Goal: Information Seeking & Learning: Check status

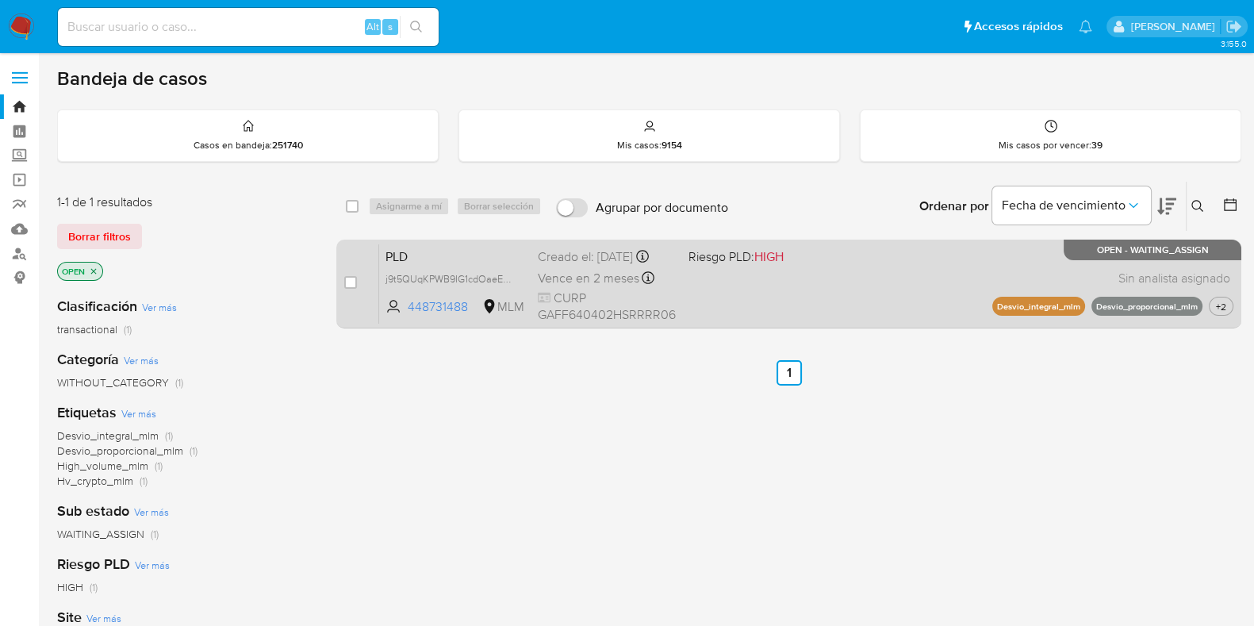
click at [715, 289] on div "PLD j9t5QUqKPWB9IG1cdOaeE5iK 448731488 MLM Riesgo PLD: HIGH Creado el: 12/08/20…" at bounding box center [806, 283] width 854 height 80
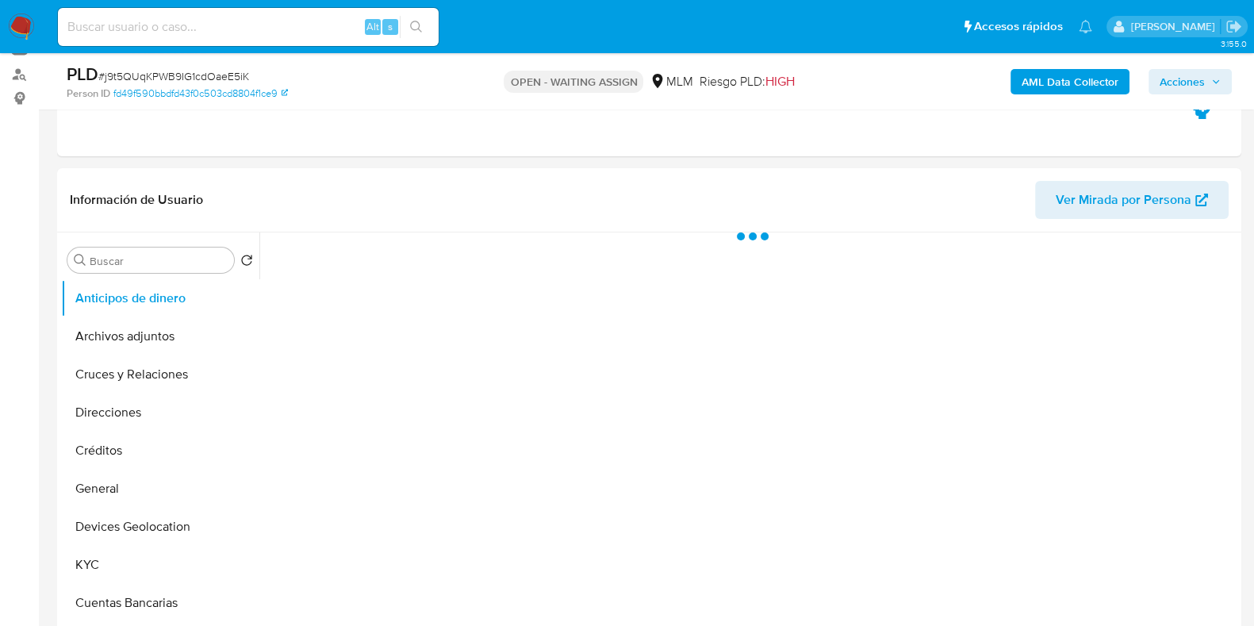
scroll to position [197, 0]
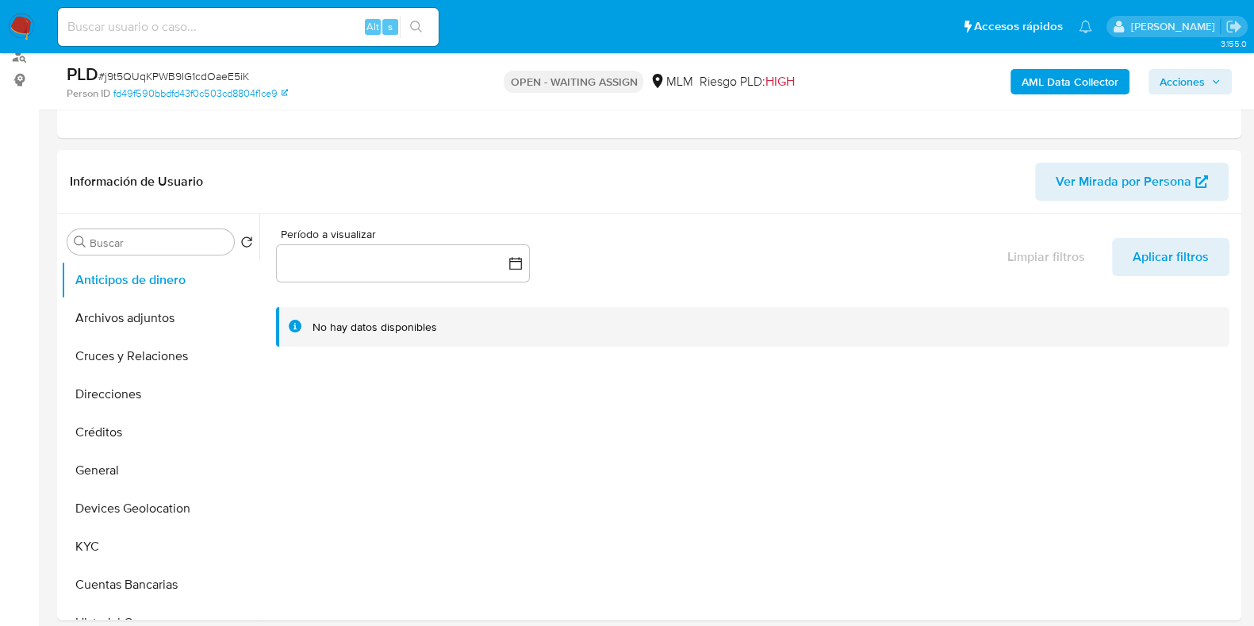
select select "10"
click at [119, 541] on button "KYC" at bounding box center [154, 546] width 186 height 38
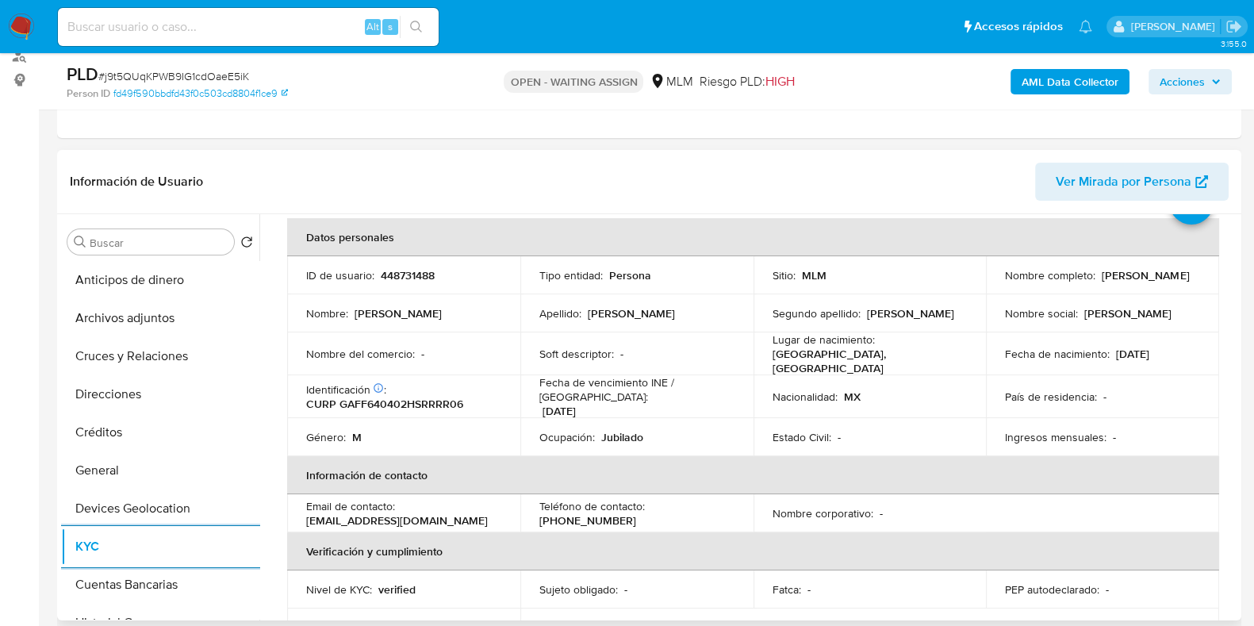
scroll to position [98, 0]
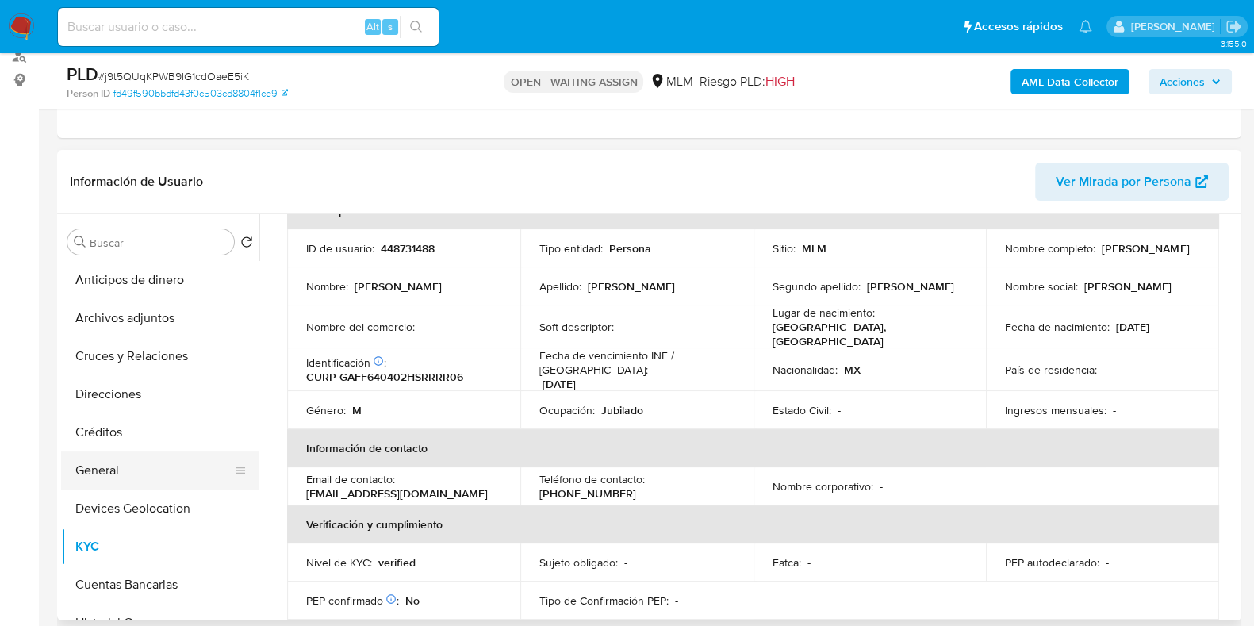
click at [115, 467] on button "General" at bounding box center [154, 470] width 186 height 38
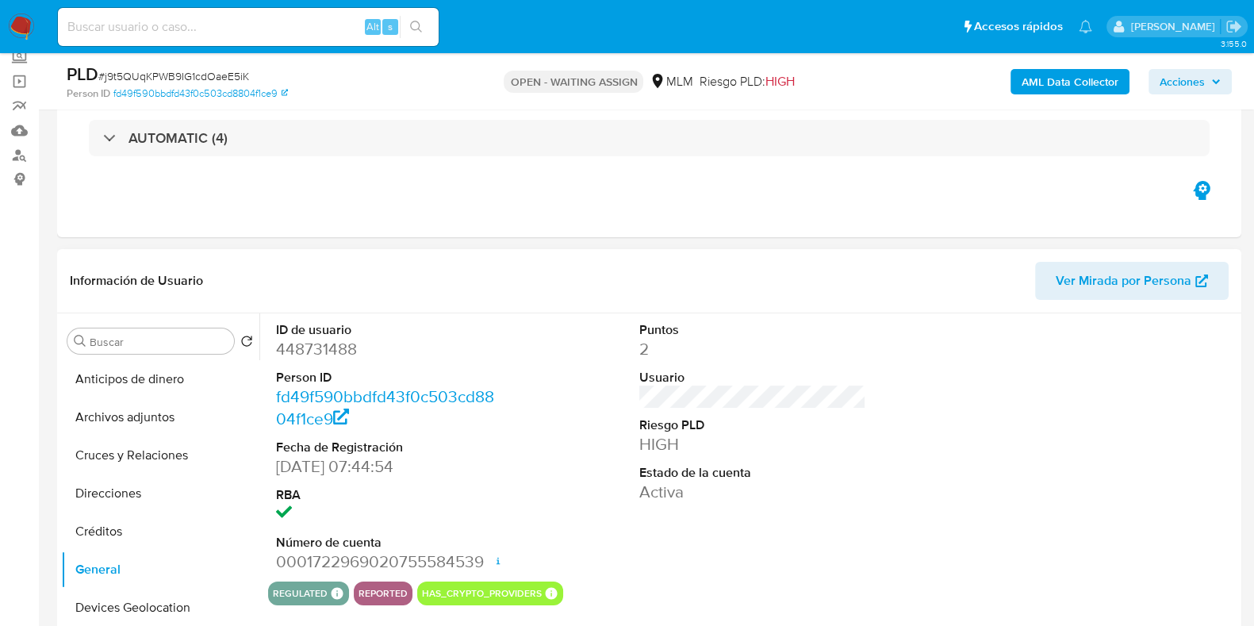
scroll to position [0, 0]
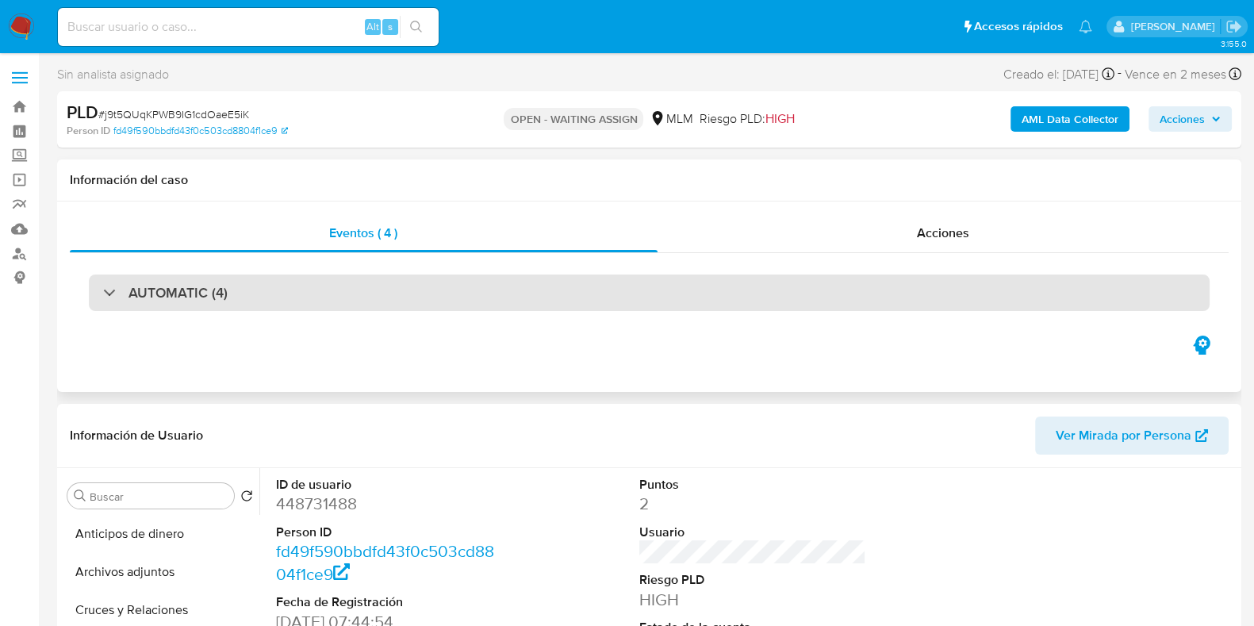
click at [260, 303] on div "AUTOMATIC (4)" at bounding box center [649, 292] width 1121 height 36
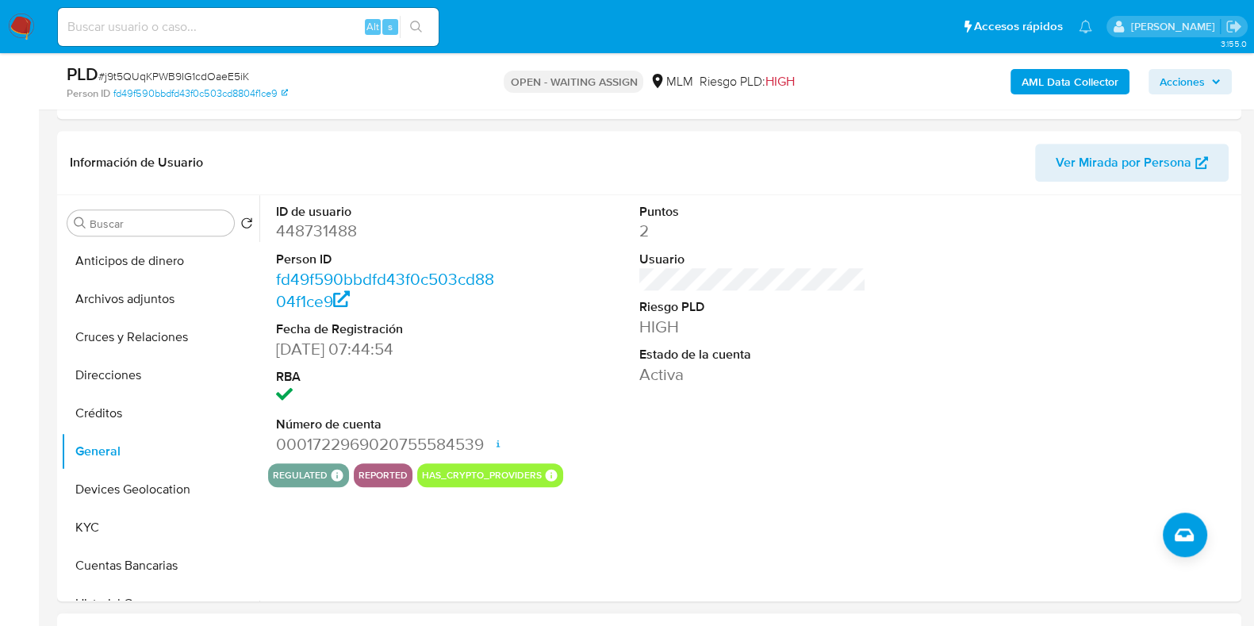
scroll to position [1784, 0]
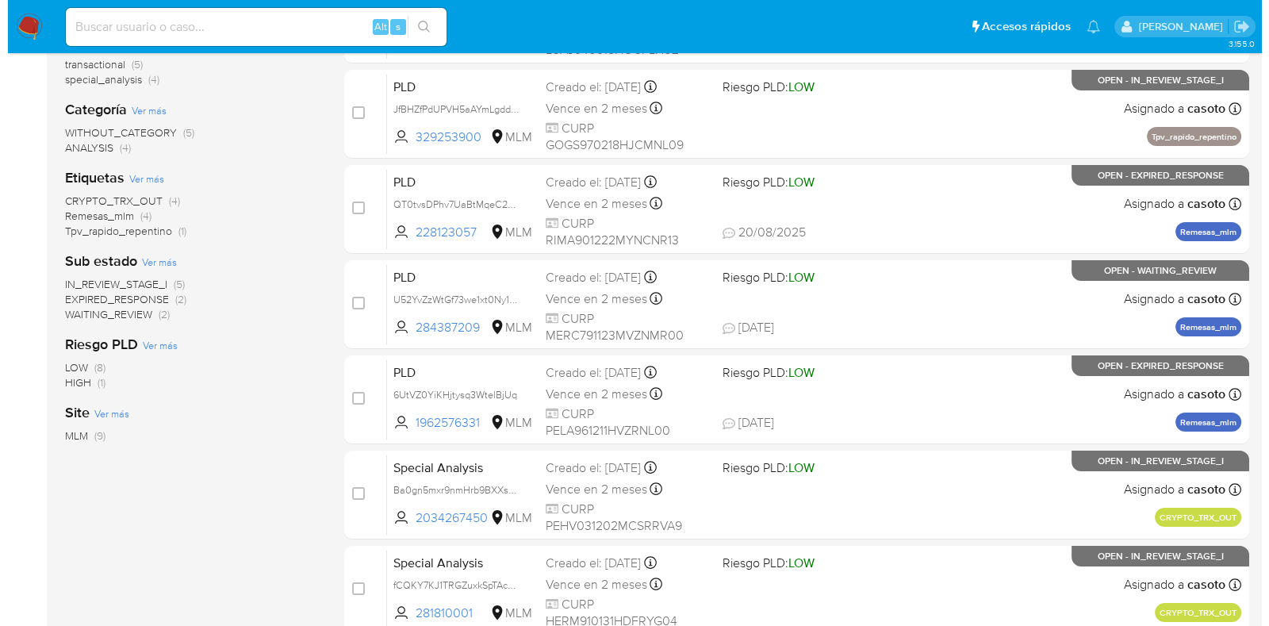
scroll to position [133, 0]
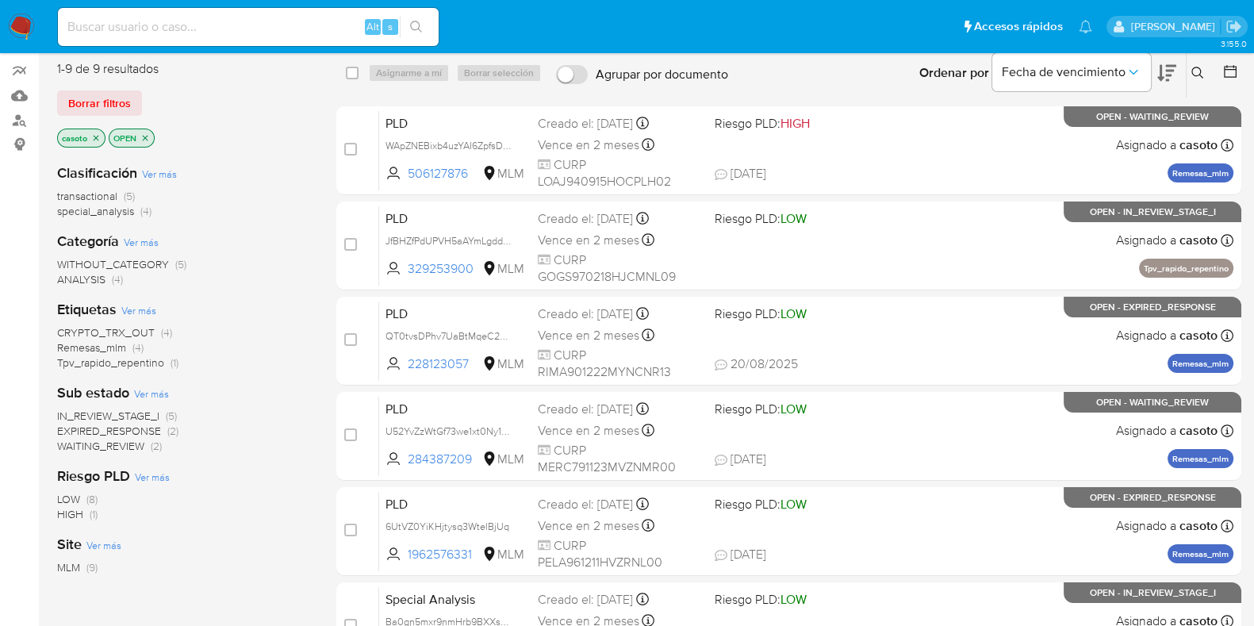
click at [1200, 71] on icon at bounding box center [1197, 73] width 13 height 13
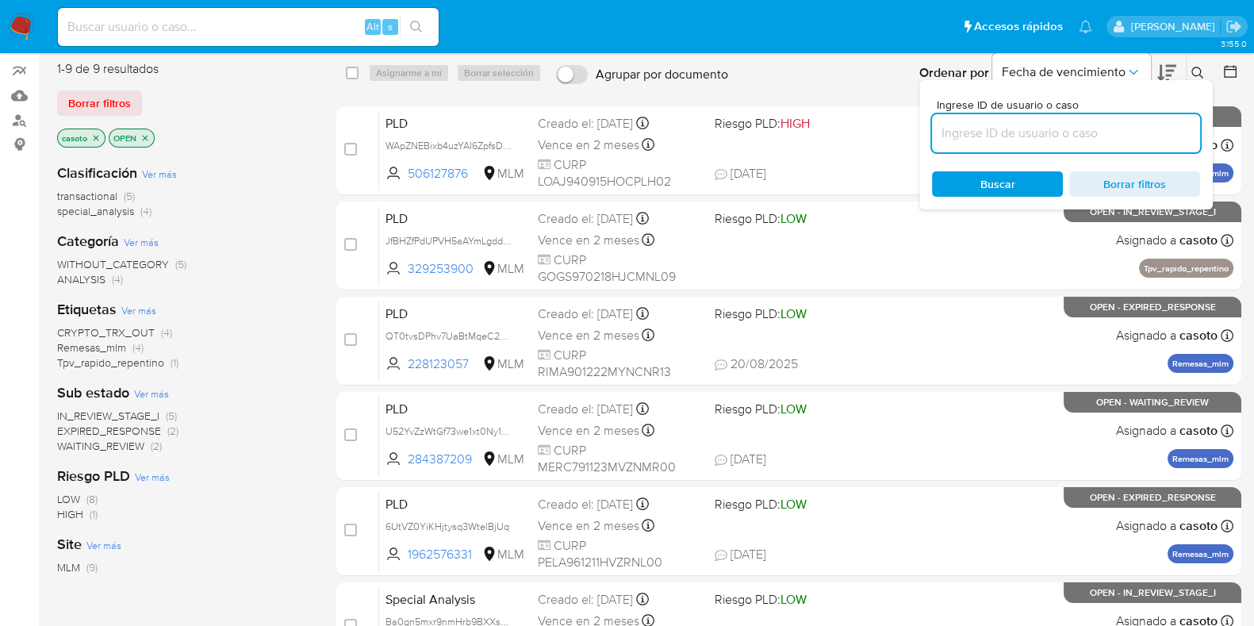
click at [1110, 123] on input at bounding box center [1066, 133] width 268 height 21
type input "448731488"
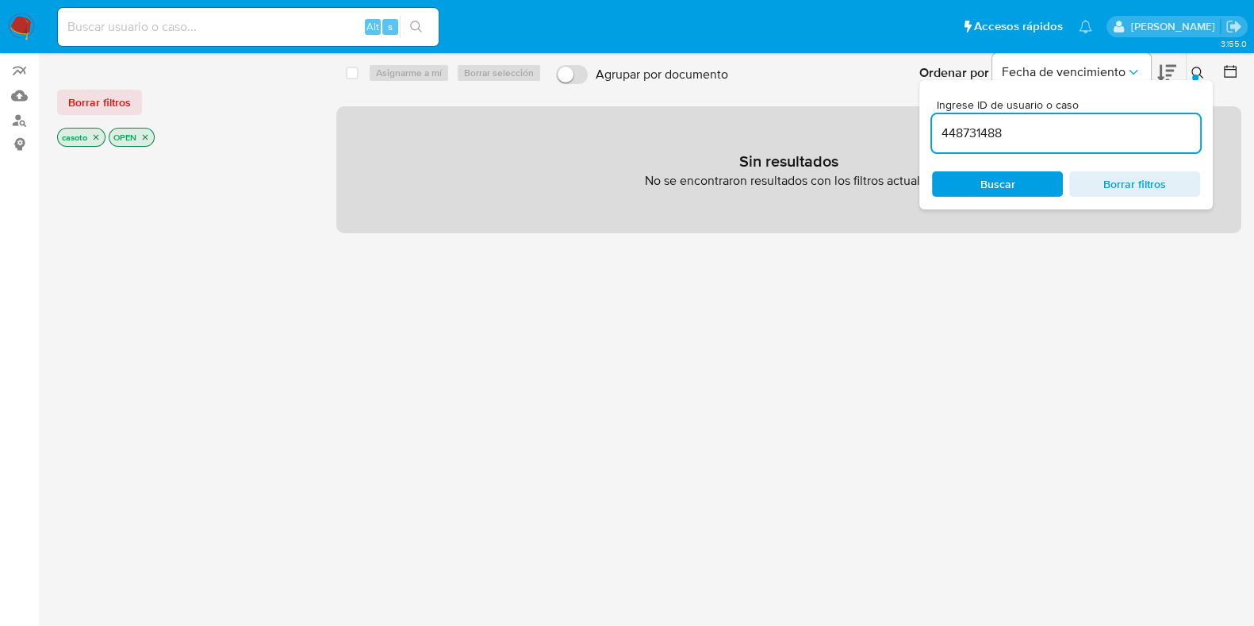
click at [1194, 67] on icon at bounding box center [1197, 73] width 13 height 13
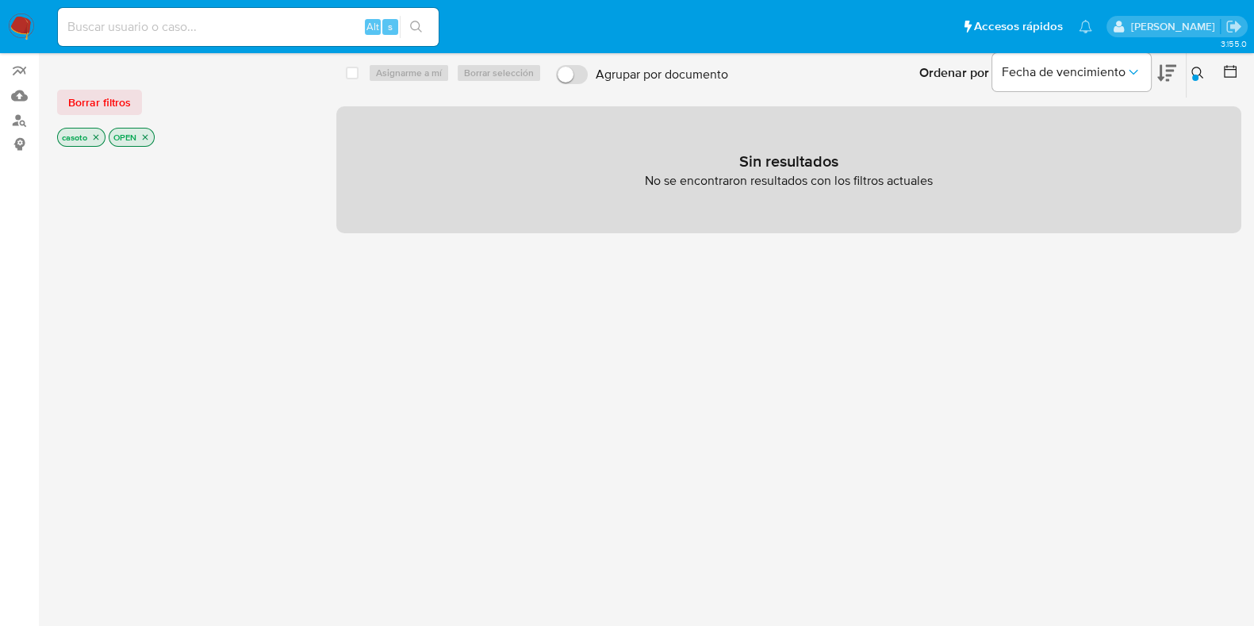
click at [99, 140] on icon "close-filter" at bounding box center [96, 137] width 10 height 10
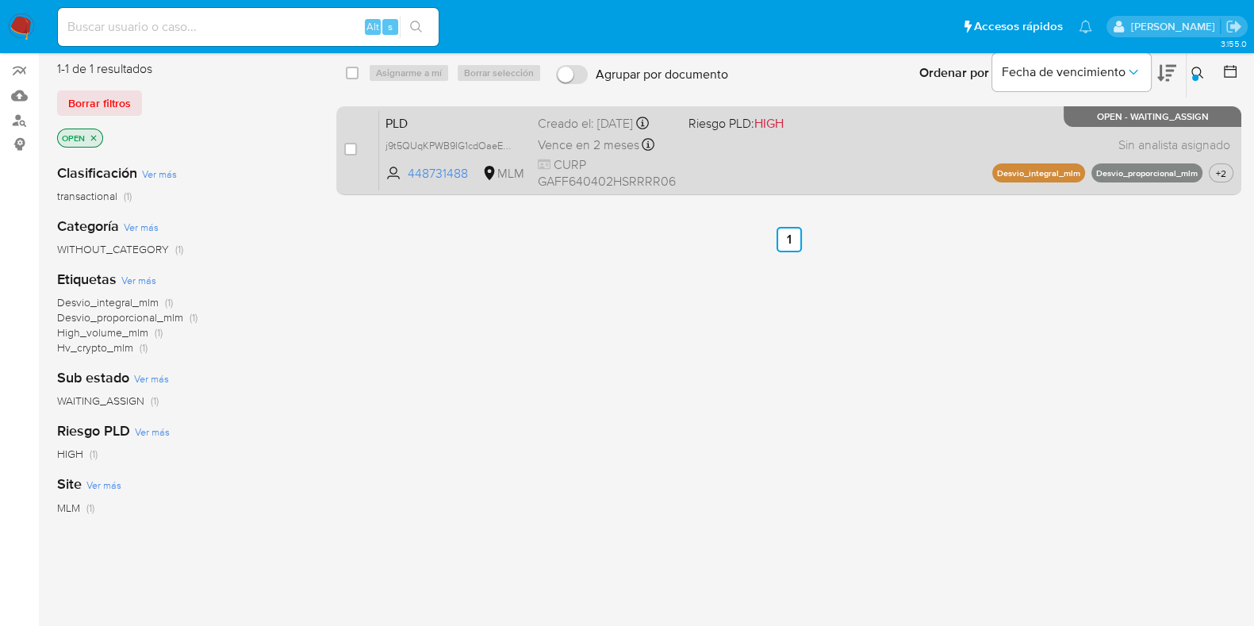
click at [879, 183] on div "PLD j9t5QUqKPWB9IG1cdOaeE5iK 448731488 MLM Riesgo PLD: HIGH Creado el: 12/08/20…" at bounding box center [806, 150] width 854 height 80
click at [355, 151] on input "checkbox" at bounding box center [350, 149] width 13 height 13
checkbox input "true"
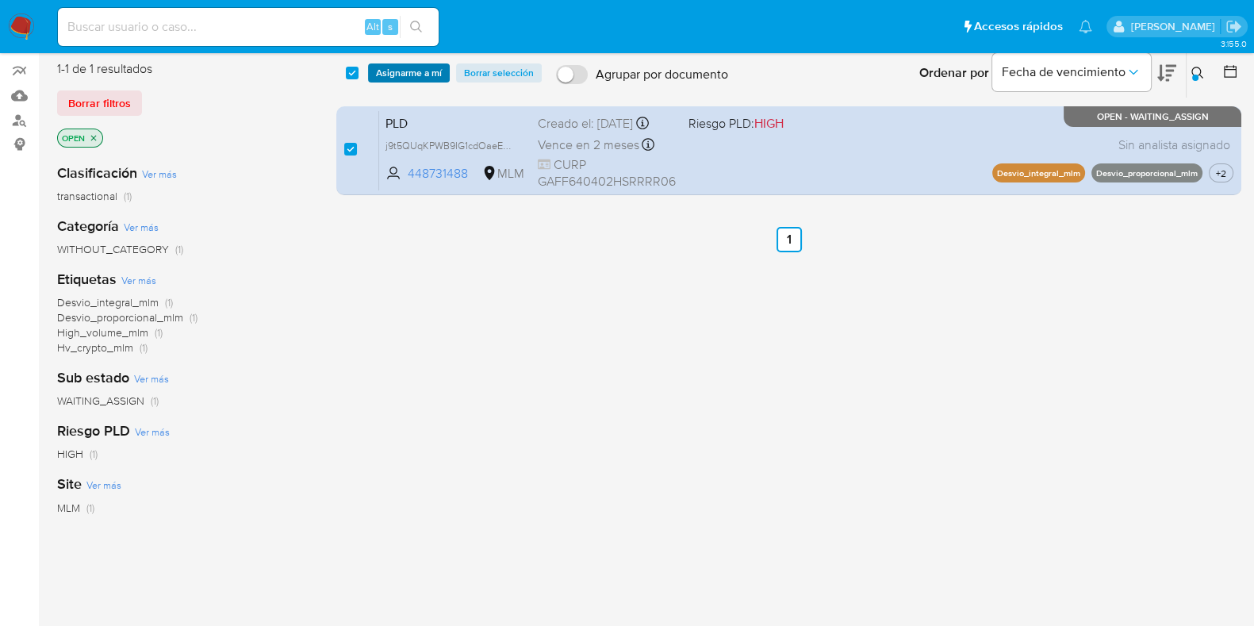
click at [408, 75] on span "Asignarme a mí" at bounding box center [409, 73] width 66 height 16
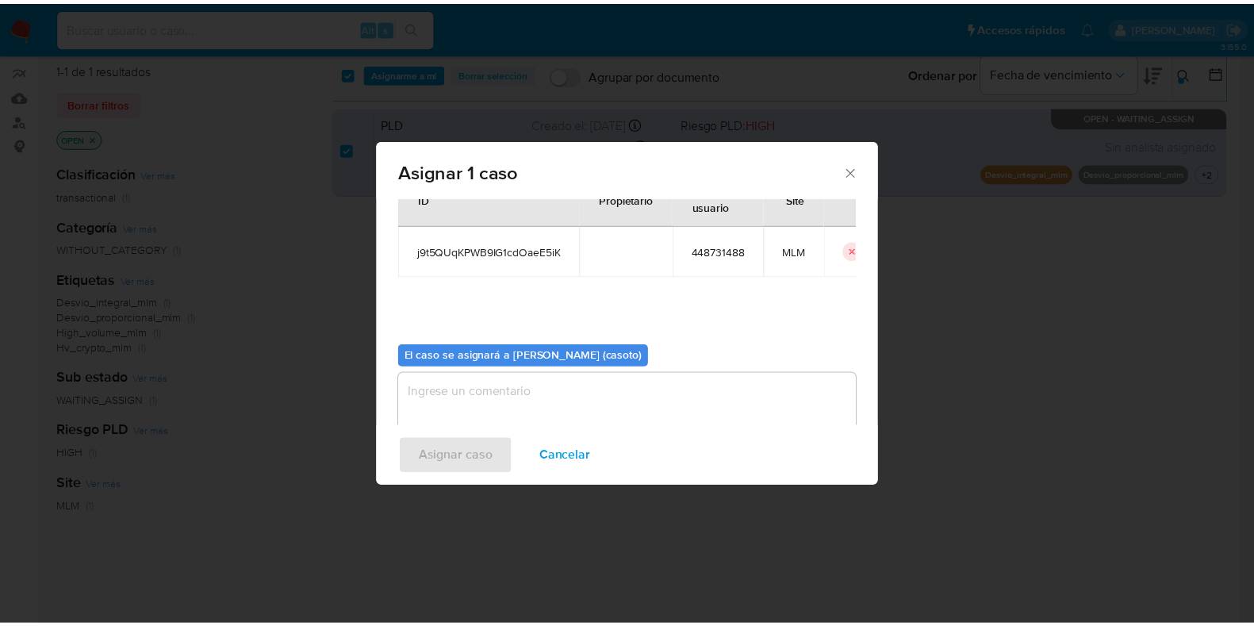
scroll to position [82, 0]
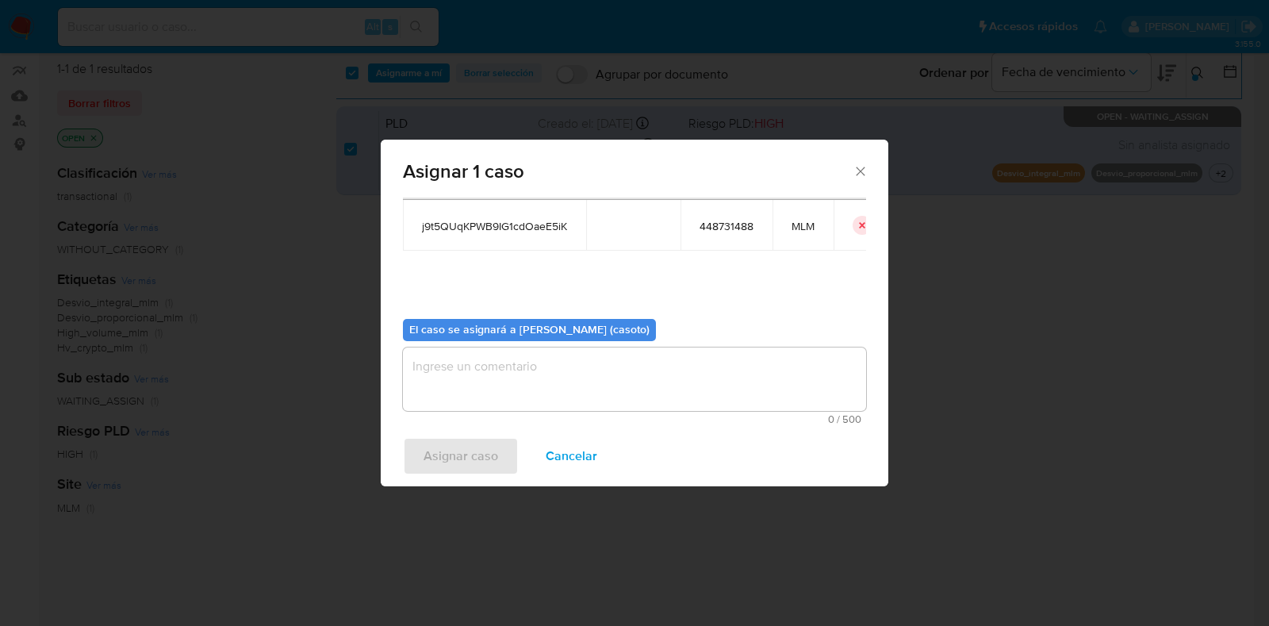
drag, startPoint x: 607, startPoint y: 363, endPoint x: 606, endPoint y: 355, distance: 8.8
click at [607, 362] on textarea "assign-modal" at bounding box center [634, 378] width 463 height 63
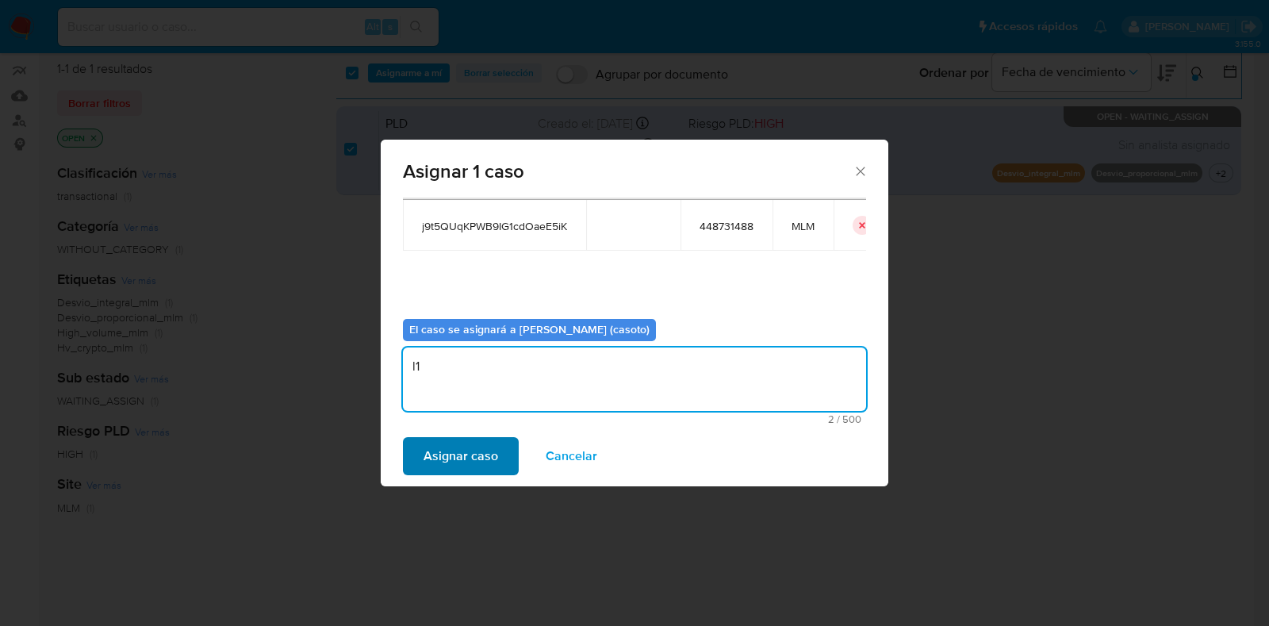
type textarea "l1"
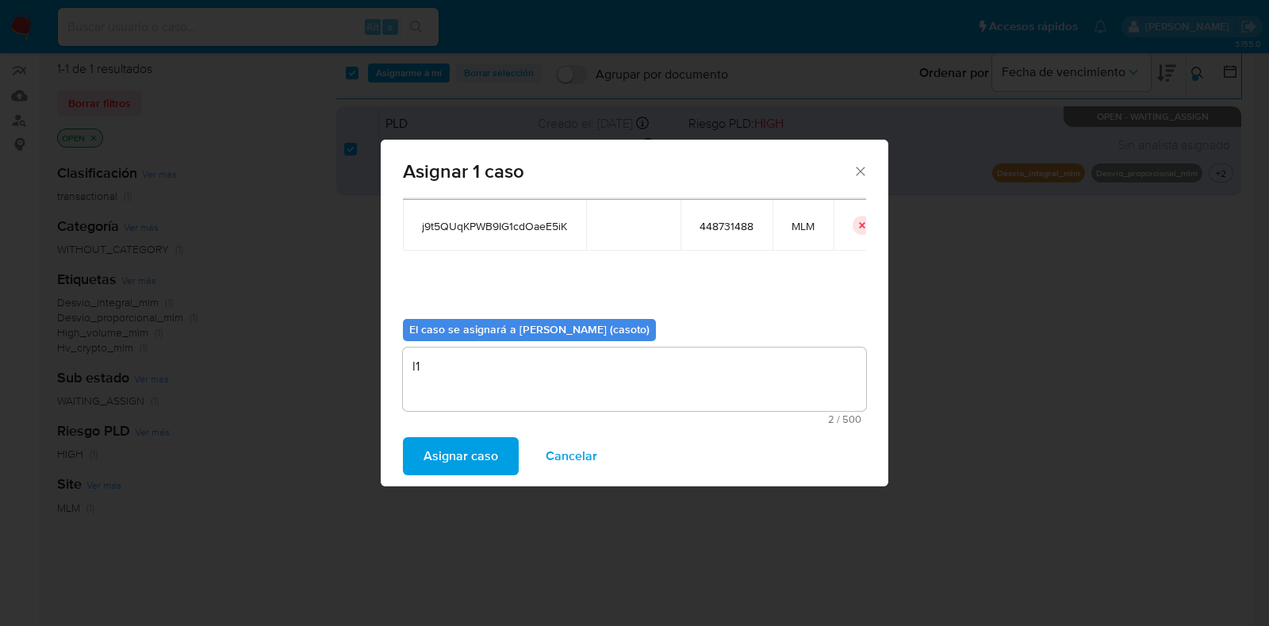
click at [489, 449] on span "Asignar caso" at bounding box center [461, 456] width 75 height 35
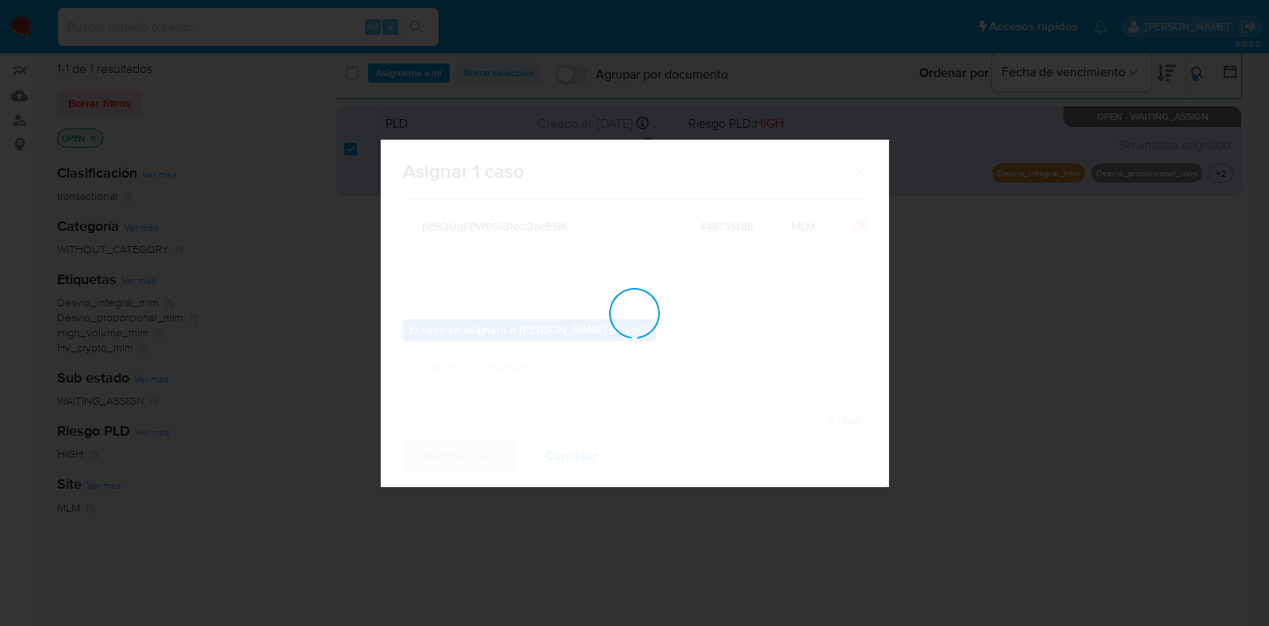
checkbox input "false"
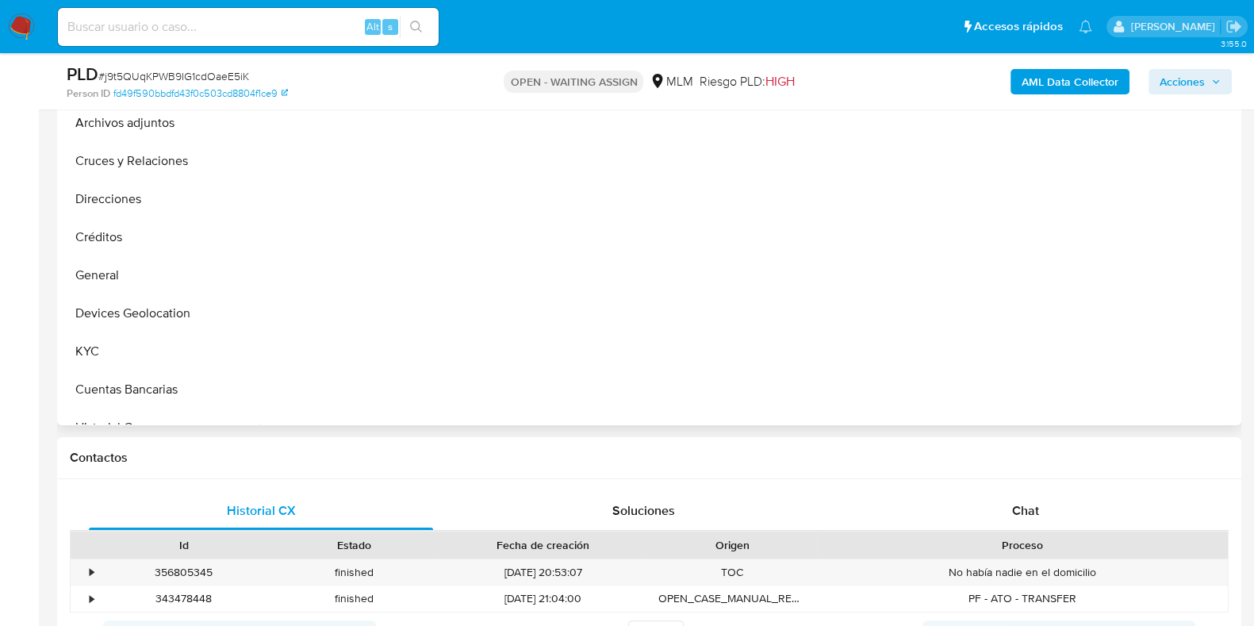
scroll to position [396, 0]
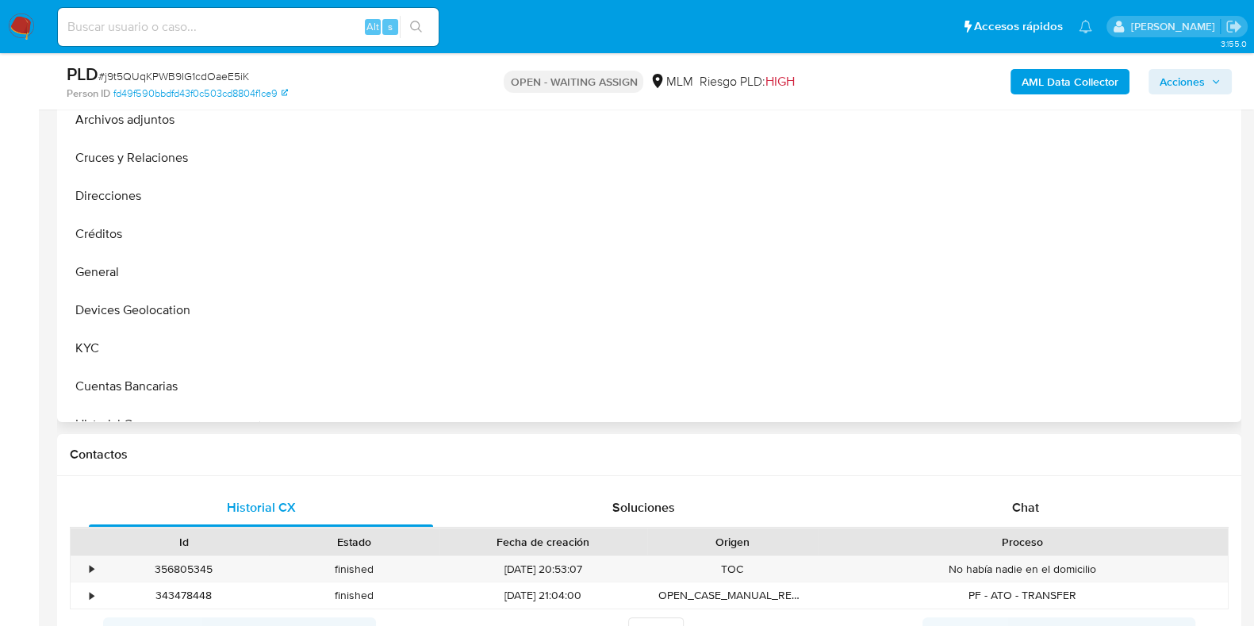
select select "10"
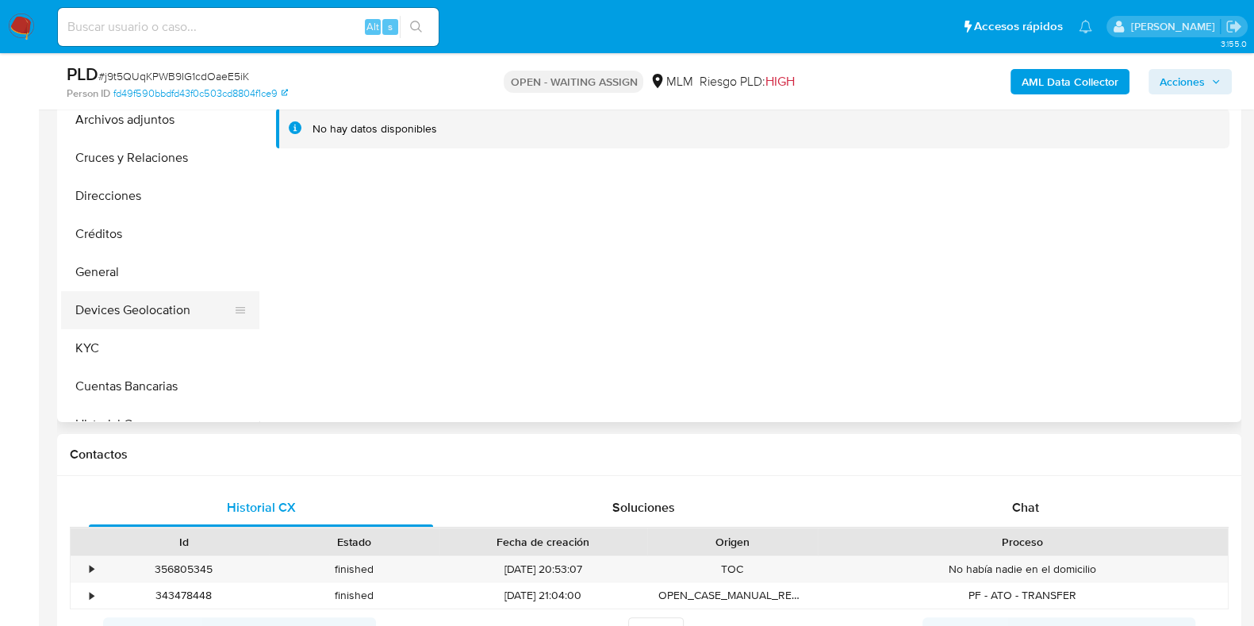
click at [146, 315] on button "Devices Geolocation" at bounding box center [154, 310] width 186 height 38
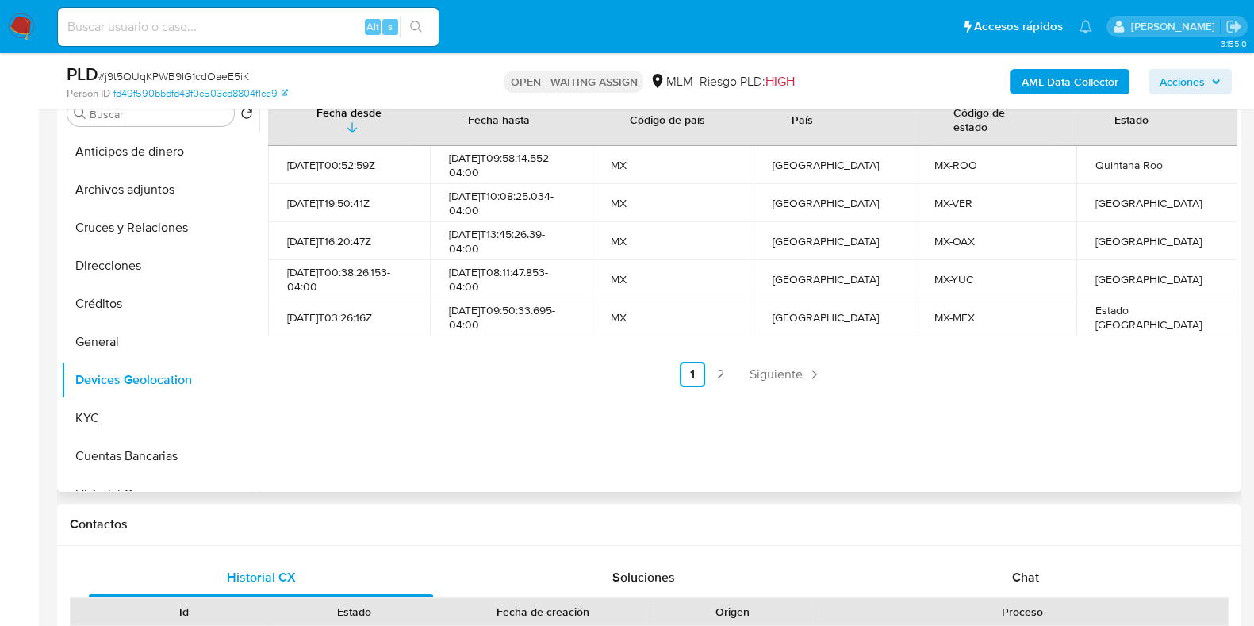
scroll to position [297, 0]
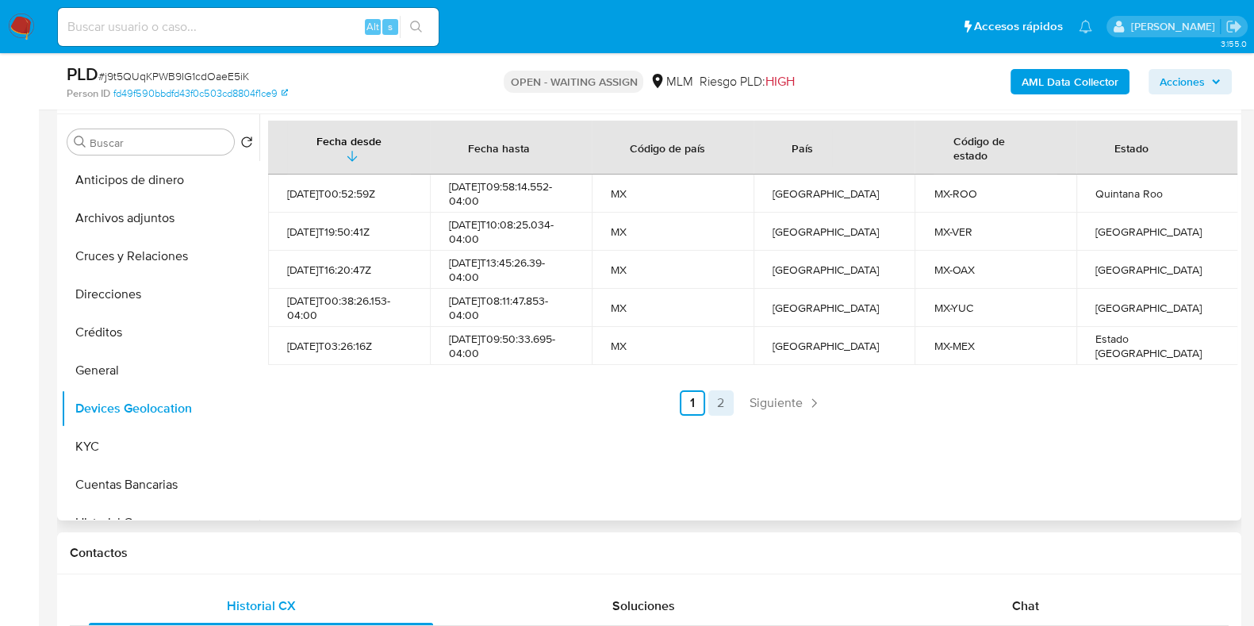
click at [716, 397] on link "2" at bounding box center [720, 402] width 25 height 25
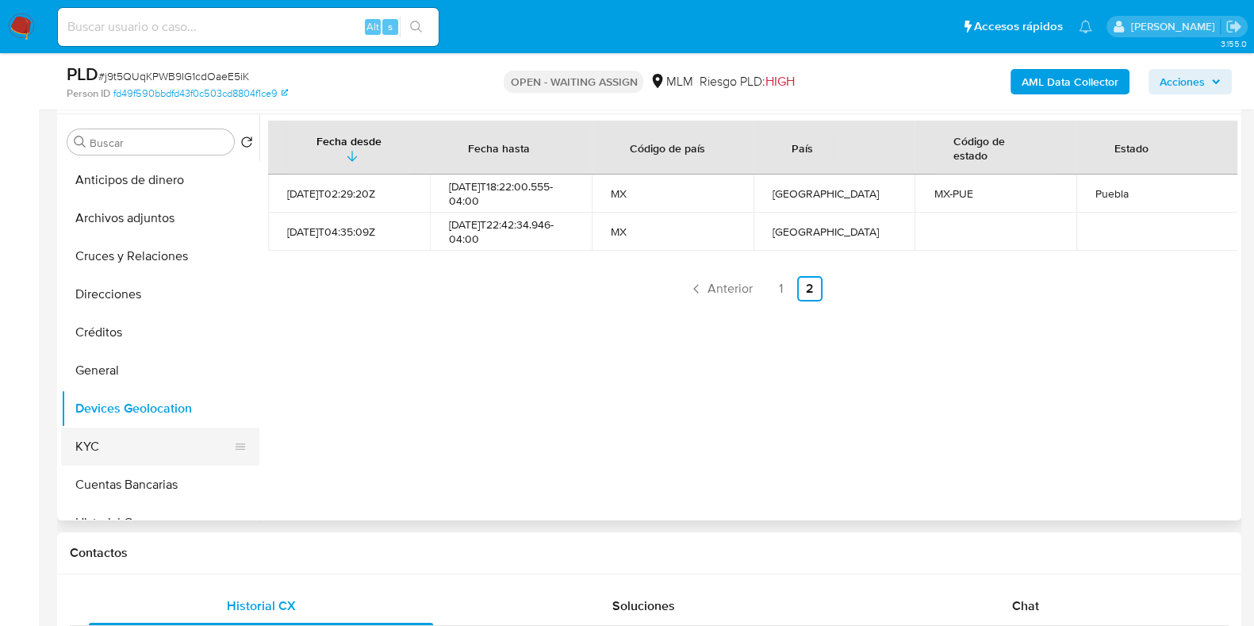
click at [103, 439] on button "KYC" at bounding box center [154, 446] width 186 height 38
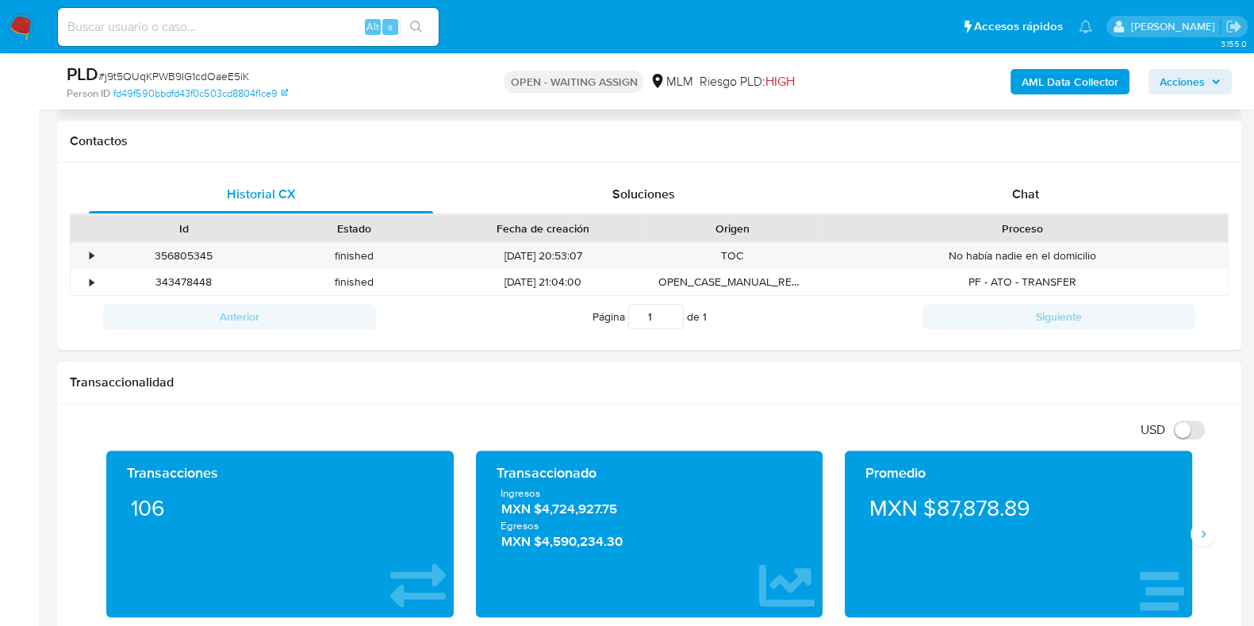
scroll to position [792, 0]
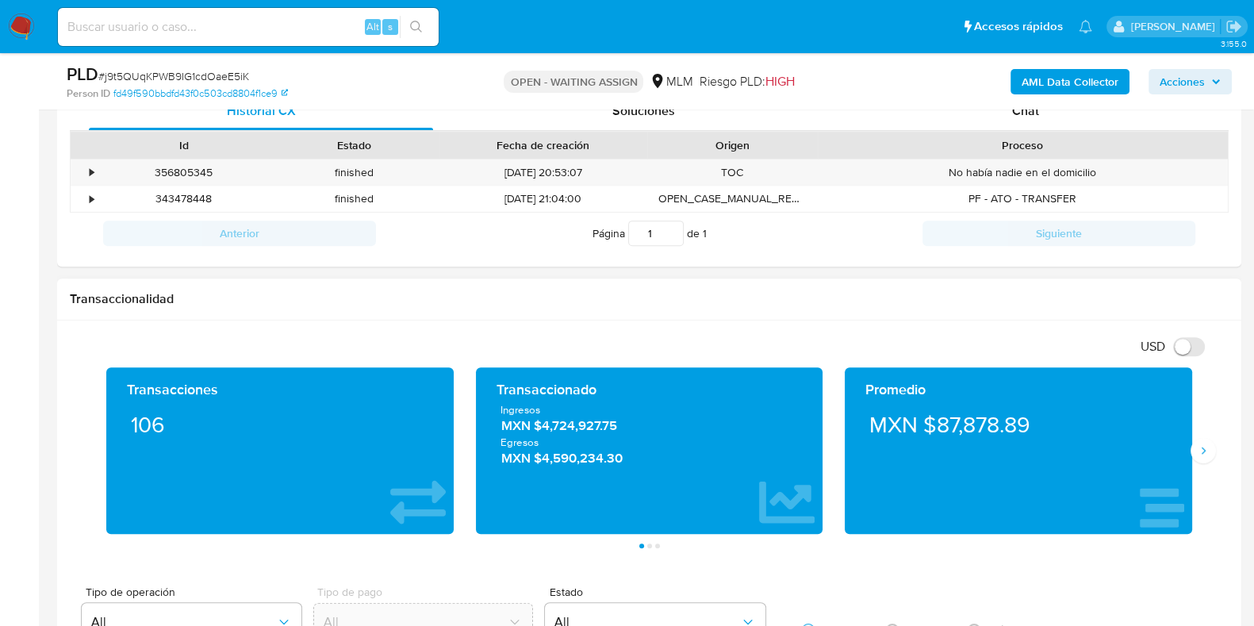
click at [1194, 462] on div "Promedio MXN $87,878.89" at bounding box center [1019, 450] width 370 height 167
click at [1194, 457] on button "Siguiente" at bounding box center [1202, 450] width 25 height 25
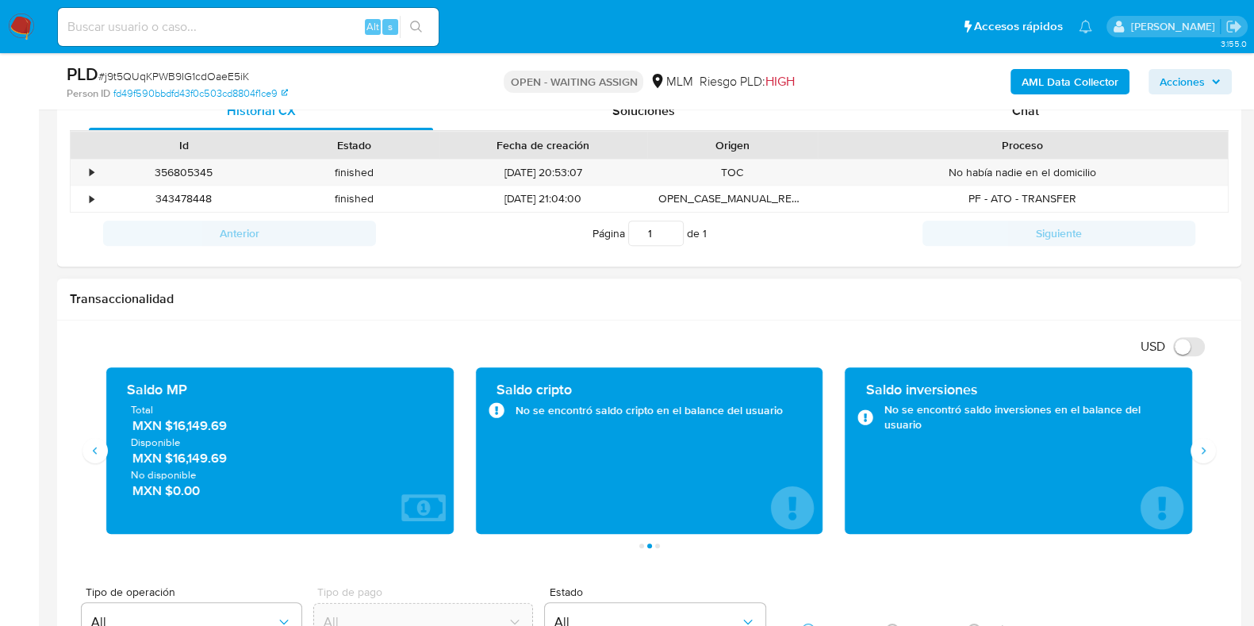
click at [190, 431] on span "MXN $16,149.69" at bounding box center [280, 425] width 297 height 18
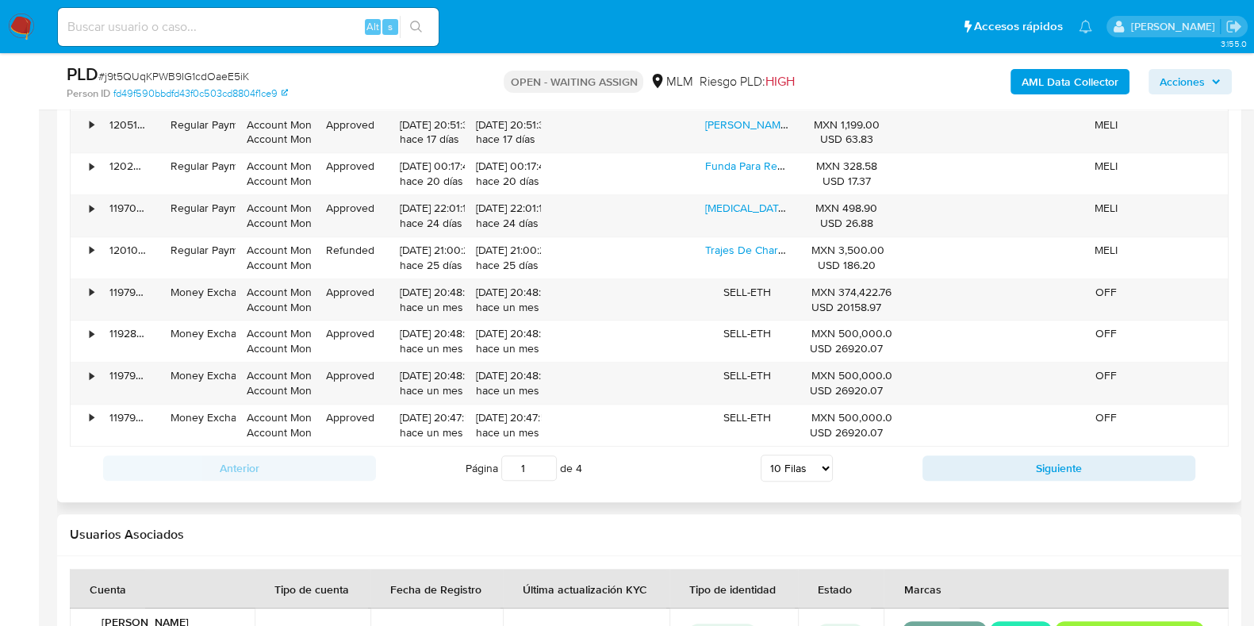
scroll to position [1486, 0]
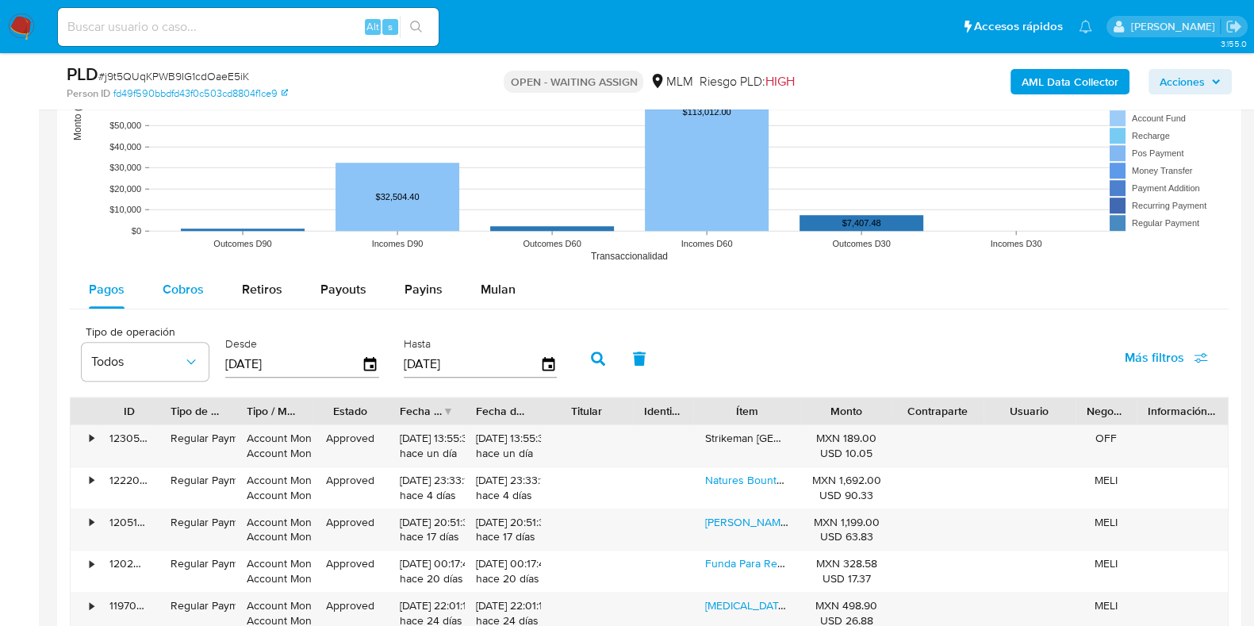
click at [186, 286] on span "Cobros" at bounding box center [183, 289] width 41 height 18
select select "10"
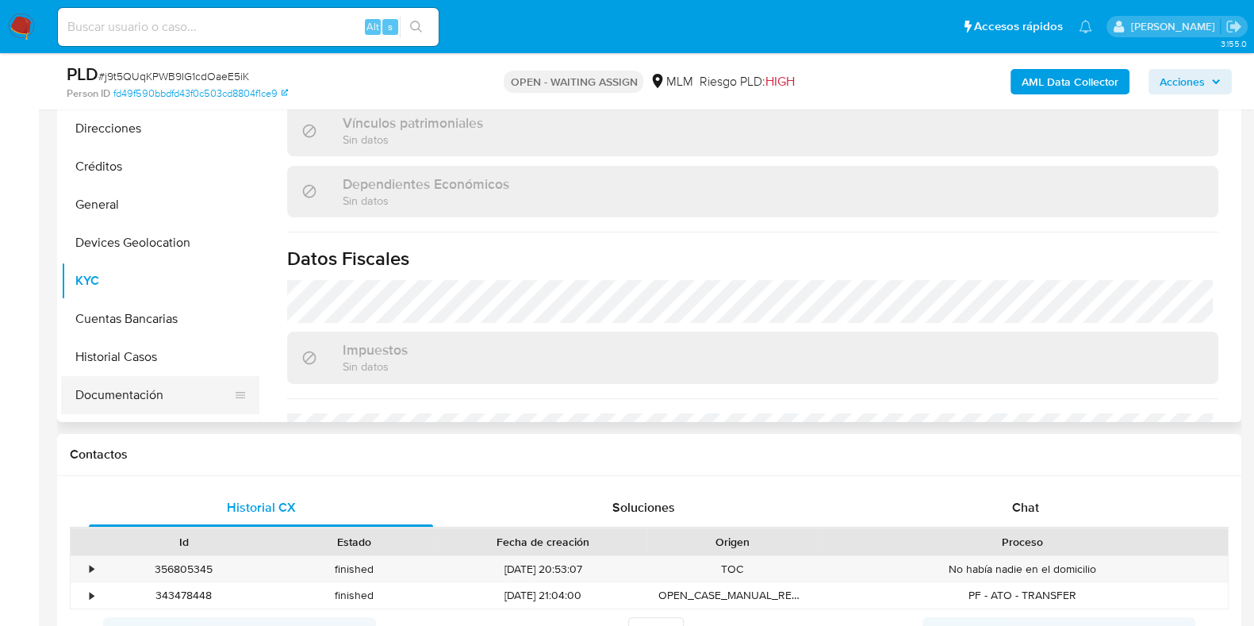
scroll to position [98, 0]
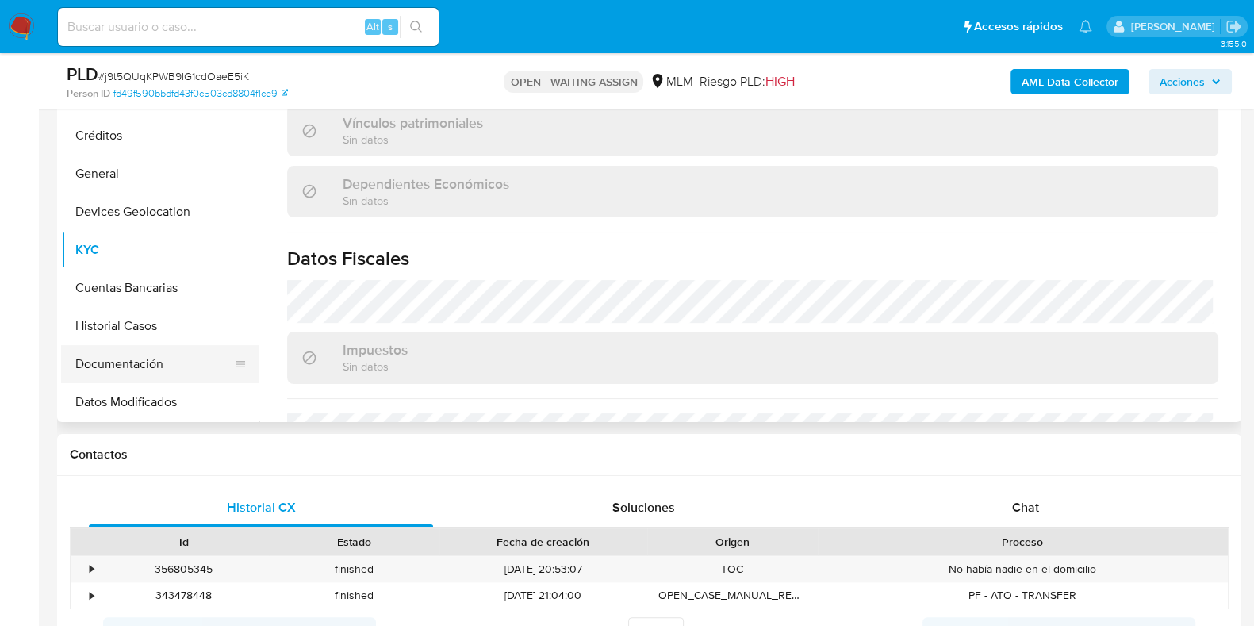
click at [171, 354] on button "Documentación" at bounding box center [154, 364] width 186 height 38
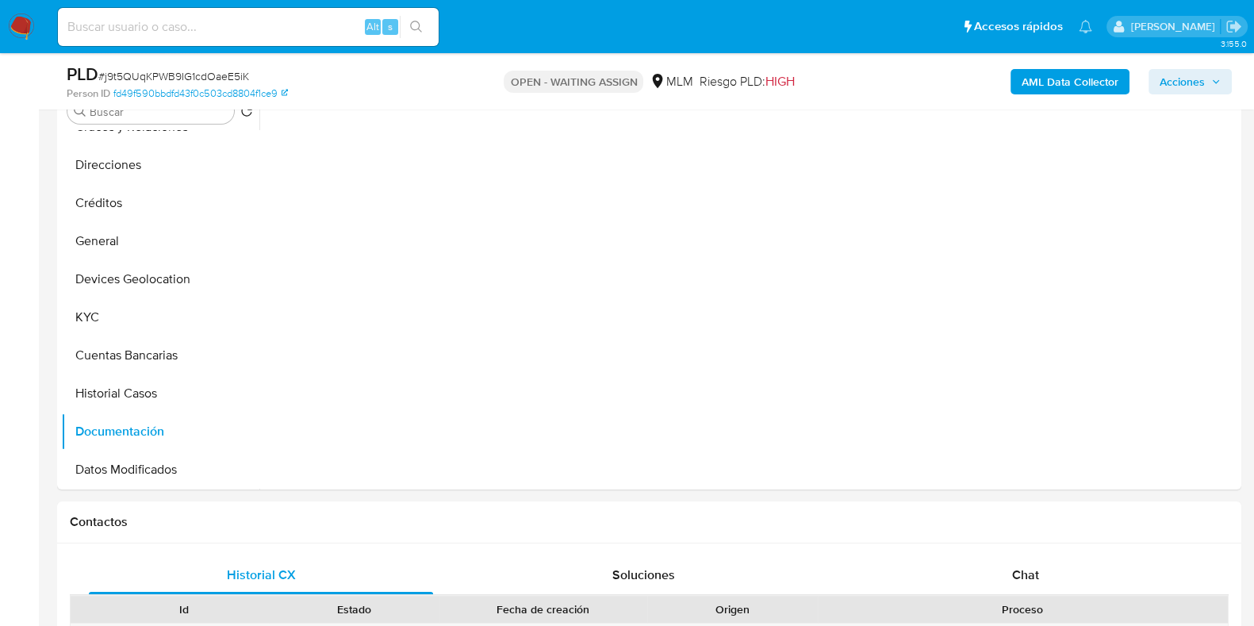
scroll to position [297, 0]
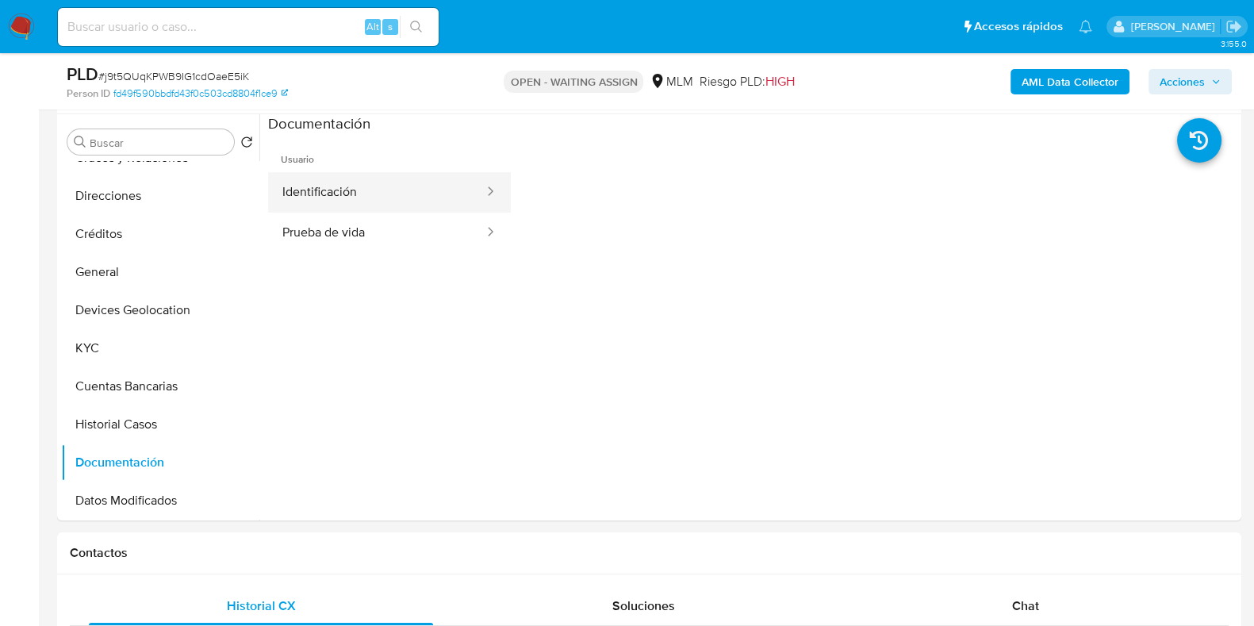
drag, startPoint x: 374, startPoint y: 197, endPoint x: 374, endPoint y: 207, distance: 9.5
click at [374, 197] on button "Identificación" at bounding box center [376, 192] width 217 height 40
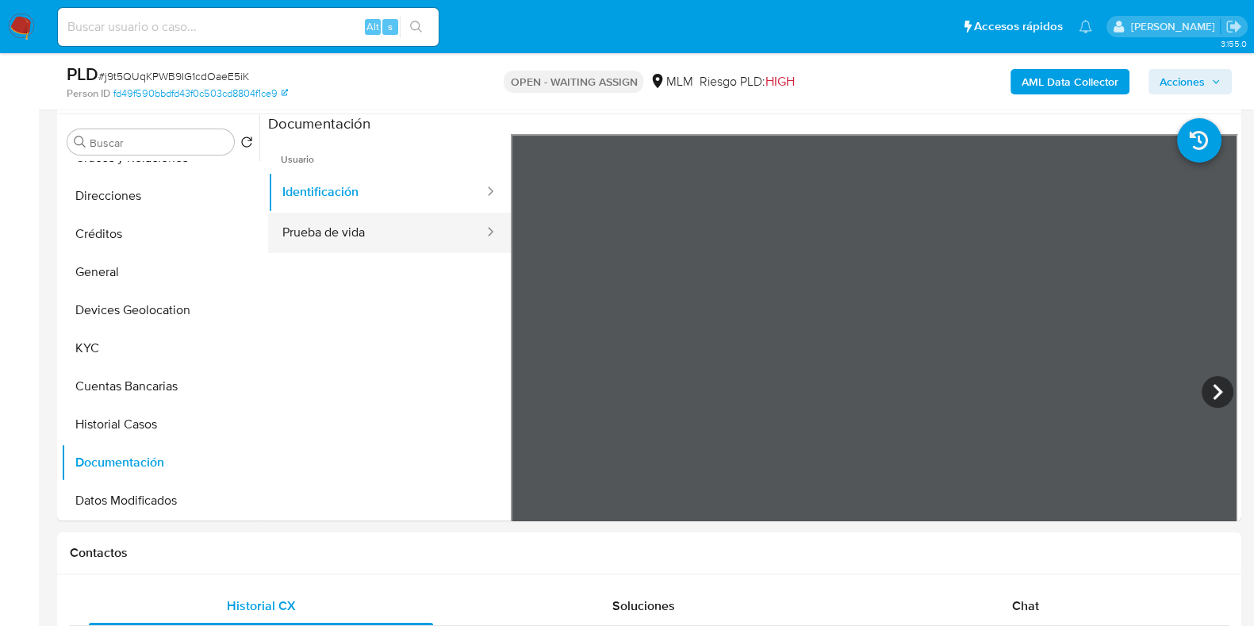
click at [362, 234] on button "Prueba de vida" at bounding box center [376, 233] width 217 height 40
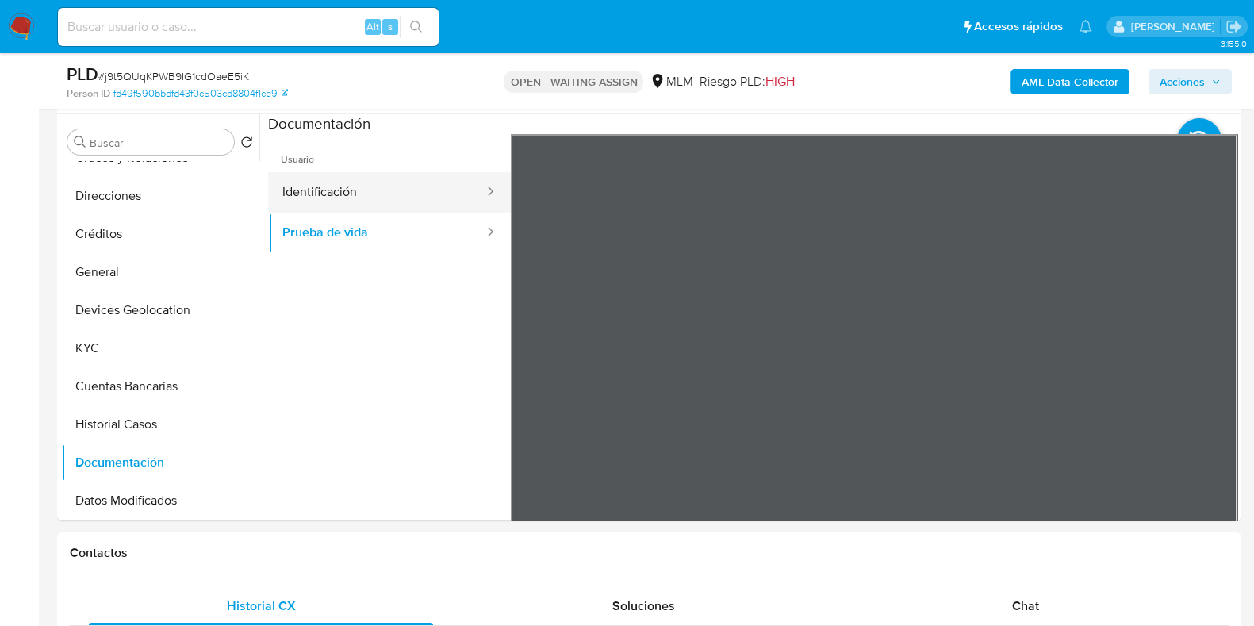
click at [376, 195] on button "Identificación" at bounding box center [376, 192] width 217 height 40
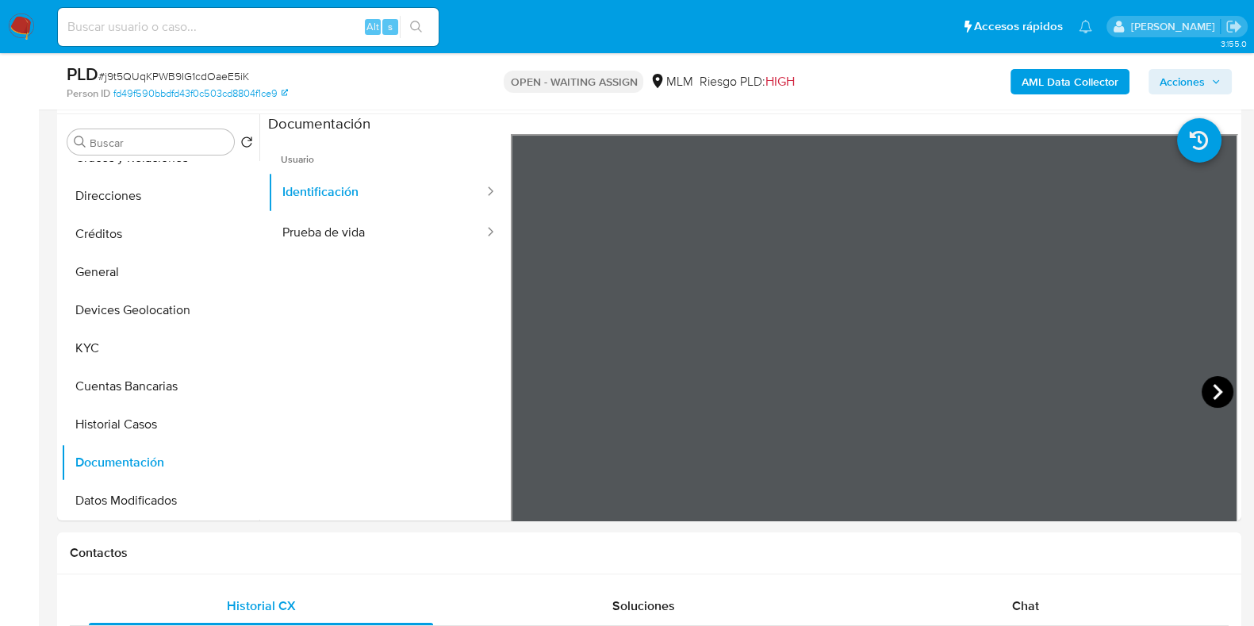
click at [1213, 396] on icon at bounding box center [1218, 392] width 32 height 32
click at [91, 347] on button "KYC" at bounding box center [154, 348] width 186 height 38
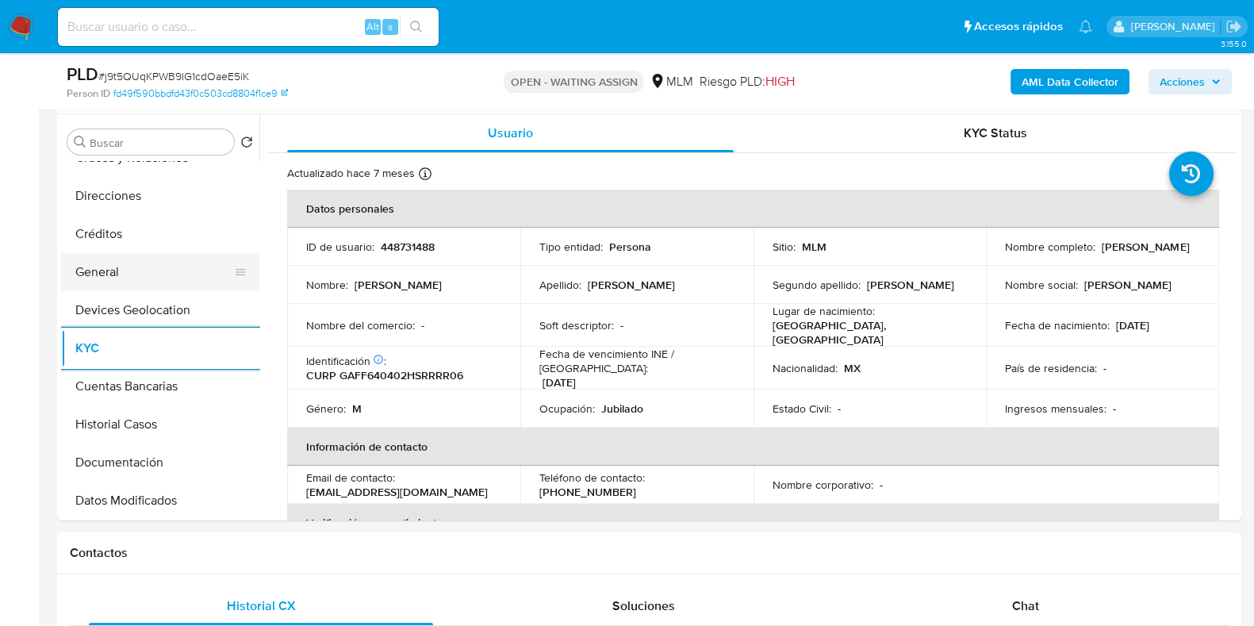
click at [117, 268] on button "General" at bounding box center [154, 272] width 186 height 38
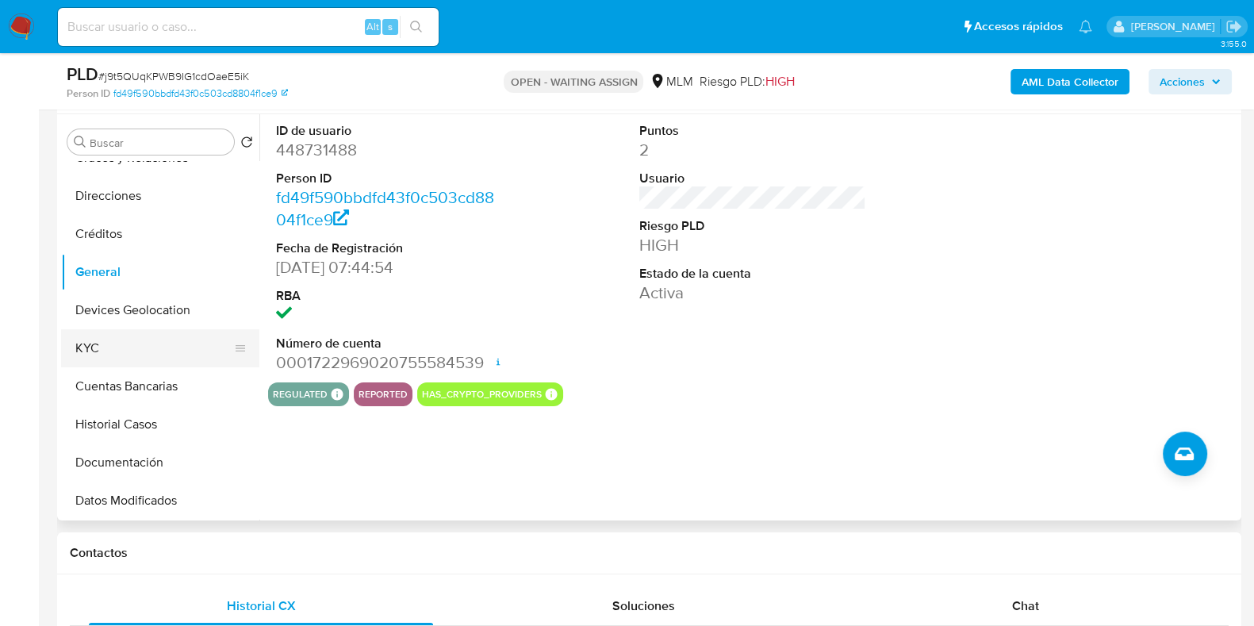
click at [109, 347] on button "KYC" at bounding box center [154, 348] width 186 height 38
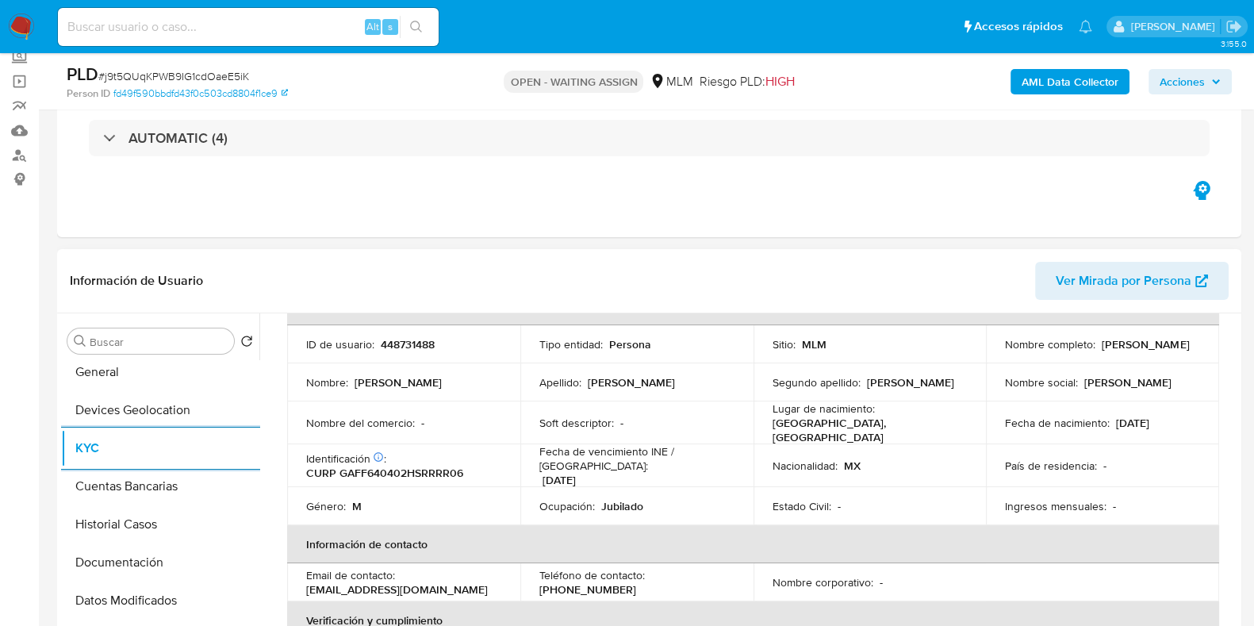
scroll to position [197, 0]
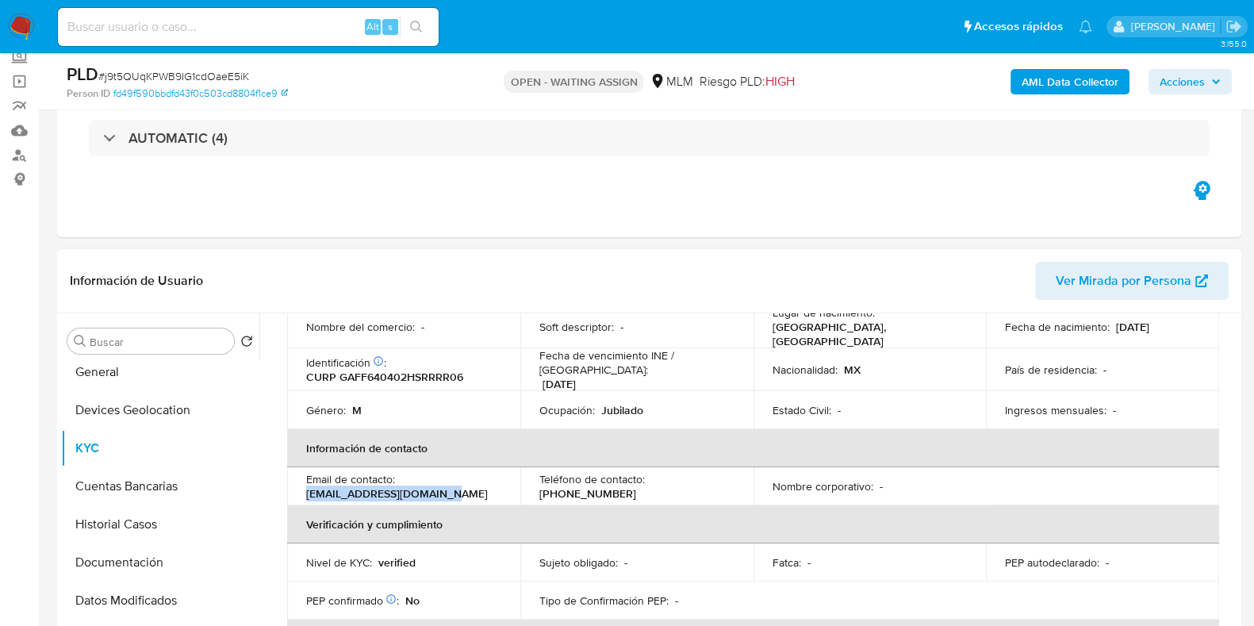
drag, startPoint x: 440, startPoint y: 481, endPoint x: 296, endPoint y: 491, distance: 144.7
click at [296, 491] on td "Email de contacto : garciafierro64@gmail.com" at bounding box center [403, 486] width 233 height 38
copy p "garciafierro64@gmail.com"
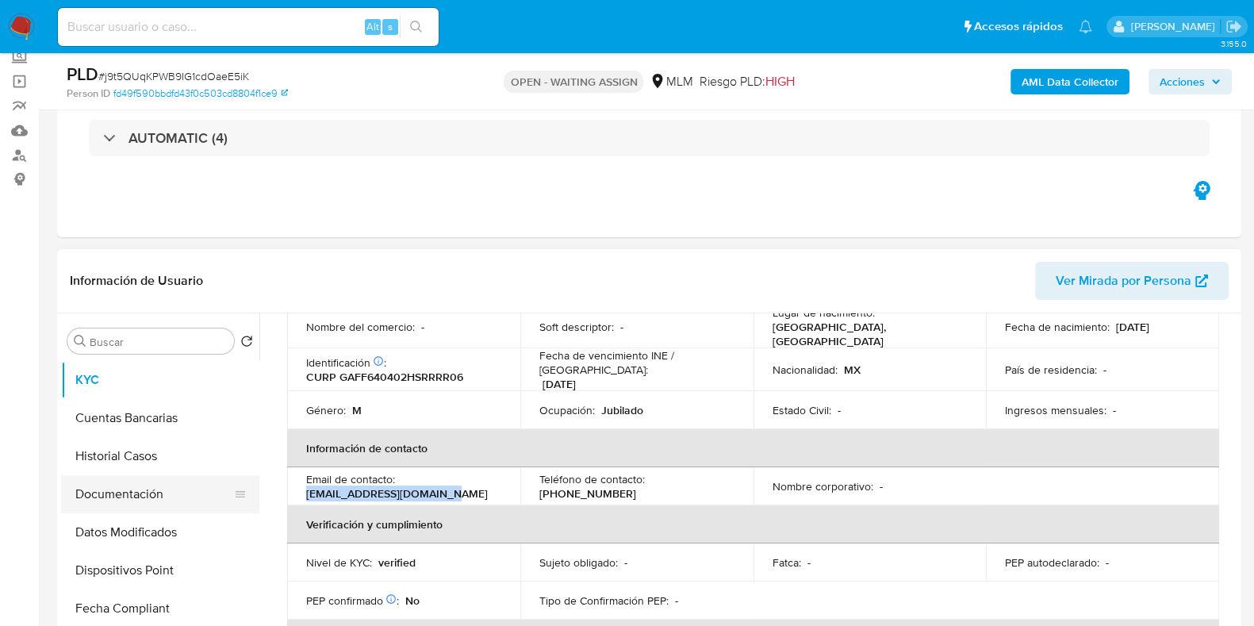
scroll to position [297, 0]
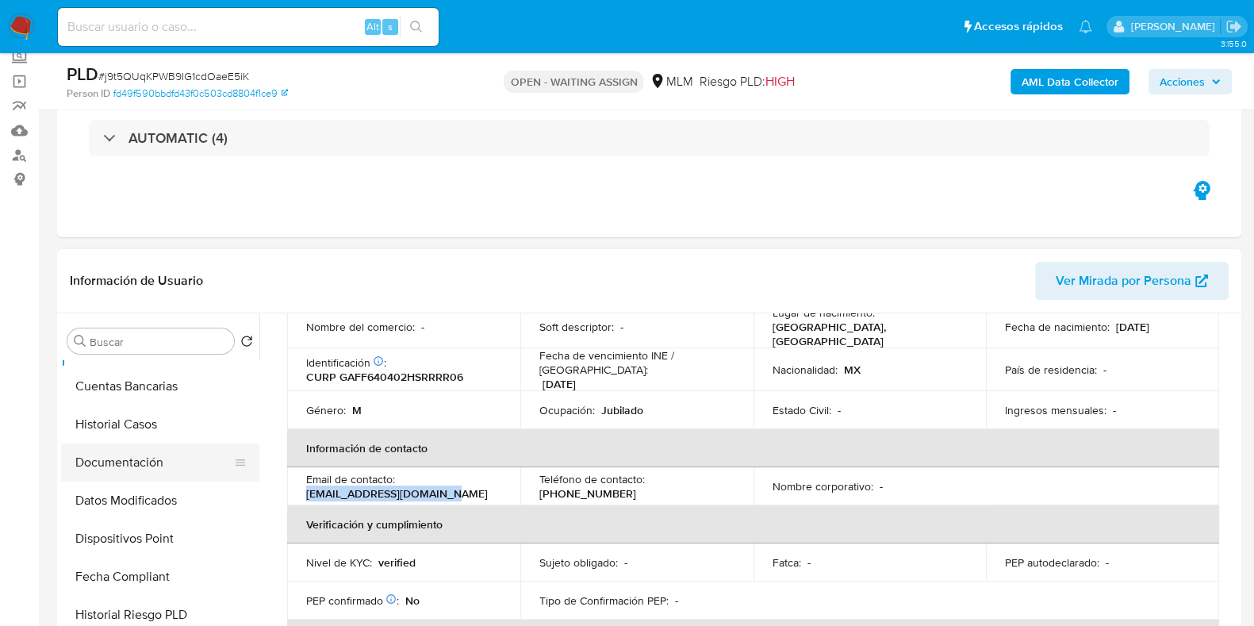
click at [133, 466] on button "Documentación" at bounding box center [154, 462] width 186 height 38
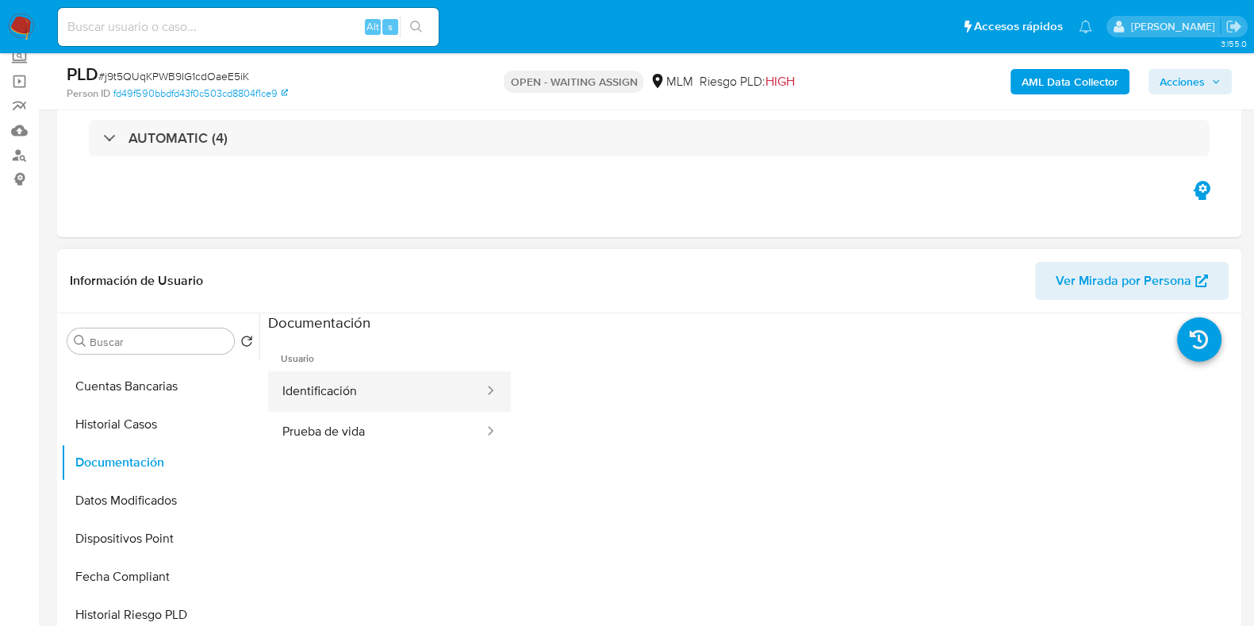
click at [379, 409] on button "Identificación" at bounding box center [376, 391] width 217 height 40
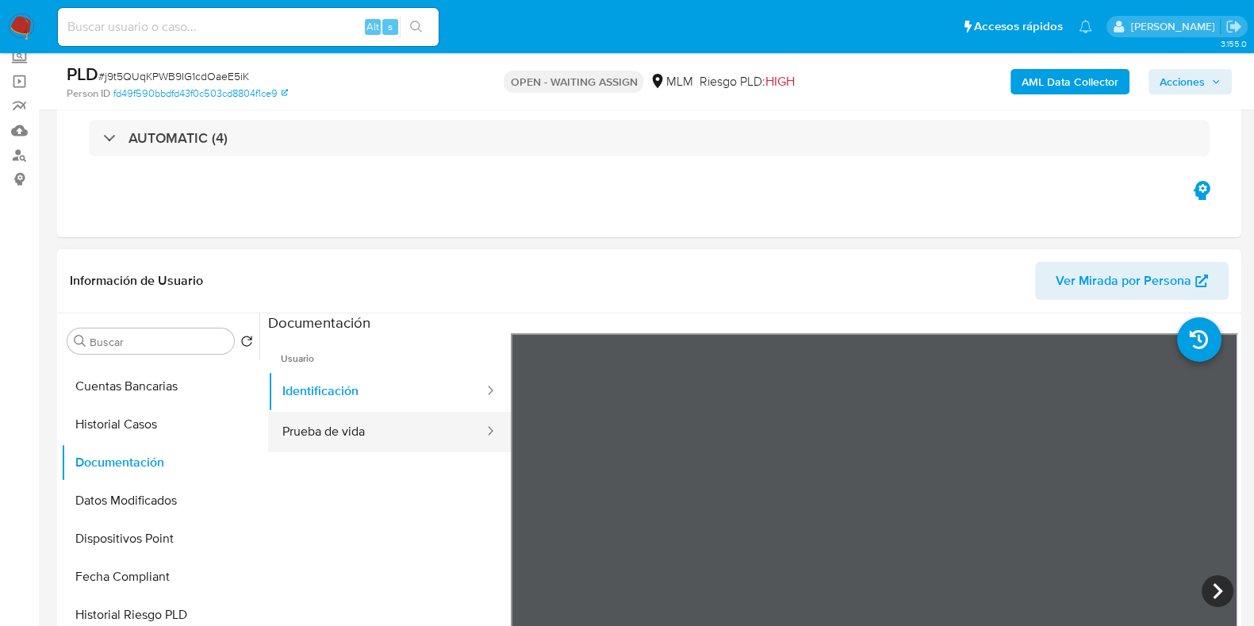
click at [316, 446] on ul "Usuario Identificación Prueba de vida" at bounding box center [389, 561] width 243 height 457
click at [316, 448] on button "Prueba de vida" at bounding box center [376, 432] width 217 height 40
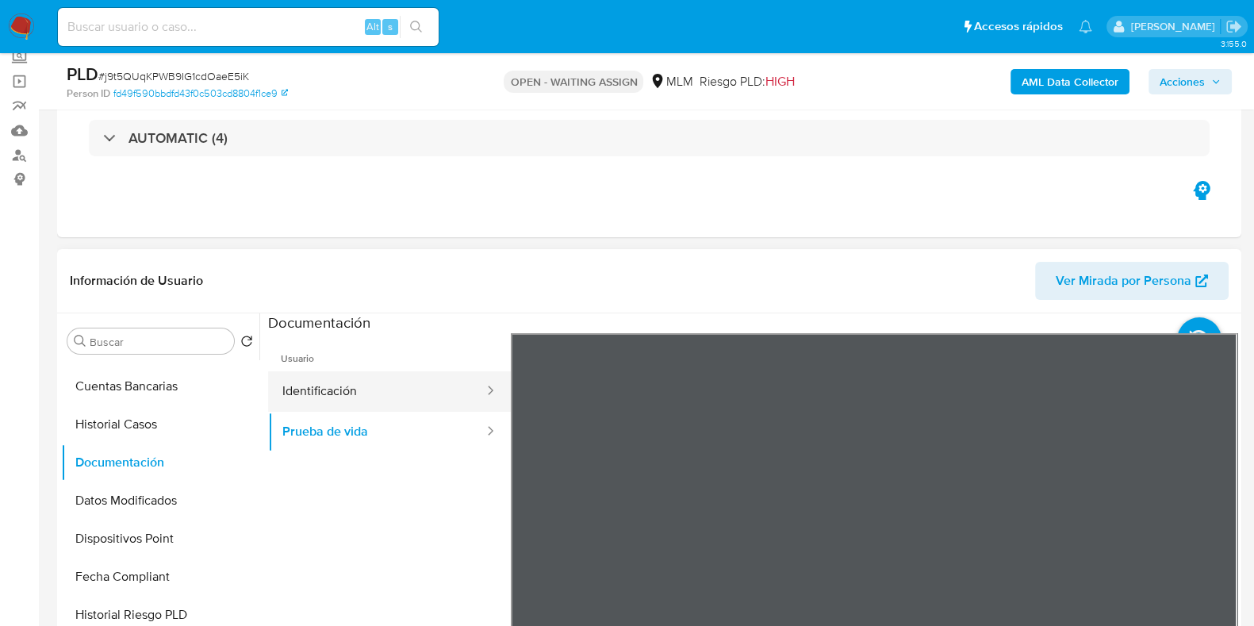
click at [355, 389] on button "Identificación" at bounding box center [376, 391] width 217 height 40
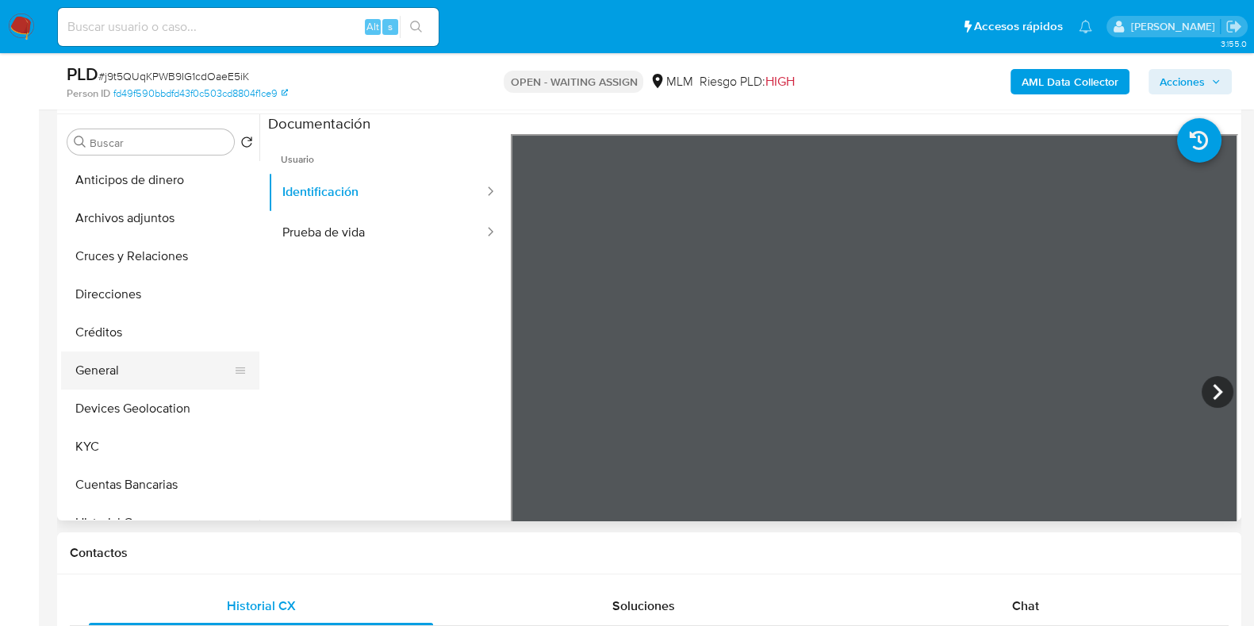
click at [115, 374] on button "General" at bounding box center [154, 370] width 186 height 38
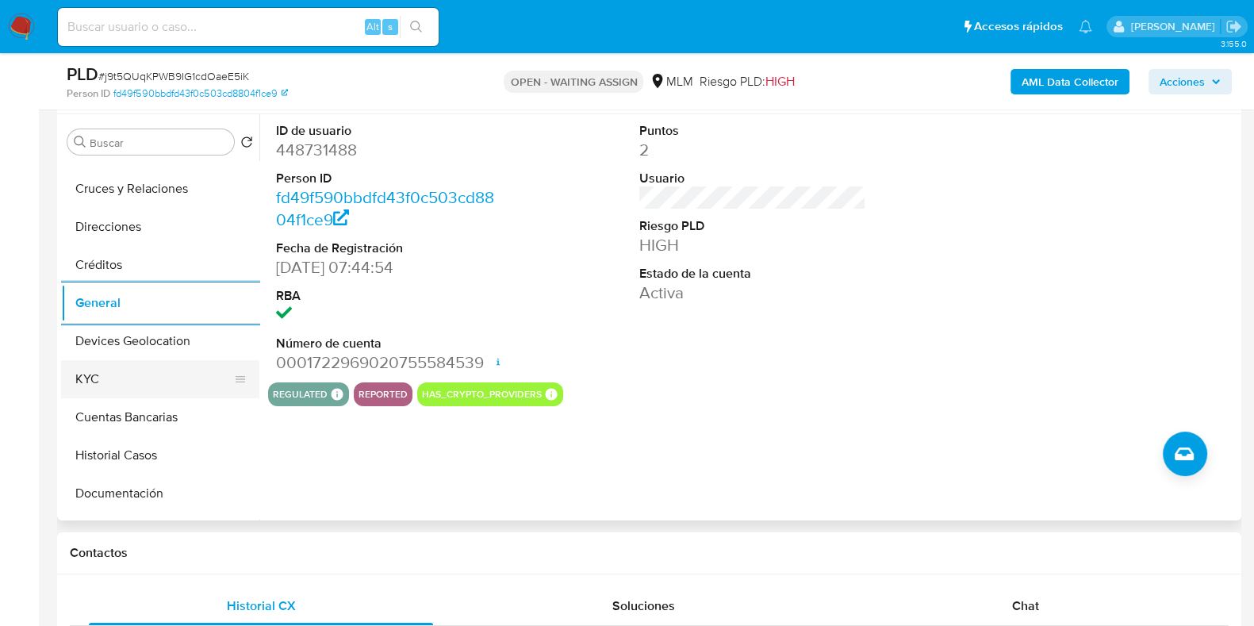
scroll to position [98, 0]
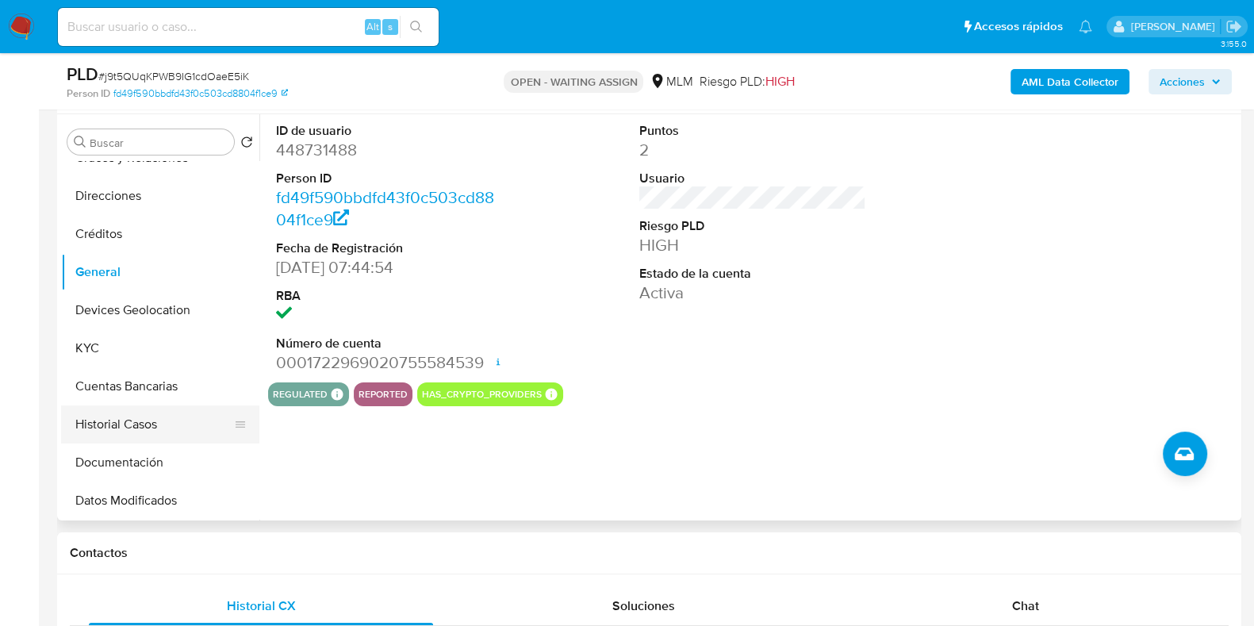
drag, startPoint x: 91, startPoint y: 415, endPoint x: 102, endPoint y: 411, distance: 11.0
click at [91, 415] on button "Historial Casos" at bounding box center [154, 424] width 186 height 38
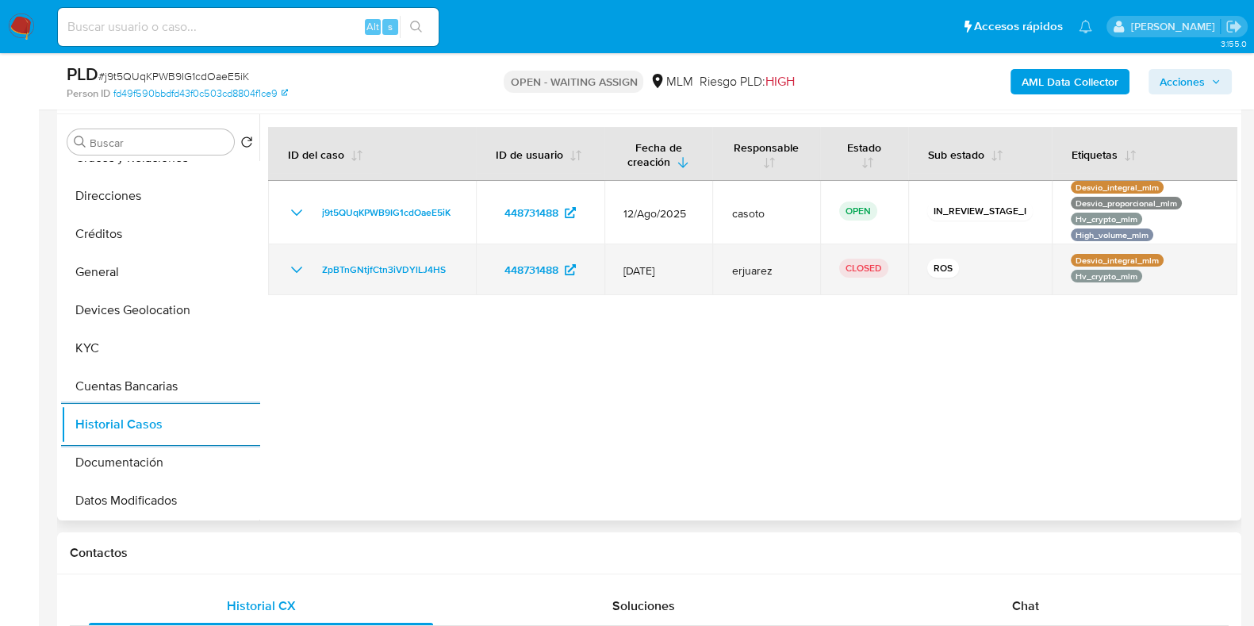
click at [301, 274] on icon "Mostrar/Ocultar" at bounding box center [296, 269] width 19 height 19
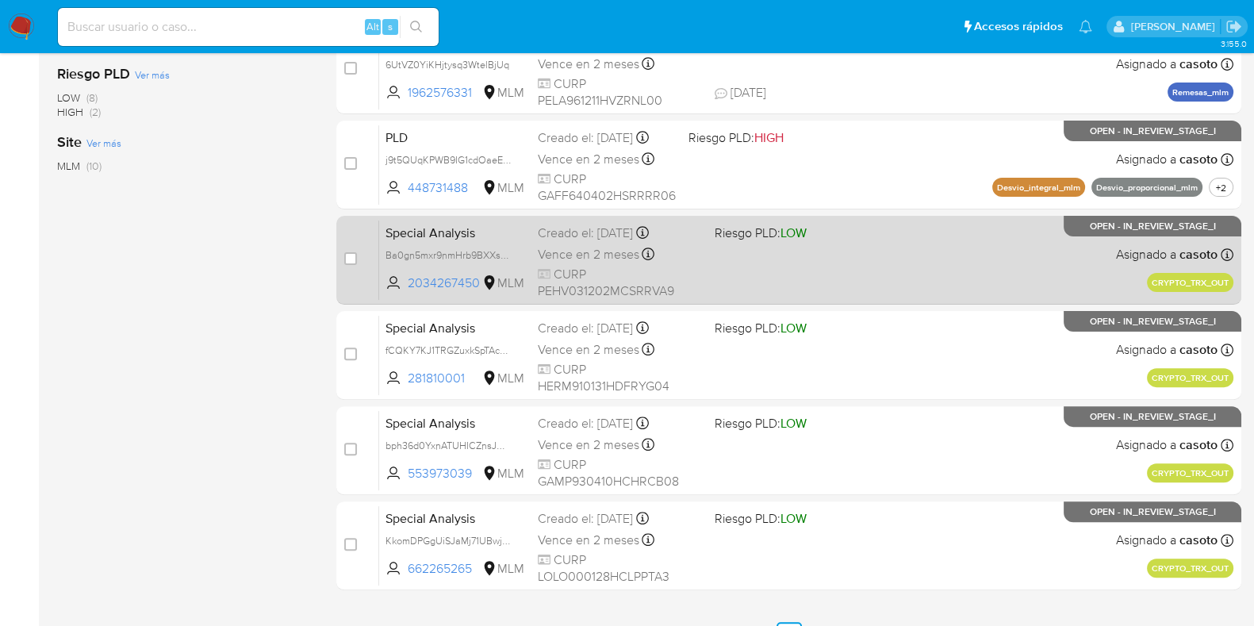
scroll to position [625, 0]
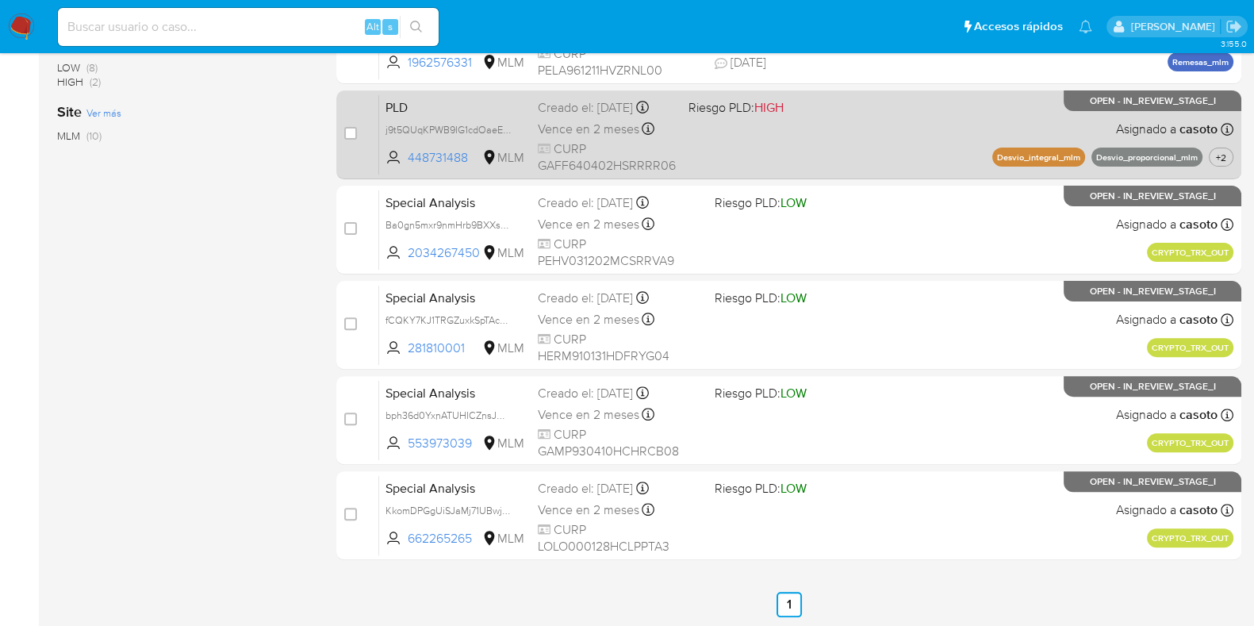
click at [932, 129] on div "PLD j9t5QUqKPWB9IG1cdOaeE5iK 448731488 MLM Riesgo PLD: HIGH Creado el: [DATE] C…" at bounding box center [806, 134] width 854 height 80
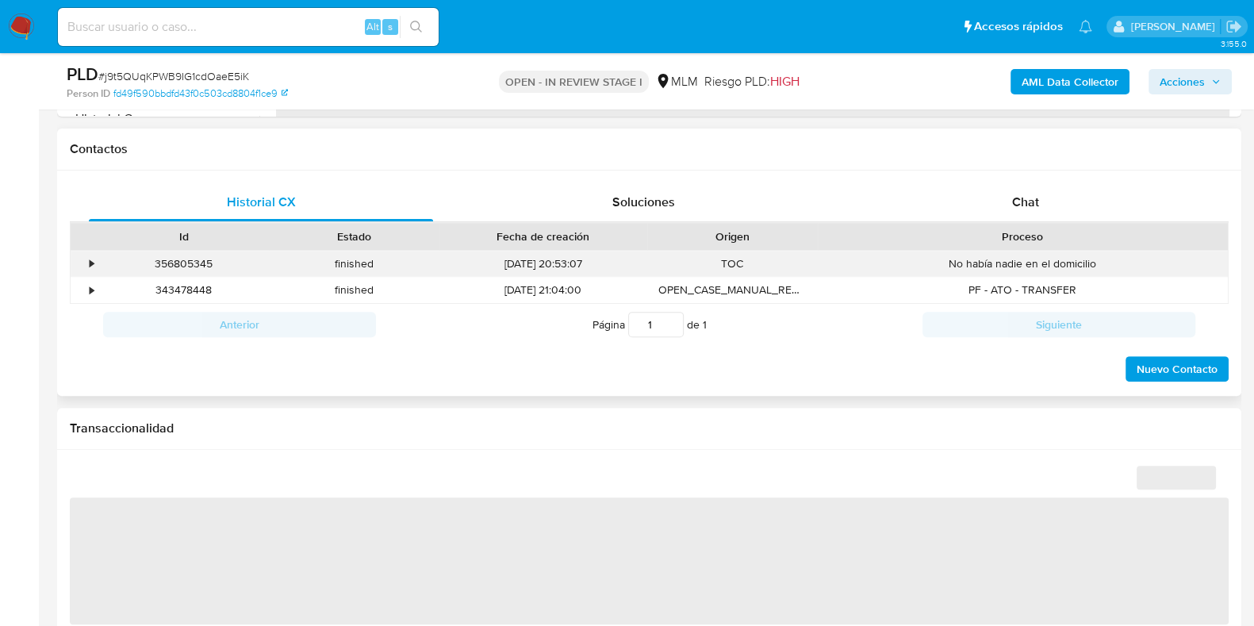
scroll to position [693, 0]
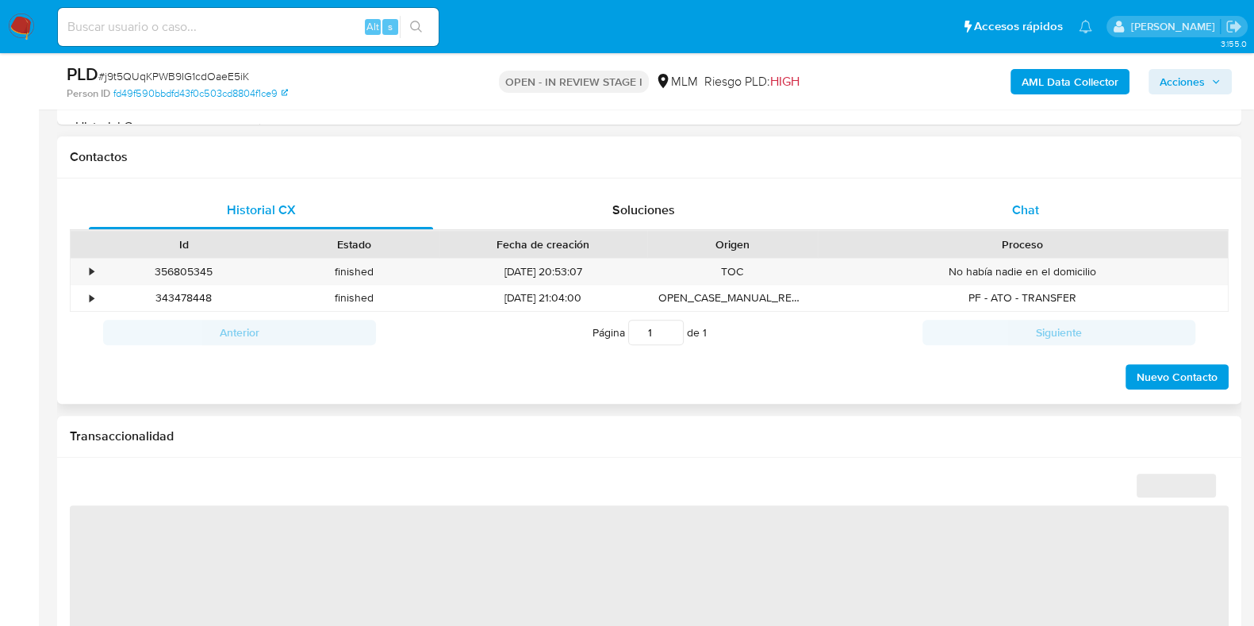
select select "10"
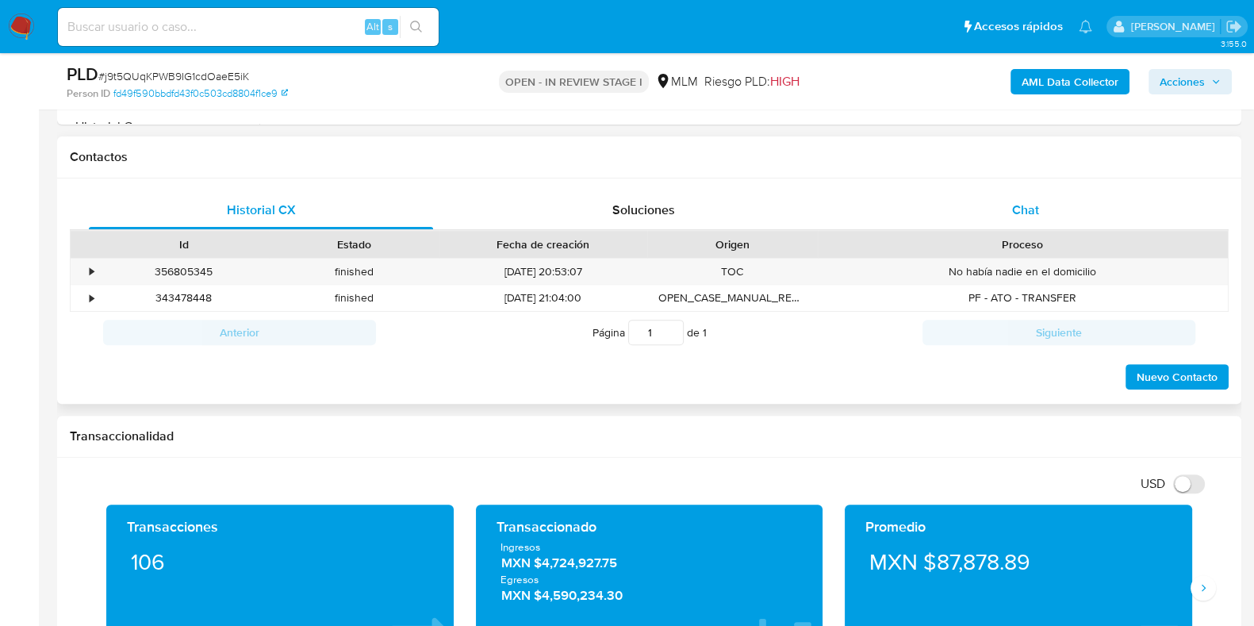
click at [1014, 211] on span "Chat" at bounding box center [1025, 210] width 27 height 18
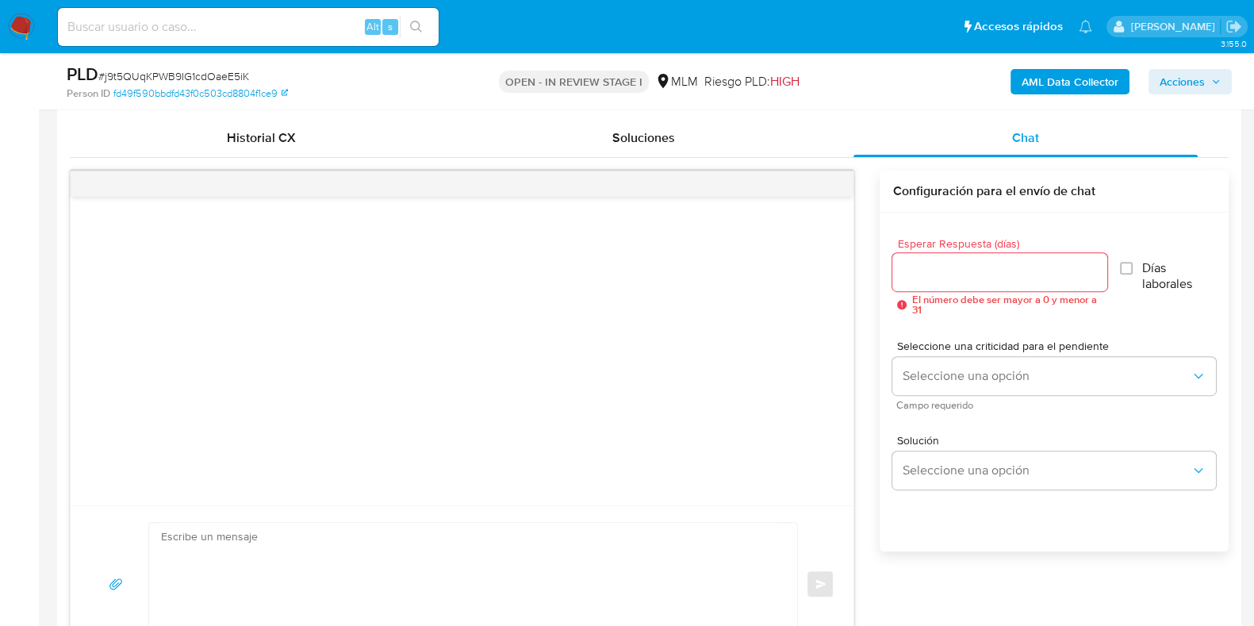
scroll to position [792, 0]
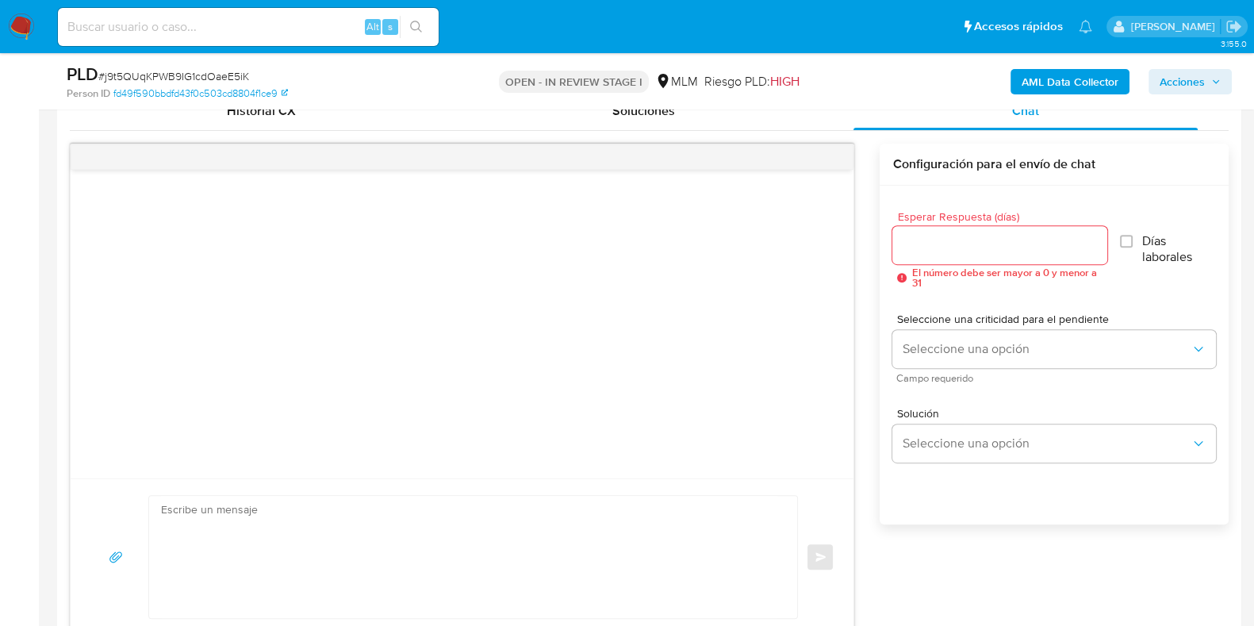
click at [965, 231] on div at bounding box center [999, 245] width 214 height 38
click at [957, 243] on input "Esperar Respuesta (días)" at bounding box center [999, 245] width 214 height 21
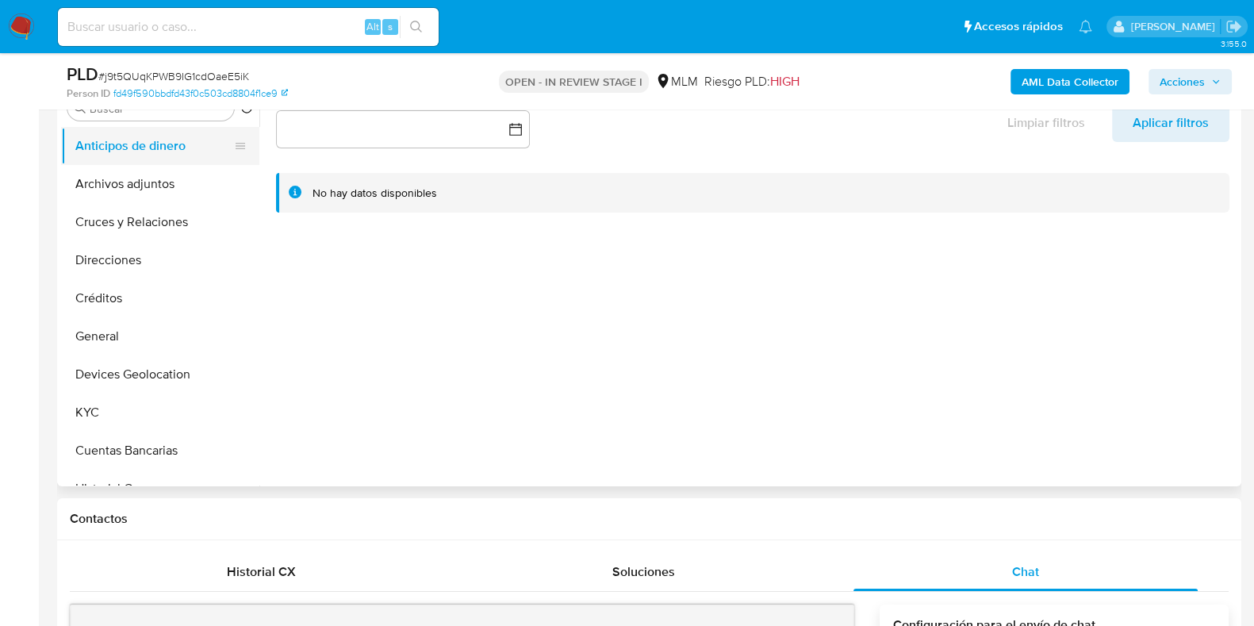
scroll to position [197, 0]
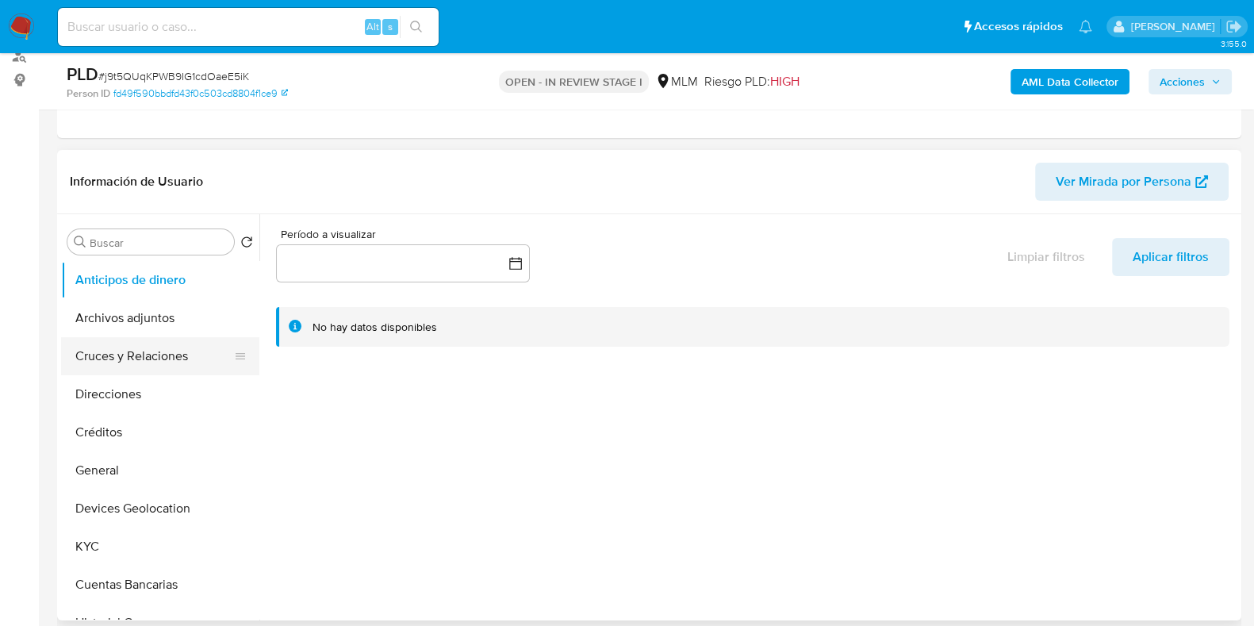
type input "5"
click at [159, 347] on button "Cruces y Relaciones" at bounding box center [154, 356] width 186 height 38
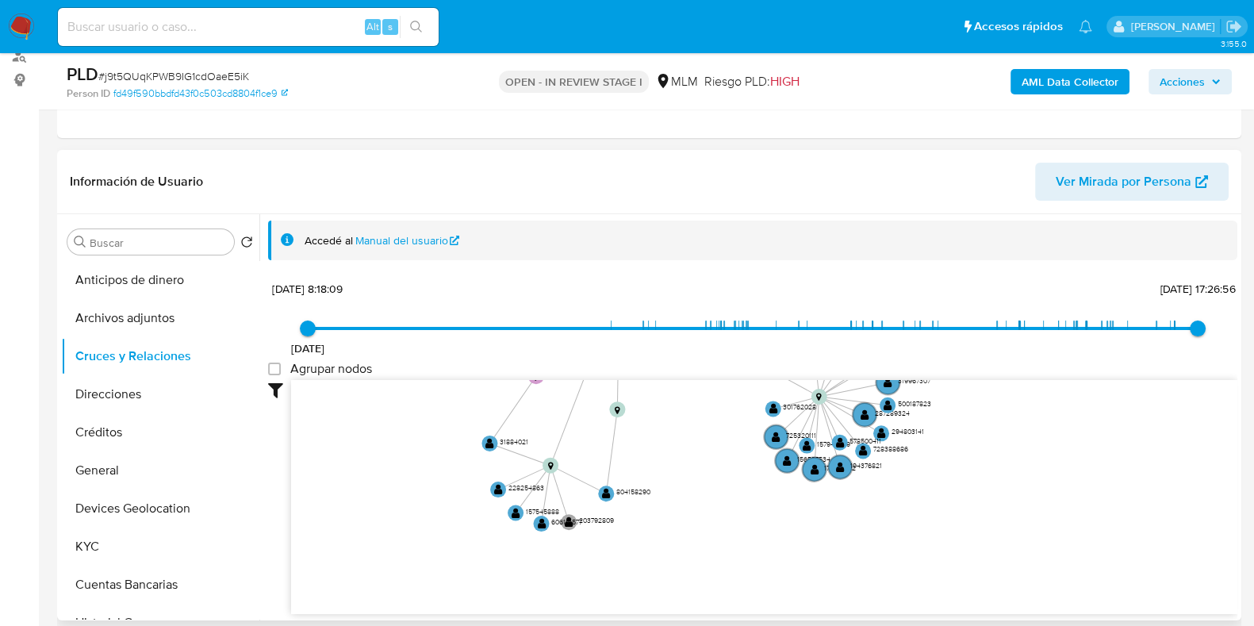
drag, startPoint x: 847, startPoint y: 444, endPoint x: 765, endPoint y: 378, distance: 104.9
click at [734, 351] on div "28/1/2019 28/1/2019, 8:18:09 15/8/2025, 17:26:56 Agrupar nodos Filtros Confianz…" at bounding box center [752, 445] width 969 height 337
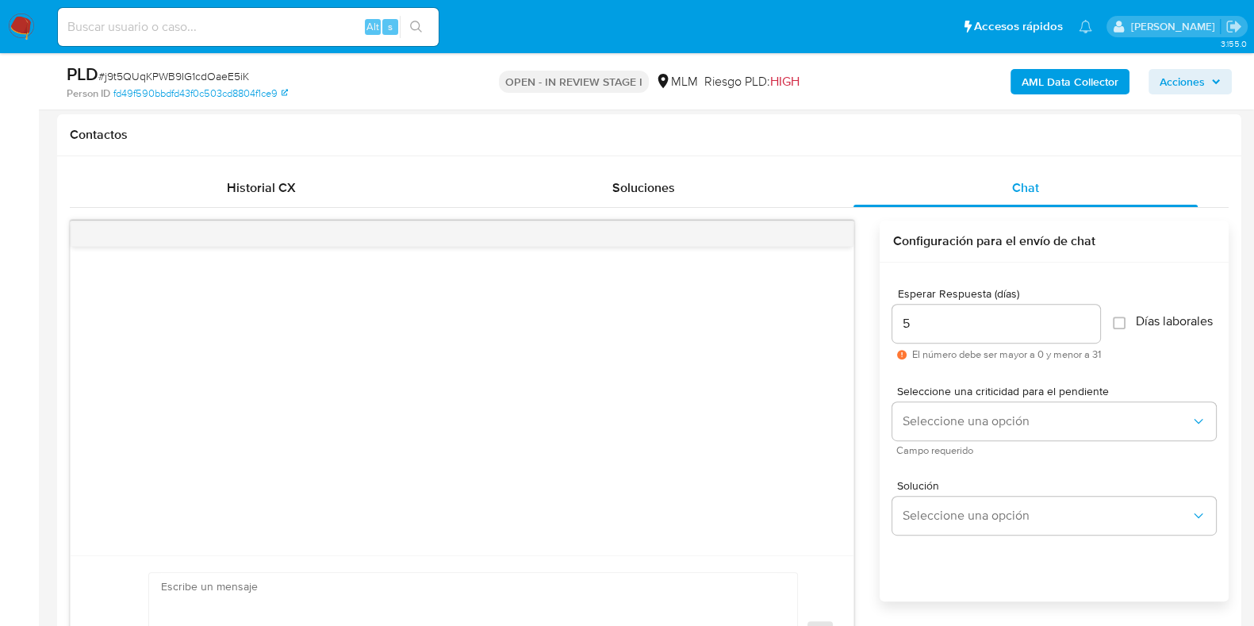
scroll to position [807, 0]
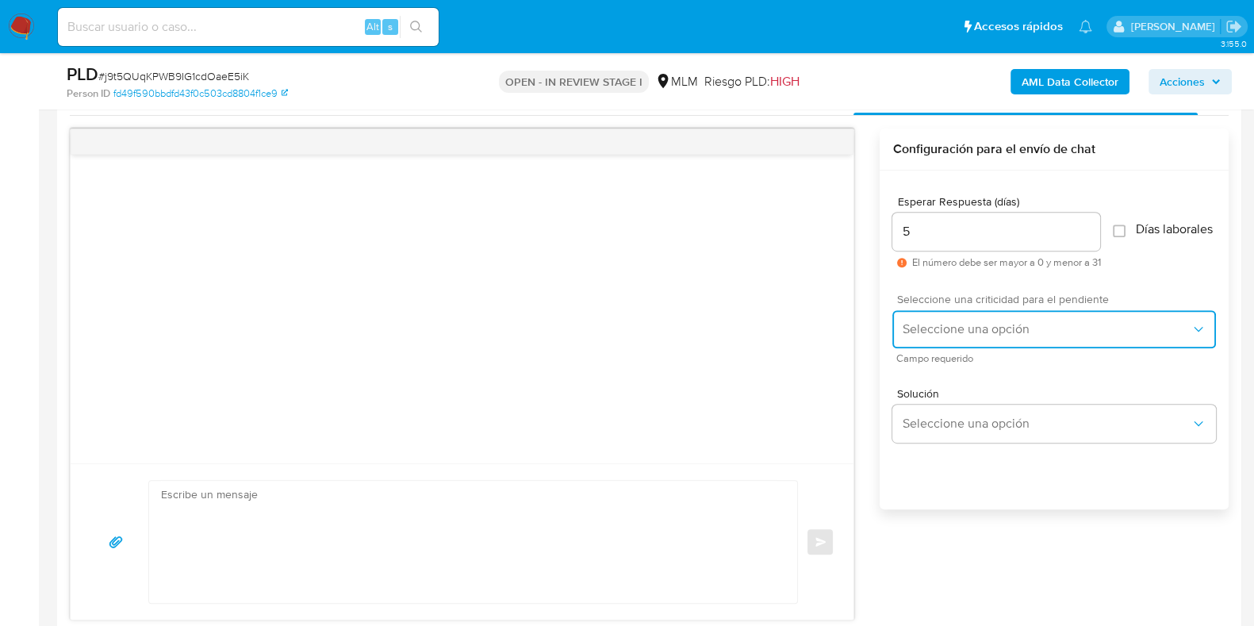
click at [979, 347] on button "Seleccione una opción" at bounding box center [1054, 329] width 324 height 38
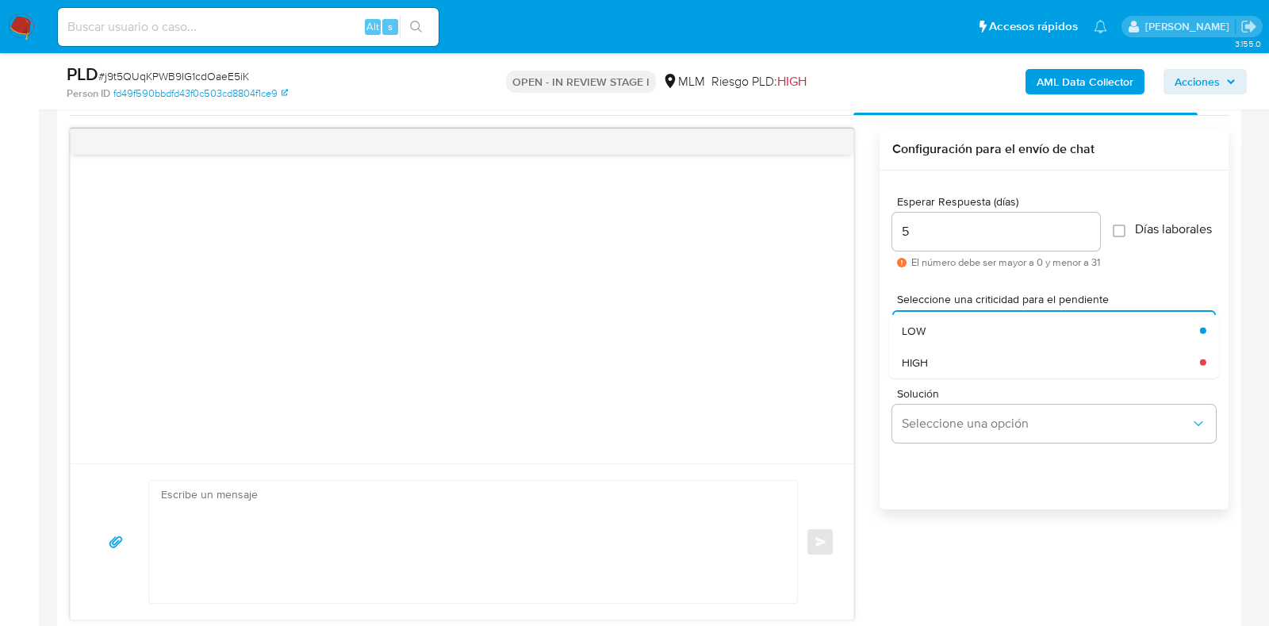
click at [930, 378] on div "HIGH" at bounding box center [1051, 362] width 298 height 32
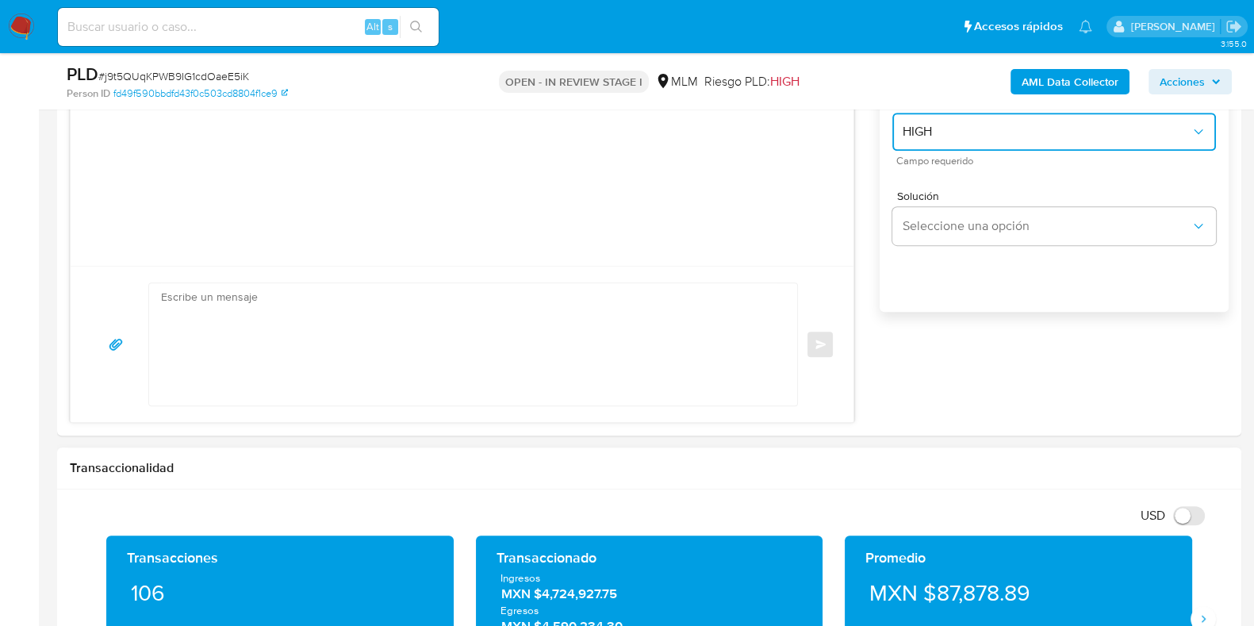
scroll to position [1006, 0]
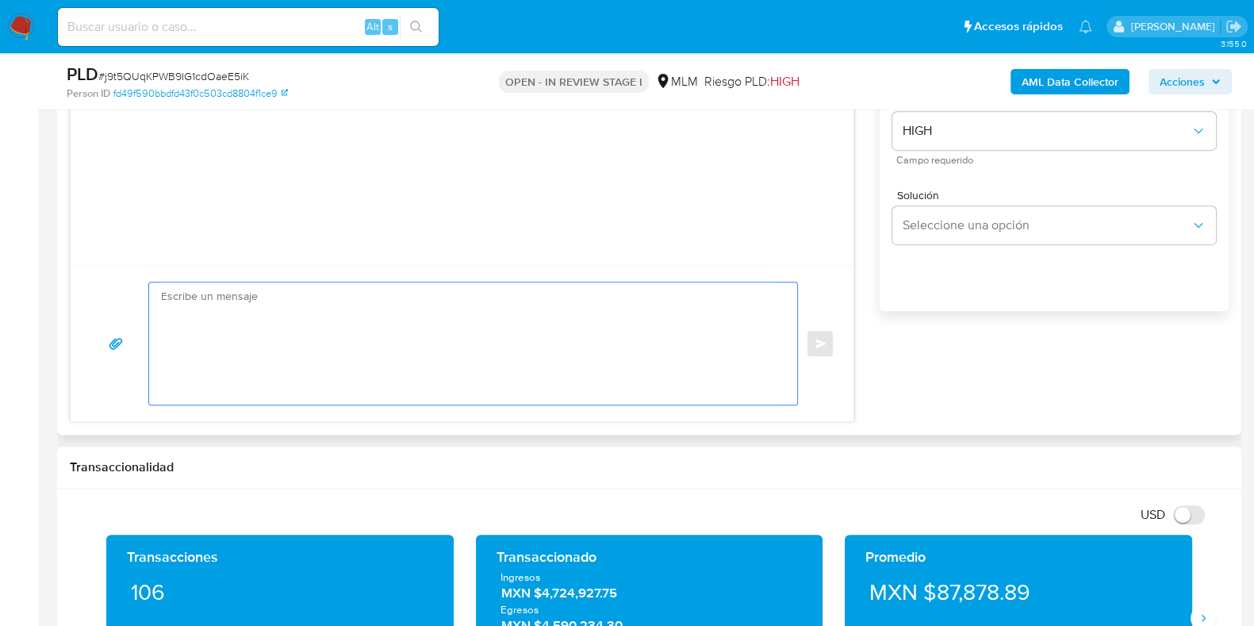
click at [466, 363] on textarea at bounding box center [469, 343] width 616 height 122
paste textarea "Estimado Cliente, Te comunicamos que identificamos ingresos de criptomonedas en…"
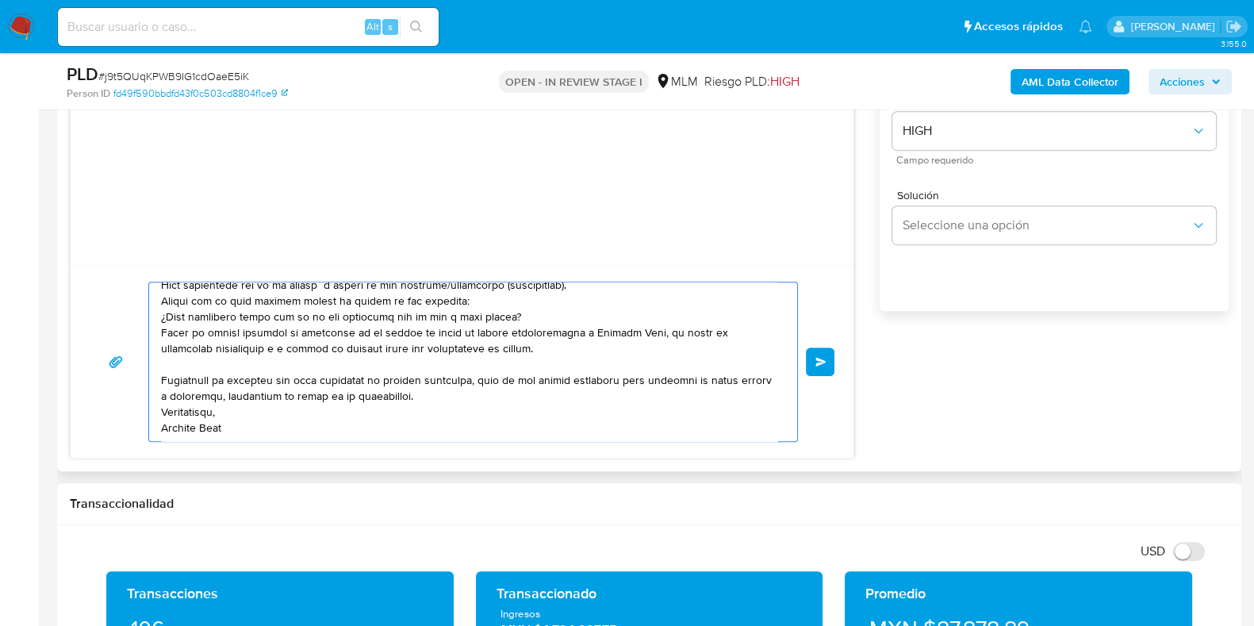
scroll to position [0, 0]
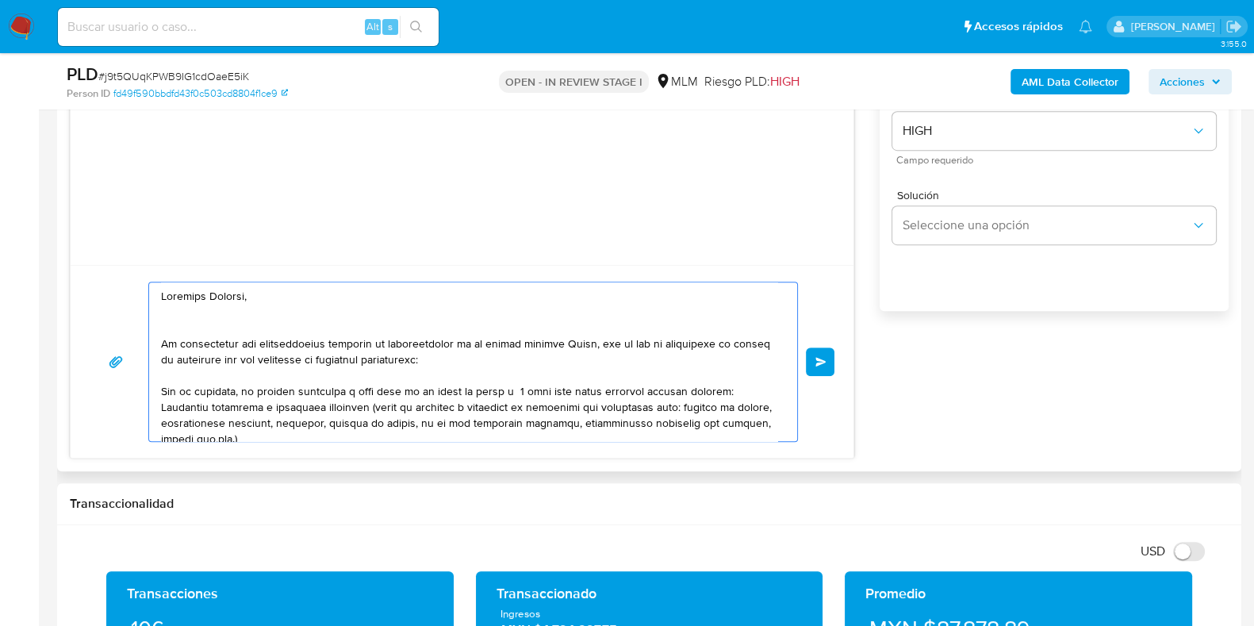
click at [603, 343] on textarea at bounding box center [469, 361] width 616 height 159
drag, startPoint x: 232, startPoint y: 390, endPoint x: 155, endPoint y: 392, distance: 76.9
click at [155, 392] on div at bounding box center [469, 361] width 640 height 159
click at [669, 396] on textarea at bounding box center [469, 361] width 616 height 159
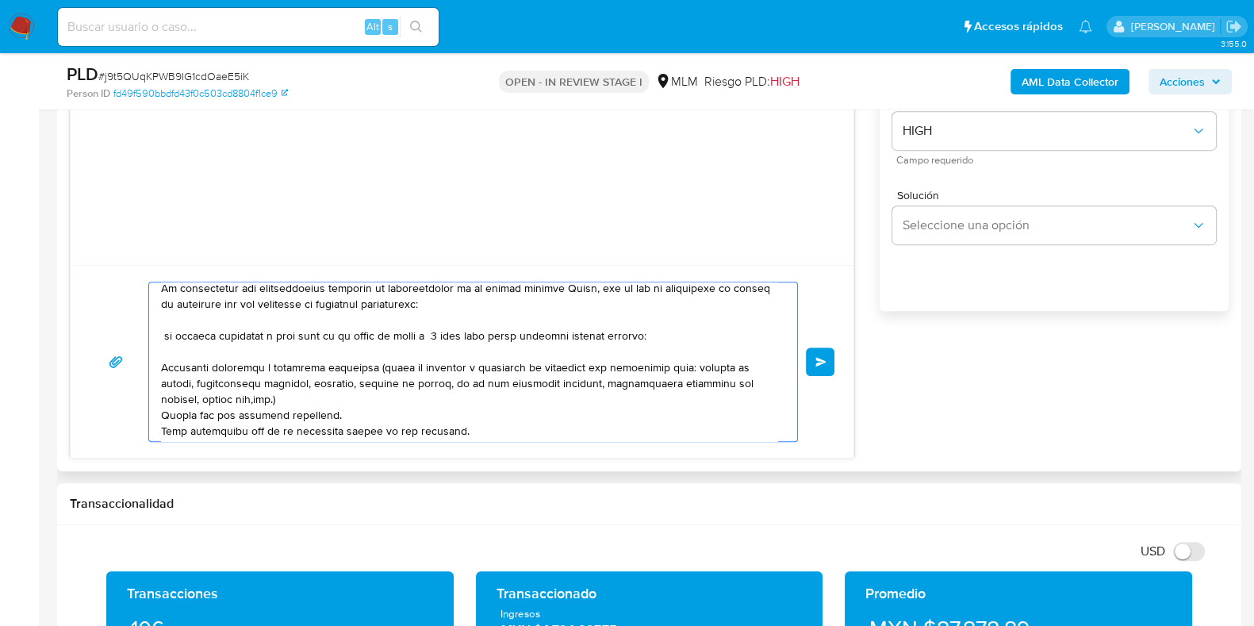
scroll to position [98, 0]
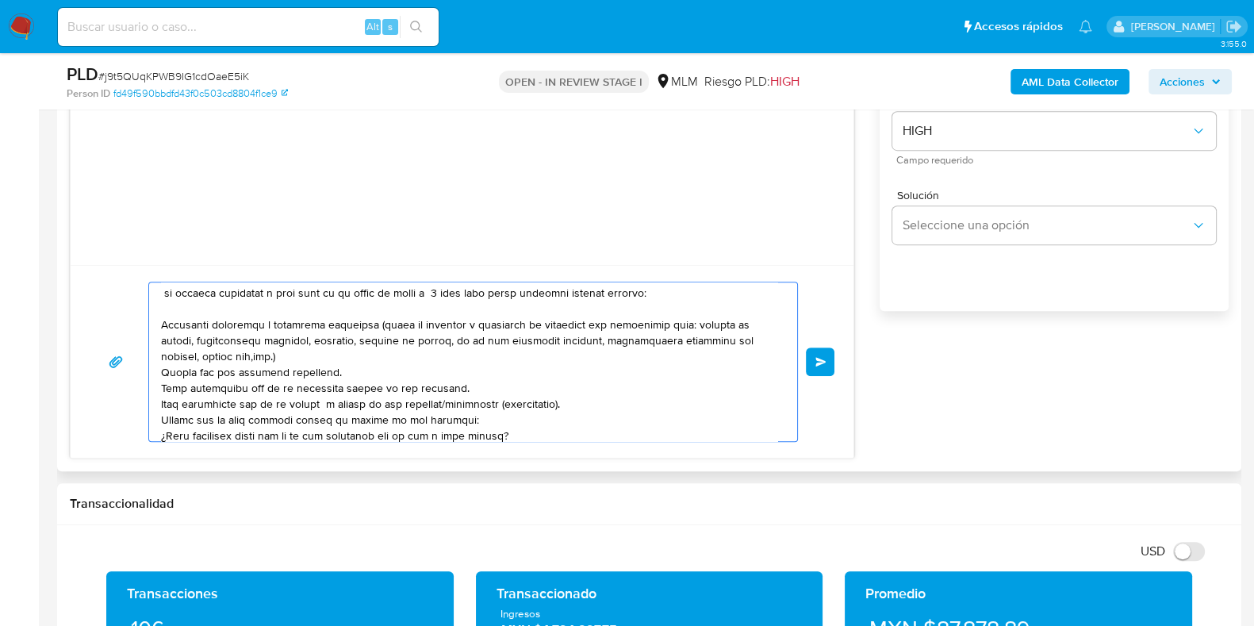
click at [159, 327] on div at bounding box center [469, 361] width 640 height 159
click at [162, 327] on textarea at bounding box center [469, 361] width 616 height 159
click at [161, 369] on textarea at bounding box center [469, 361] width 616 height 159
drag, startPoint x: 338, startPoint y: 370, endPoint x: 378, endPoint y: 385, distance: 42.4
click at [338, 370] on textarea at bounding box center [469, 361] width 616 height 159
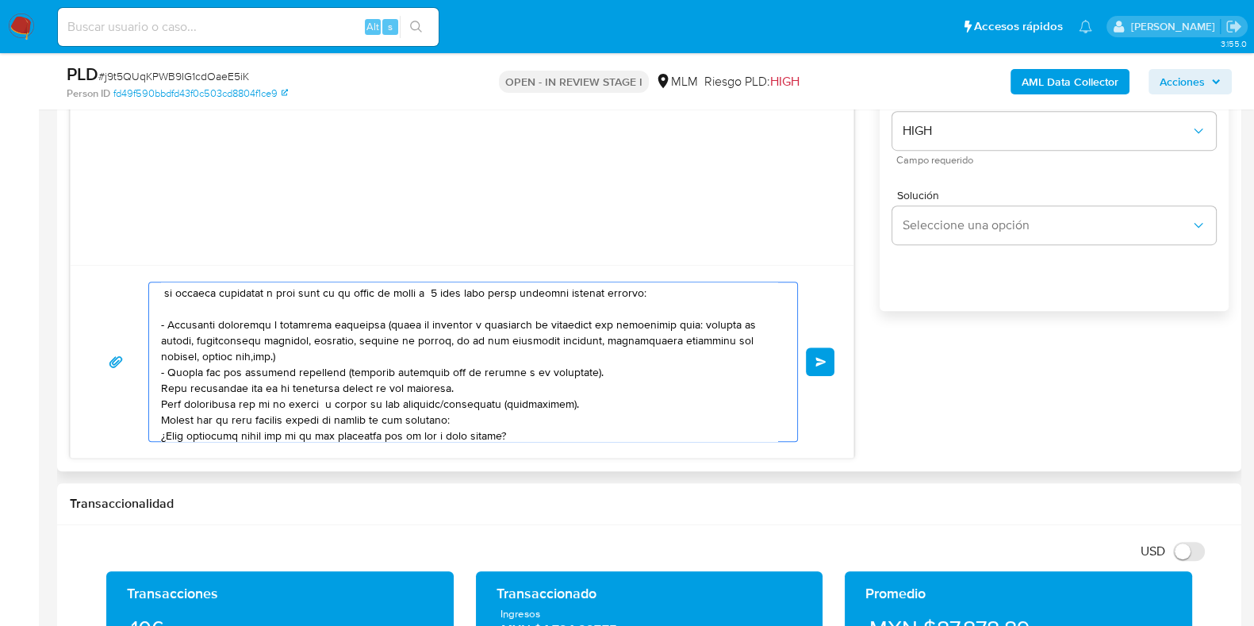
click at [163, 387] on textarea at bounding box center [469, 361] width 616 height 159
click at [161, 402] on textarea at bounding box center [469, 361] width 616 height 159
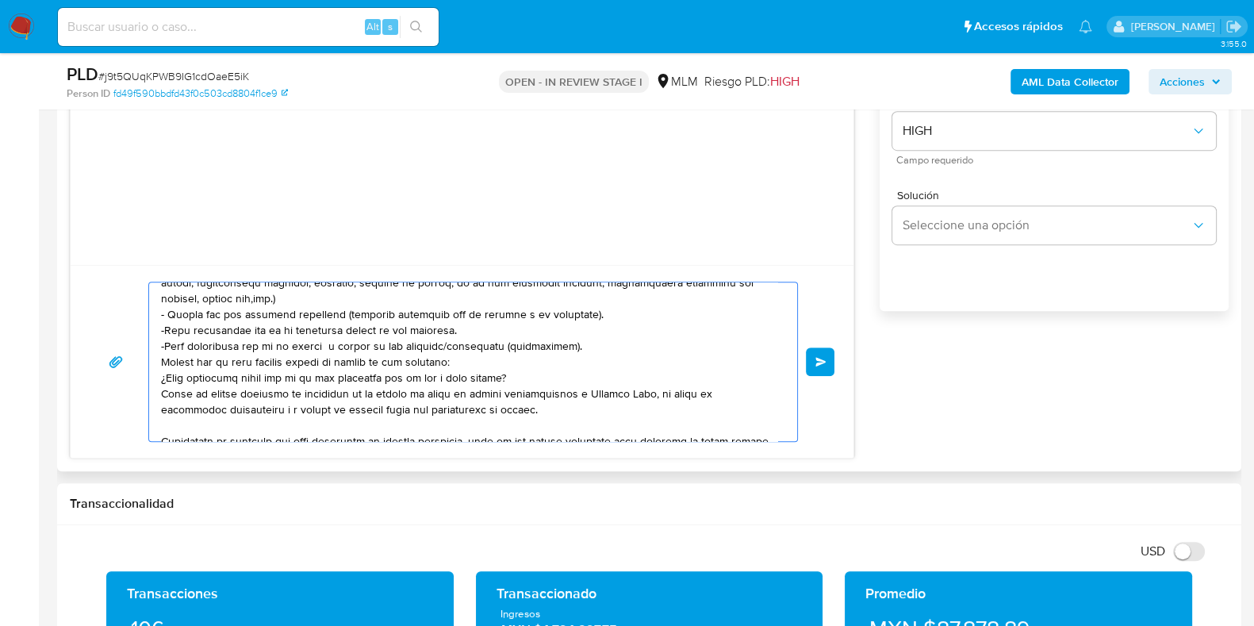
scroll to position [197, 0]
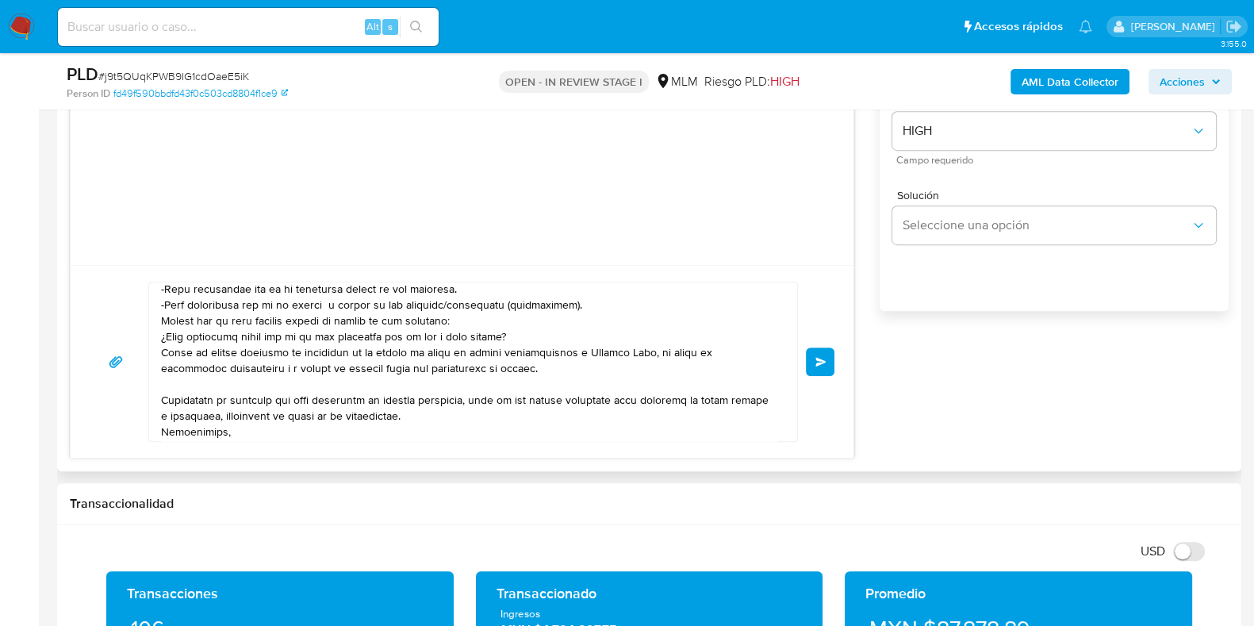
click at [159, 318] on div at bounding box center [469, 361] width 640 height 159
click at [162, 319] on textarea at bounding box center [469, 361] width 616 height 159
drag, startPoint x: 462, startPoint y: 319, endPoint x: 287, endPoint y: 319, distance: 175.3
click at [287, 319] on textarea at bounding box center [469, 361] width 616 height 159
paste textarea "$3,019,340.02"
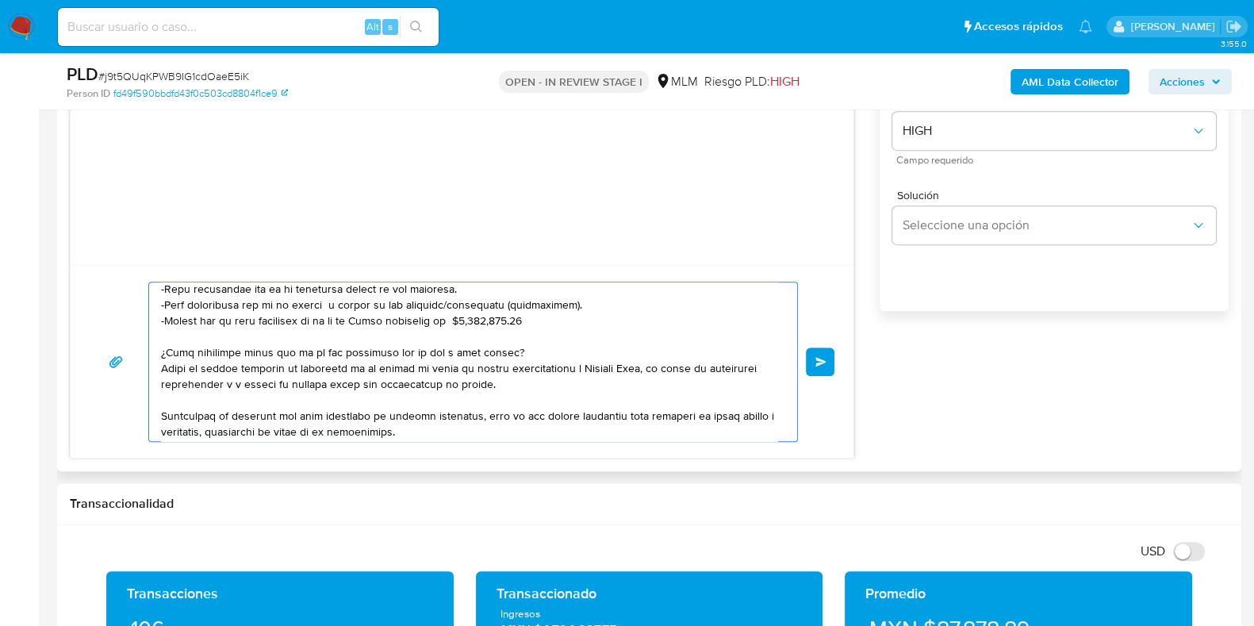
drag, startPoint x: 456, startPoint y: 319, endPoint x: 469, endPoint y: 341, distance: 25.6
click at [459, 323] on textarea at bounding box center [469, 361] width 616 height 159
click at [539, 320] on textarea at bounding box center [469, 361] width 616 height 159
drag, startPoint x: 447, startPoint y: 320, endPoint x: 385, endPoint y: 322, distance: 62.7
click at [384, 319] on textarea at bounding box center [469, 361] width 616 height 159
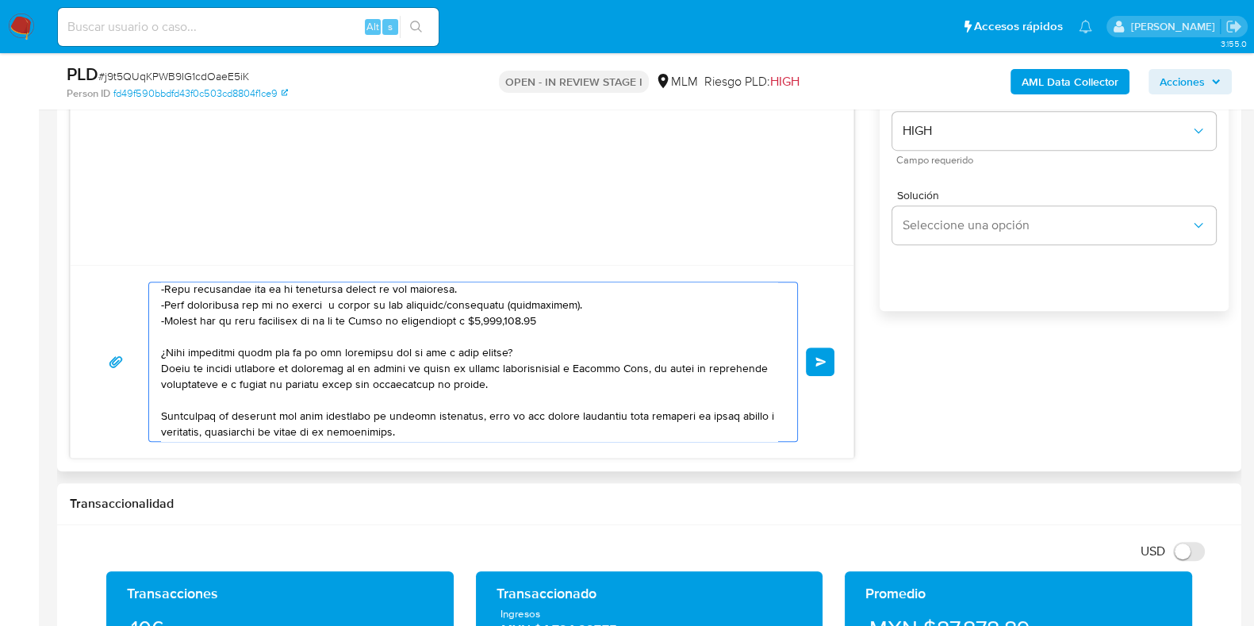
click at [547, 322] on textarea at bounding box center [469, 361] width 616 height 159
drag, startPoint x: 508, startPoint y: 348, endPoint x: 159, endPoint y: 349, distance: 349.0
click at [159, 349] on div at bounding box center [469, 361] width 640 height 159
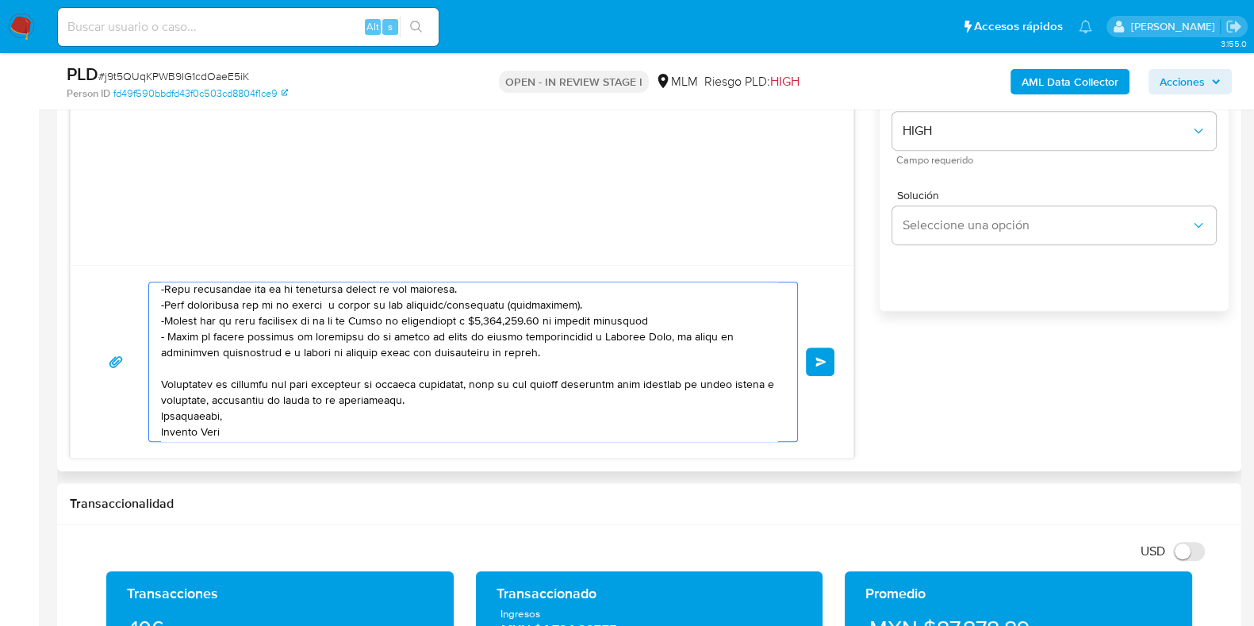
click at [512, 339] on textarea at bounding box center [469, 361] width 616 height 159
drag, startPoint x: 753, startPoint y: 334, endPoint x: 727, endPoint y: 347, distance: 29.1
click at [714, 338] on textarea at bounding box center [469, 361] width 616 height 159
click at [727, 347] on textarea at bounding box center [469, 361] width 616 height 159
drag, startPoint x: 753, startPoint y: 335, endPoint x: 707, endPoint y: 338, distance: 45.3
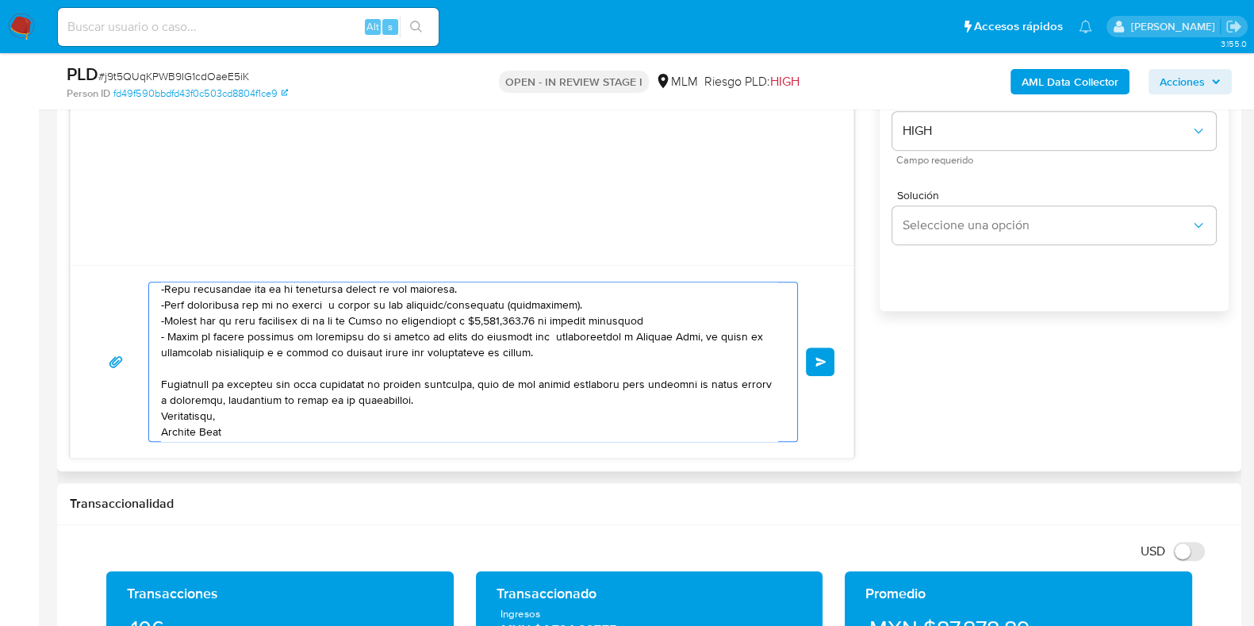
click at [707, 338] on textarea at bounding box center [469, 361] width 616 height 159
click at [693, 343] on textarea at bounding box center [469, 361] width 616 height 159
drag, startPoint x: 706, startPoint y: 335, endPoint x: 753, endPoint y: 338, distance: 47.7
click at [753, 338] on textarea at bounding box center [469, 361] width 616 height 159
click at [521, 361] on textarea at bounding box center [469, 361] width 616 height 159
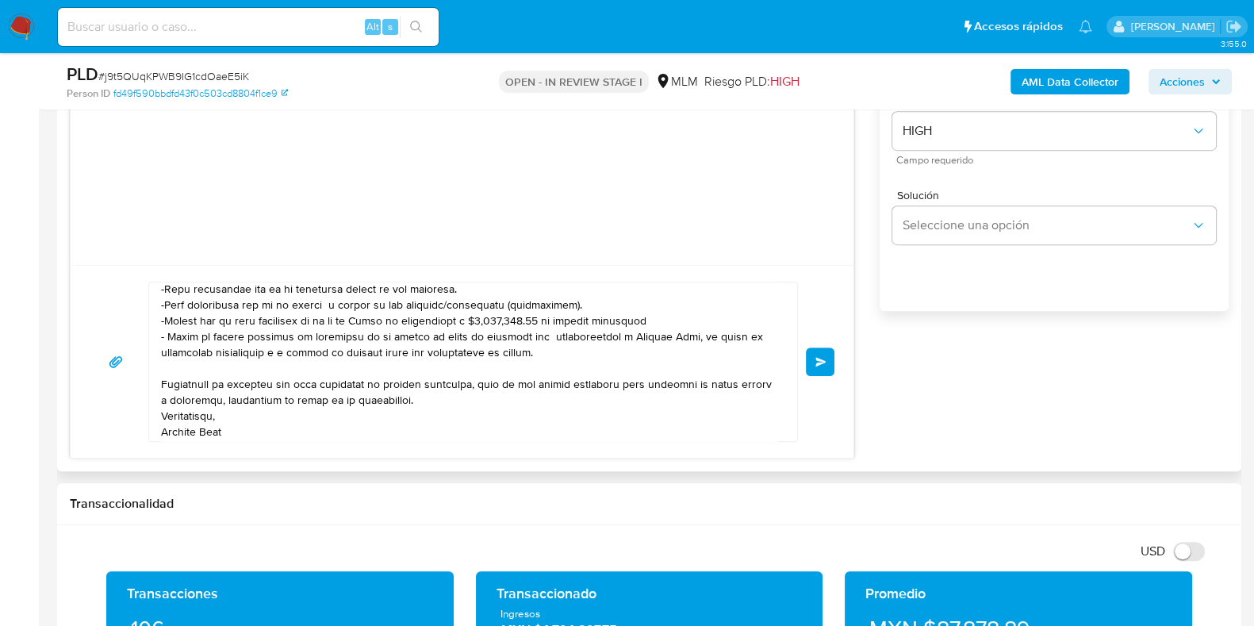
drag, startPoint x: 818, startPoint y: 366, endPoint x: 604, endPoint y: 351, distance: 214.7
click at [501, 343] on div "Enviar" at bounding box center [462, 362] width 745 height 160
drag, startPoint x: 163, startPoint y: 335, endPoint x: 268, endPoint y: 339, distance: 105.6
click at [268, 339] on textarea at bounding box center [469, 361] width 616 height 159
click at [184, 362] on textarea at bounding box center [469, 361] width 616 height 159
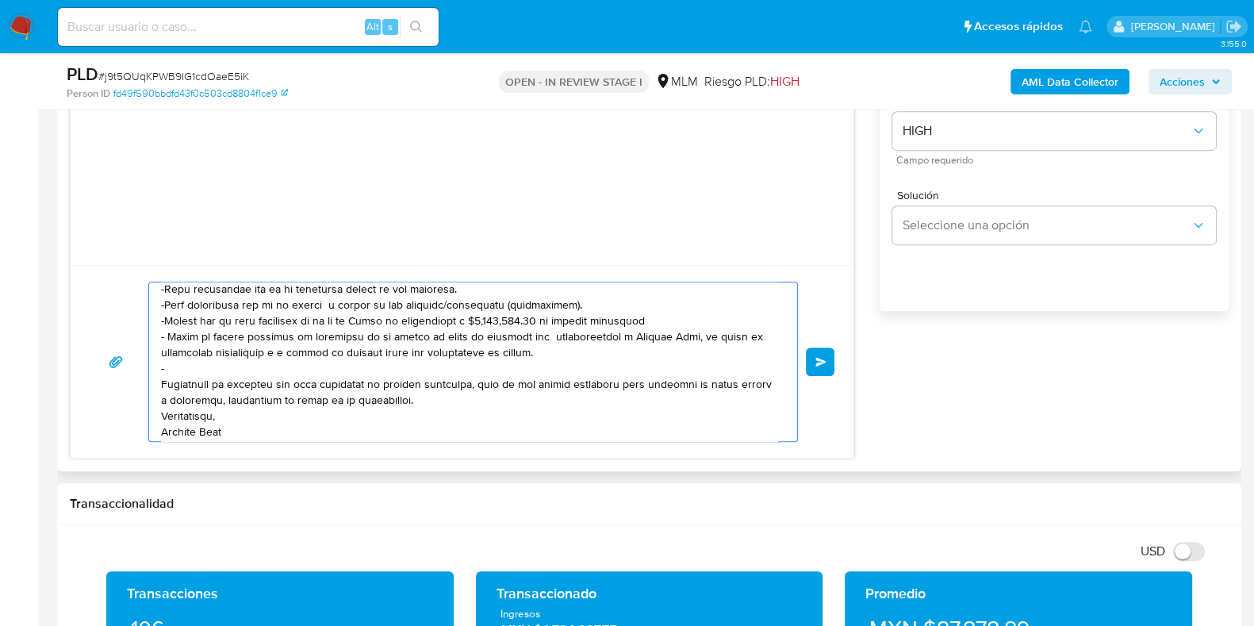
paste textarea "Favor de mandar cap"
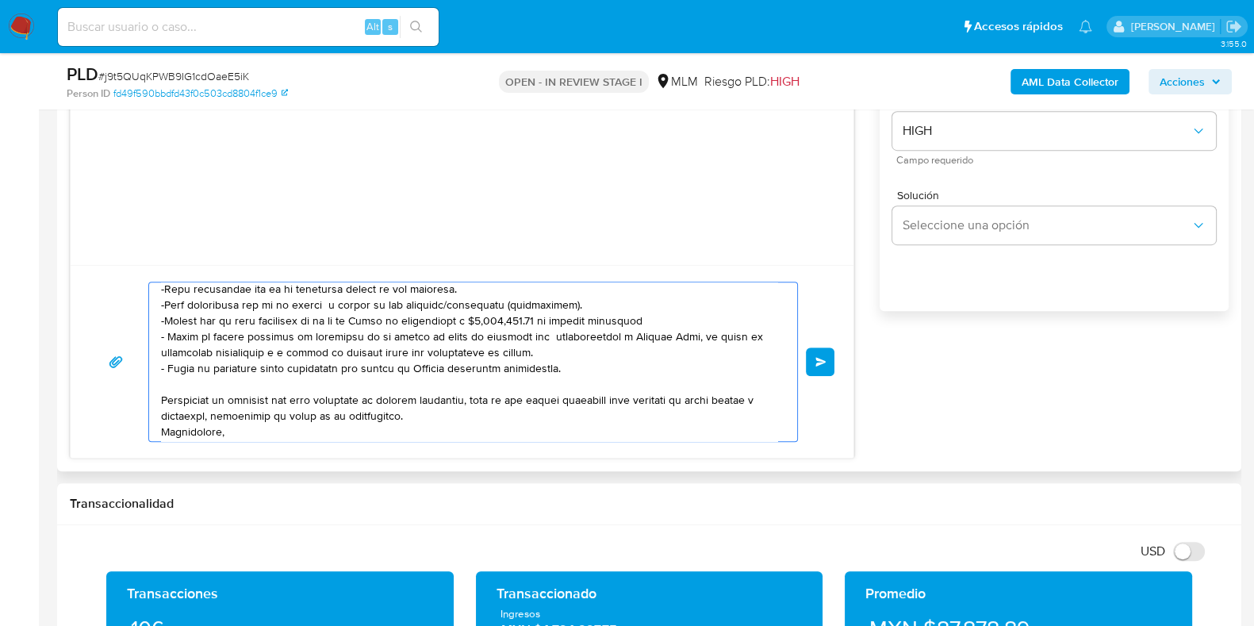
drag, startPoint x: 356, startPoint y: 366, endPoint x: 282, endPoint y: 370, distance: 74.7
click at [282, 370] on textarea at bounding box center [469, 361] width 616 height 159
click at [539, 404] on textarea at bounding box center [469, 361] width 616 height 159
type textarea "Estimado Cliente, Te comunicamos que identificamos ingresos de criptomonedas en…"
click at [822, 369] on button "Enviar" at bounding box center [820, 361] width 29 height 29
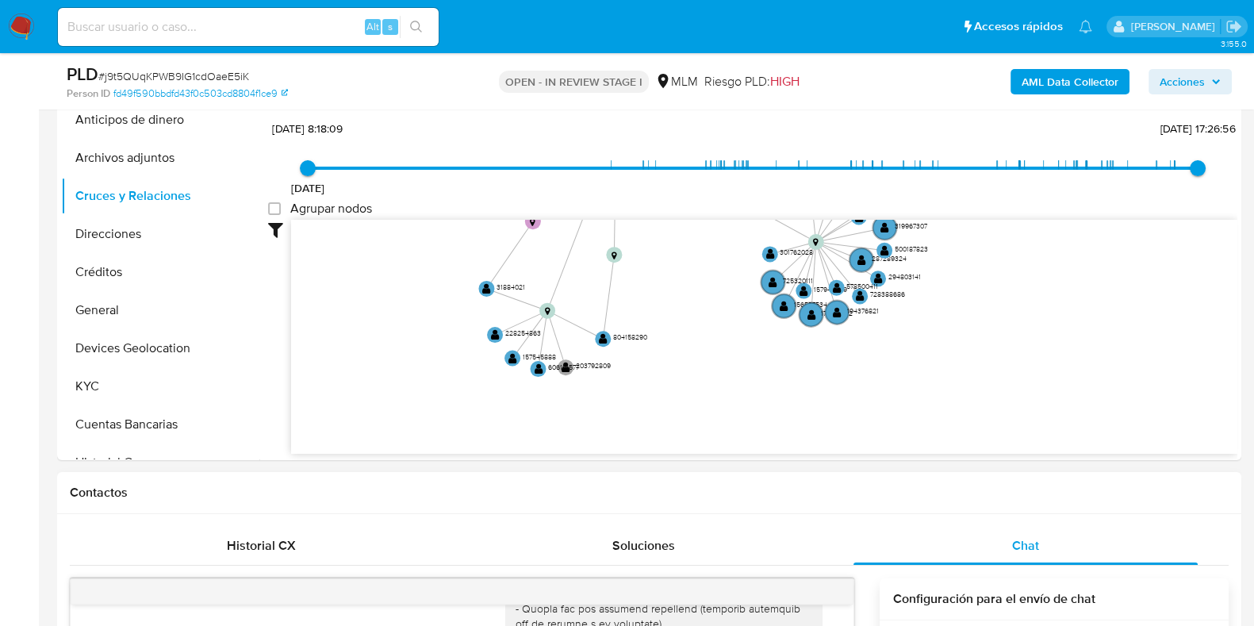
scroll to position [213, 0]
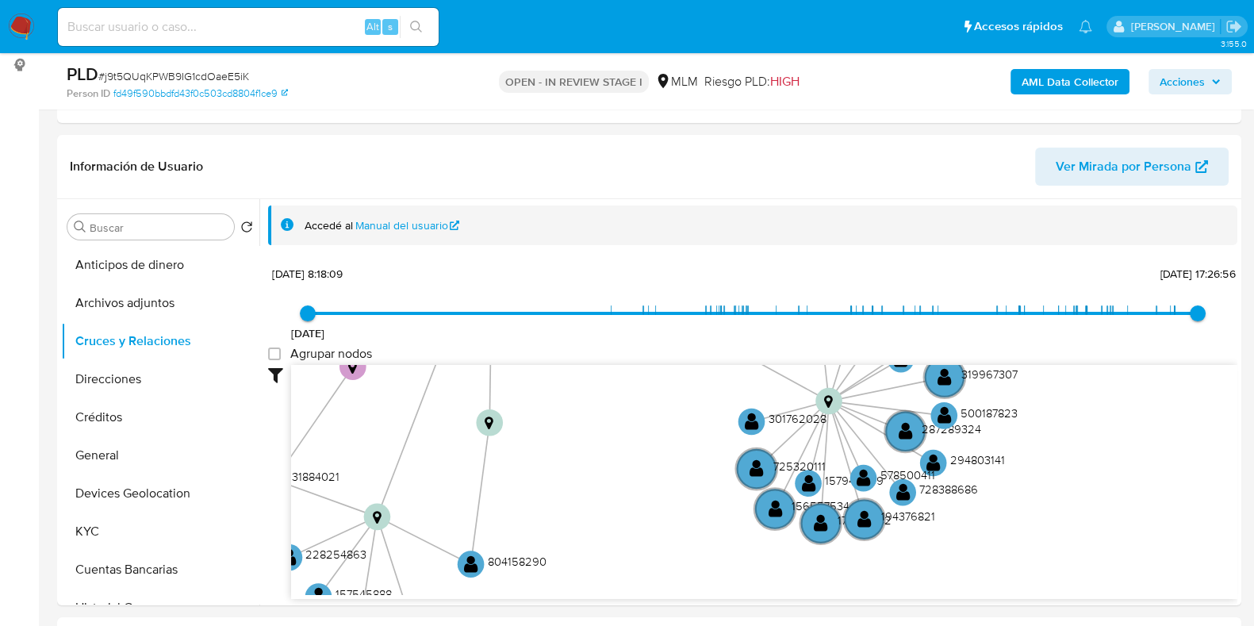
click at [219, 79] on span "# j9t5QUqKPWB9IG1cdOaeE5iK" at bounding box center [173, 76] width 151 height 16
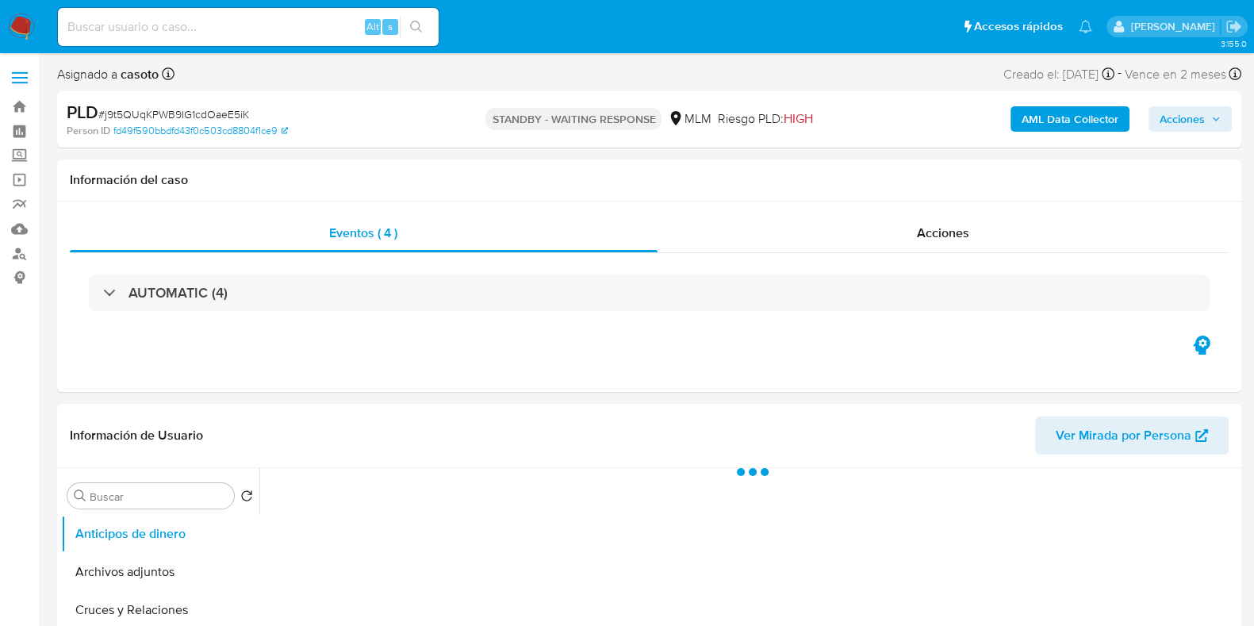
select select "10"
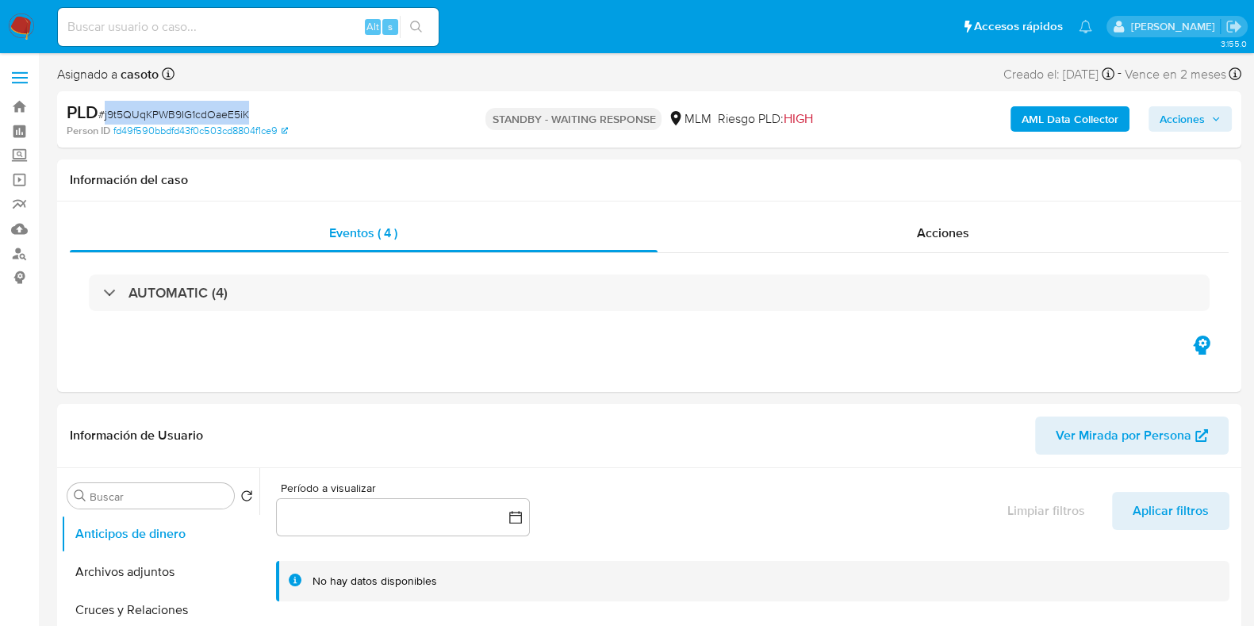
drag, startPoint x: 266, startPoint y: 117, endPoint x: 104, endPoint y: 121, distance: 161.8
click at [104, 121] on div "PLD # j9t5QUqKPWB9IG1cdOaeE5iK" at bounding box center [258, 113] width 382 height 24
copy span "j9t5QUqKPWB9IG1cdOaeE5iK"
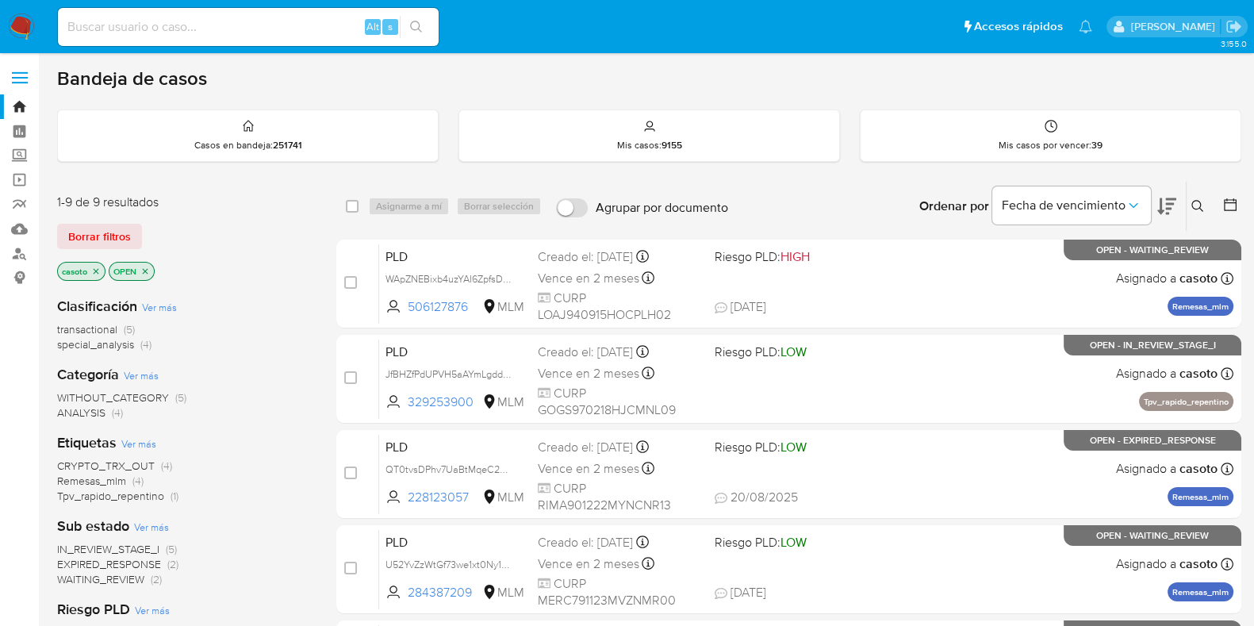
click at [93, 270] on icon "close-filter" at bounding box center [96, 271] width 10 height 10
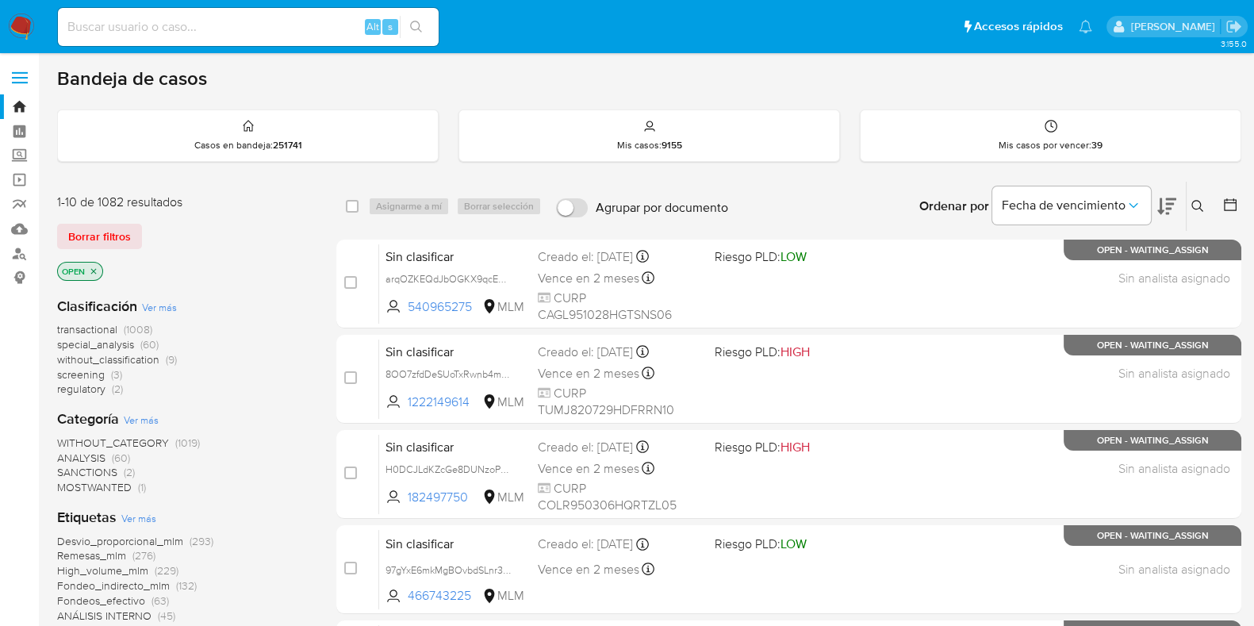
click at [1197, 204] on icon at bounding box center [1197, 206] width 13 height 13
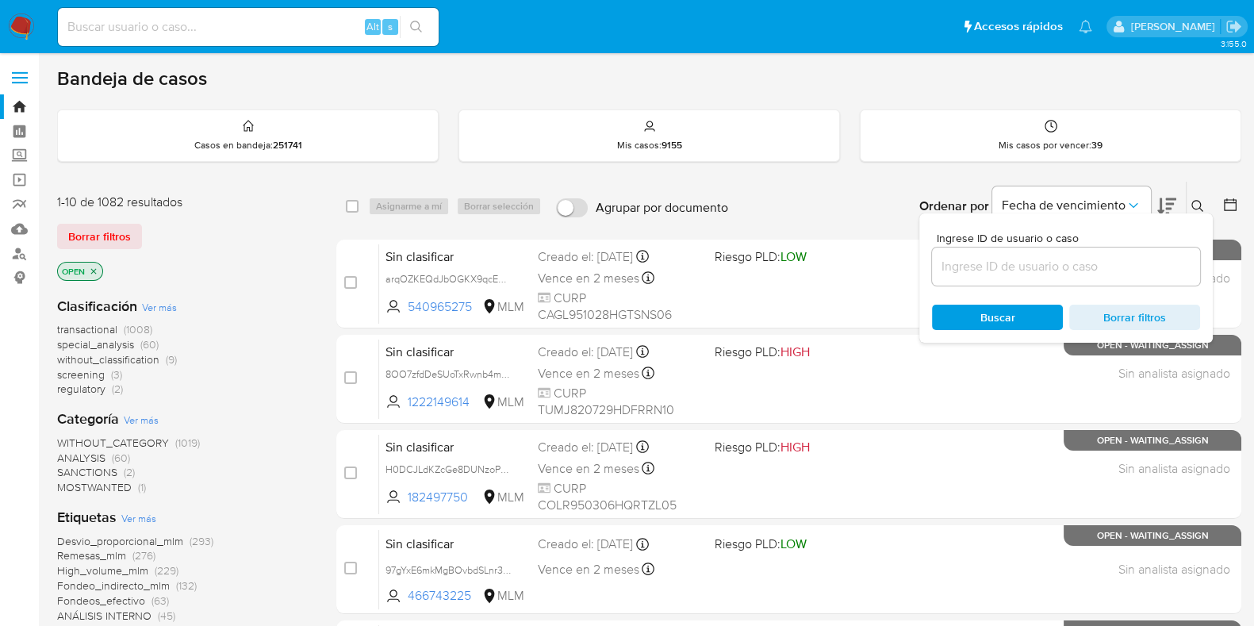
drag, startPoint x: 1071, startPoint y: 269, endPoint x: 1060, endPoint y: 265, distance: 11.0
click at [1071, 269] on input at bounding box center [1066, 266] width 268 height 21
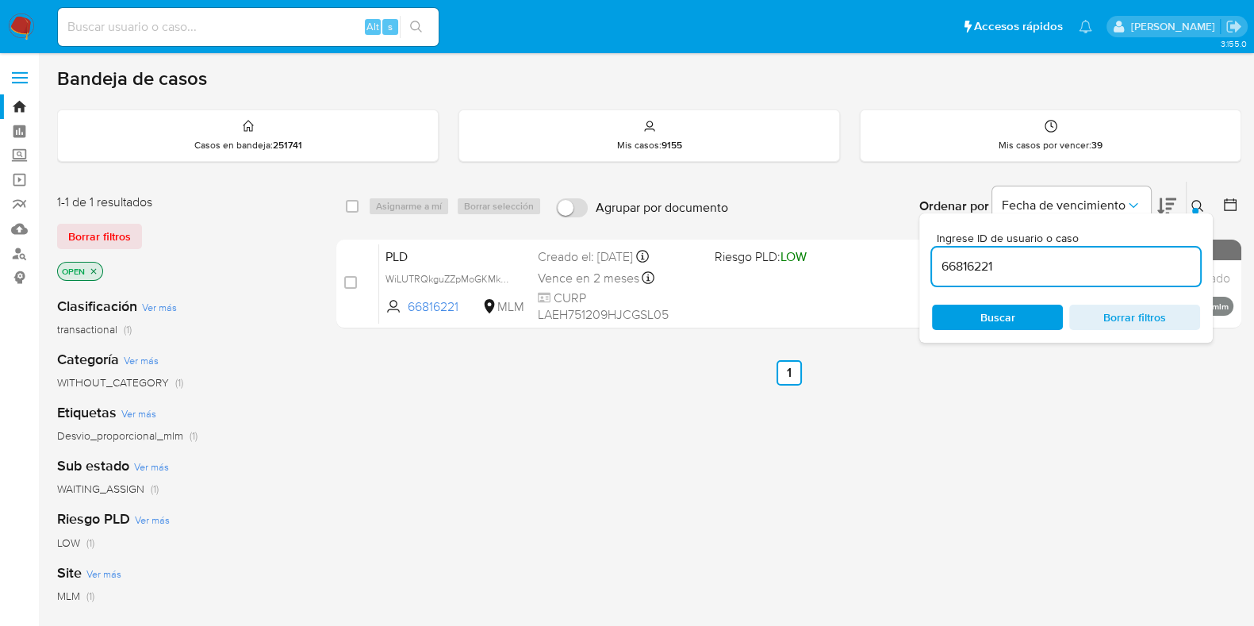
click at [1203, 203] on icon at bounding box center [1197, 206] width 13 height 13
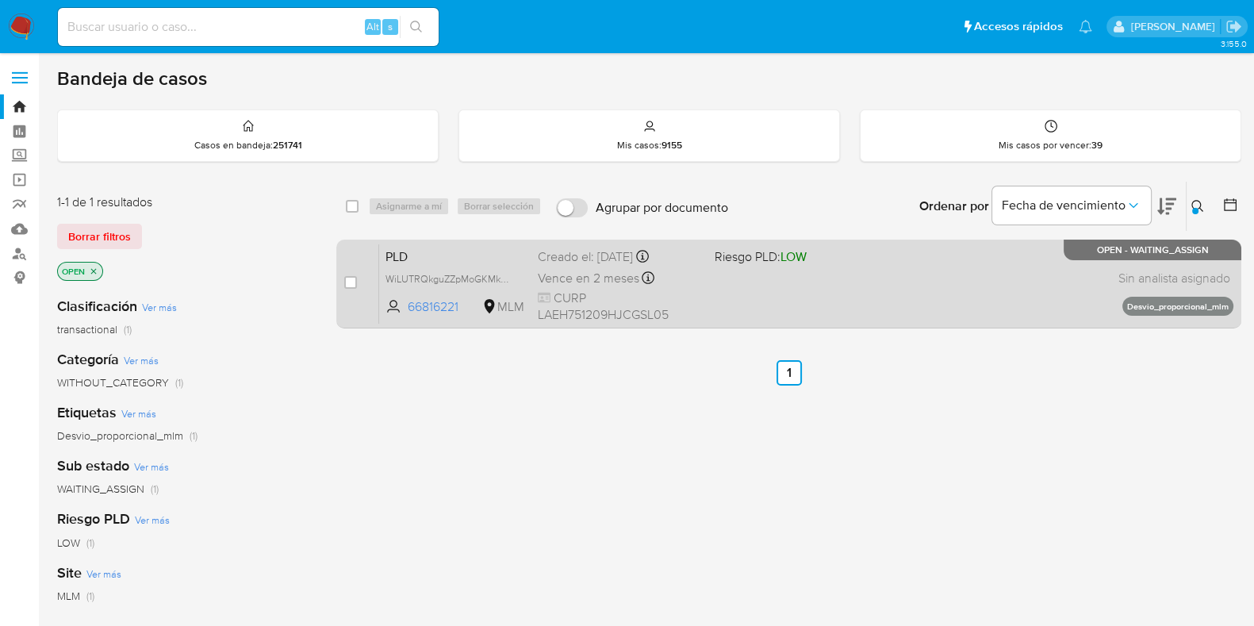
click at [957, 291] on div "PLD WiLUTRQkguZZpMoGKMkvRP1Y 66816221 MLM Riesgo PLD: LOW Creado el: [DATE] Cre…" at bounding box center [806, 283] width 854 height 80
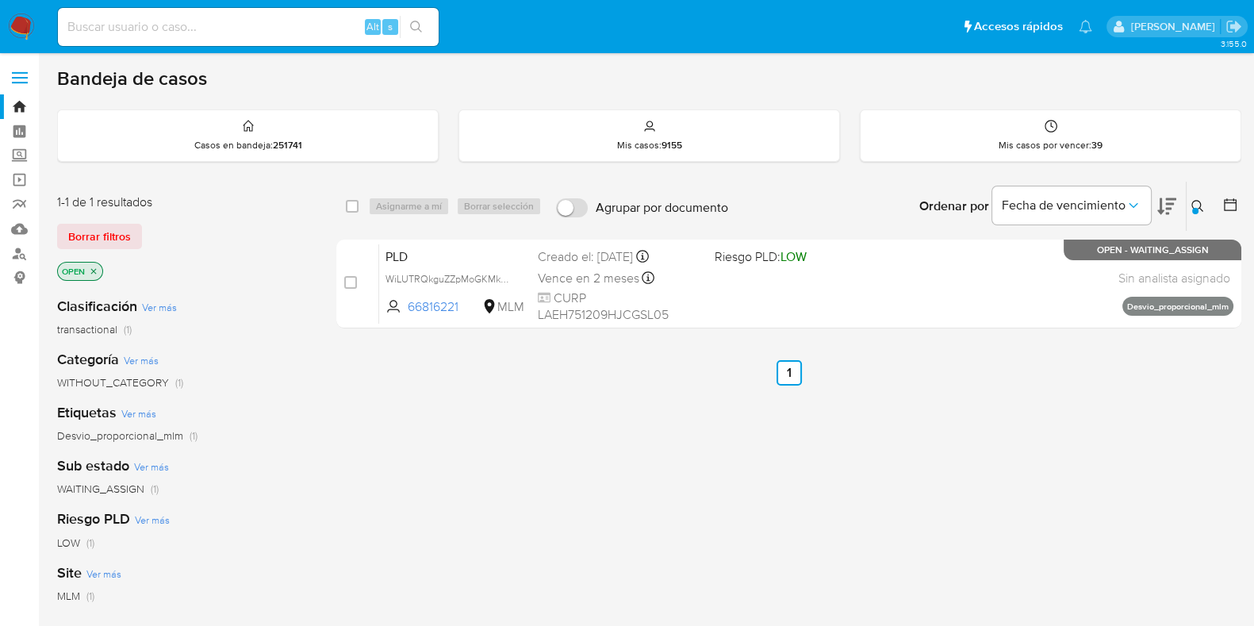
click at [1201, 200] on icon at bounding box center [1197, 206] width 13 height 13
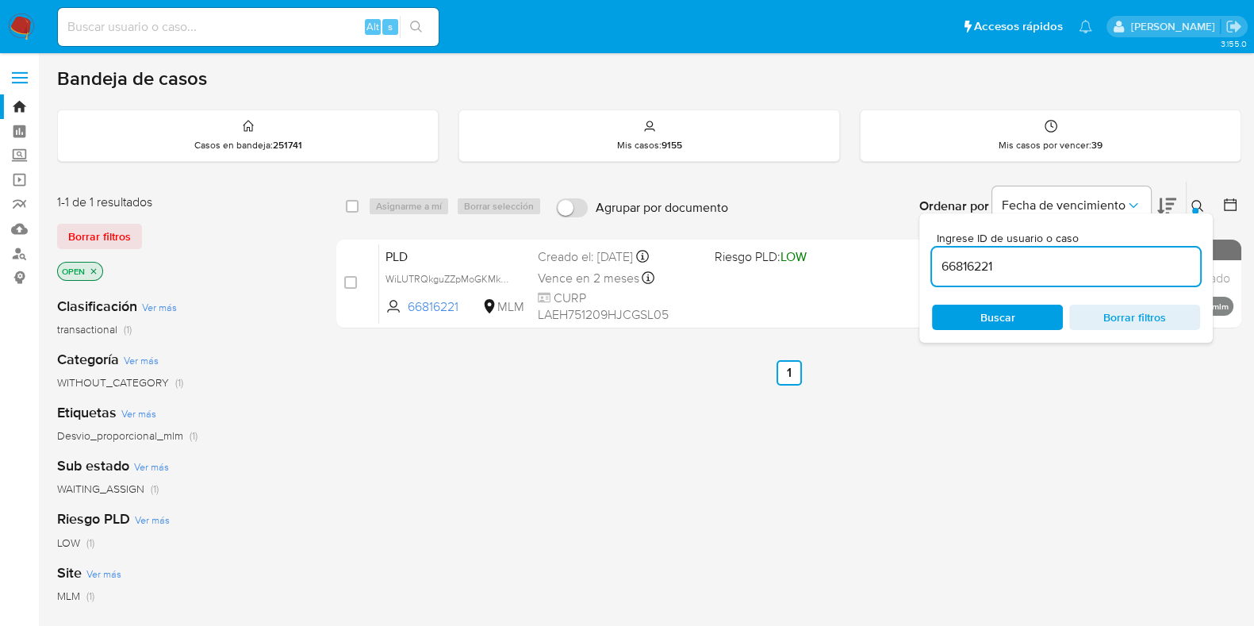
click at [995, 274] on input "66816221" at bounding box center [1066, 266] width 268 height 21
type input "150632183"
click at [1007, 321] on span "Buscar" at bounding box center [997, 317] width 35 height 25
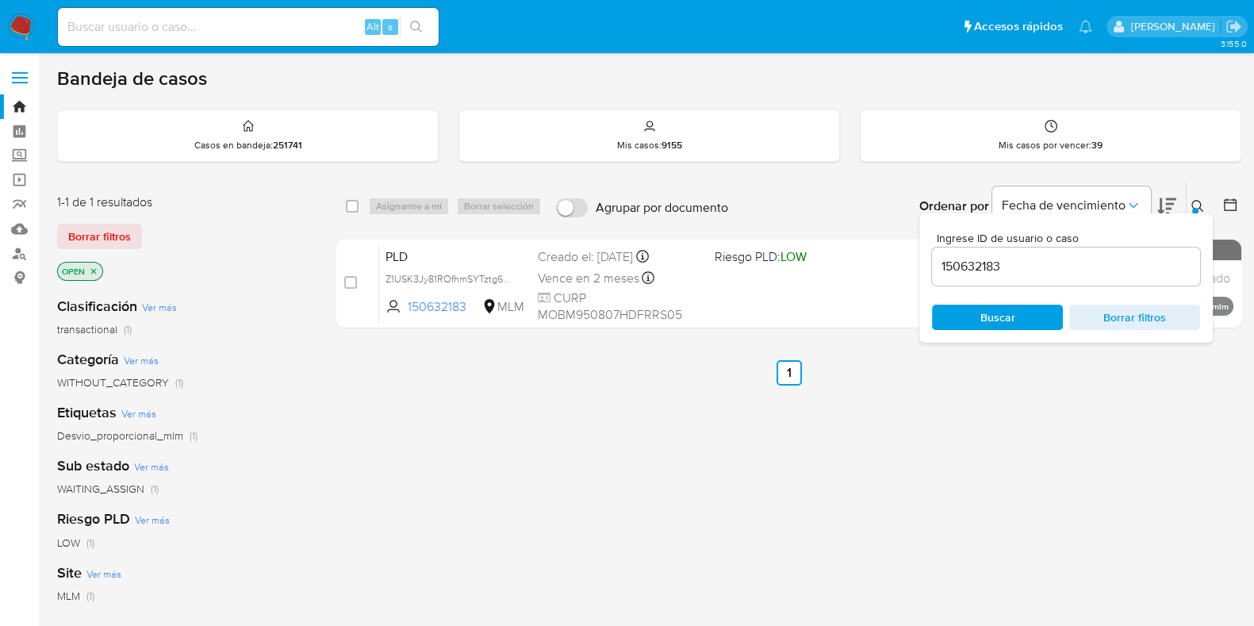
click at [1203, 197] on button at bounding box center [1199, 206] width 26 height 19
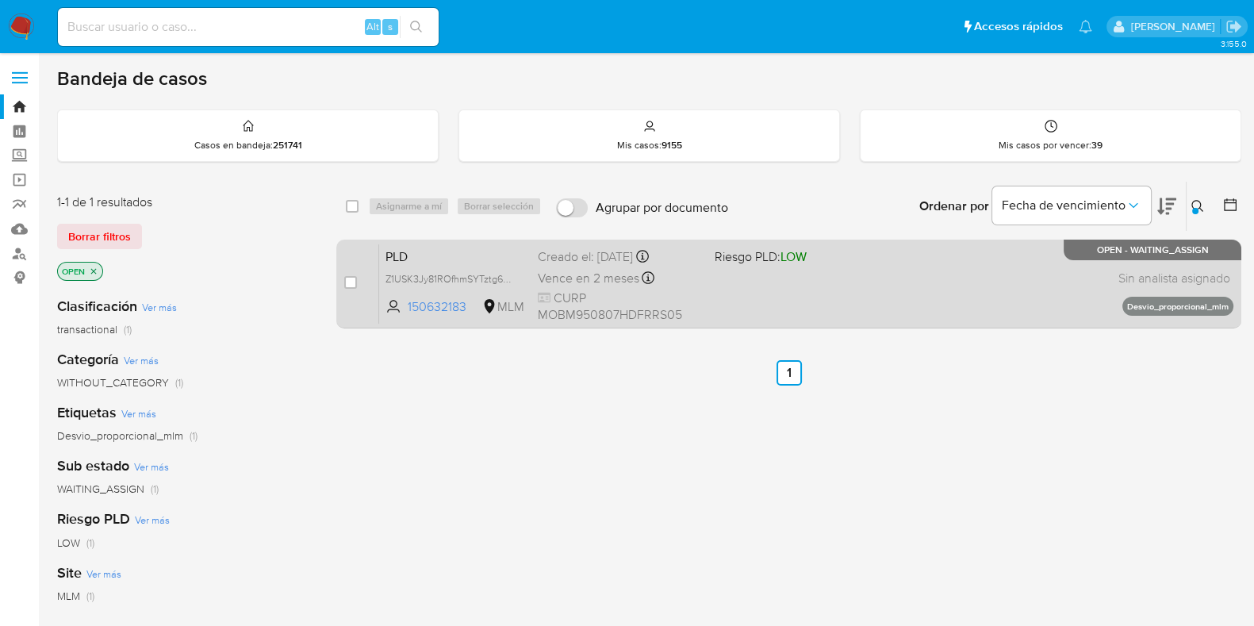
click at [972, 262] on div "PLD Z1USK3Jy81ROfhmSYTztg64T 150632183 MLM Riesgo PLD: LOW Creado el: [DATE] Cr…" at bounding box center [806, 283] width 854 height 80
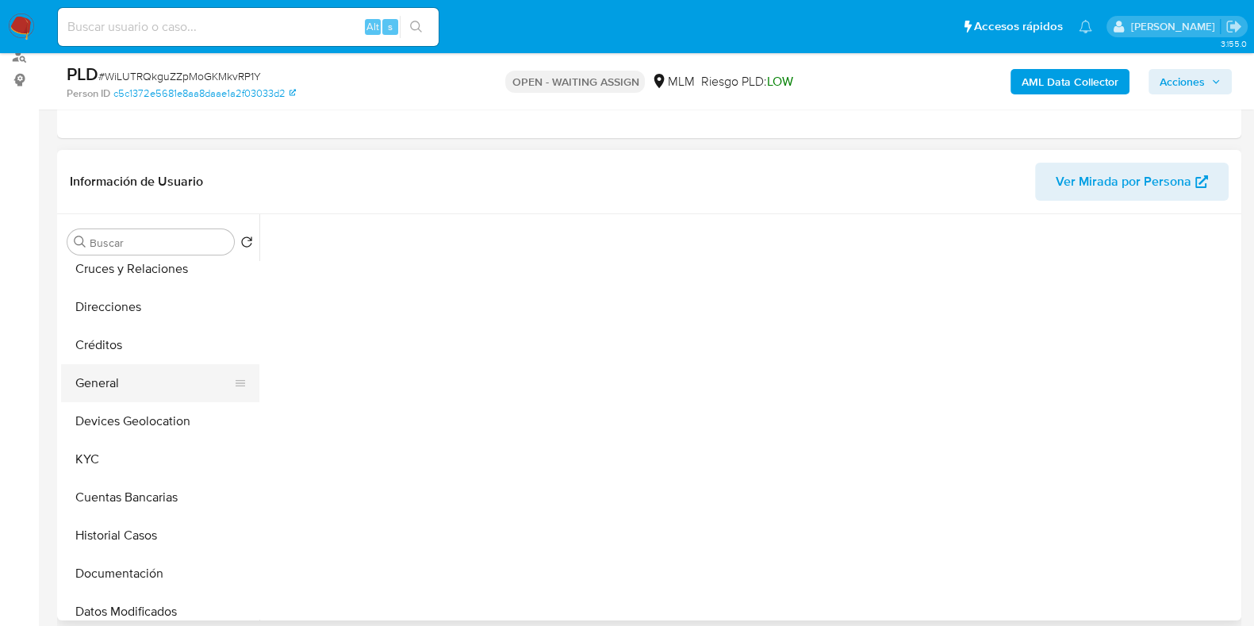
scroll to position [197, 0]
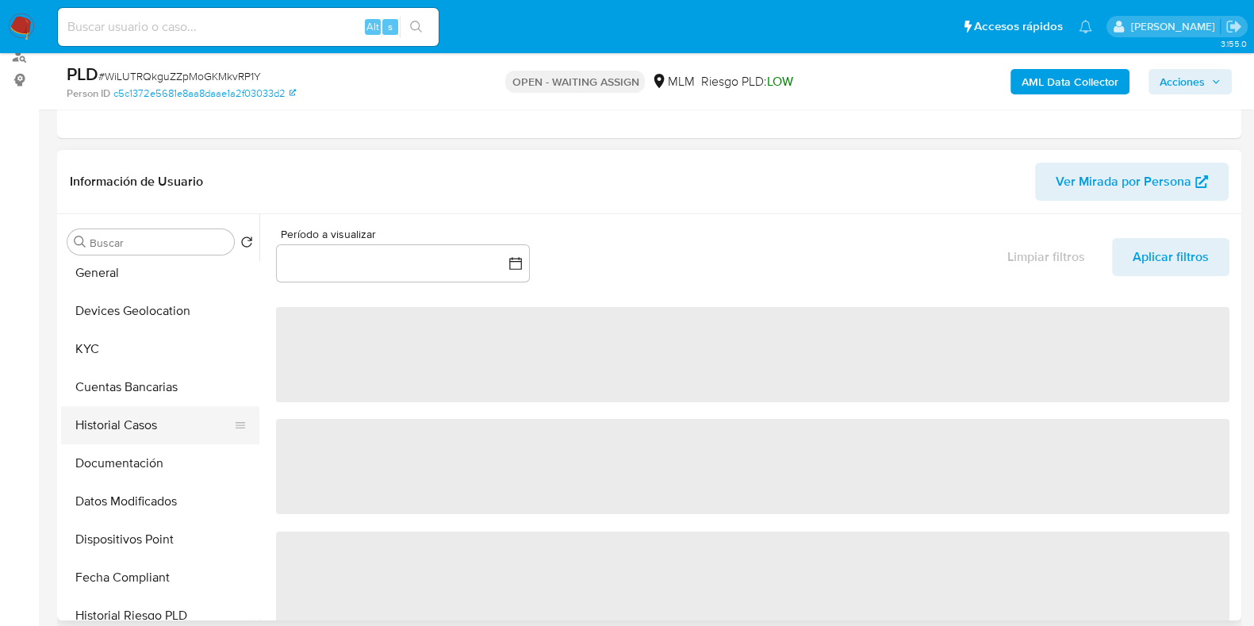
select select "10"
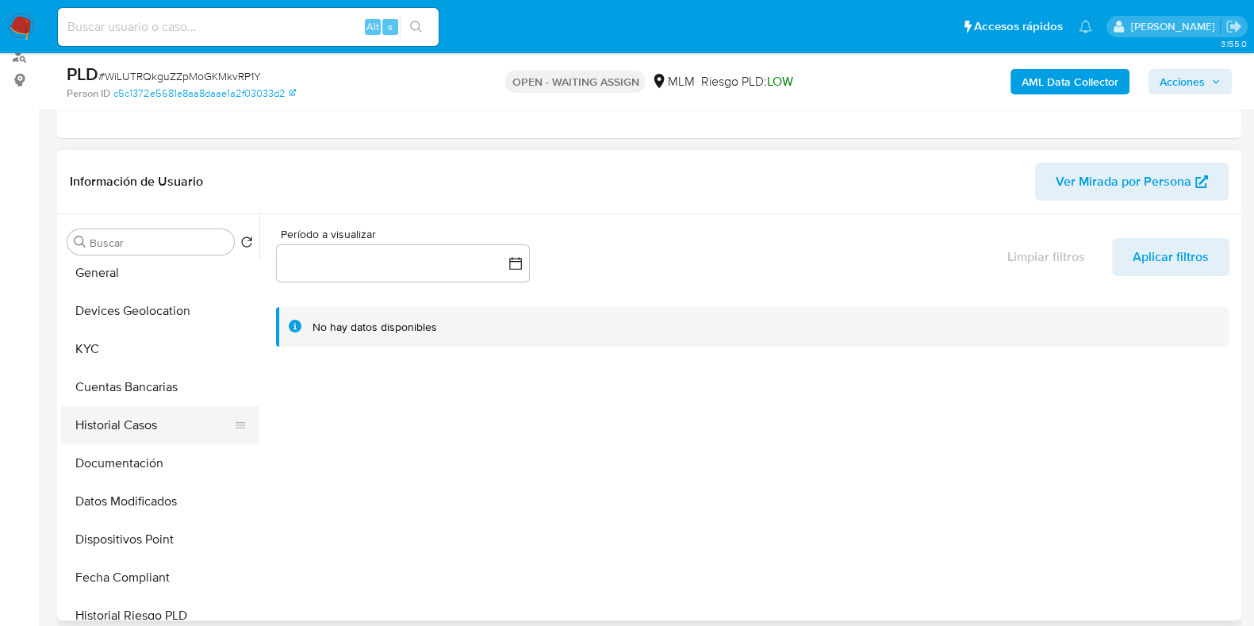
click at [121, 419] on button "Historial Casos" at bounding box center [154, 425] width 186 height 38
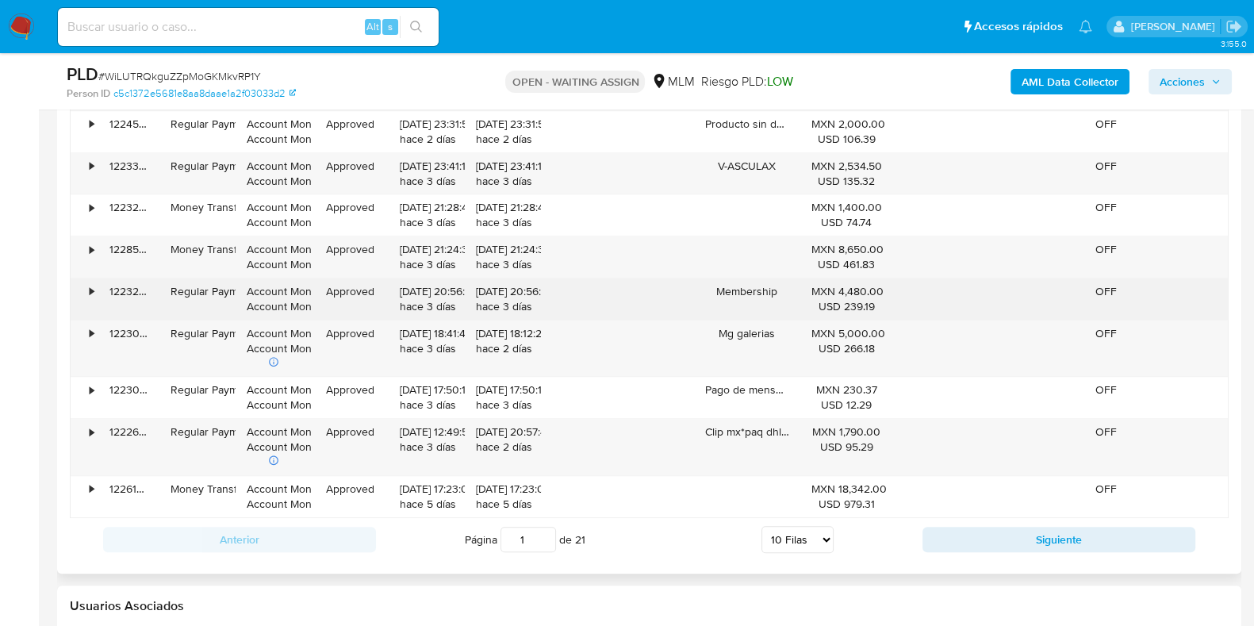
scroll to position [1585, 0]
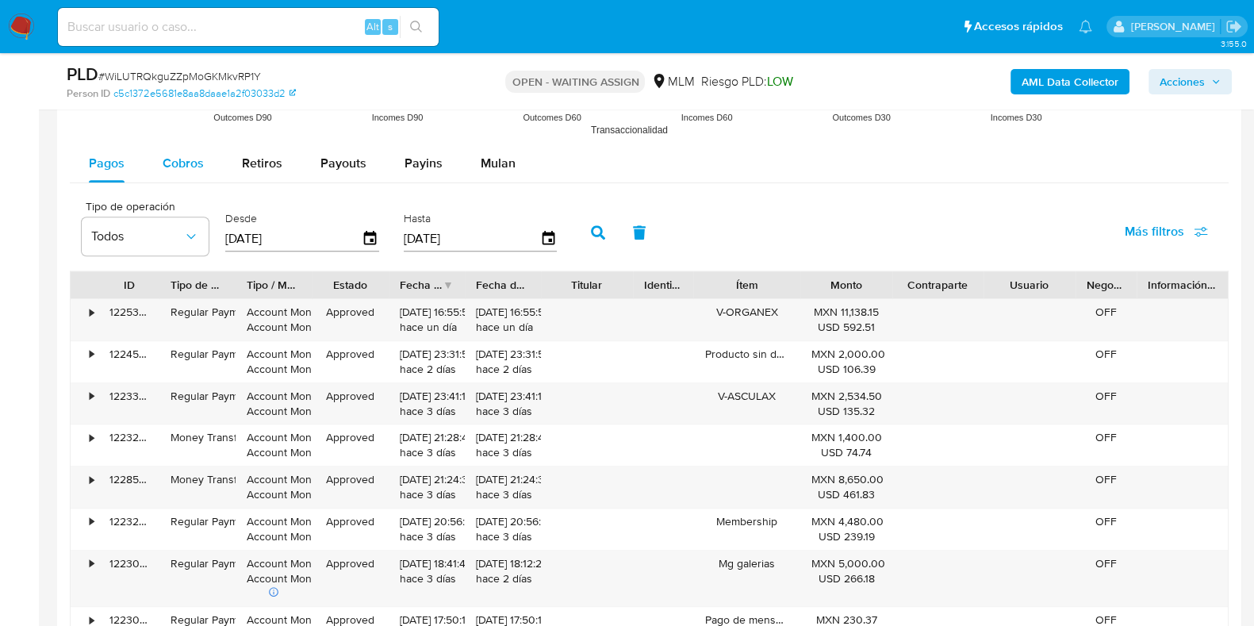
click at [196, 172] on div "Cobros" at bounding box center [183, 163] width 41 height 38
select select "10"
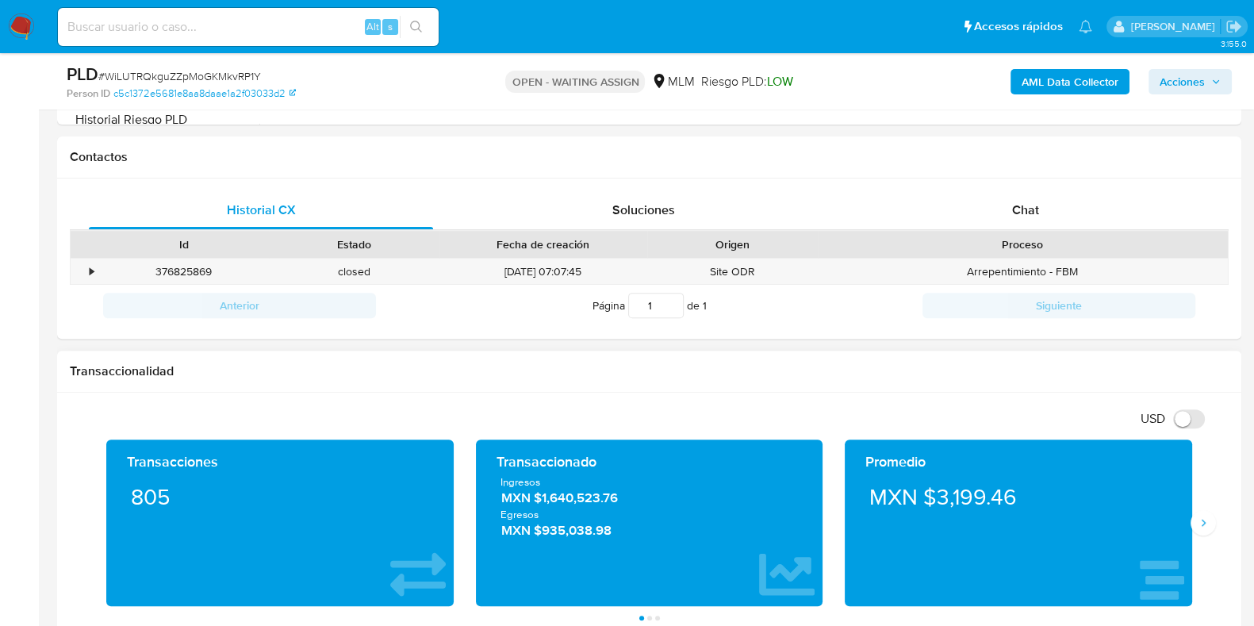
scroll to position [297, 0]
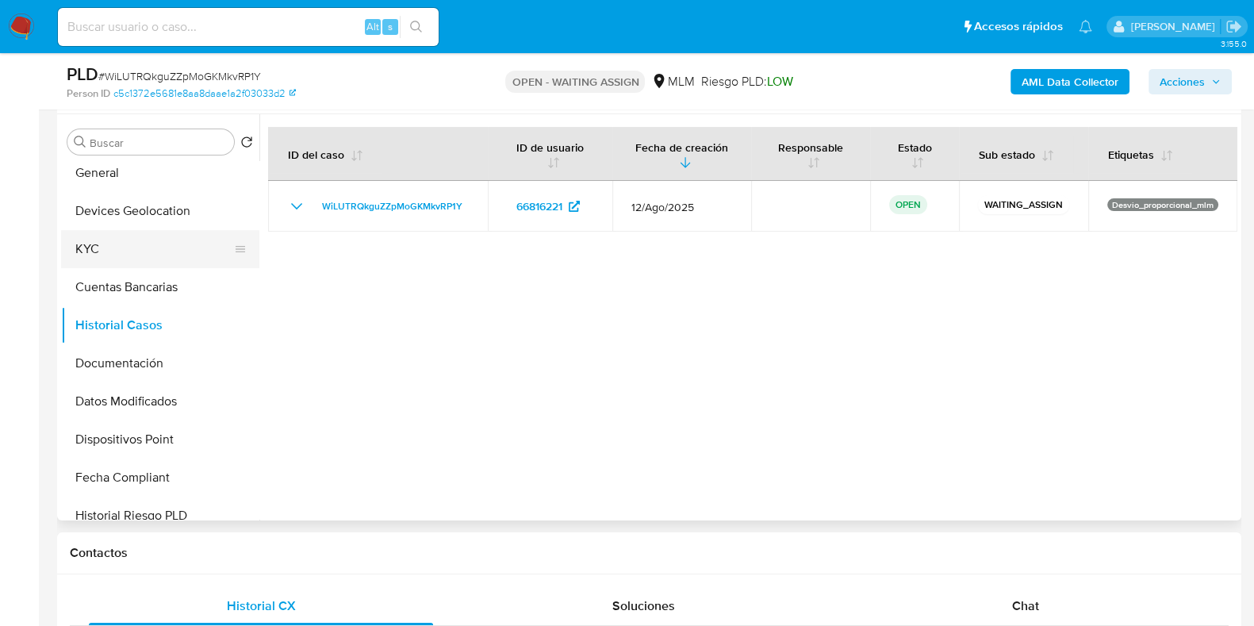
click at [95, 261] on button "KYC" at bounding box center [154, 249] width 186 height 38
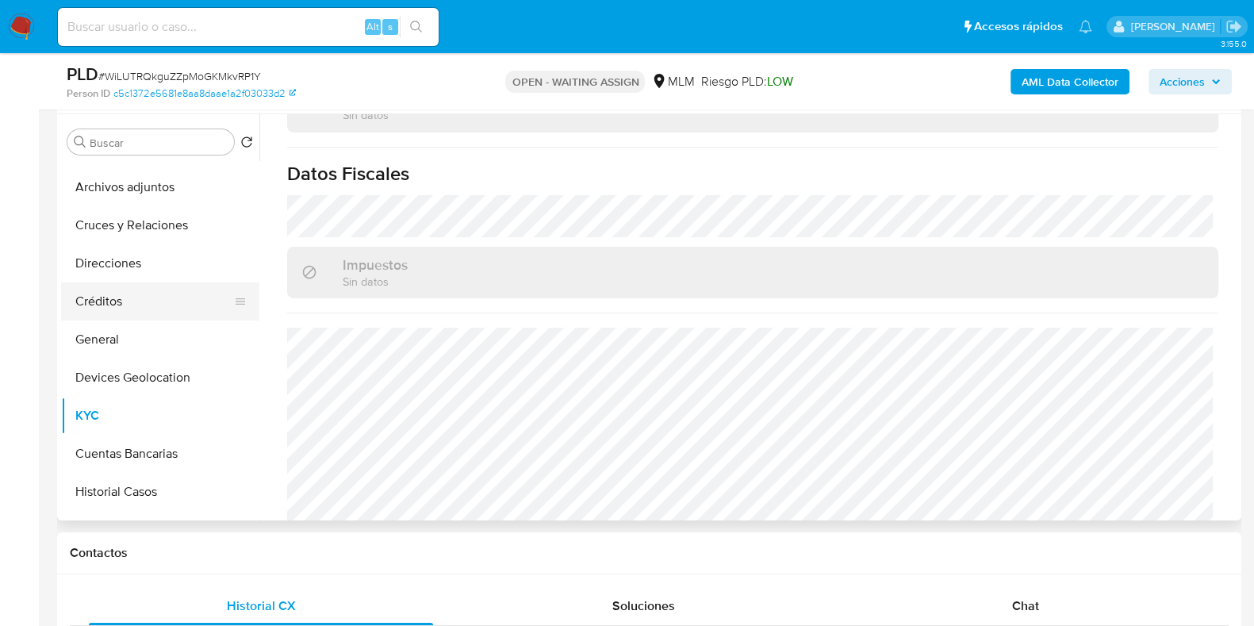
scroll to position [0, 0]
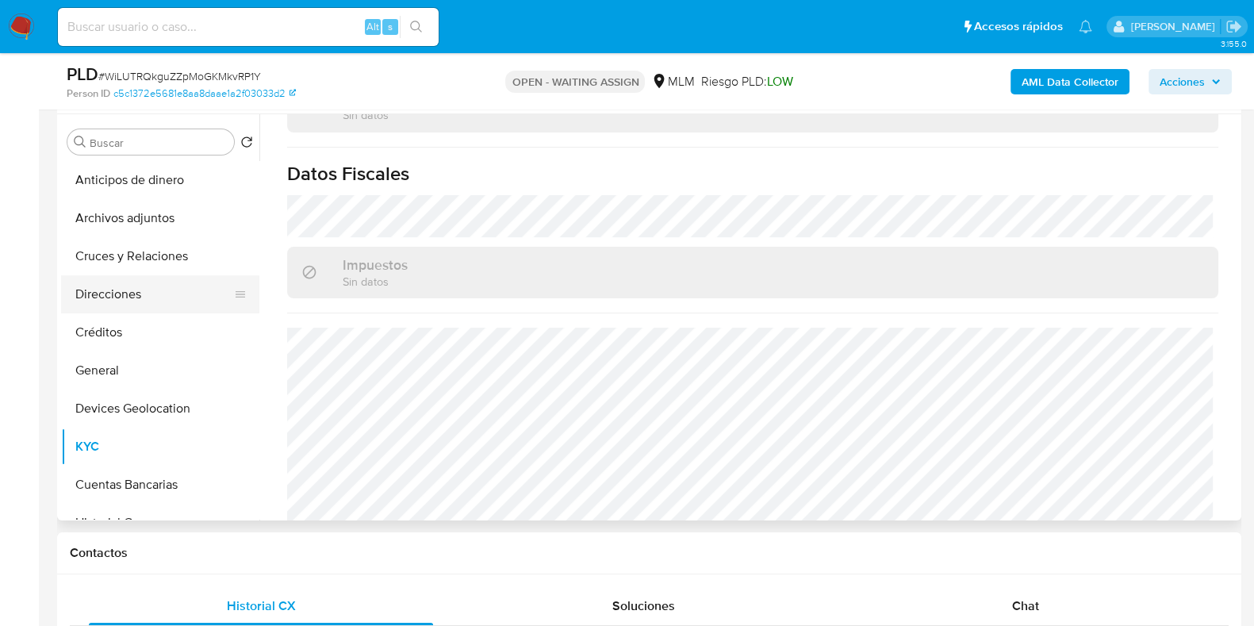
click at [119, 305] on button "Direcciones" at bounding box center [154, 294] width 186 height 38
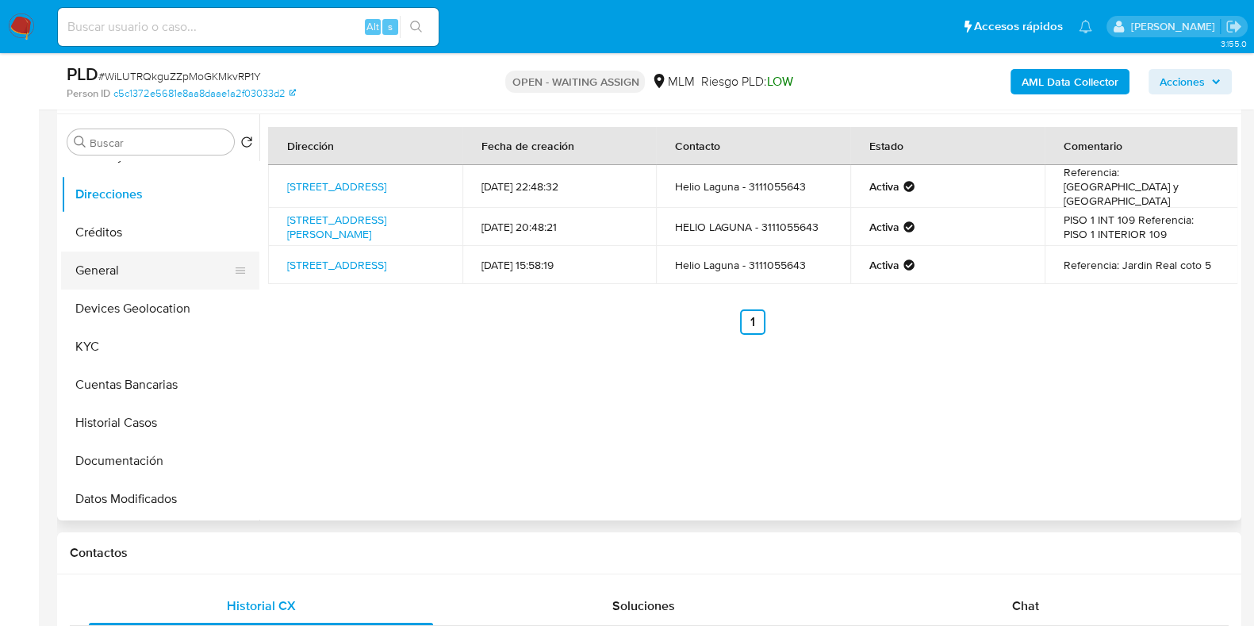
scroll to position [197, 0]
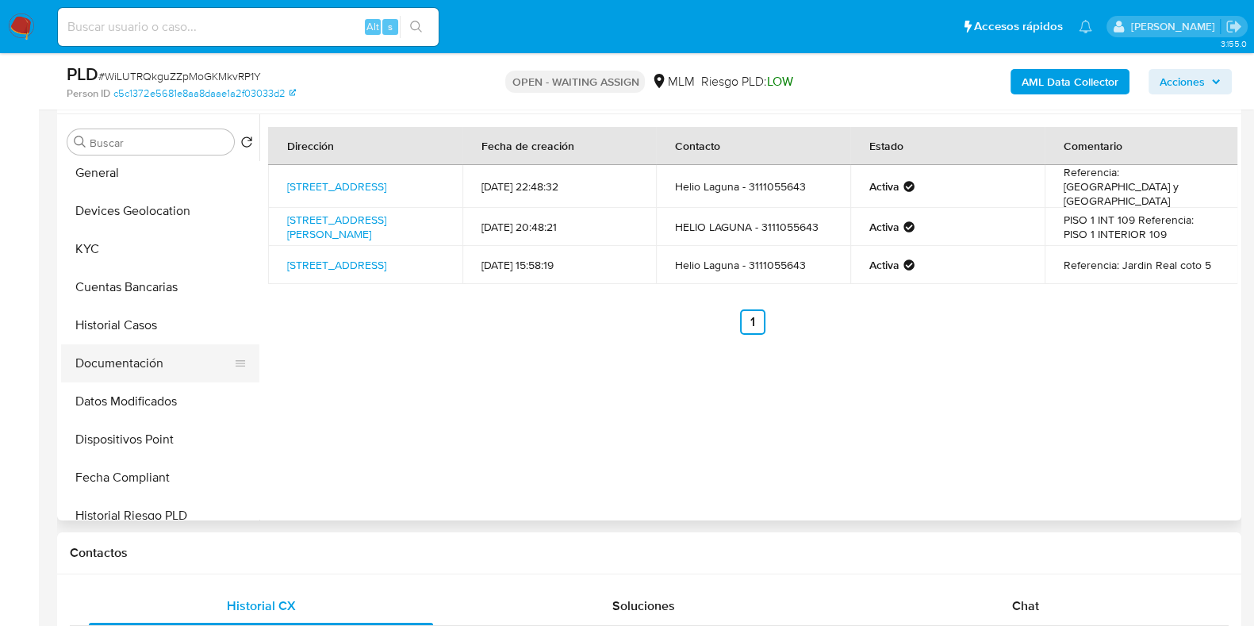
click at [149, 373] on button "Documentación" at bounding box center [154, 363] width 186 height 38
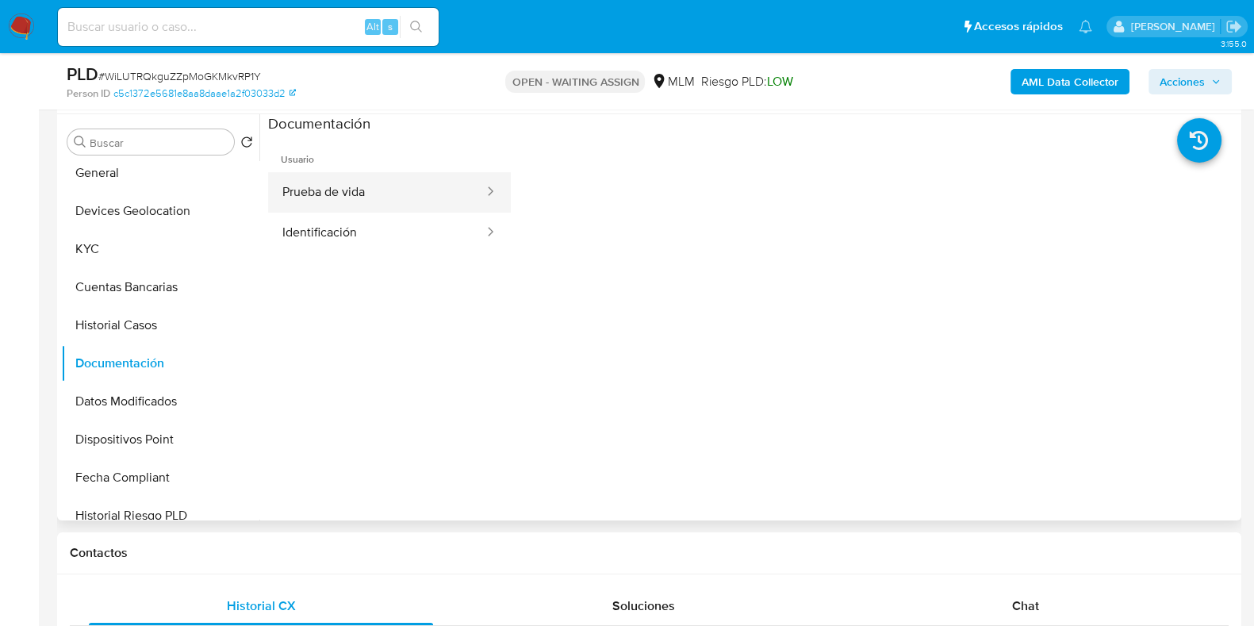
click at [347, 196] on button "Prueba de vida" at bounding box center [376, 192] width 217 height 40
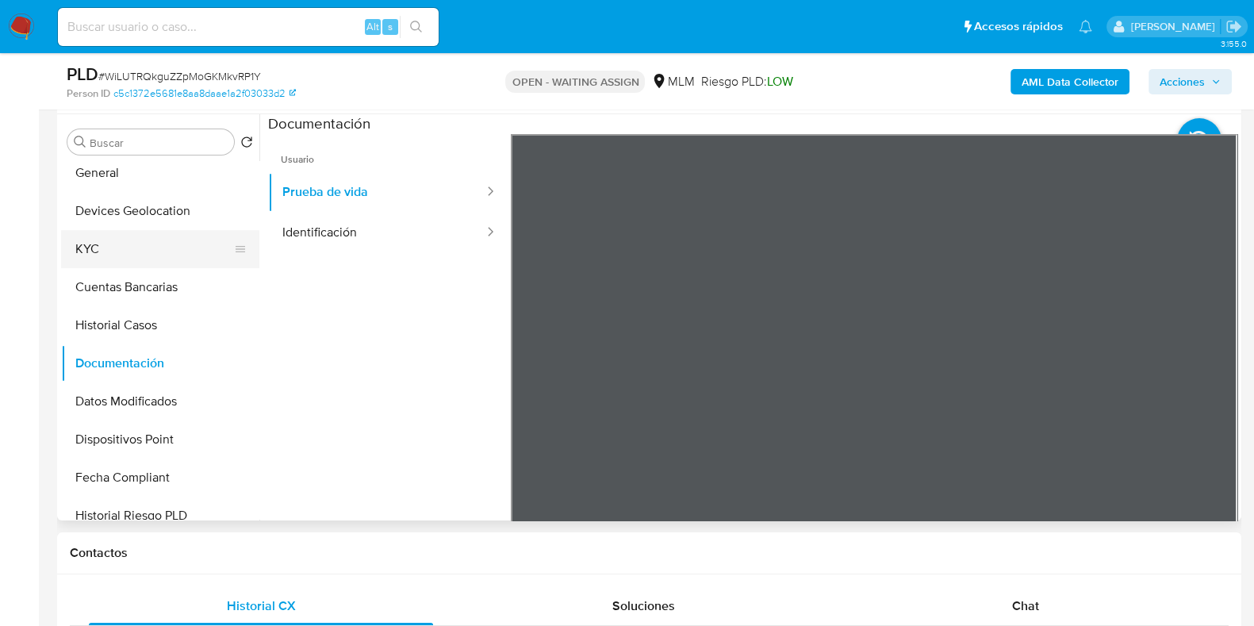
drag, startPoint x: 118, startPoint y: 250, endPoint x: 111, endPoint y: 259, distance: 11.3
click at [117, 250] on button "KYC" at bounding box center [154, 249] width 186 height 38
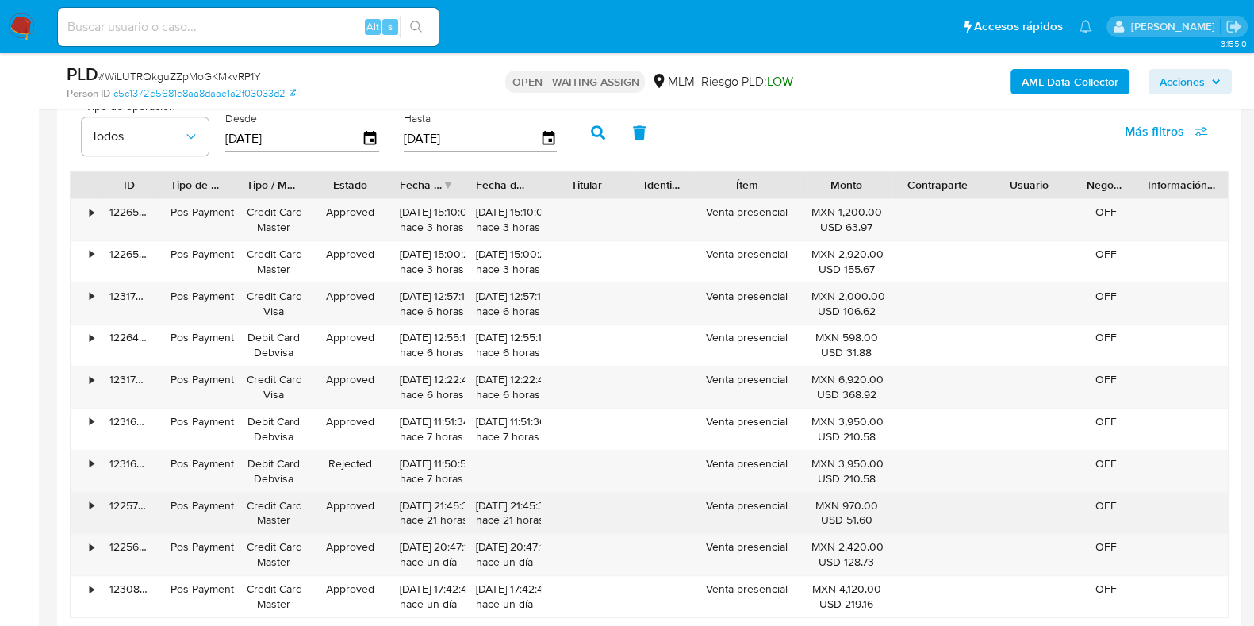
scroll to position [1784, 0]
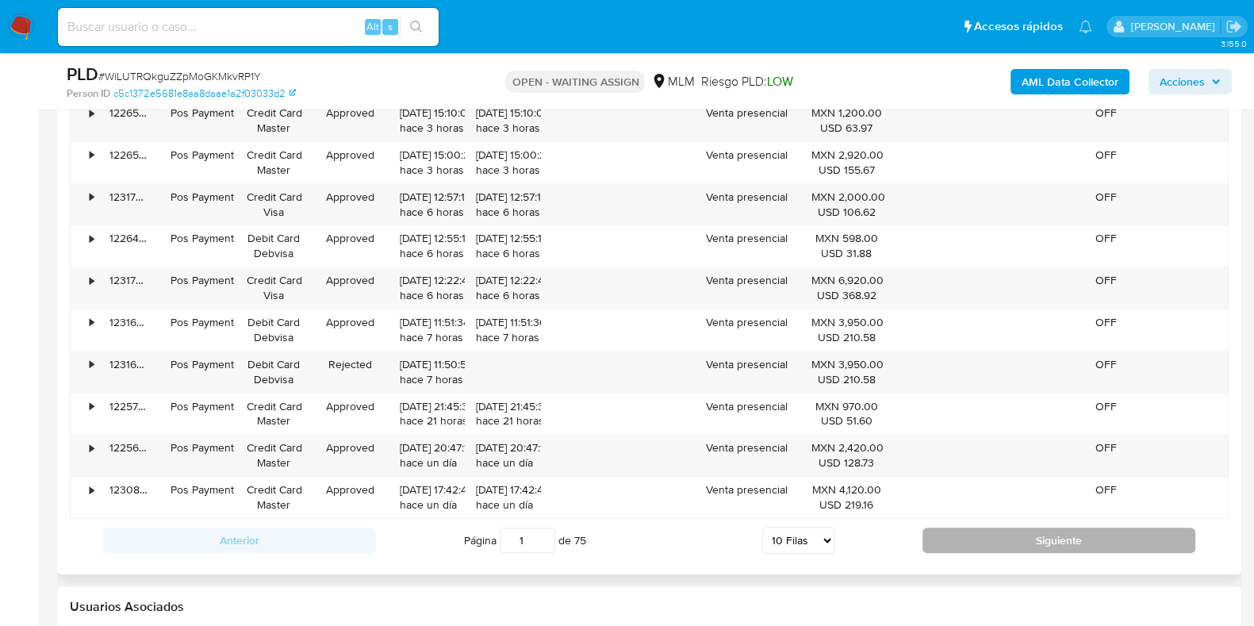
click at [960, 535] on button "Siguiente" at bounding box center [1058, 539] width 273 height 25
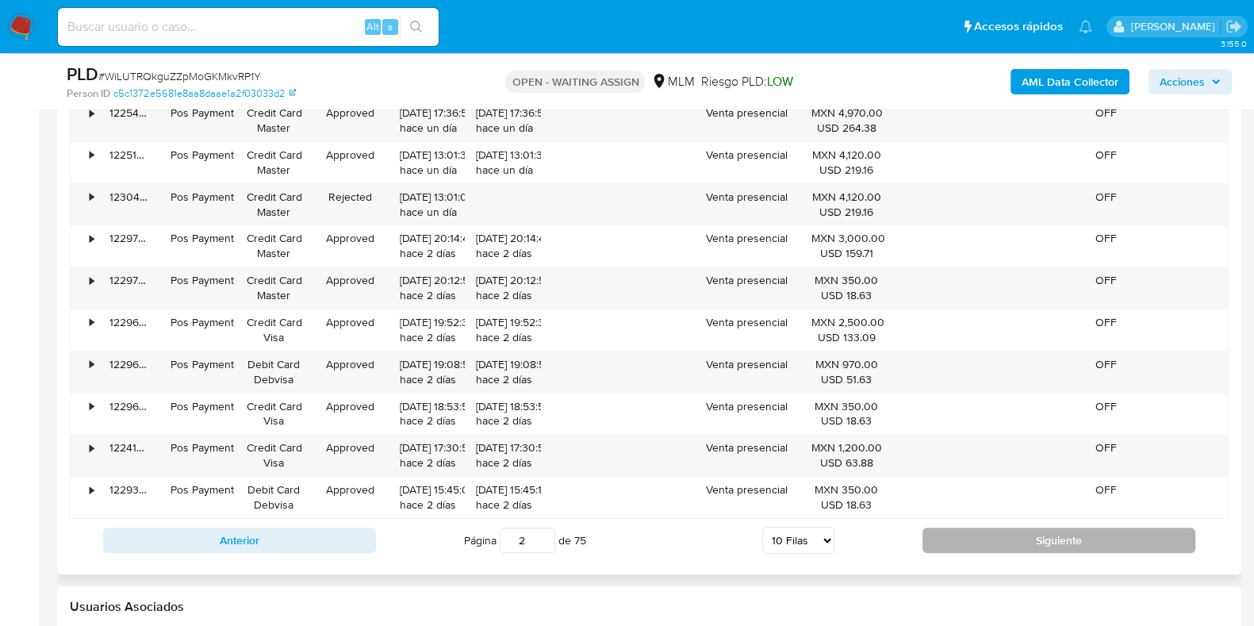
click at [960, 535] on button "Siguiente" at bounding box center [1058, 539] width 273 height 25
click at [960, 539] on button "Siguiente" at bounding box center [1058, 539] width 273 height 25
type input "4"
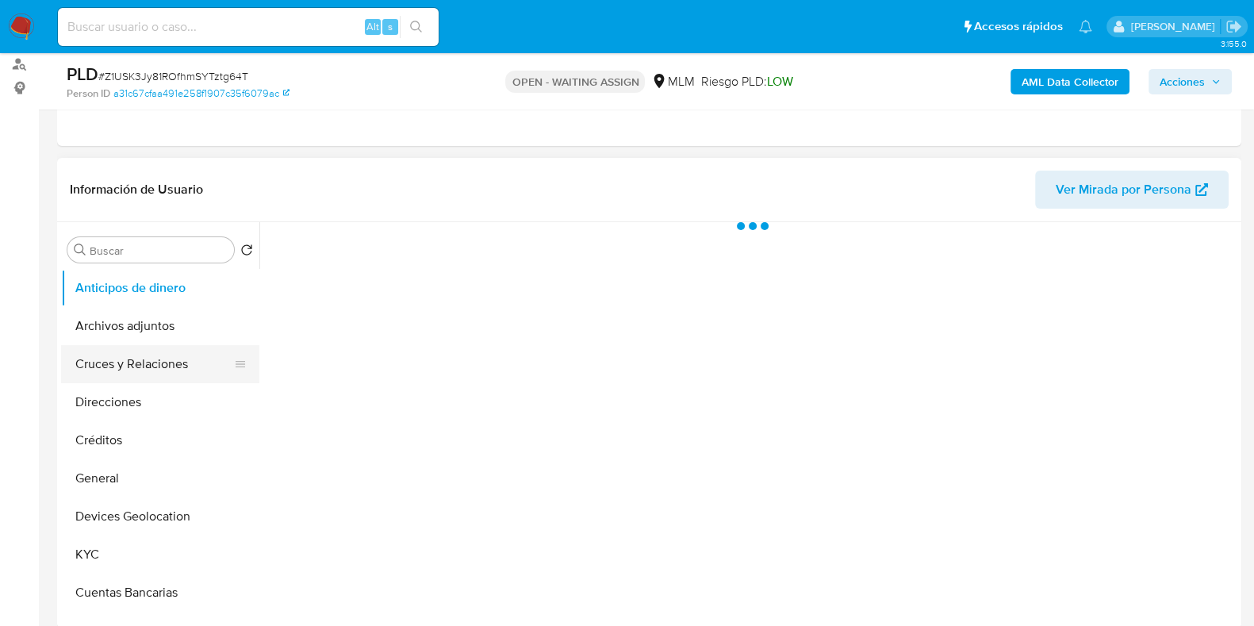
scroll to position [197, 0]
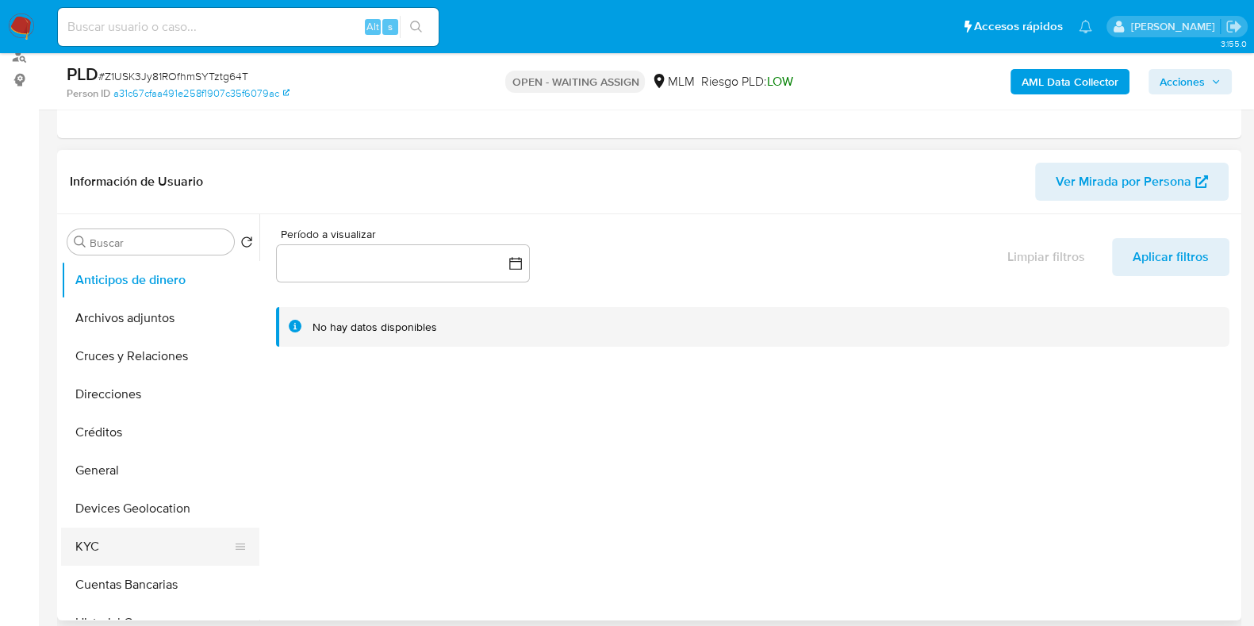
click at [126, 531] on button "KYC" at bounding box center [154, 546] width 186 height 38
select select "10"
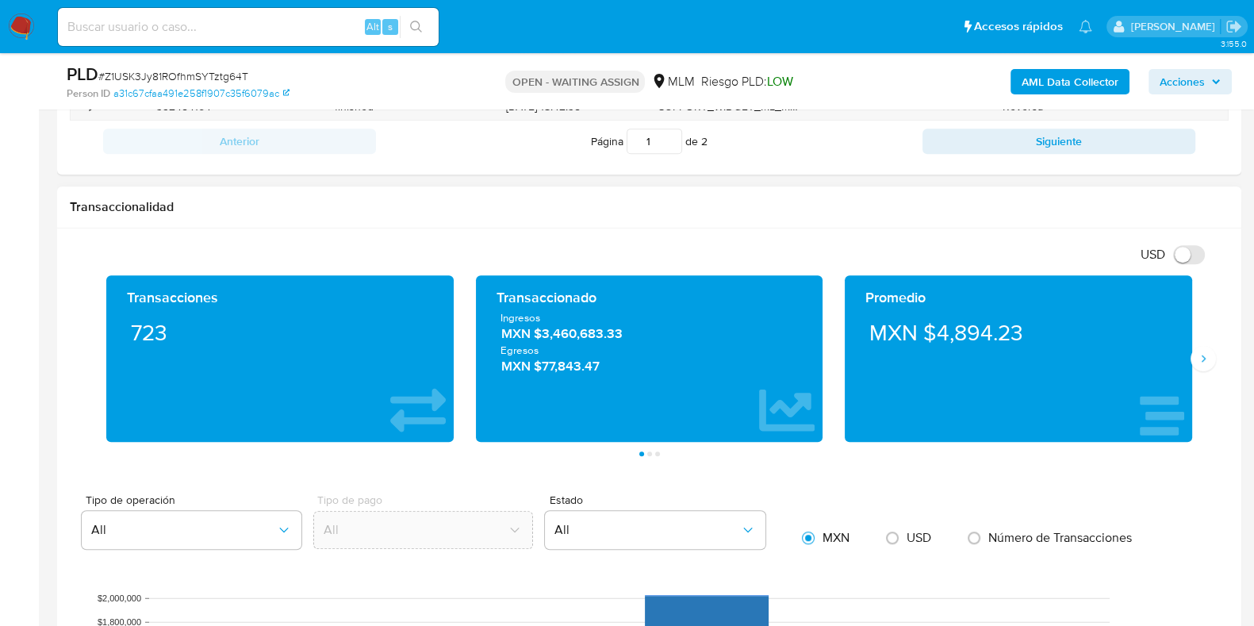
scroll to position [1486, 0]
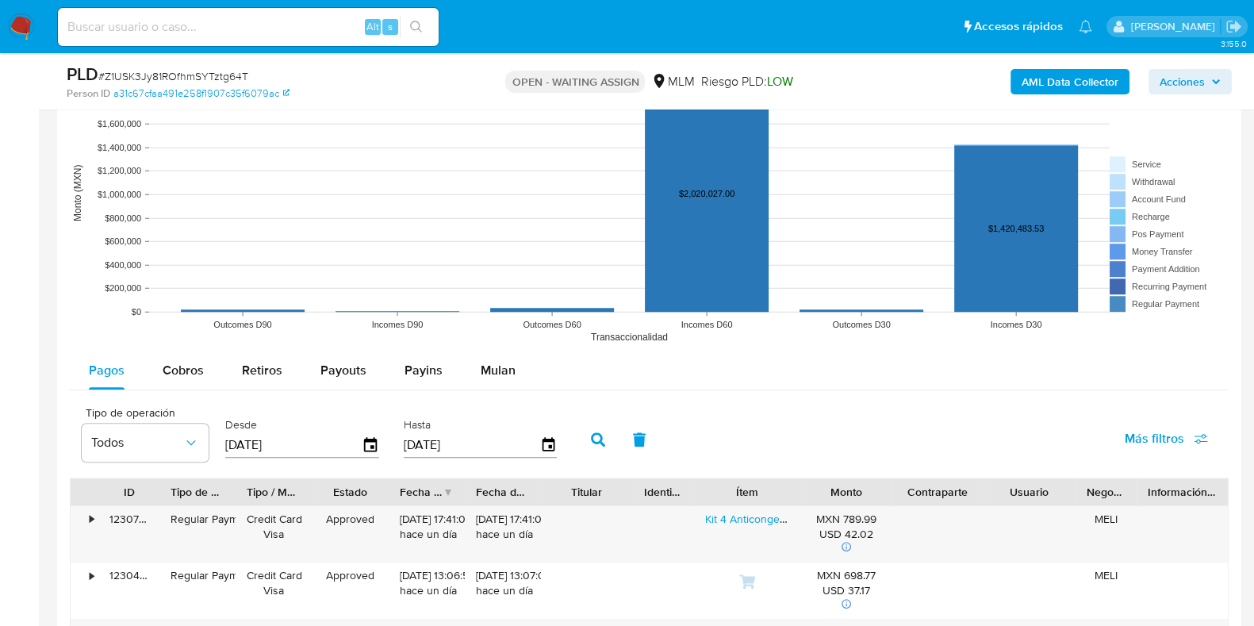
click at [186, 382] on div "Cobros" at bounding box center [183, 370] width 41 height 38
select select "10"
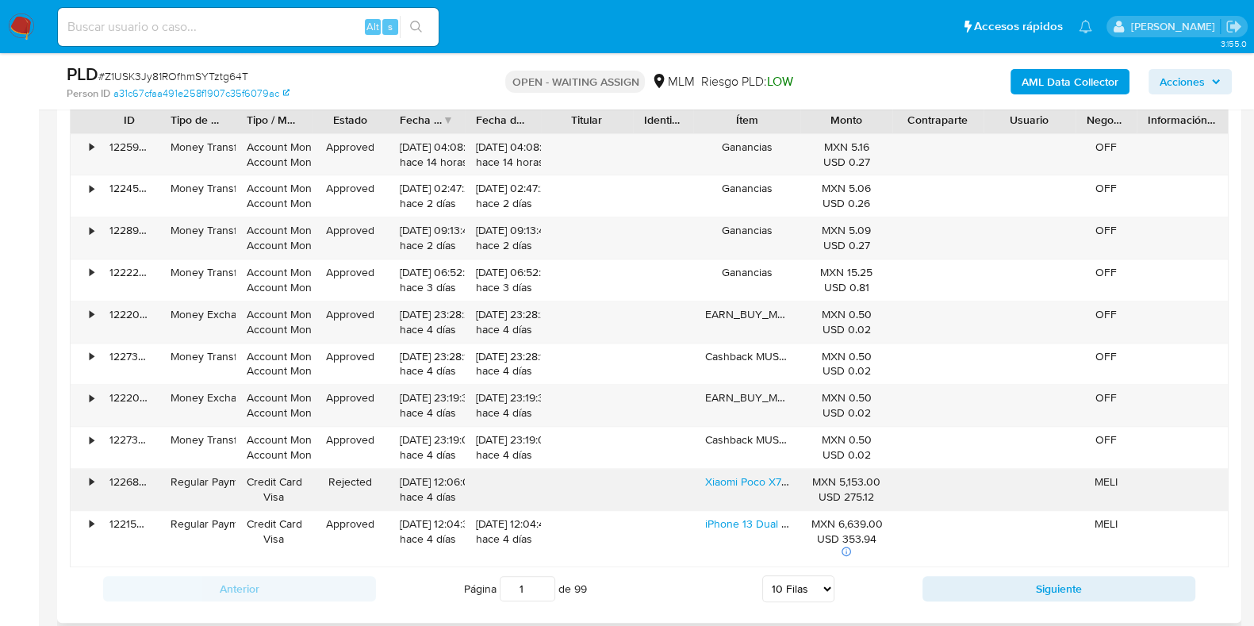
scroll to position [1884, 0]
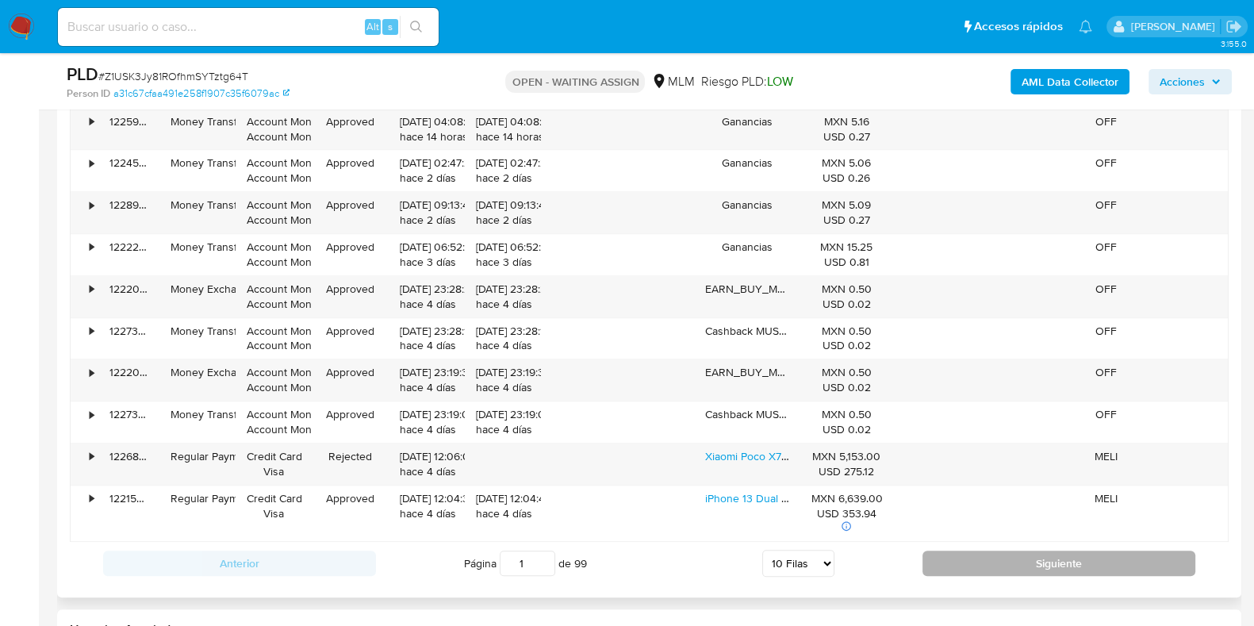
click at [953, 557] on button "Siguiente" at bounding box center [1058, 562] width 273 height 25
type input "2"
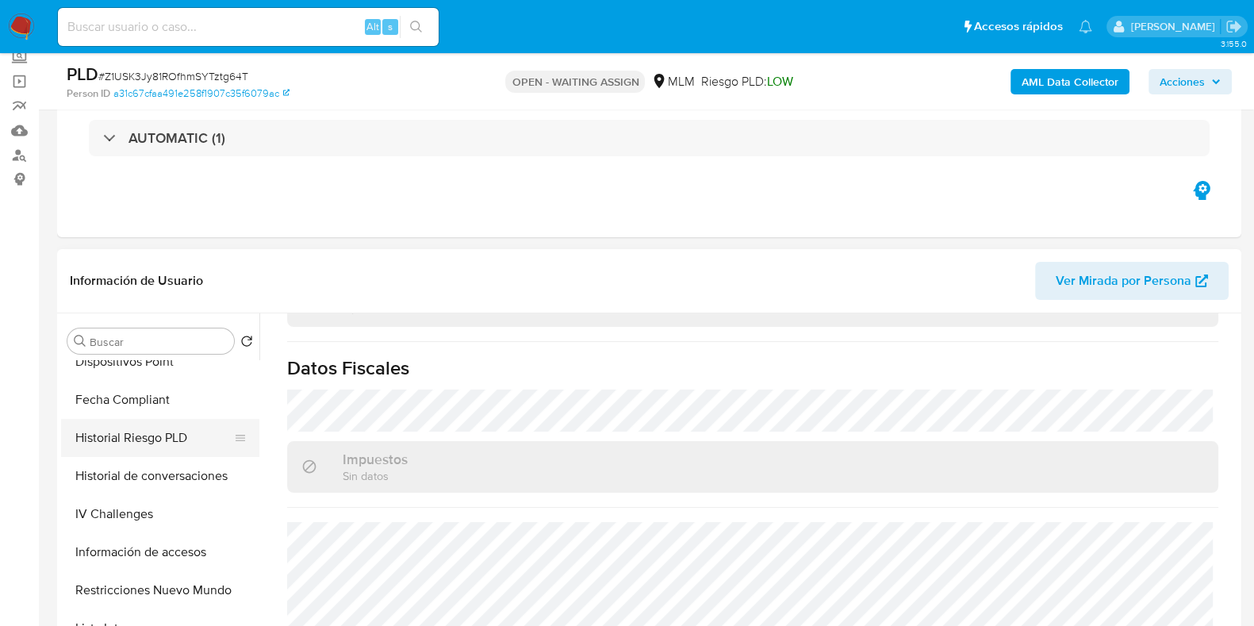
scroll to position [496, 0]
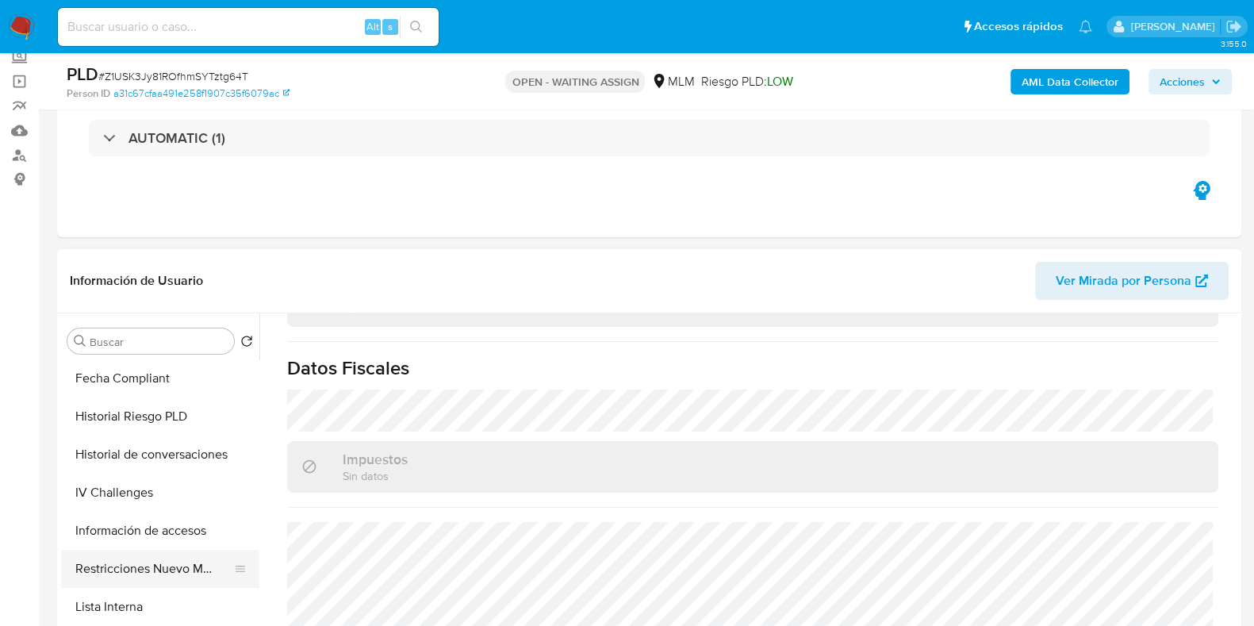
click at [140, 560] on button "Restricciones Nuevo Mundo" at bounding box center [154, 569] width 186 height 38
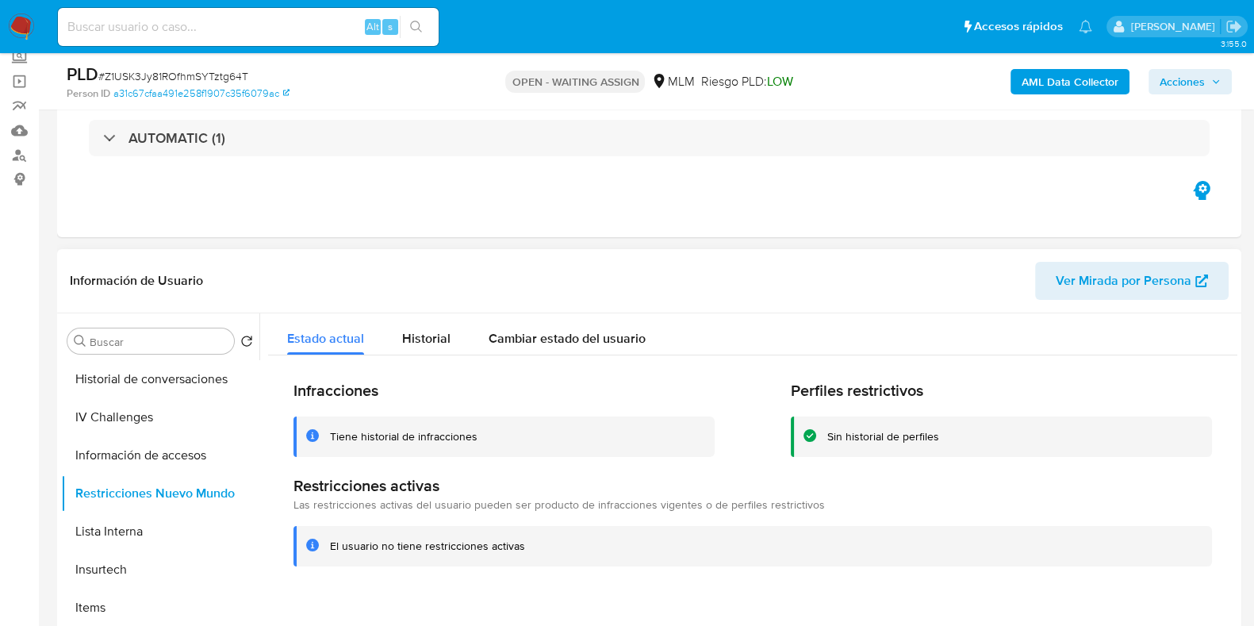
scroll to position [669, 0]
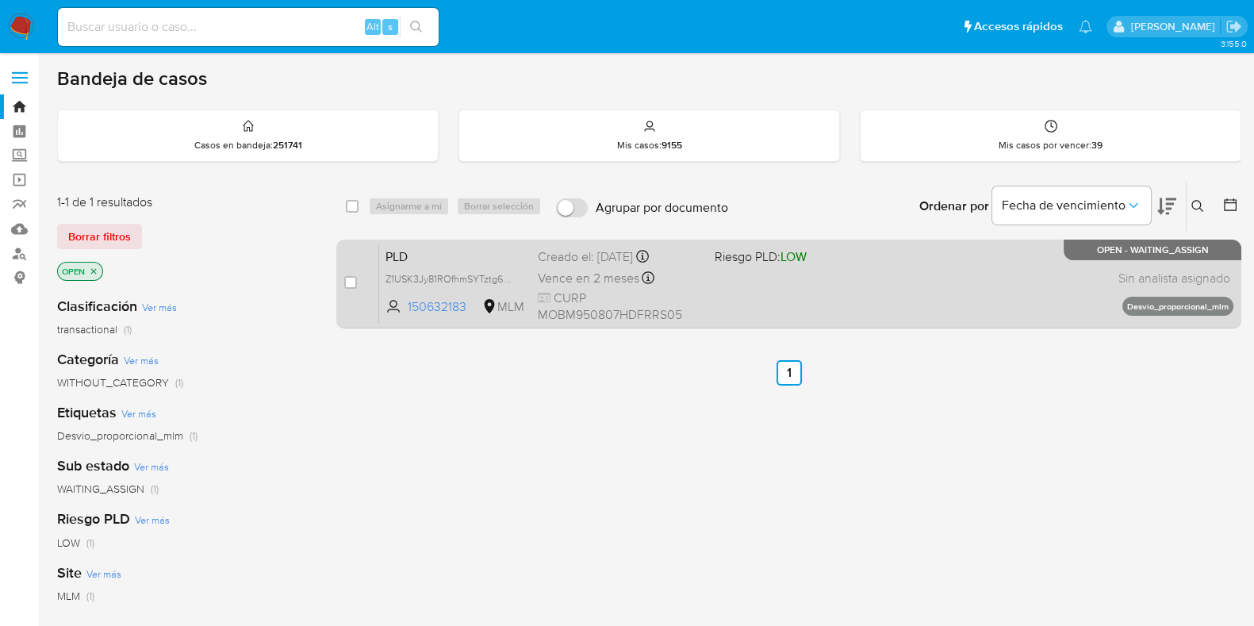
click at [772, 296] on div "PLD Z1USK3Jy81ROfhmSYTztg64T 150632183 MLM Riesgo PLD: LOW Creado el: [DATE] Cr…" at bounding box center [806, 283] width 854 height 80
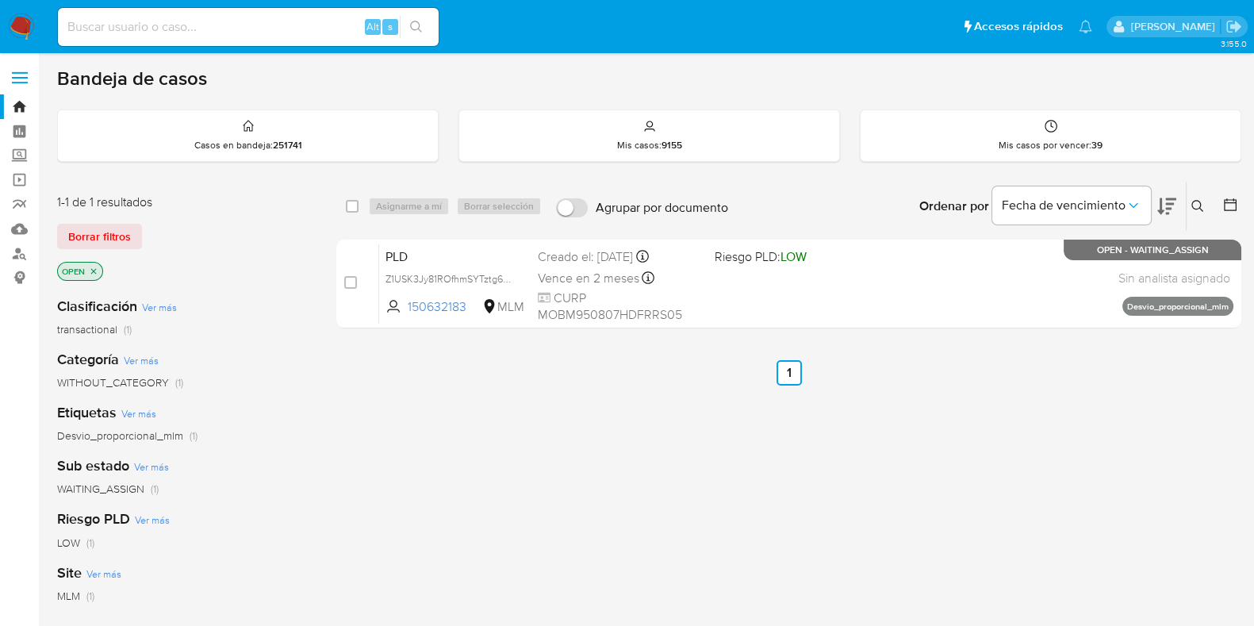
click at [1201, 205] on icon at bounding box center [1197, 206] width 13 height 13
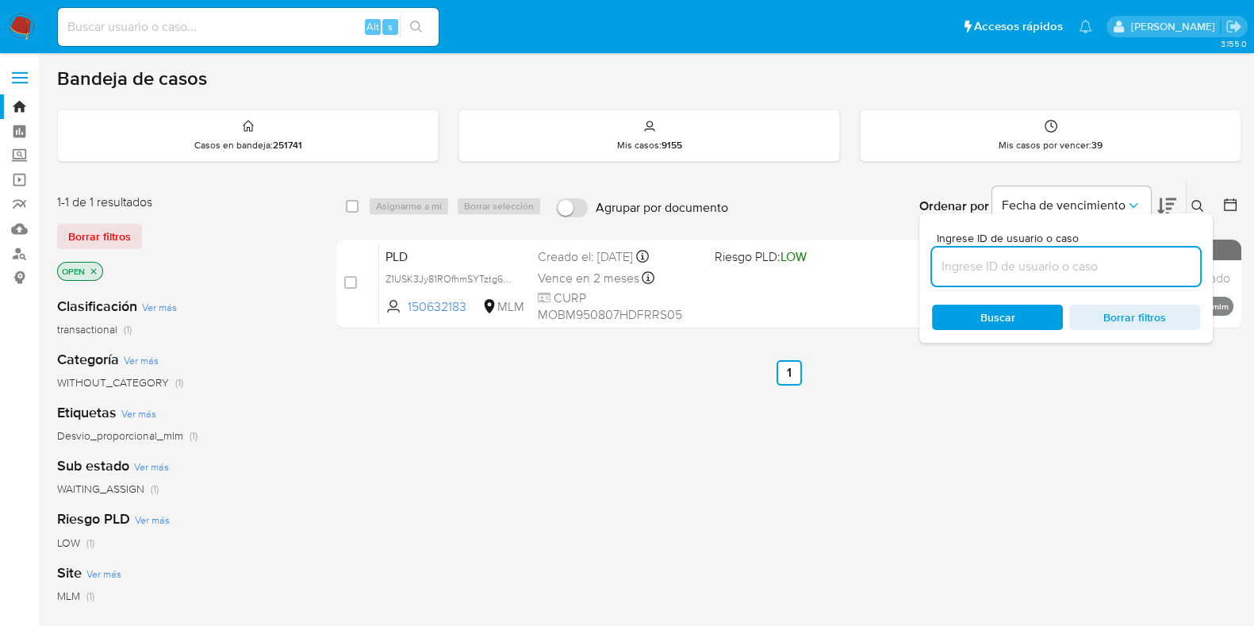
click at [1104, 263] on input at bounding box center [1066, 266] width 268 height 21
type input "1878893224"
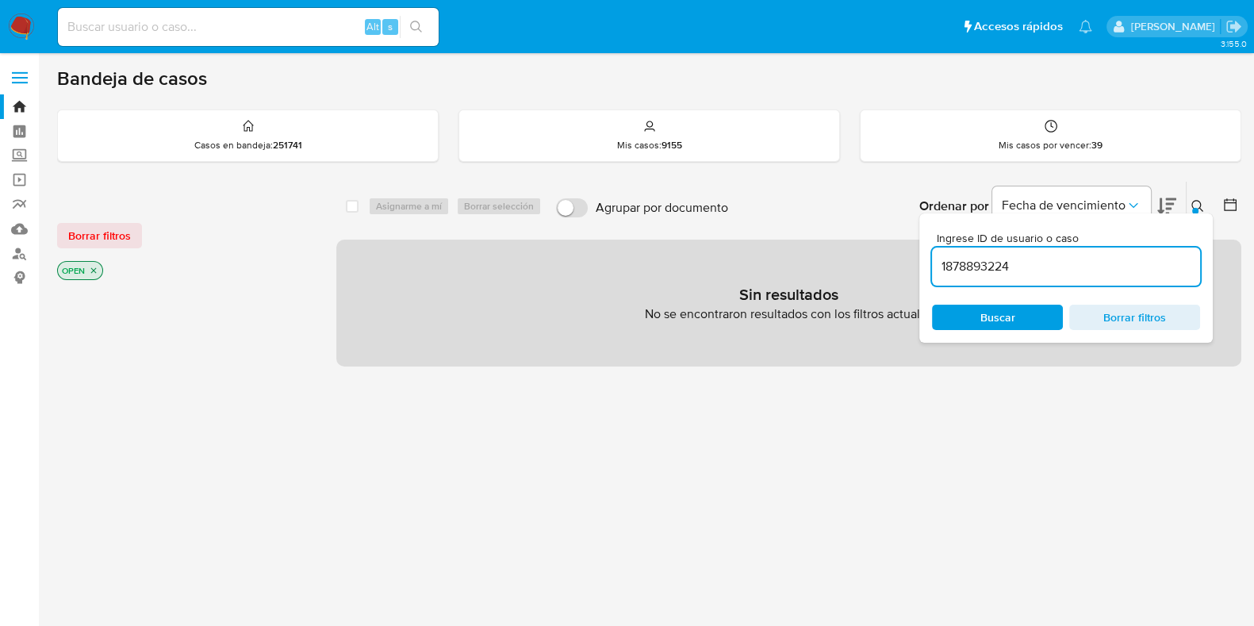
click at [1194, 204] on icon at bounding box center [1197, 206] width 13 height 13
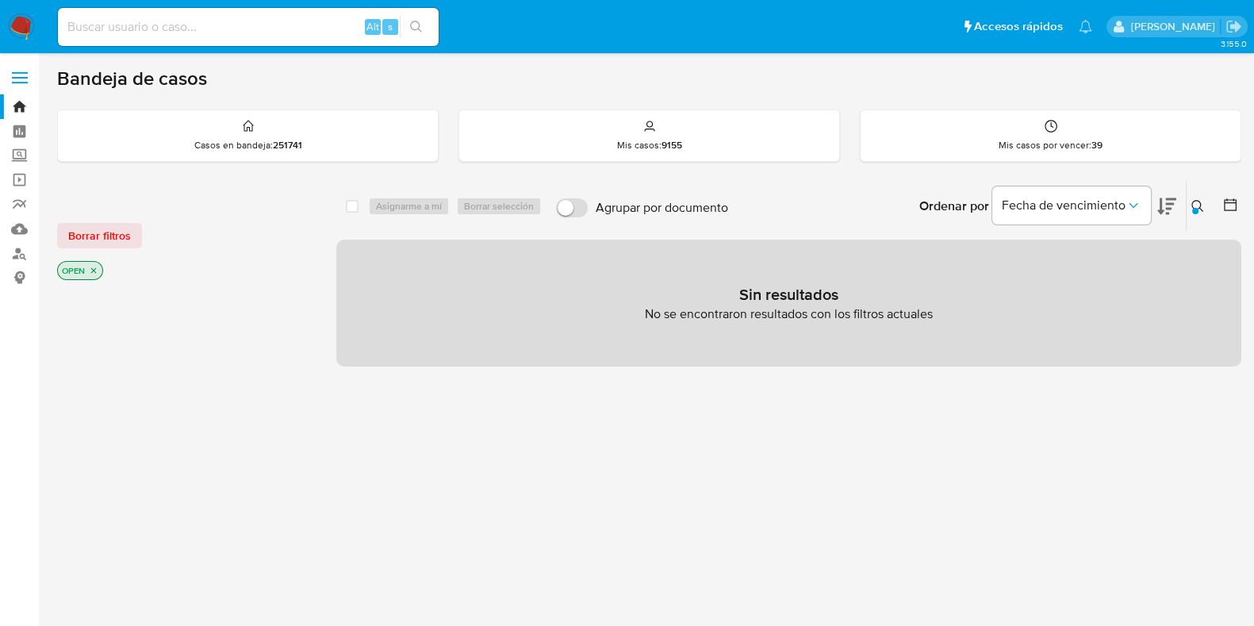
click at [95, 266] on icon "close-filter" at bounding box center [94, 271] width 10 height 10
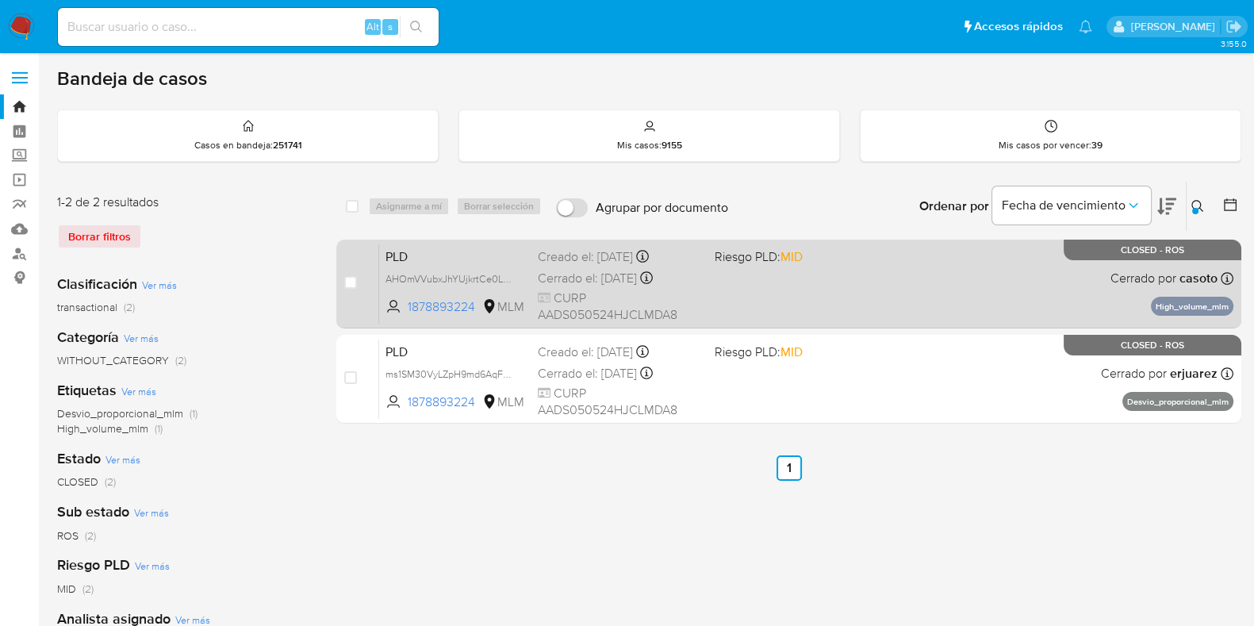
click at [824, 305] on div "PLD AHOmVVubxJhYUjkrtCe0L50C 1878893224 MLM Riesgo PLD: MID Creado el: [DATE] C…" at bounding box center [806, 283] width 854 height 80
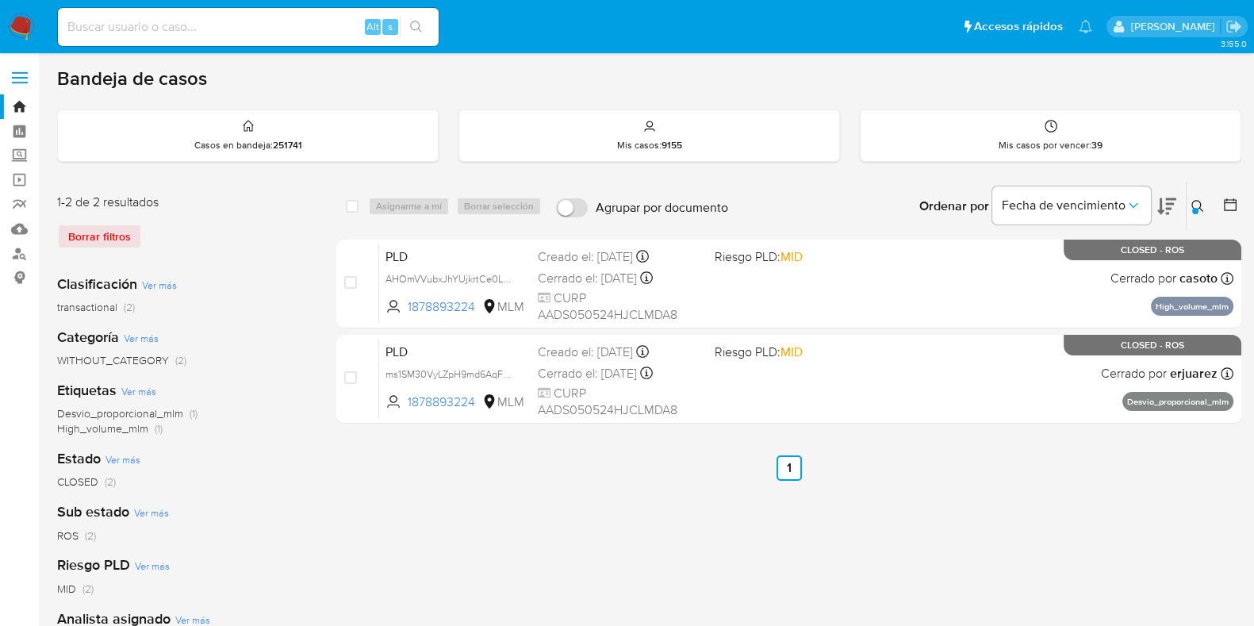
click at [251, 29] on input at bounding box center [248, 27] width 381 height 21
paste input "2189573462"
type input "2189573462"
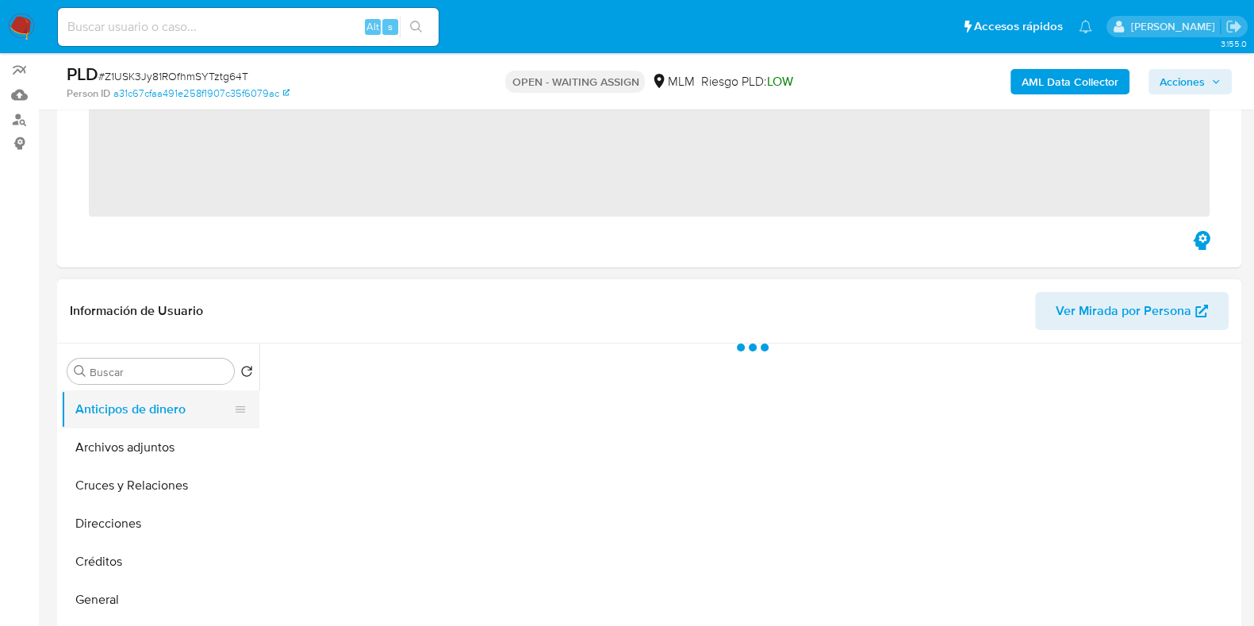
scroll to position [197, 0]
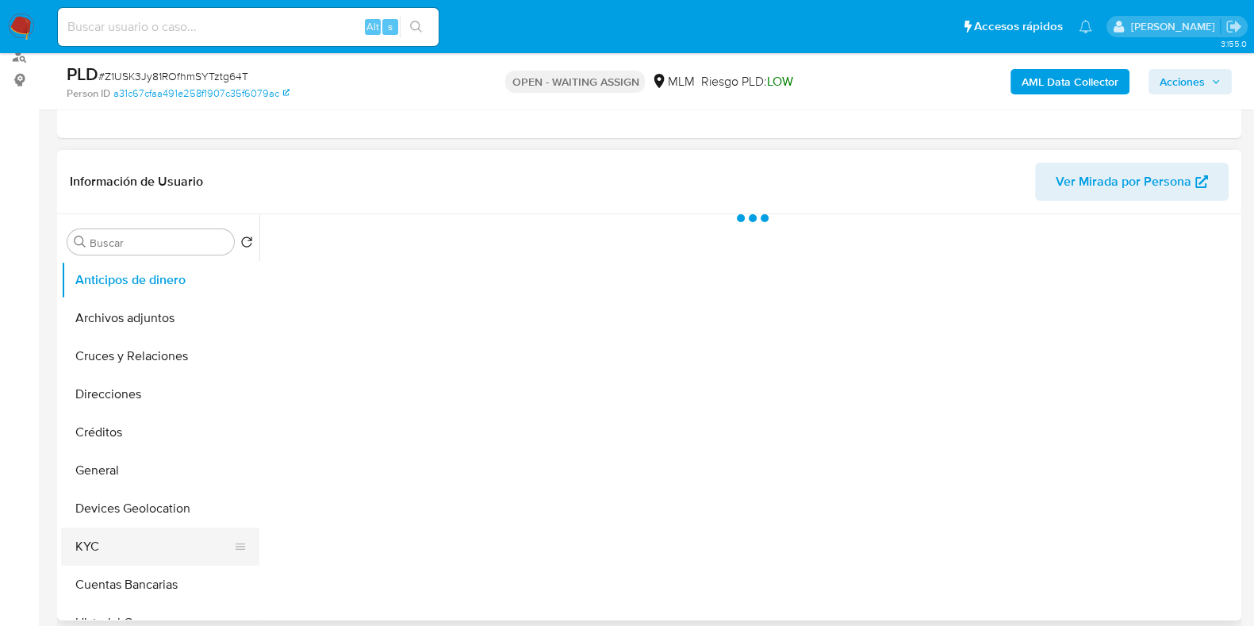
click at [121, 556] on button "KYC" at bounding box center [154, 546] width 186 height 38
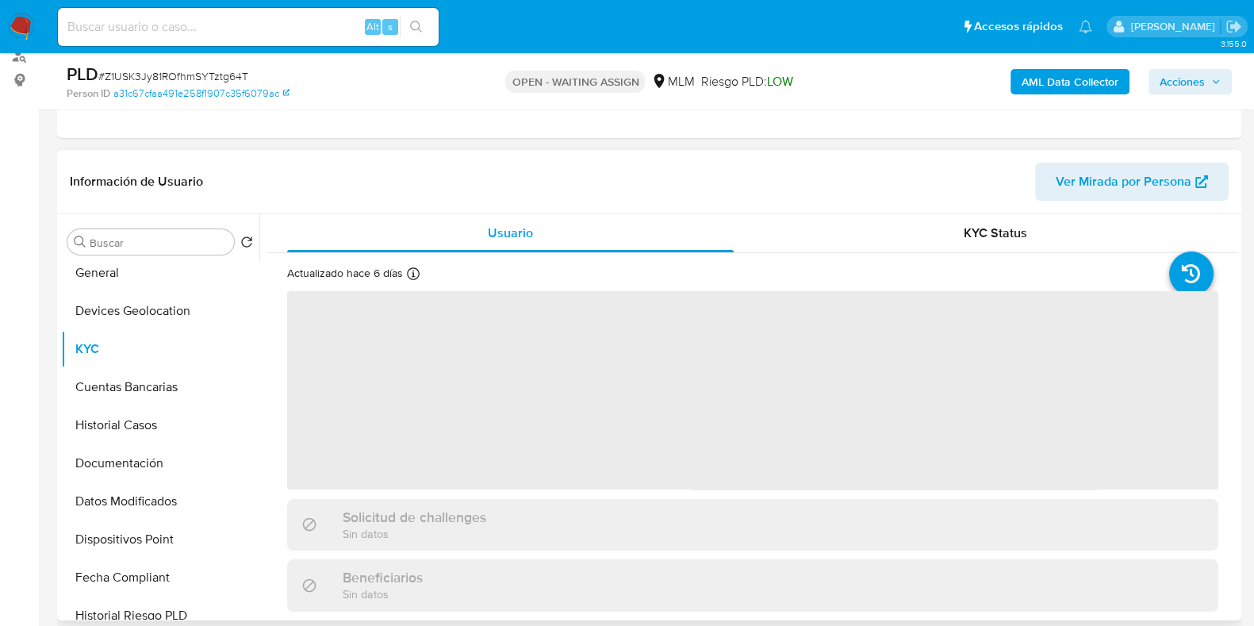
select select "10"
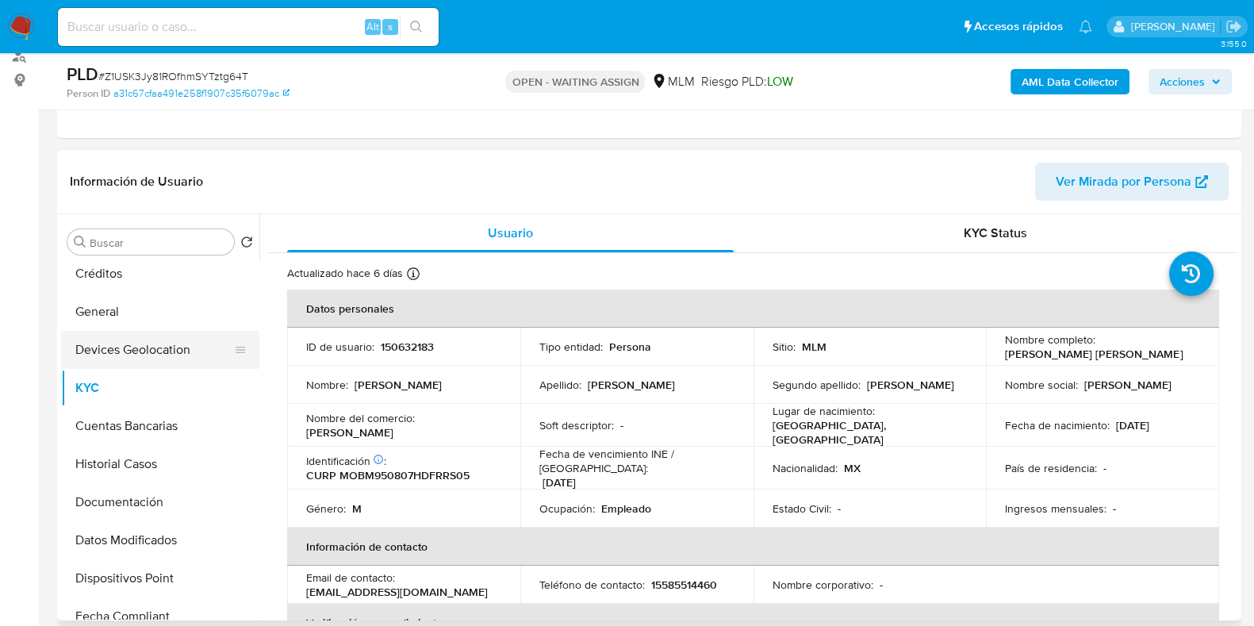
scroll to position [98, 0]
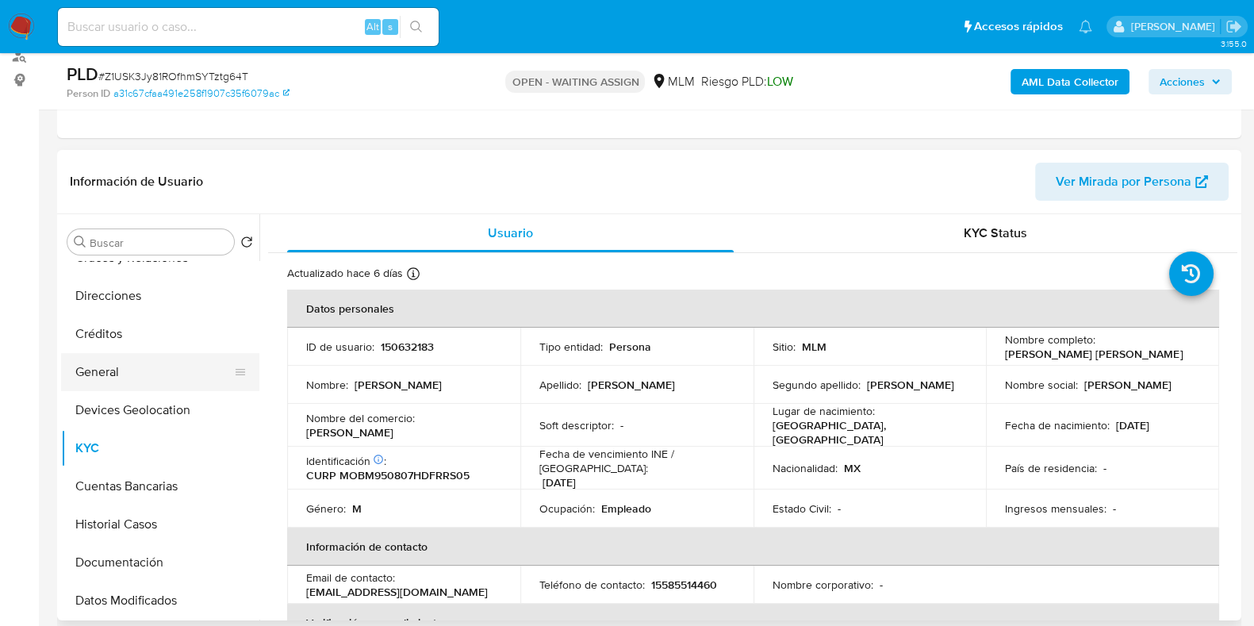
click at [109, 375] on button "General" at bounding box center [154, 372] width 186 height 38
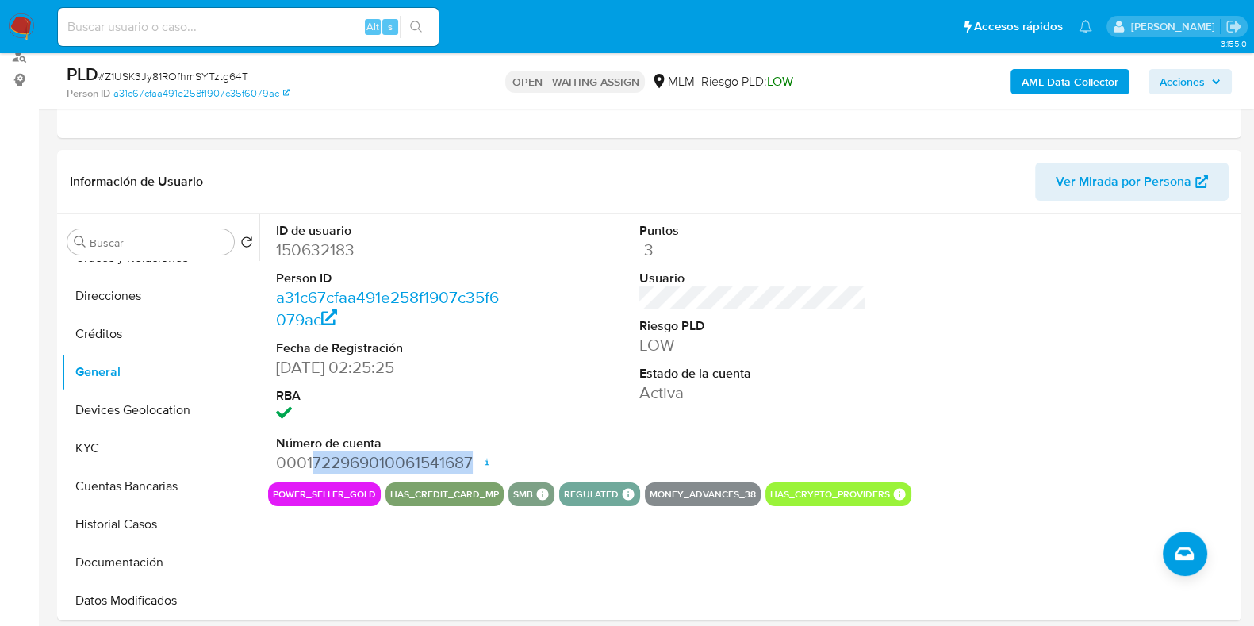
drag, startPoint x: 473, startPoint y: 462, endPoint x: 311, endPoint y: 463, distance: 161.8
click at [311, 463] on dd "0001722969010061541687 Fecha de apertura [DATE] 18:11 Estado ACTIVE" at bounding box center [389, 462] width 227 height 22
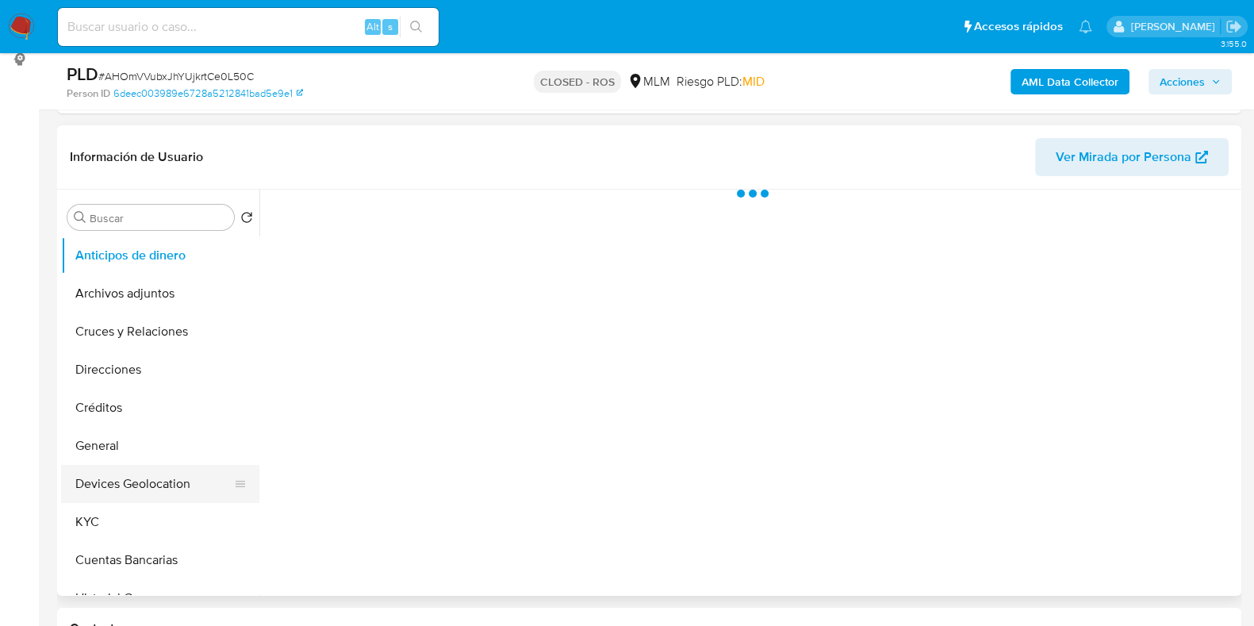
scroll to position [297, 0]
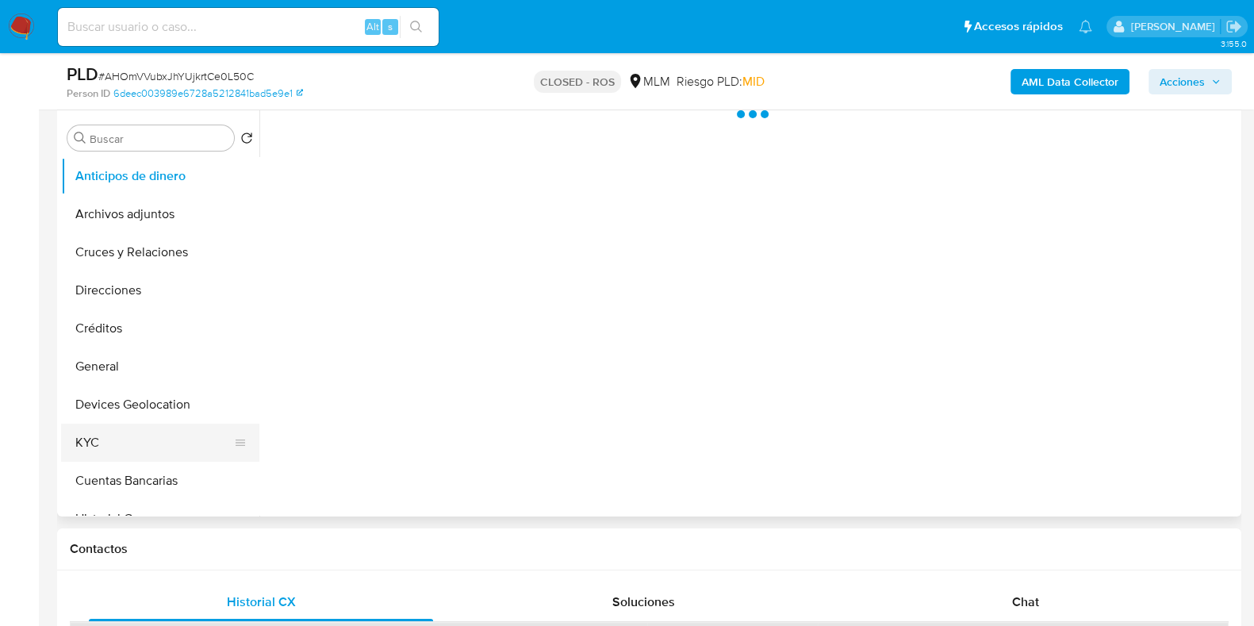
click at [111, 440] on button "KYC" at bounding box center [154, 443] width 186 height 38
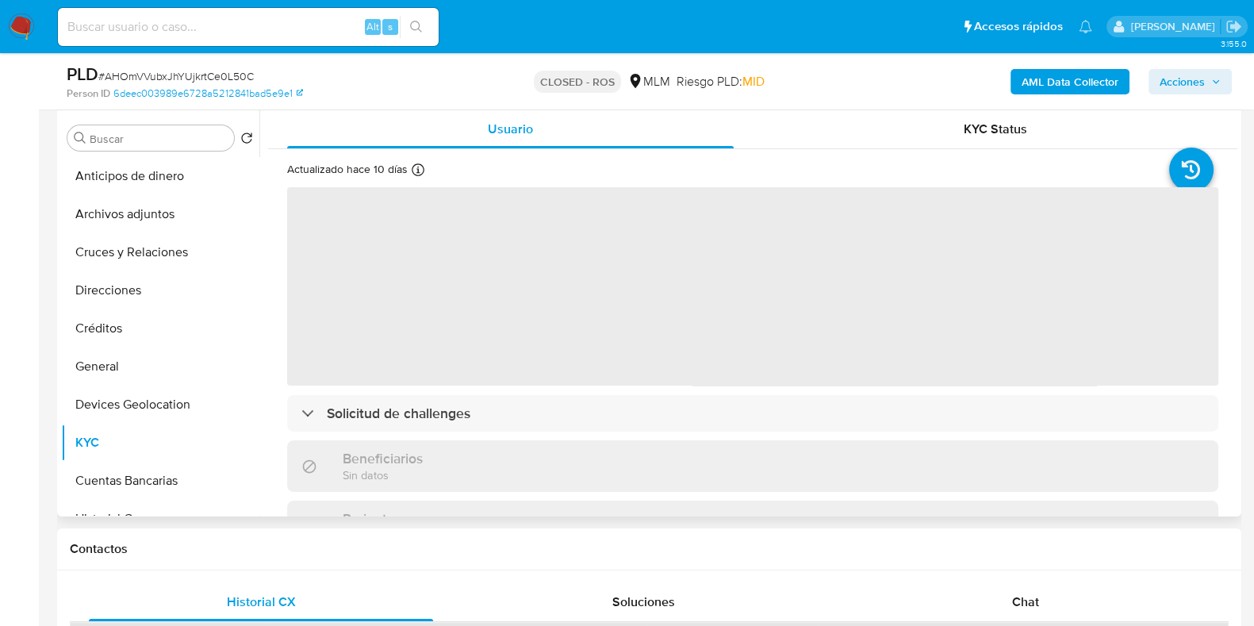
select select "10"
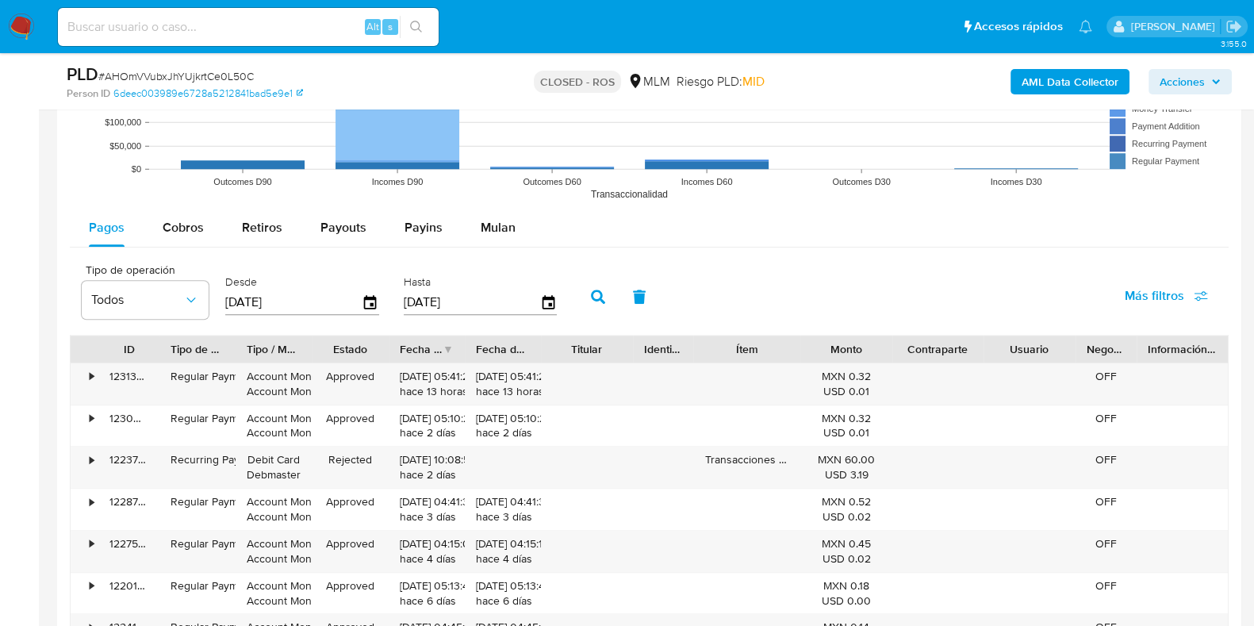
scroll to position [1685, 0]
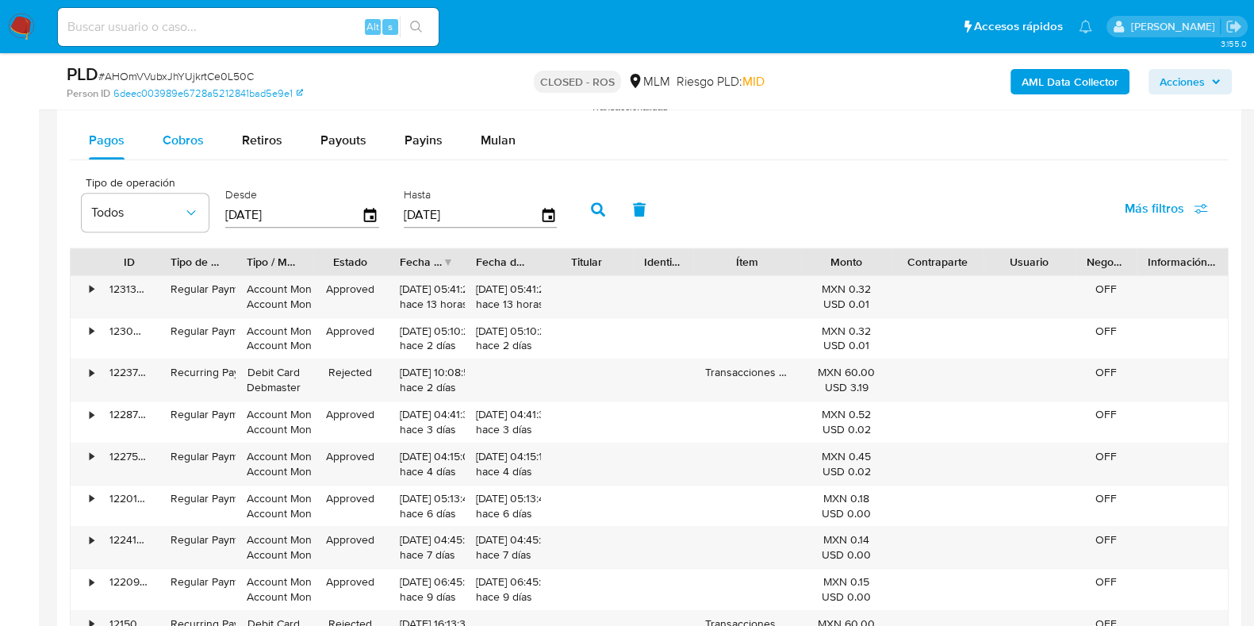
click at [173, 151] on div "Cobros" at bounding box center [183, 140] width 41 height 38
select select "10"
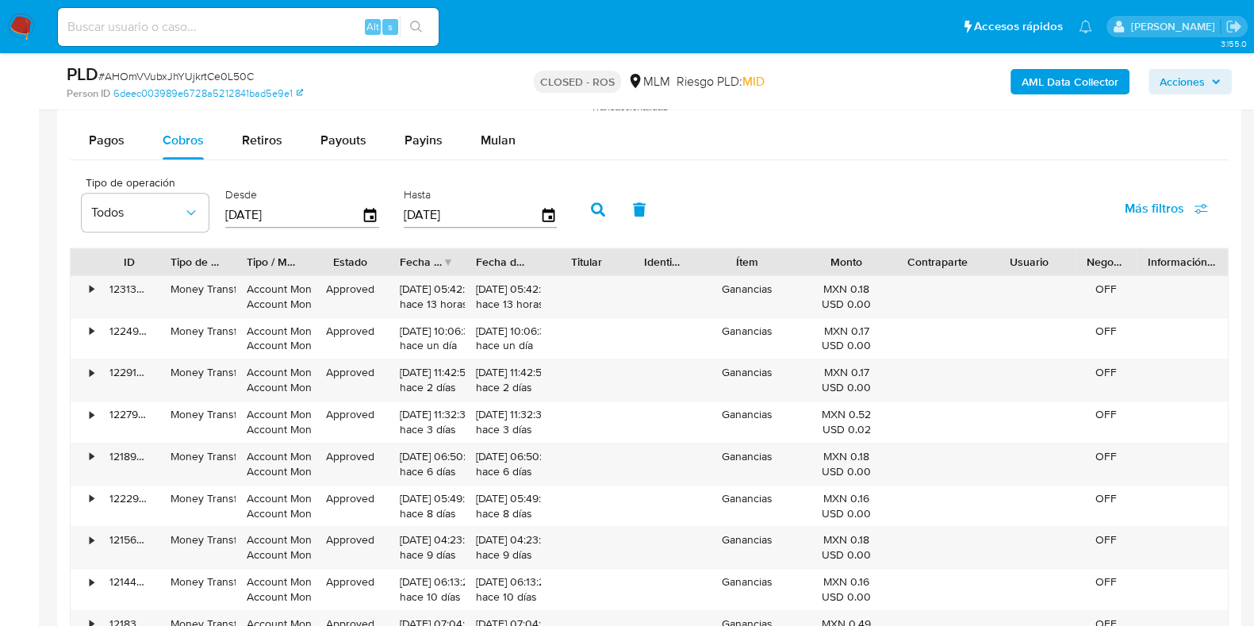
scroll to position [1983, 0]
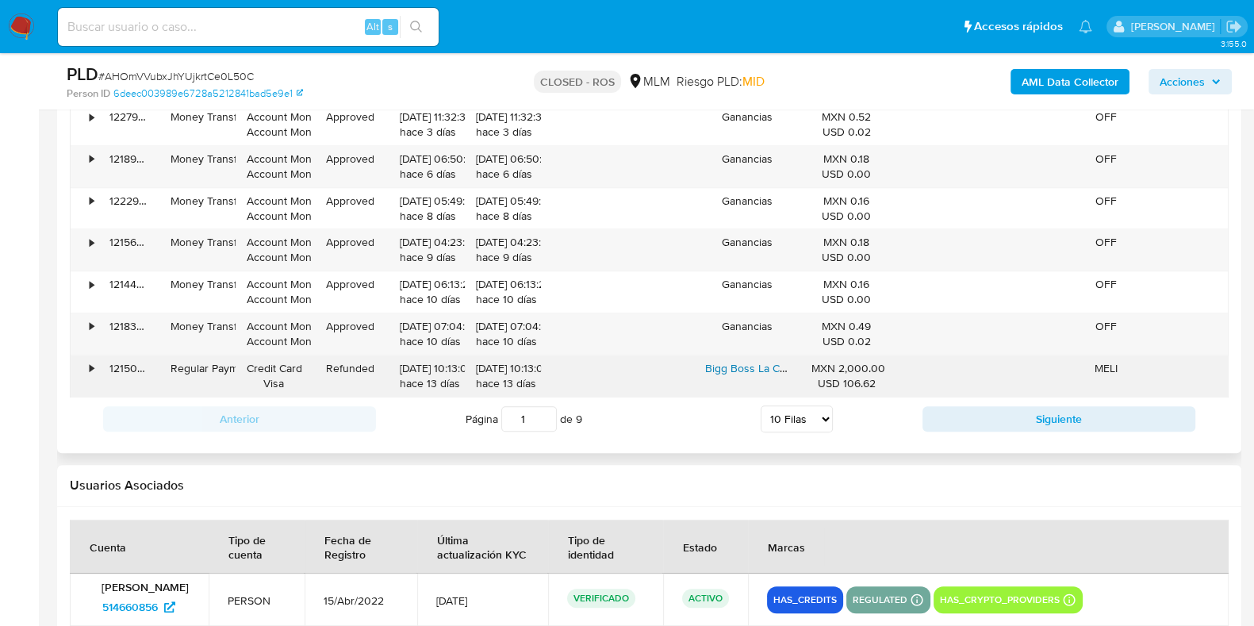
click at [721, 366] on link "Bigg Boss La Cruces Gold" at bounding box center [769, 368] width 128 height 16
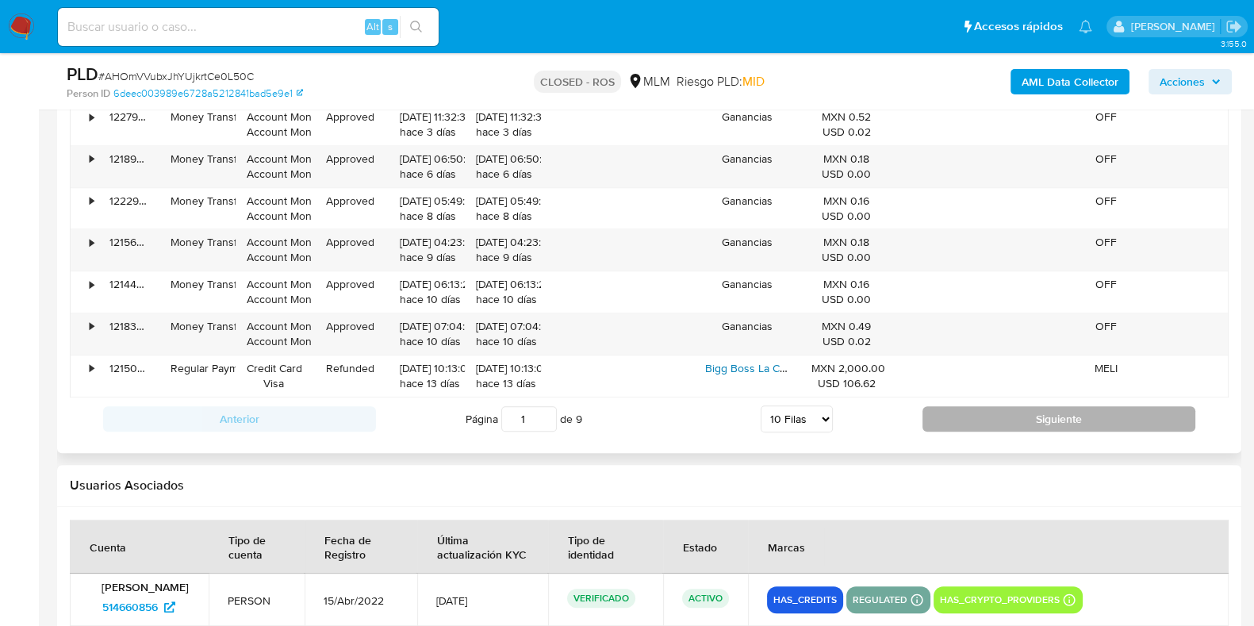
click at [969, 406] on button "Siguiente" at bounding box center [1058, 418] width 273 height 25
click at [949, 418] on button "Siguiente" at bounding box center [1058, 418] width 273 height 25
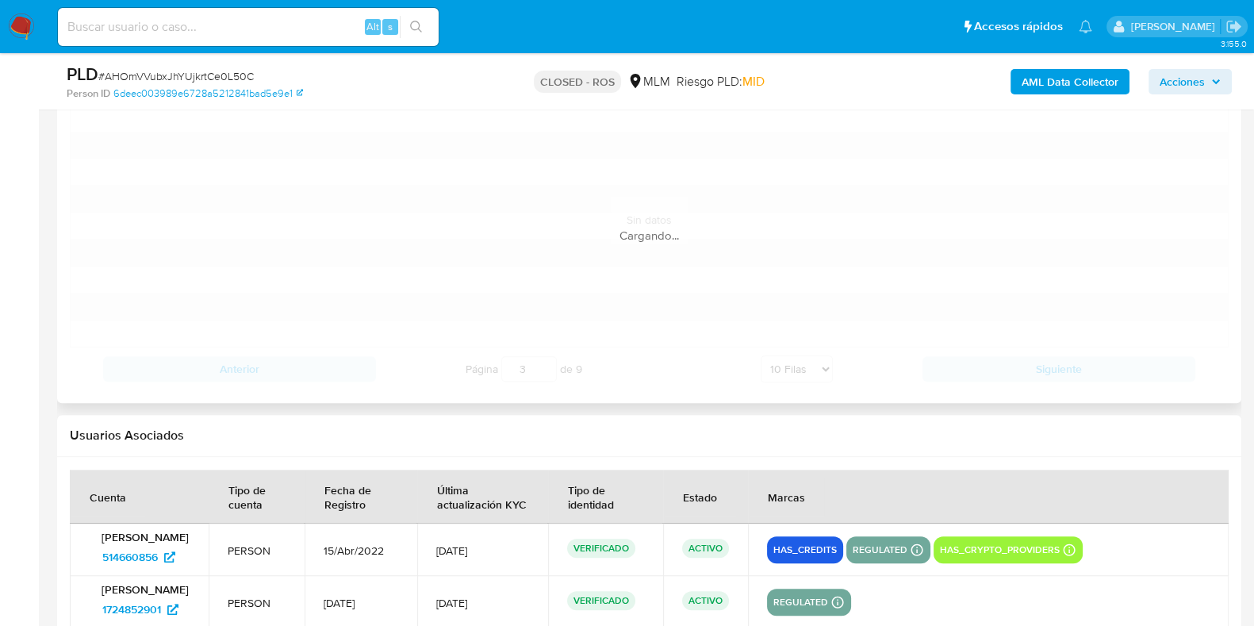
scroll to position [1784, 0]
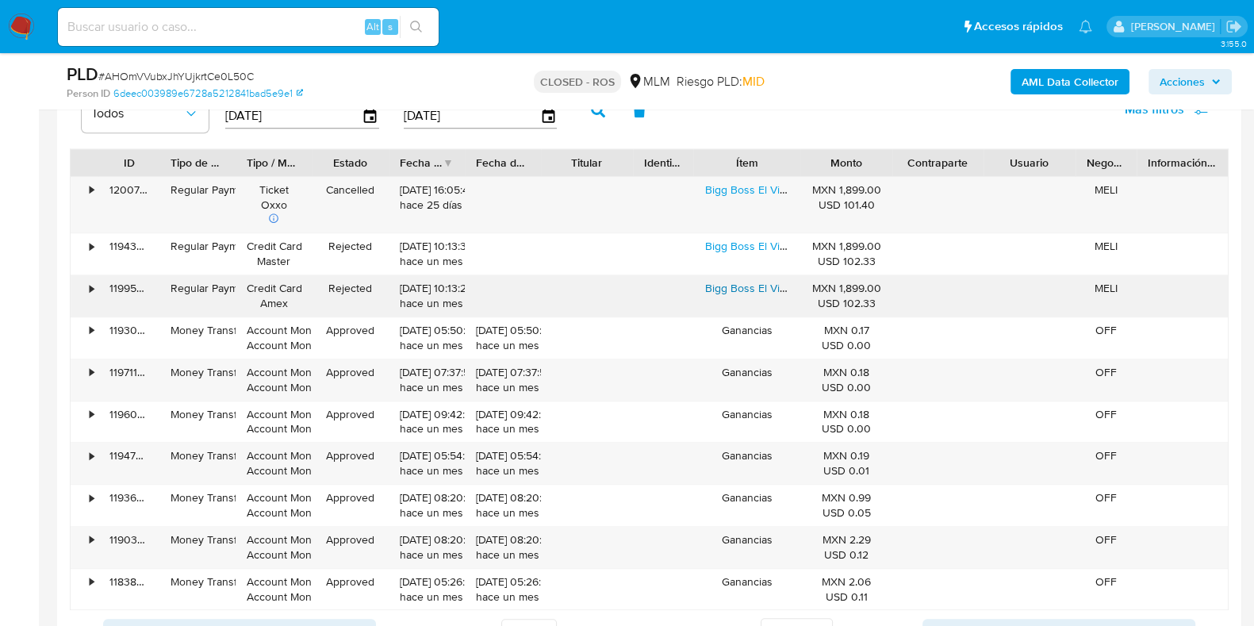
click at [749, 287] on link "Bigg Boss El Virus Lack" at bounding box center [763, 288] width 116 height 16
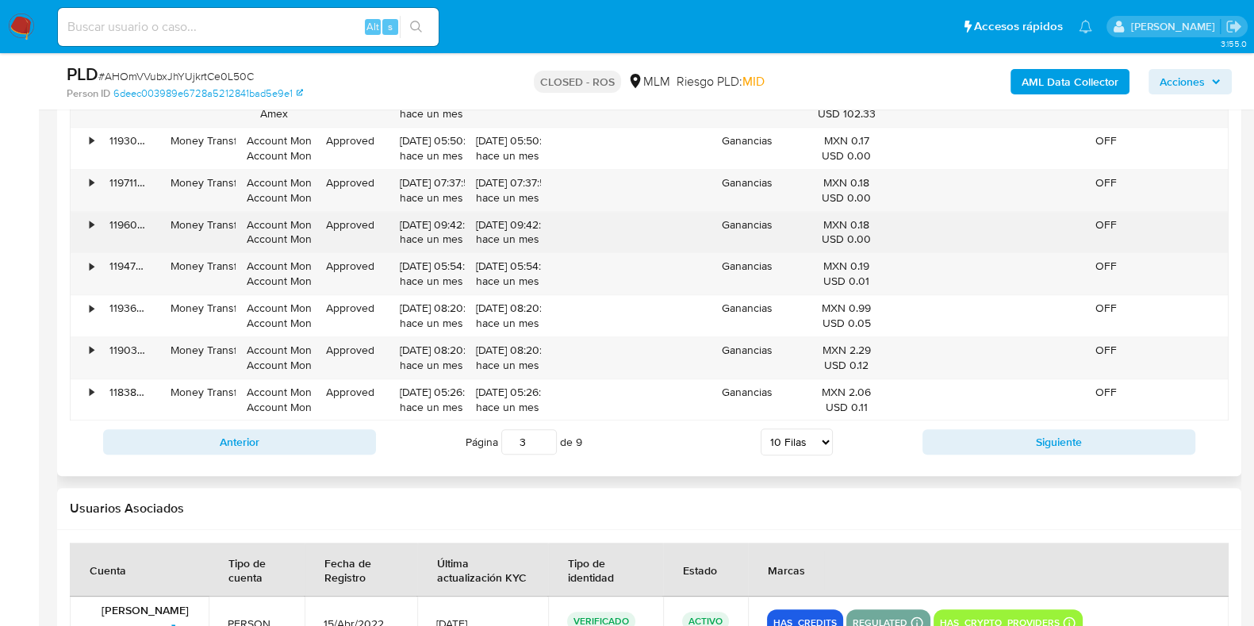
scroll to position [1983, 0]
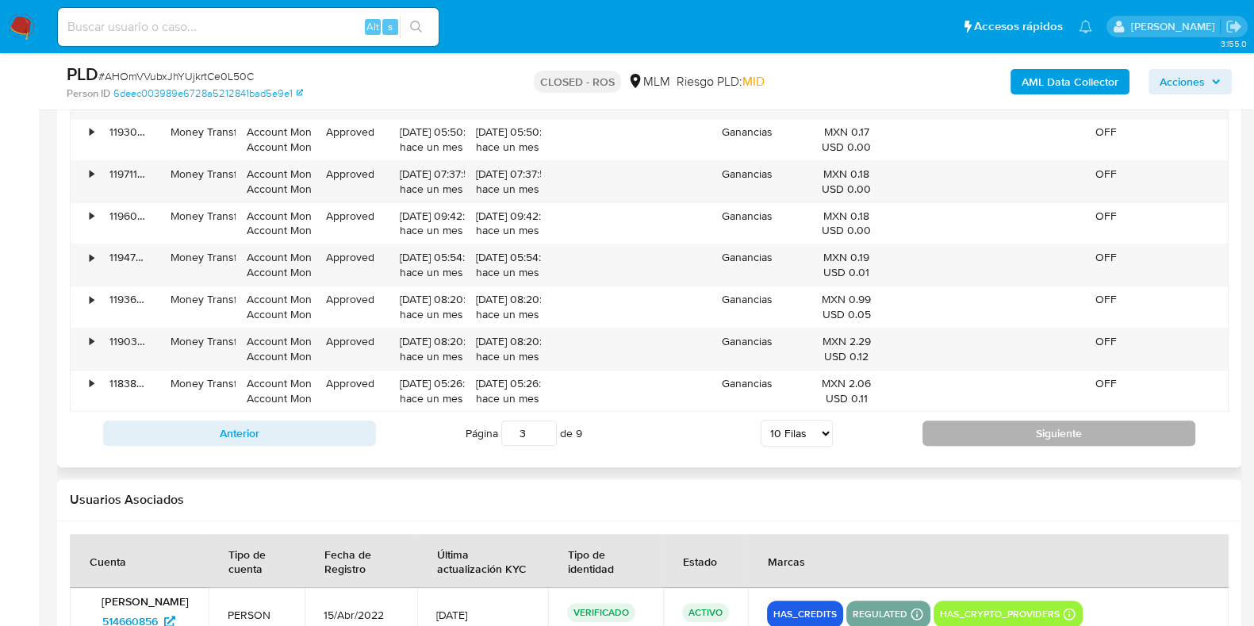
click at [925, 430] on button "Siguiente" at bounding box center [1058, 432] width 273 height 25
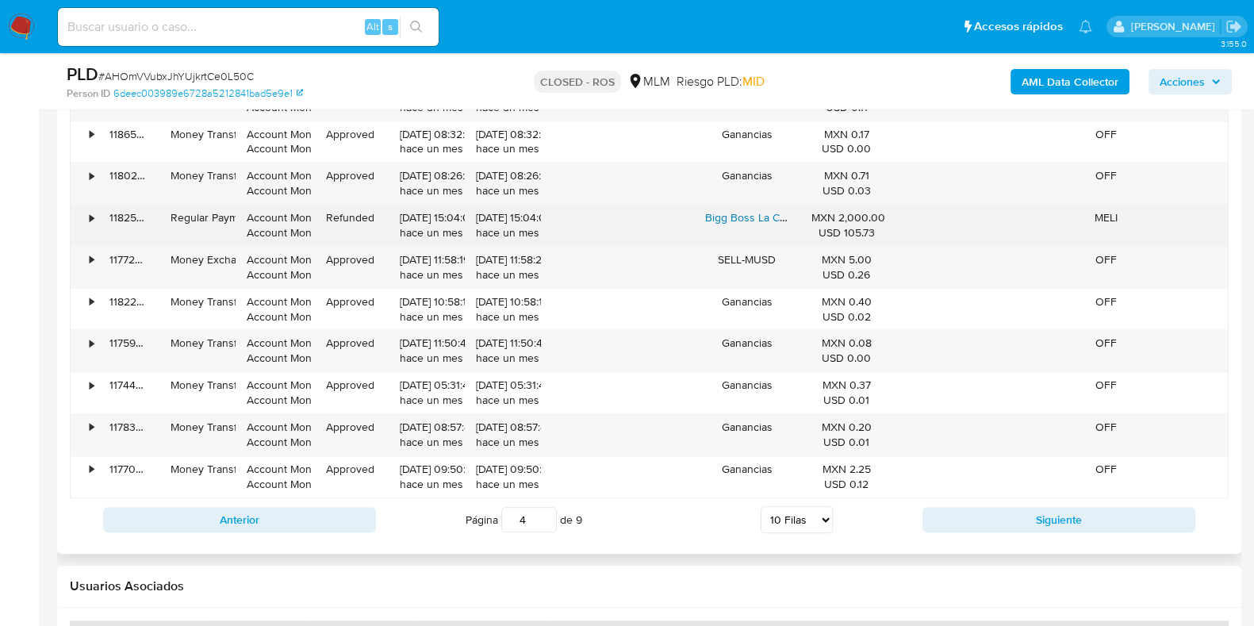
scroll to position [2082, 0]
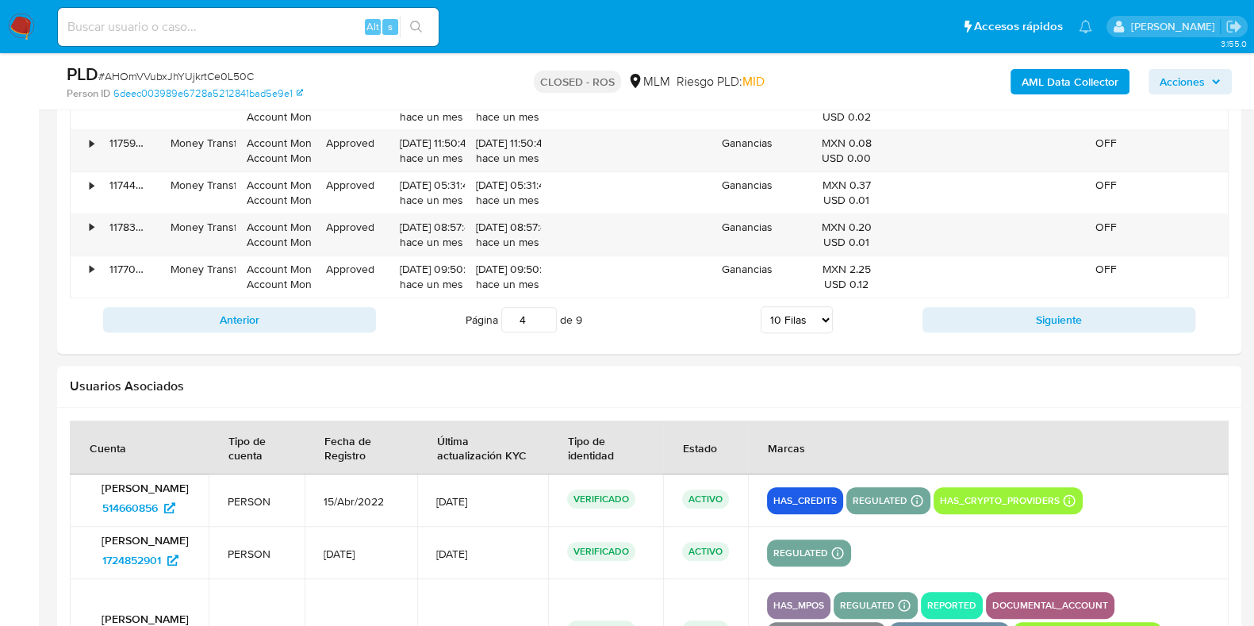
click at [948, 314] on button "Siguiente" at bounding box center [1058, 319] width 273 height 25
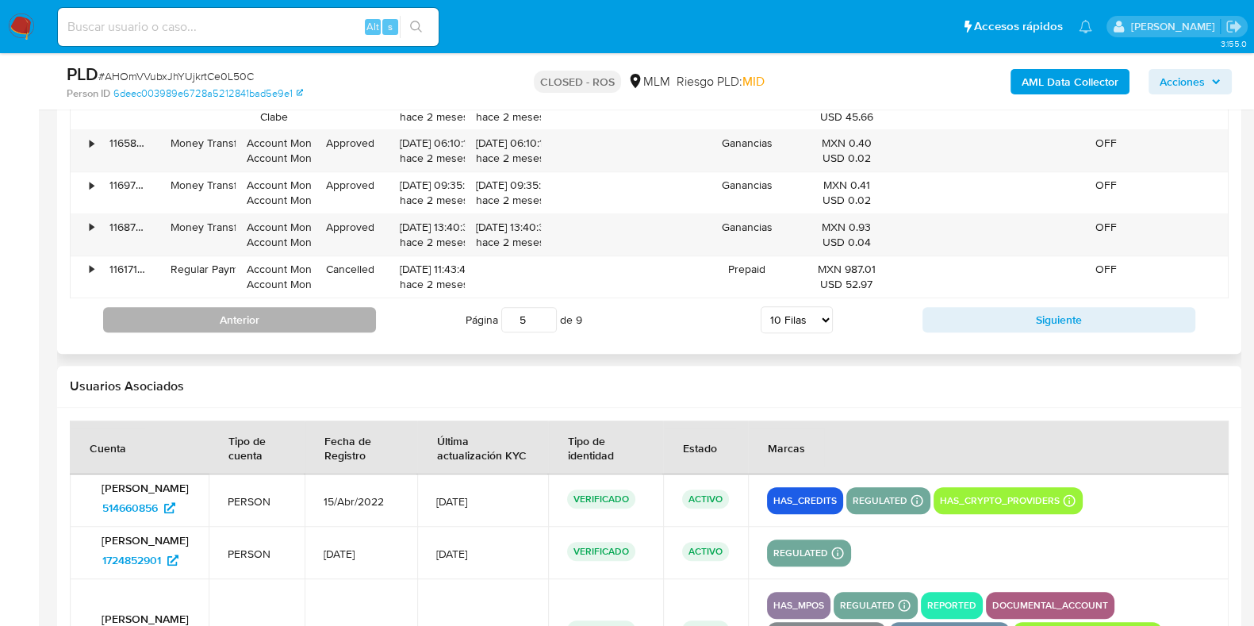
click at [352, 316] on button "Anterior" at bounding box center [239, 319] width 273 height 25
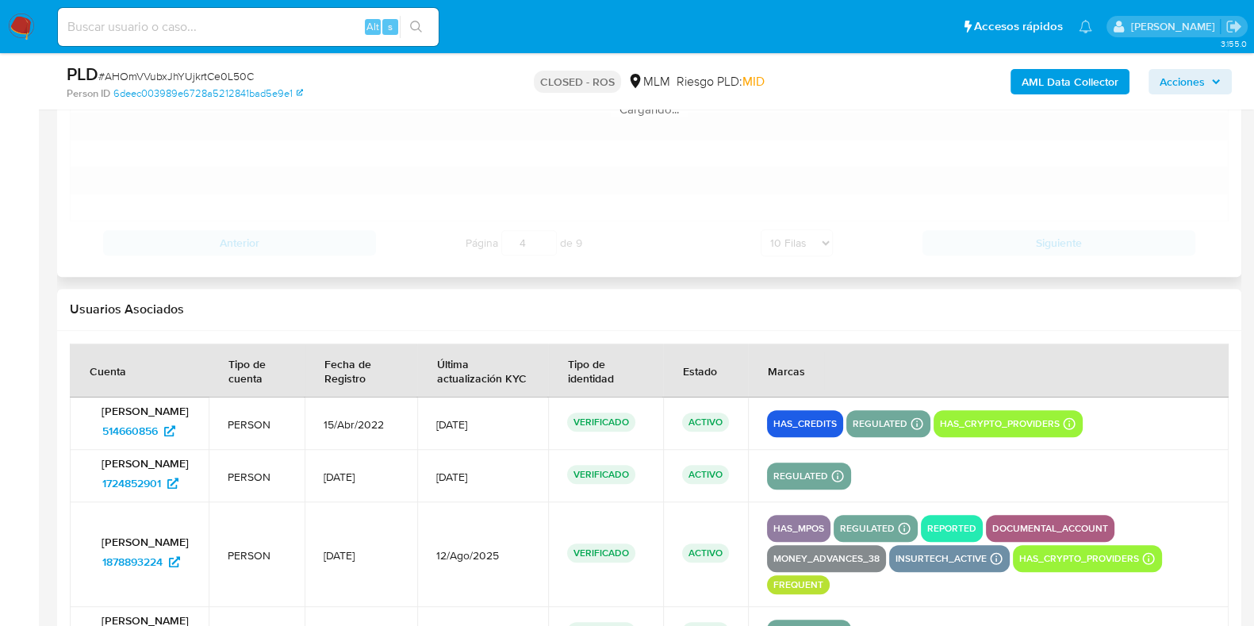
scroll to position [1884, 0]
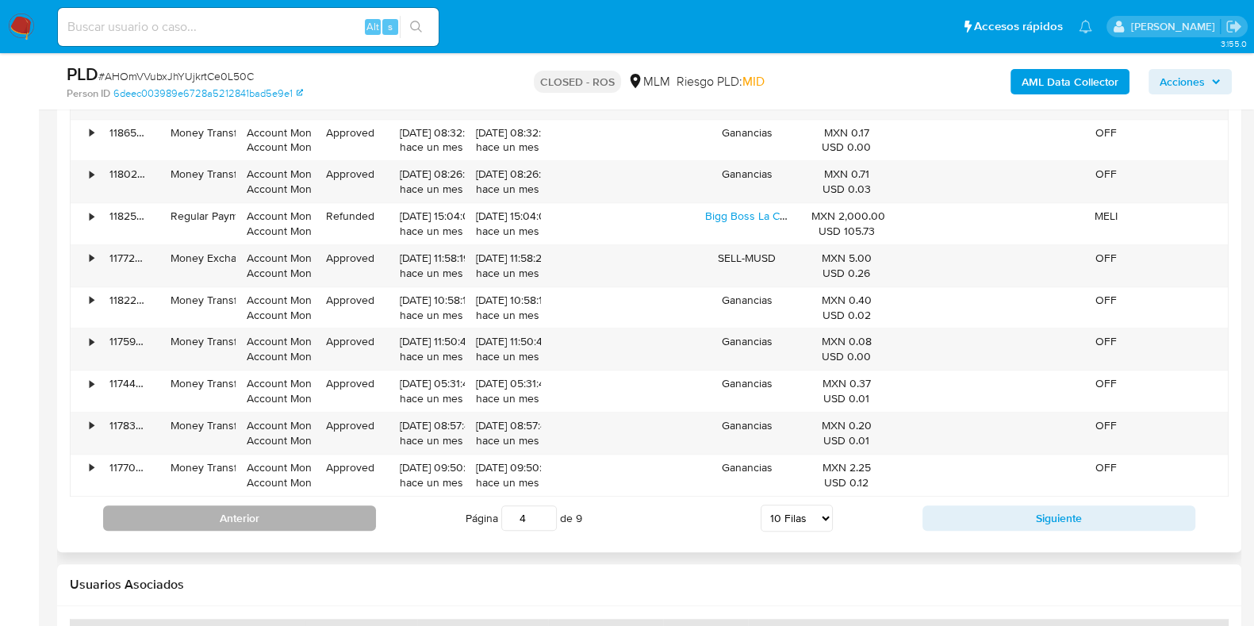
click at [309, 507] on button "Anterior" at bounding box center [239, 517] width 273 height 25
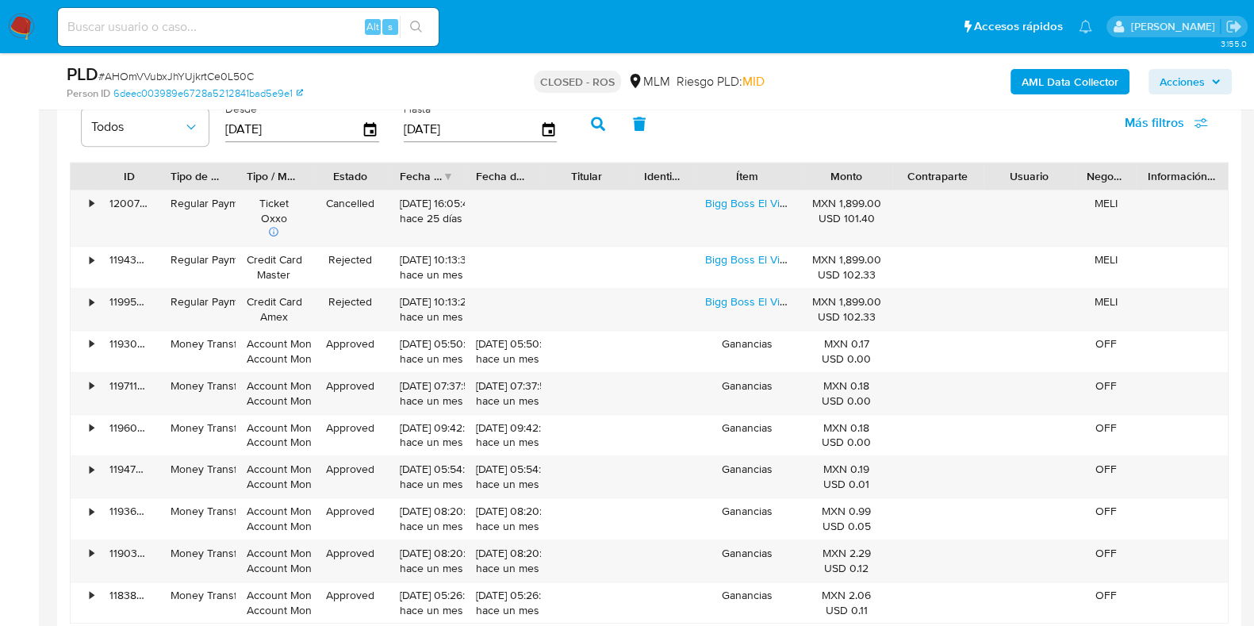
scroll to position [1983, 0]
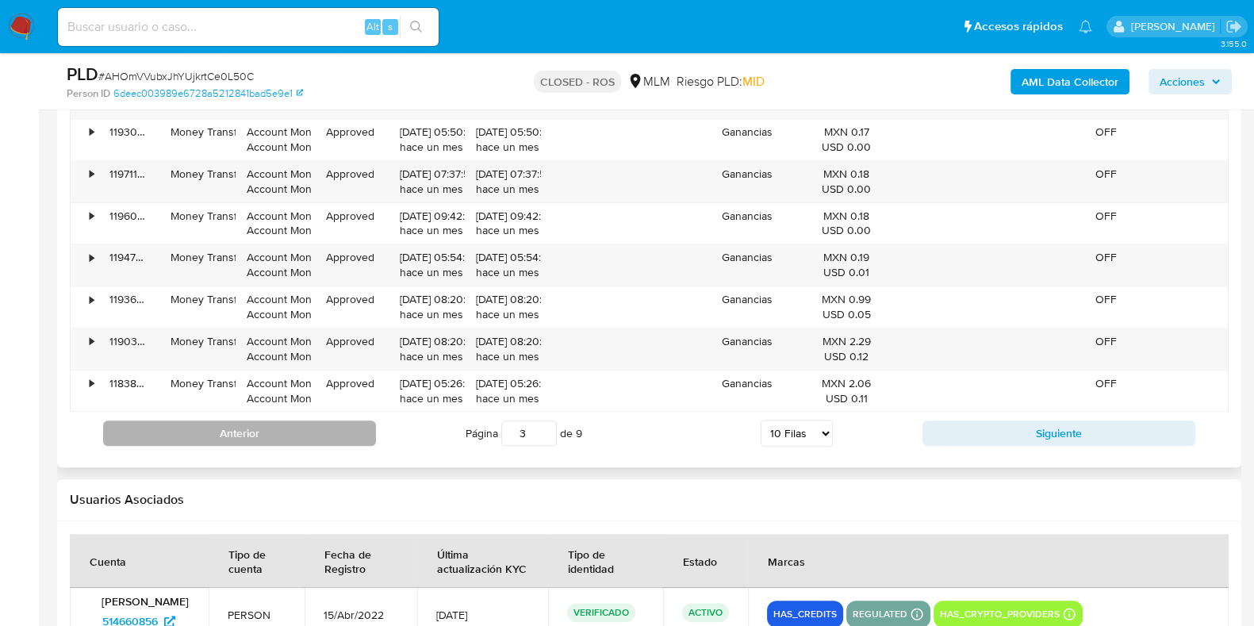
click at [345, 442] on button "Anterior" at bounding box center [239, 432] width 273 height 25
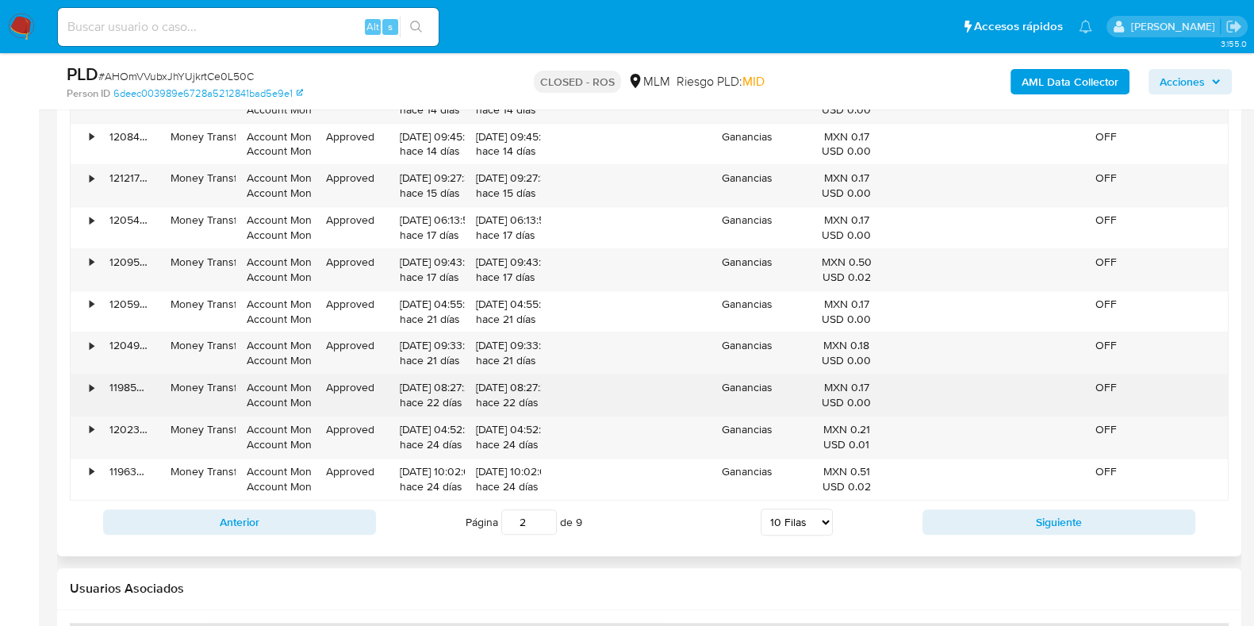
scroll to position [1884, 0]
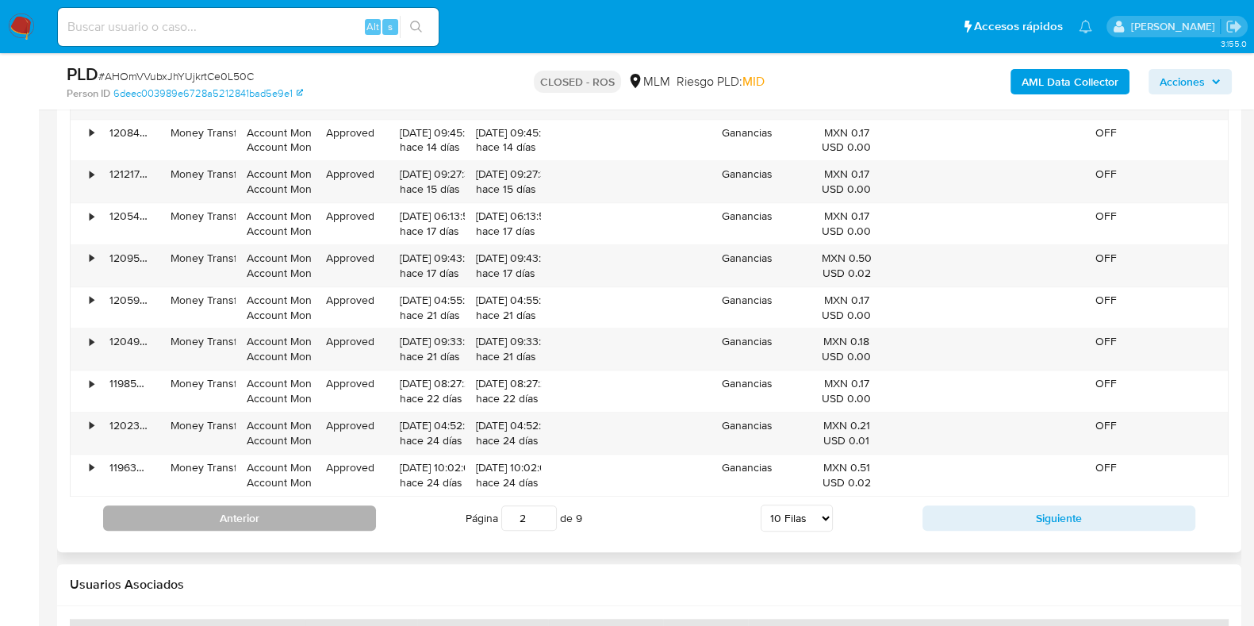
click at [340, 525] on button "Anterior" at bounding box center [239, 517] width 273 height 25
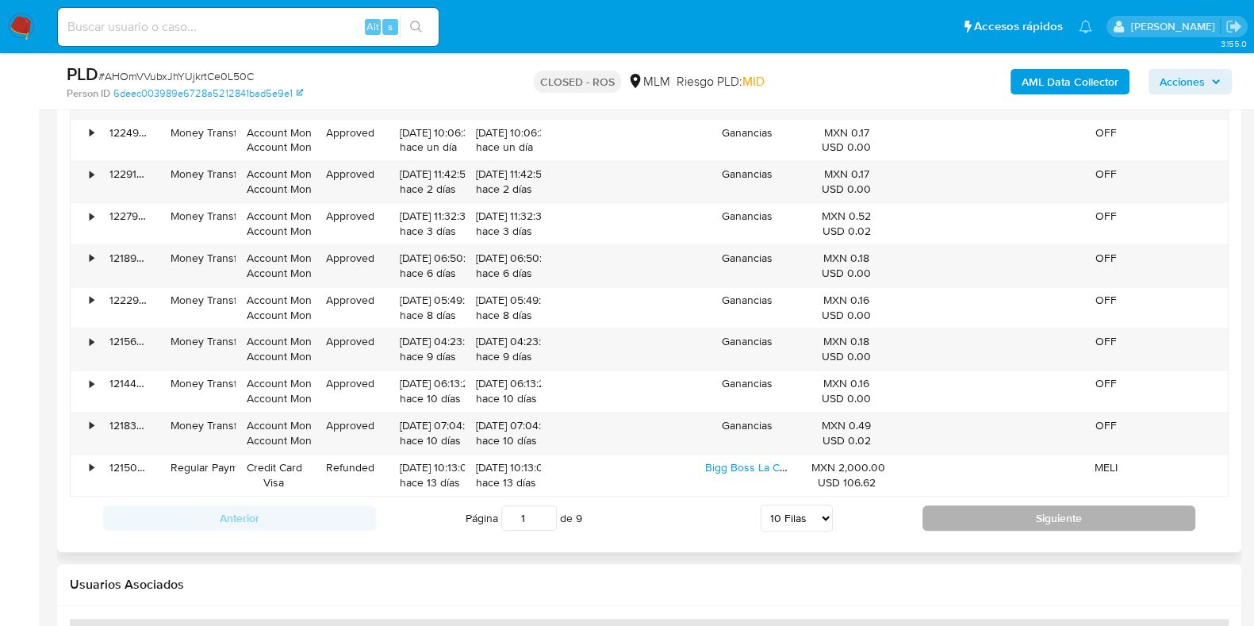
click at [940, 509] on button "Siguiente" at bounding box center [1058, 517] width 273 height 25
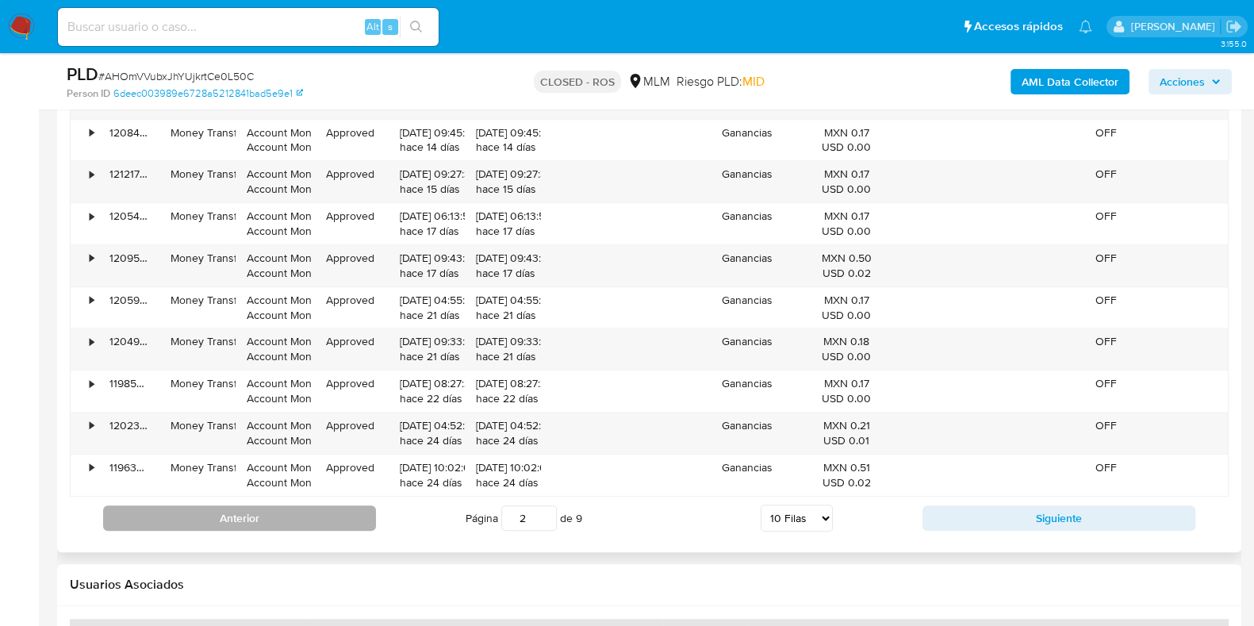
click at [344, 516] on button "Anterior" at bounding box center [239, 517] width 273 height 25
type input "1"
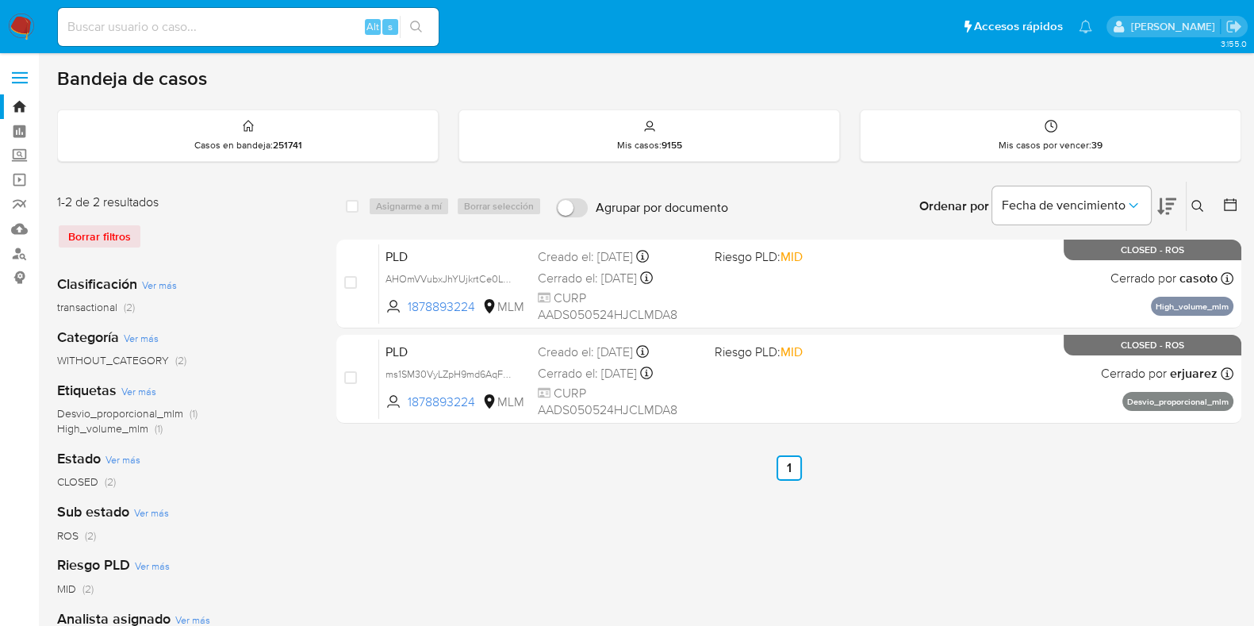
click at [335, 33] on input at bounding box center [248, 27] width 381 height 21
paste input "2189573462"
type input "2189573462"
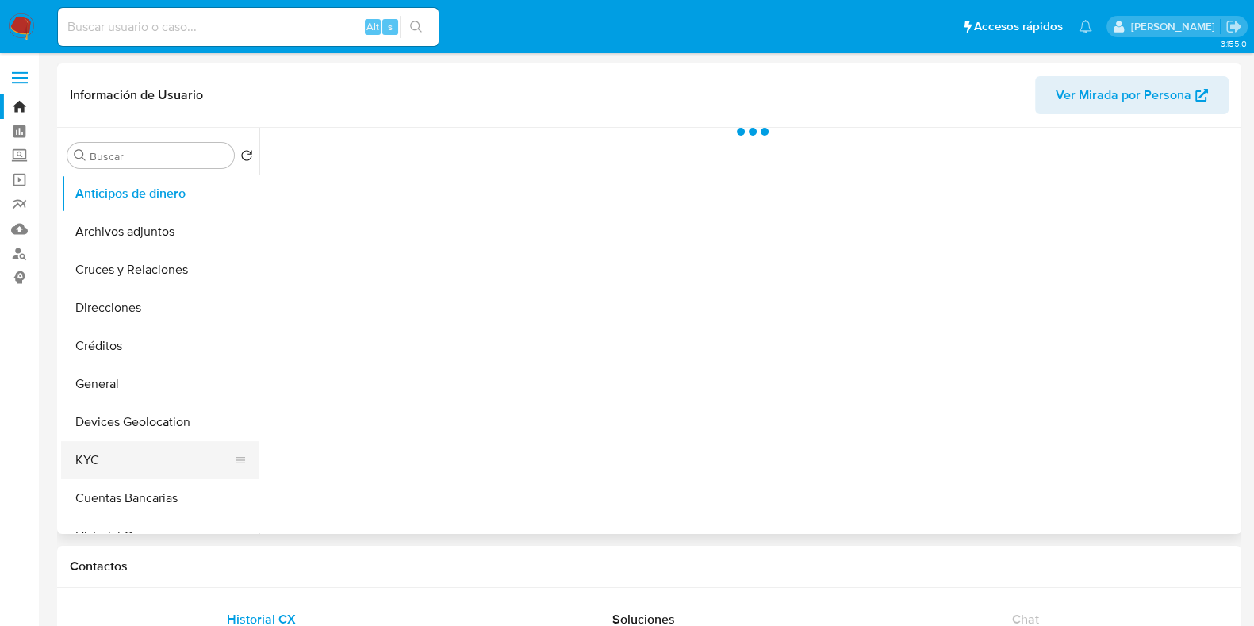
click at [147, 454] on button "KYC" at bounding box center [154, 460] width 186 height 38
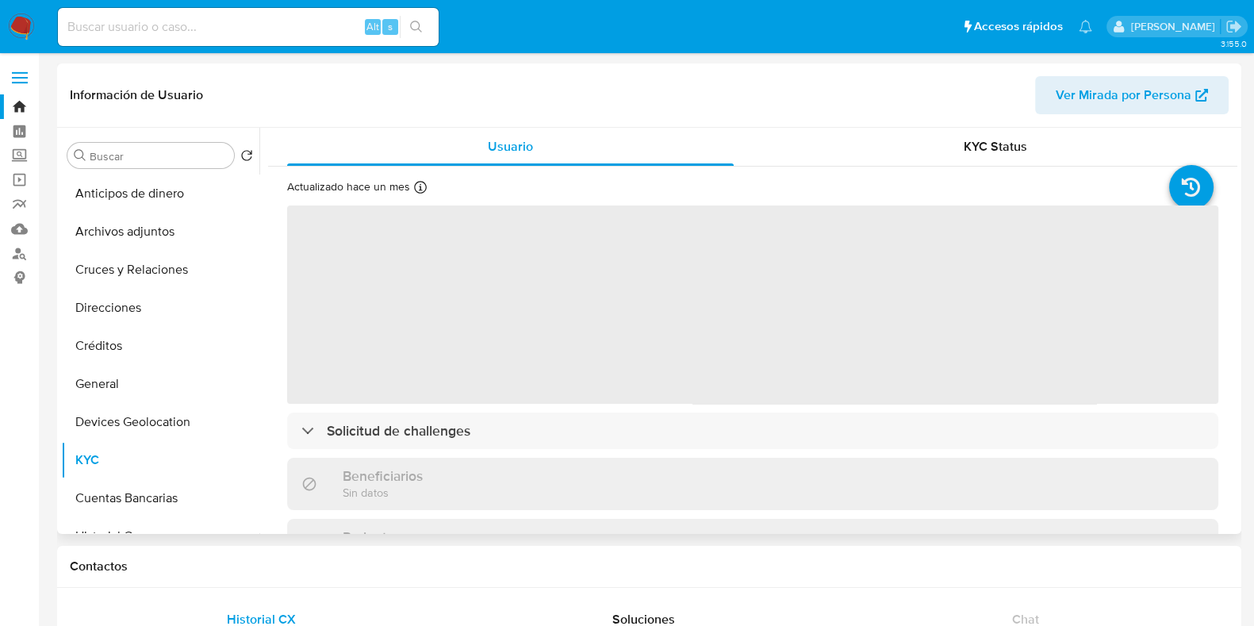
select select "10"
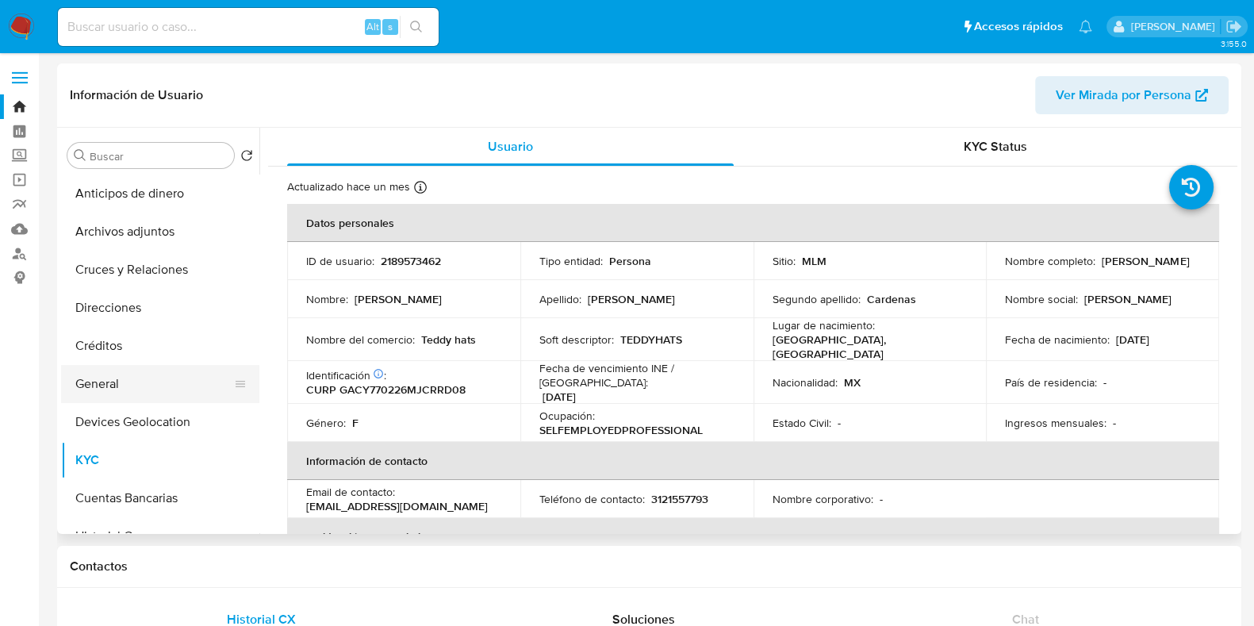
click at [140, 393] on button "General" at bounding box center [154, 384] width 186 height 38
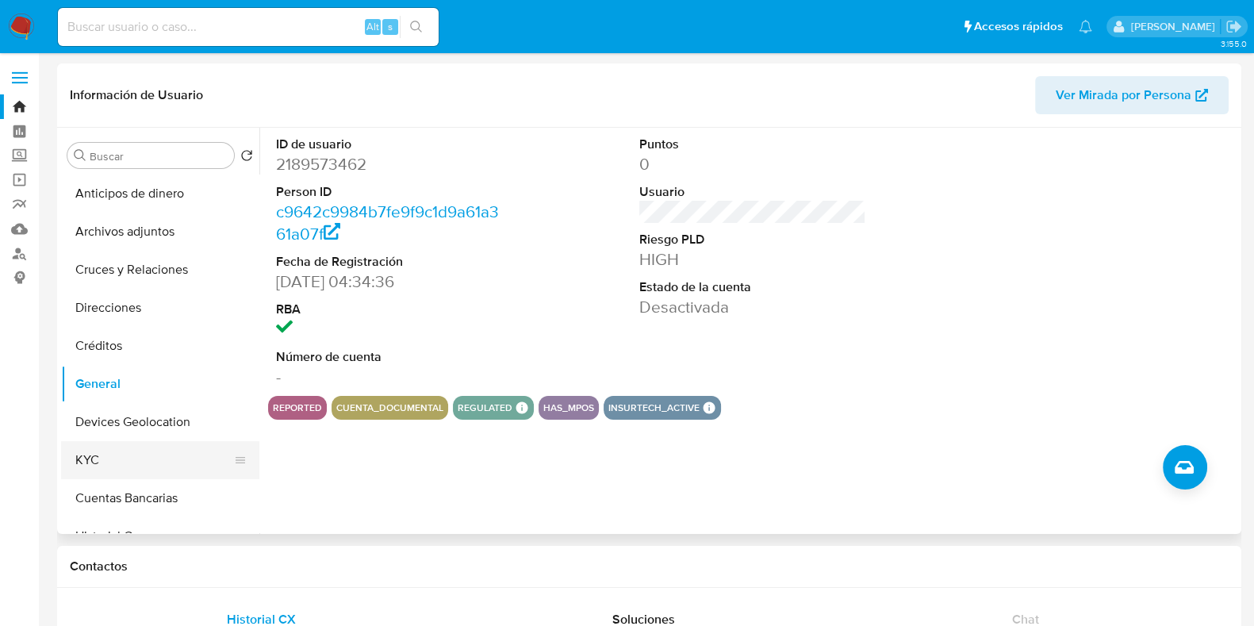
click at [152, 470] on button "KYC" at bounding box center [154, 460] width 186 height 38
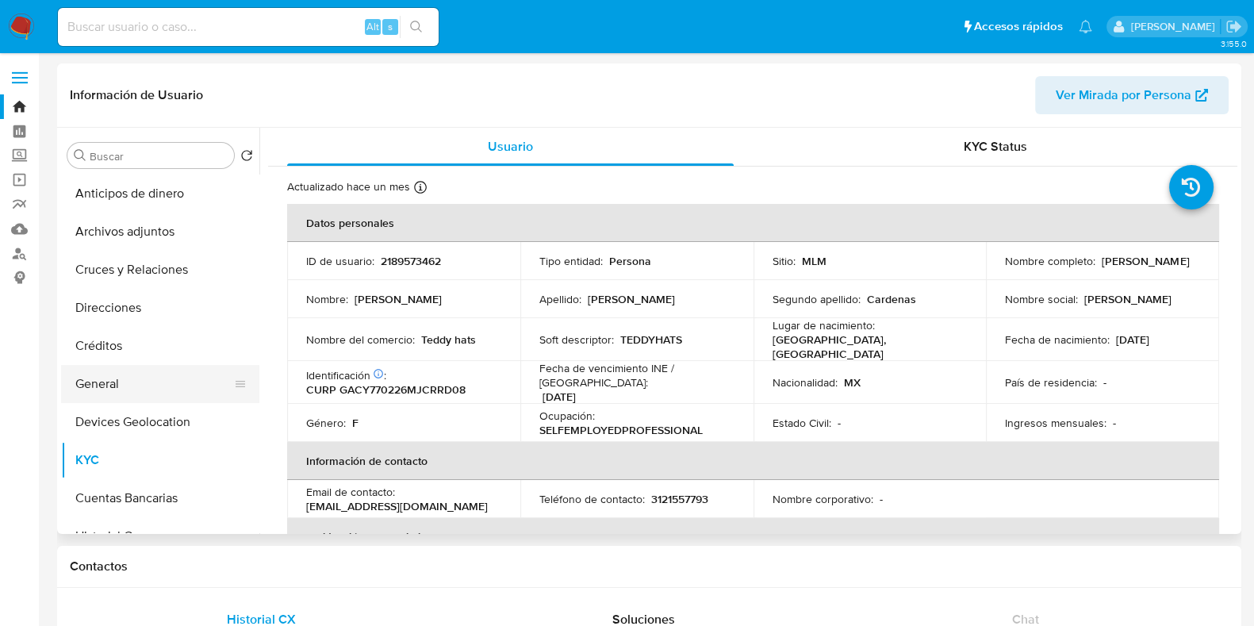
click at [151, 390] on button "General" at bounding box center [154, 384] width 186 height 38
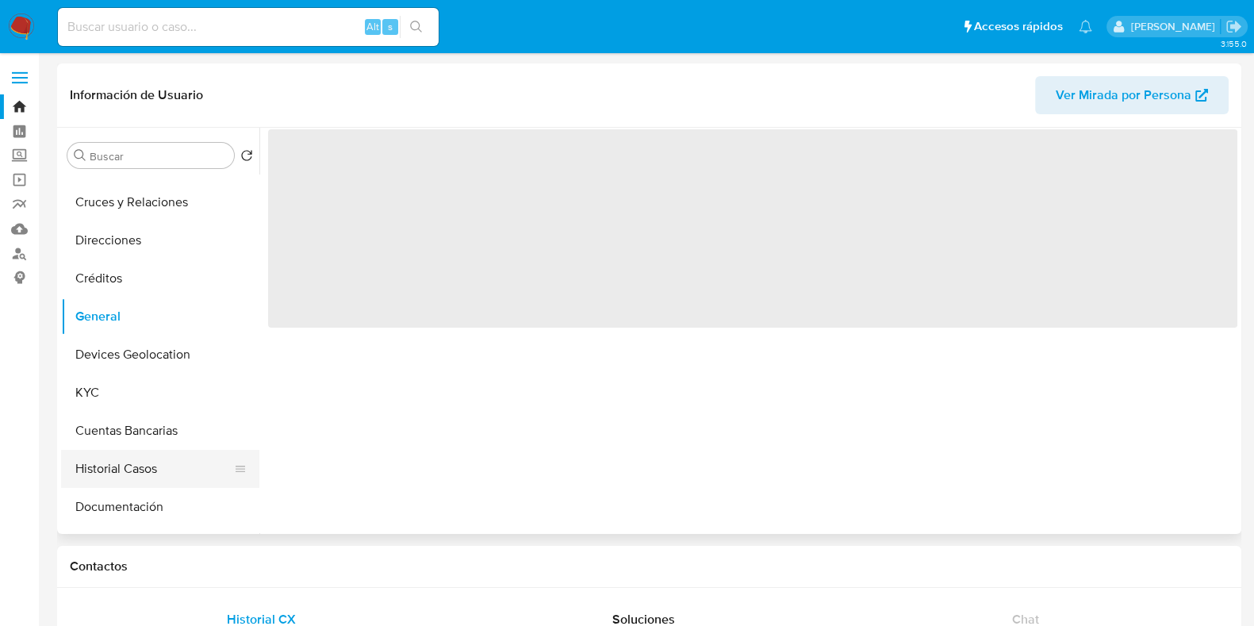
scroll to position [98, 0]
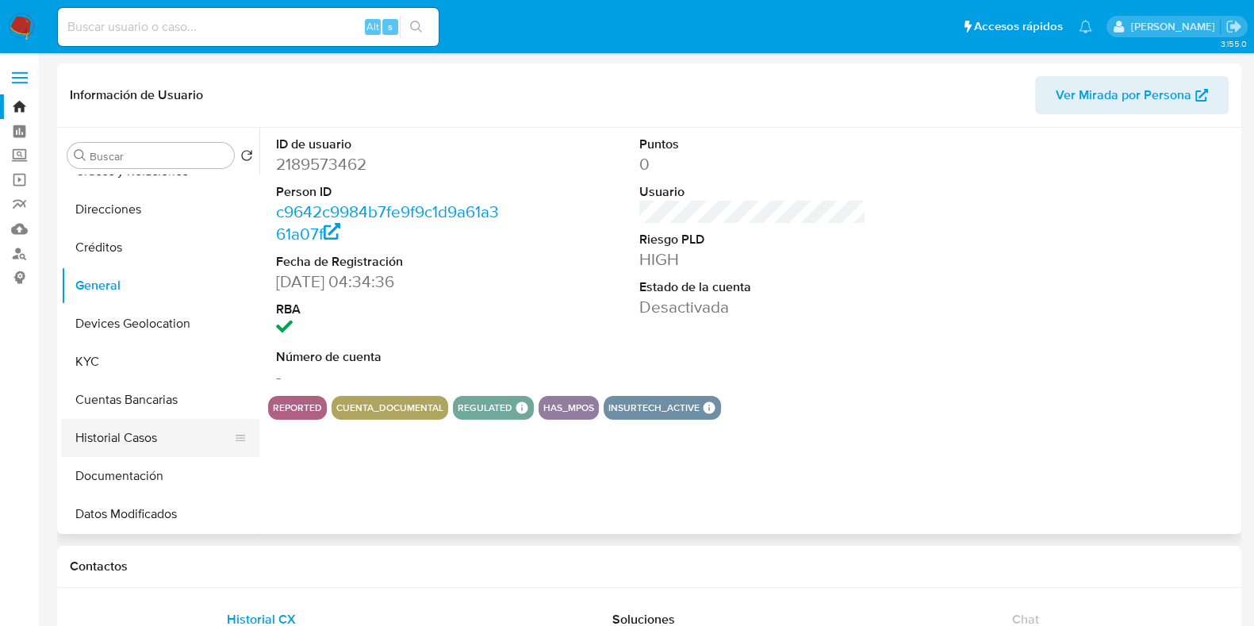
click at [127, 440] on button "Historial Casos" at bounding box center [154, 438] width 186 height 38
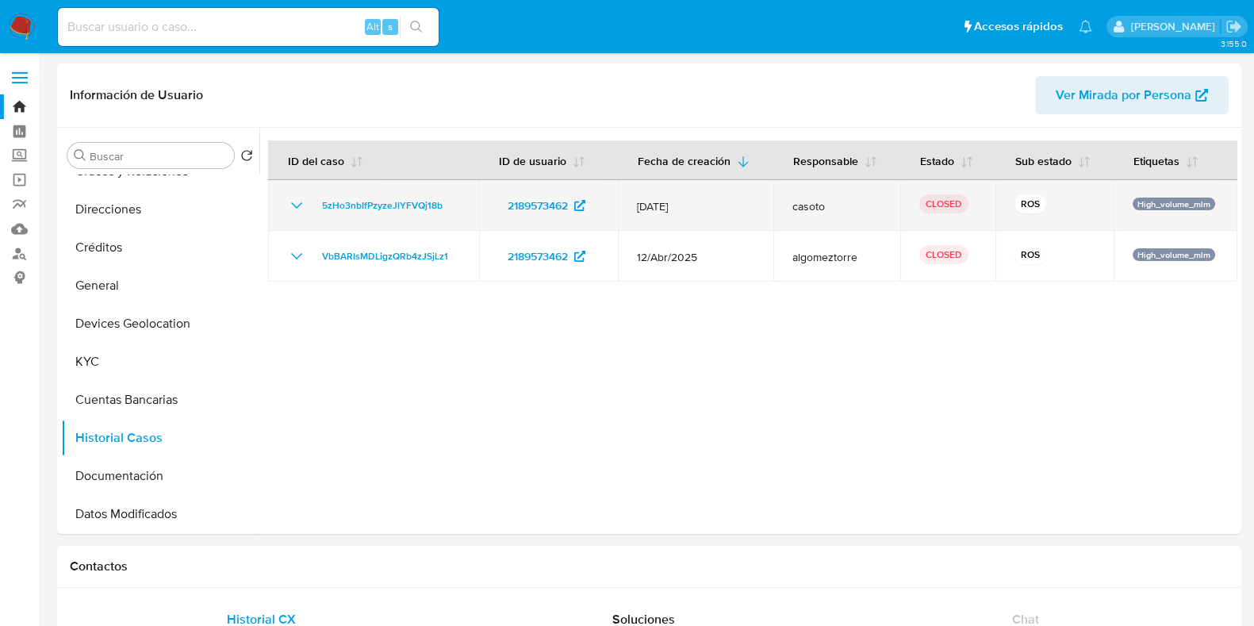
click at [297, 209] on icon "Mostrar/Ocultar" at bounding box center [296, 205] width 19 height 19
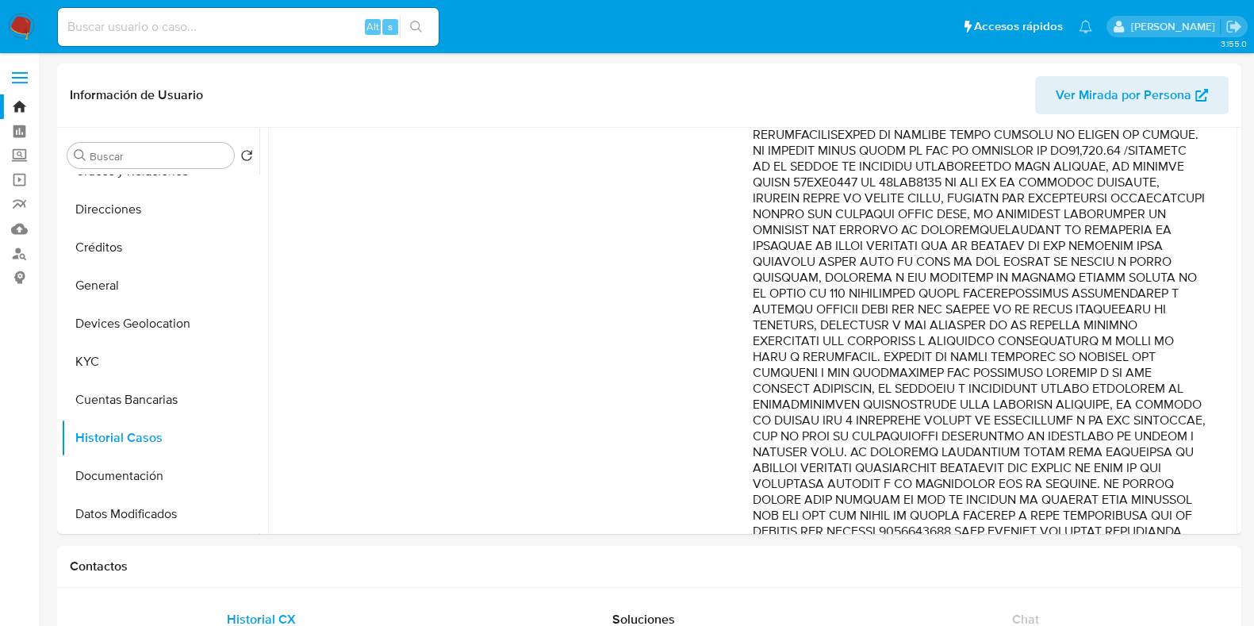
scroll to position [677, 0]
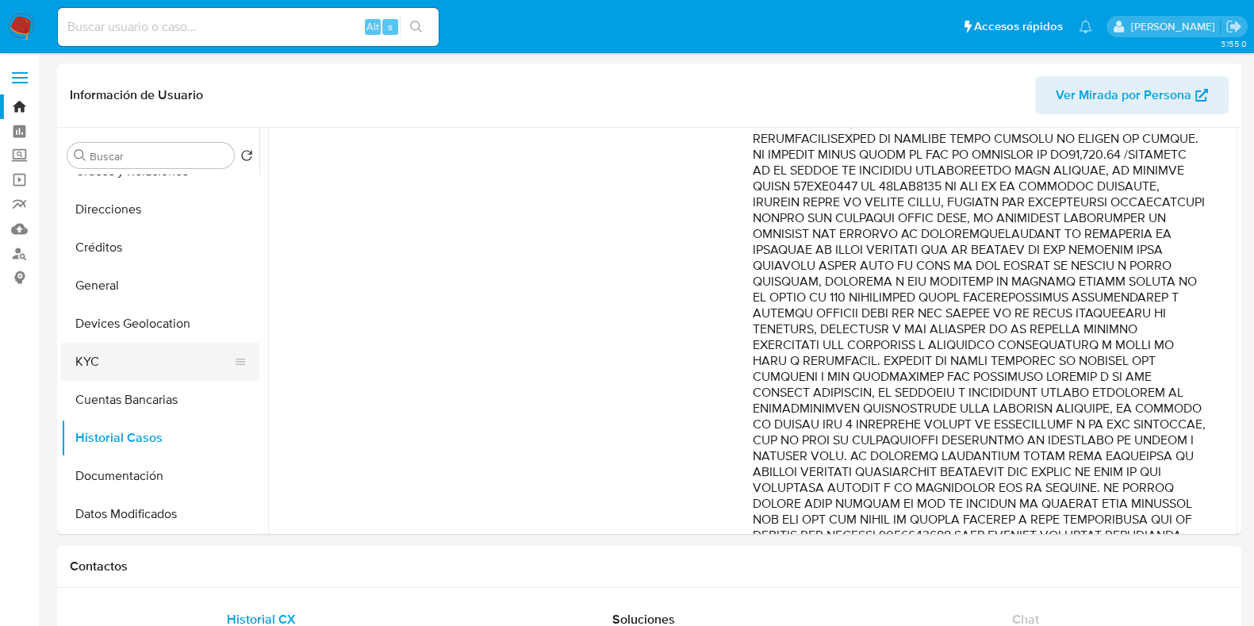
click at [113, 353] on button "KYC" at bounding box center [154, 362] width 186 height 38
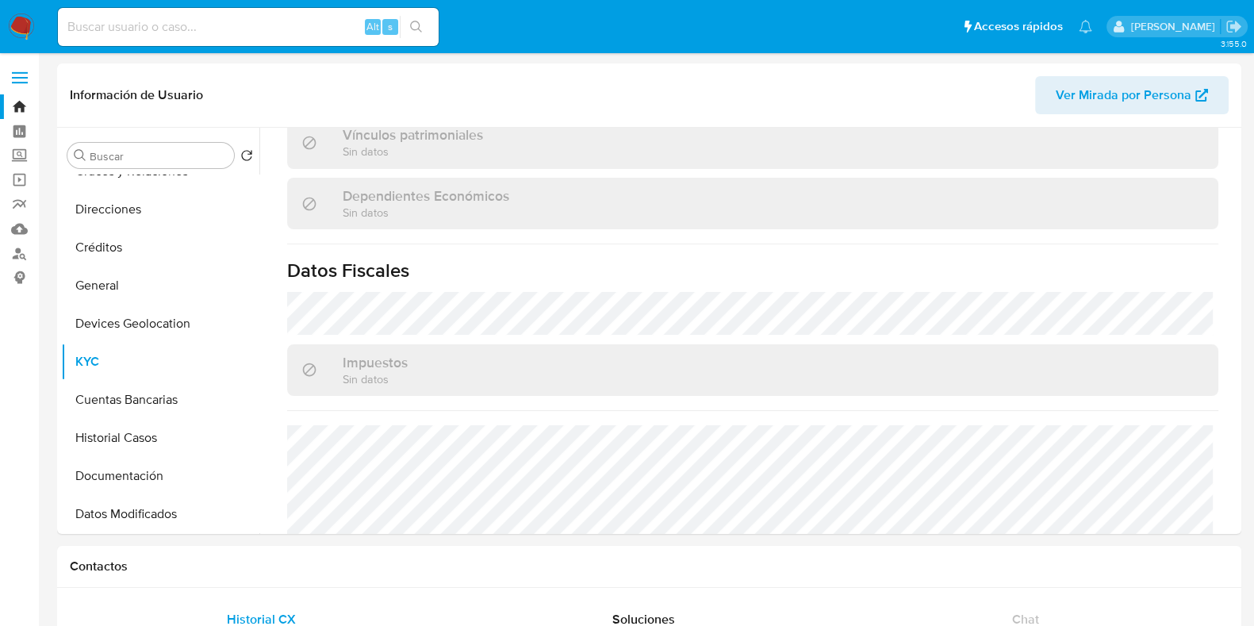
scroll to position [981, 0]
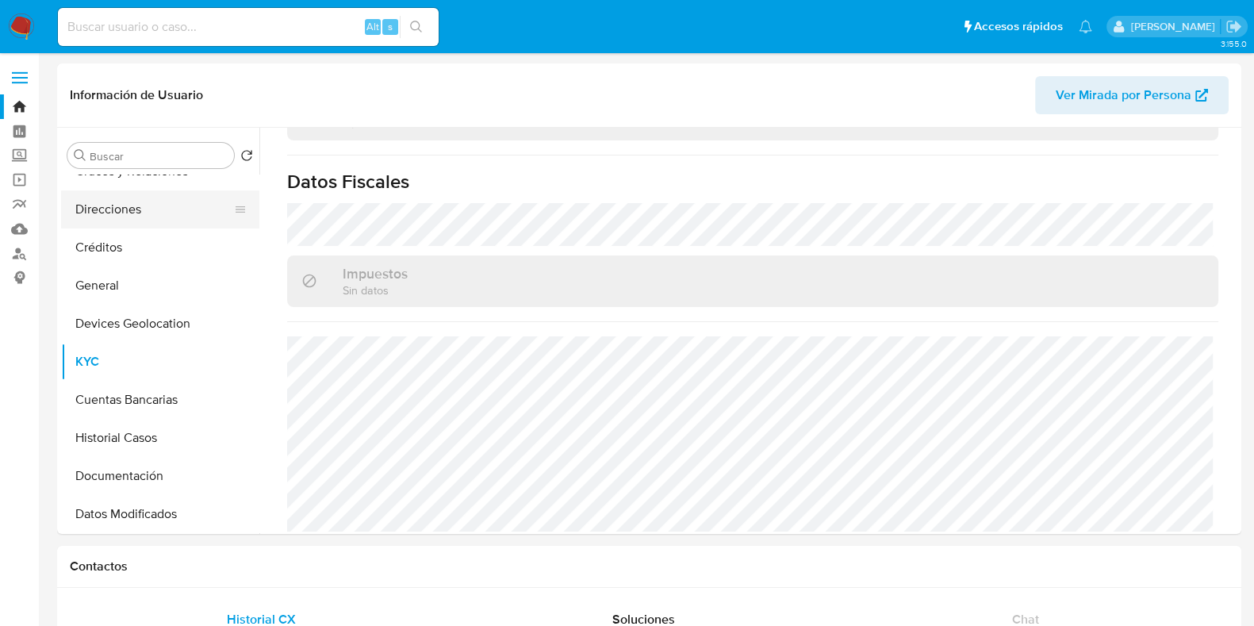
click at [132, 214] on button "Direcciones" at bounding box center [154, 209] width 186 height 38
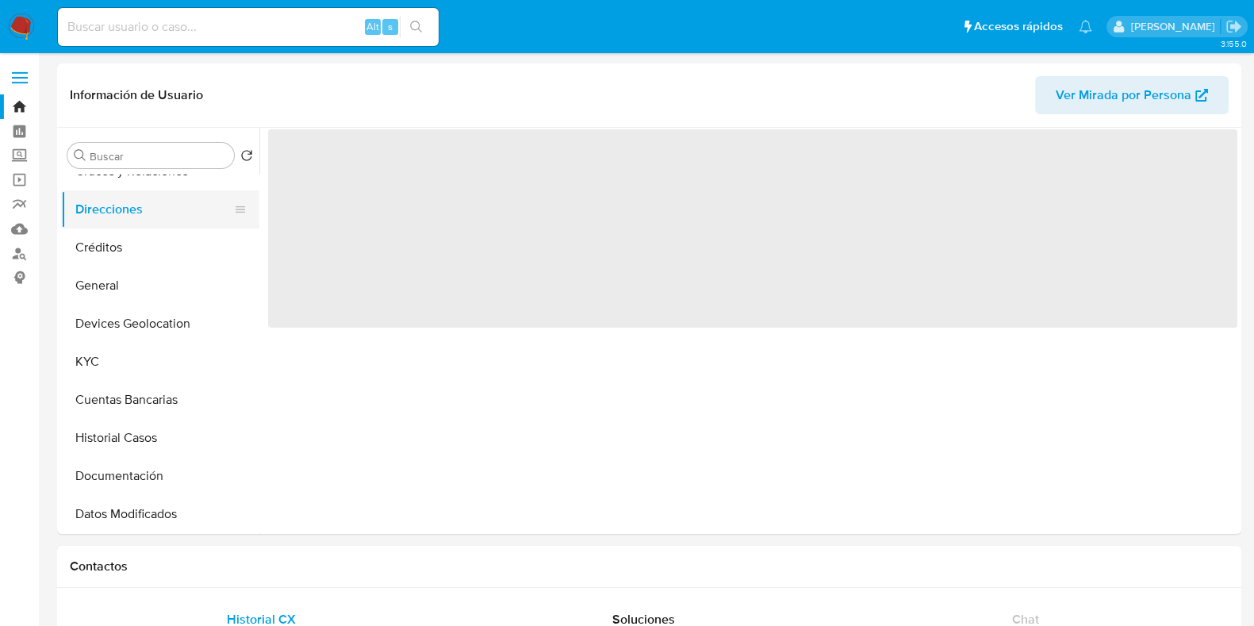
scroll to position [0, 0]
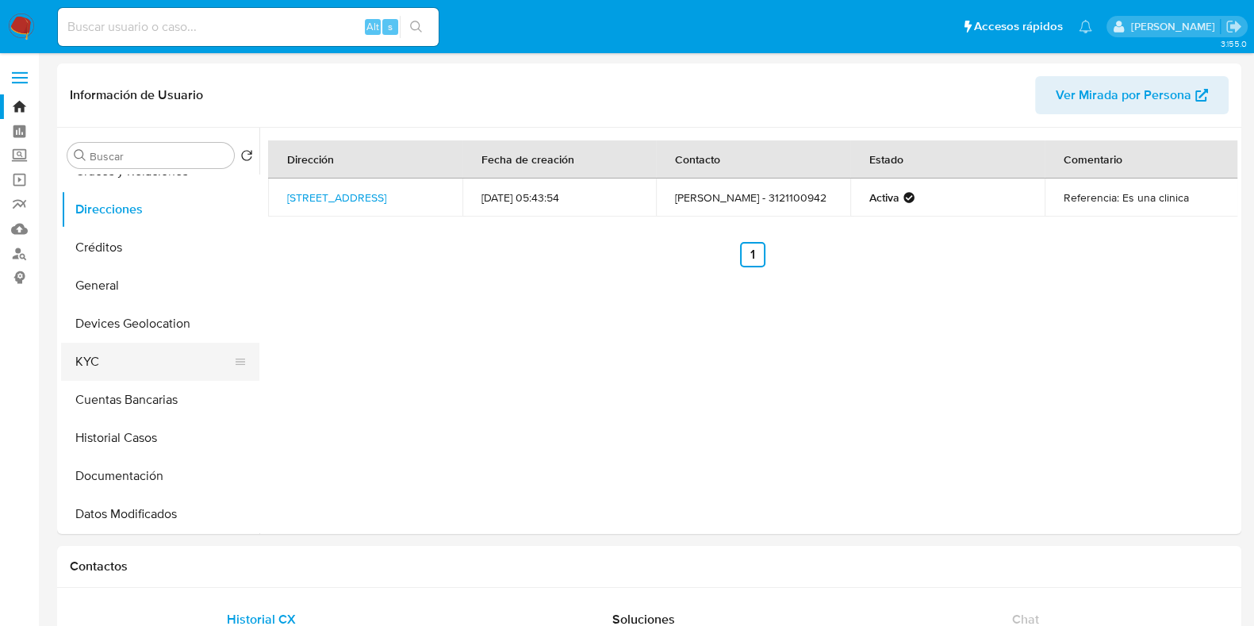
click at [139, 374] on button "KYC" at bounding box center [154, 362] width 186 height 38
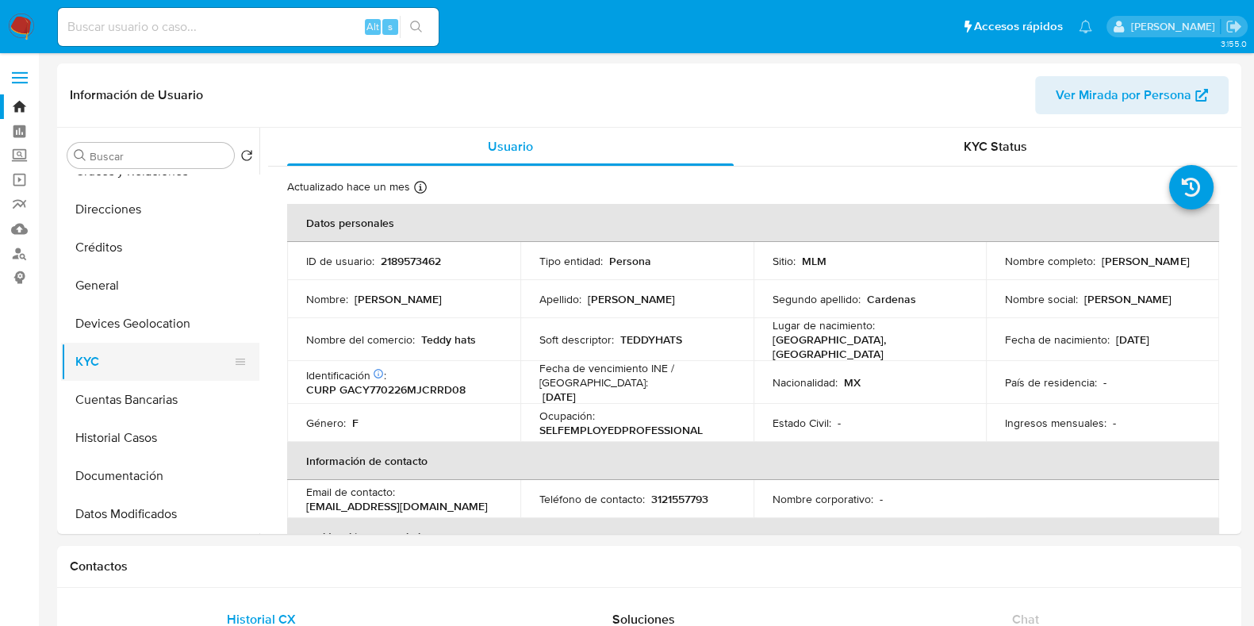
scroll to position [197, 0]
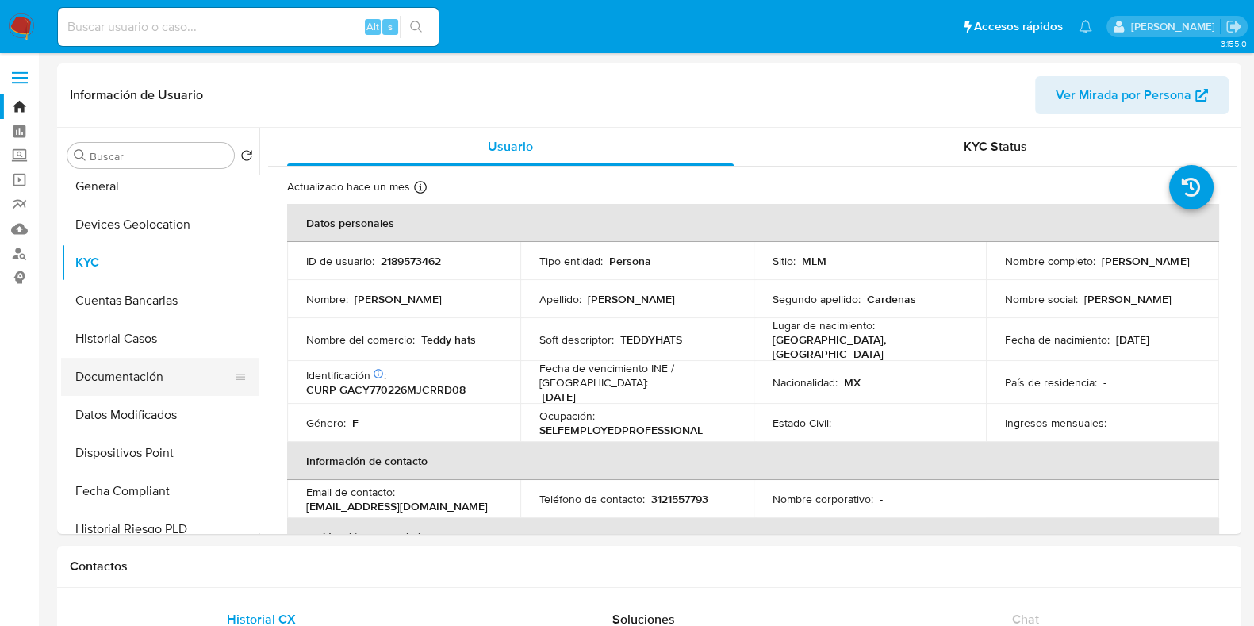
drag, startPoint x: 159, startPoint y: 368, endPoint x: 186, endPoint y: 359, distance: 29.1
click at [159, 369] on button "Documentación" at bounding box center [154, 377] width 186 height 38
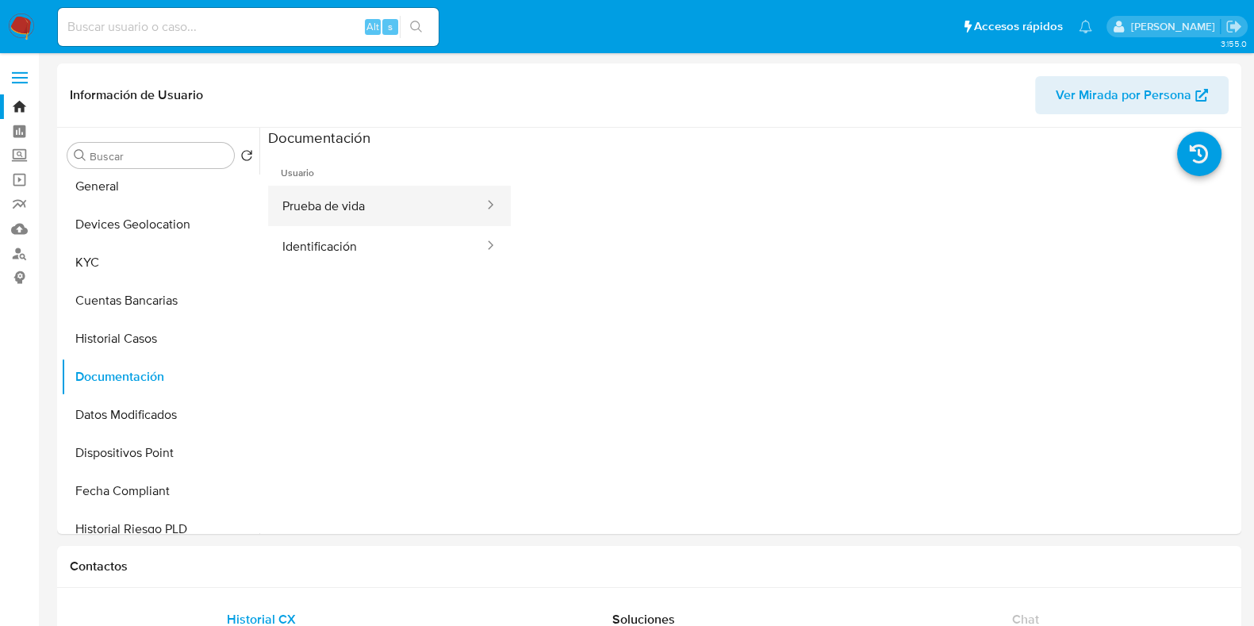
click at [340, 208] on button "Prueba de vida" at bounding box center [376, 206] width 217 height 40
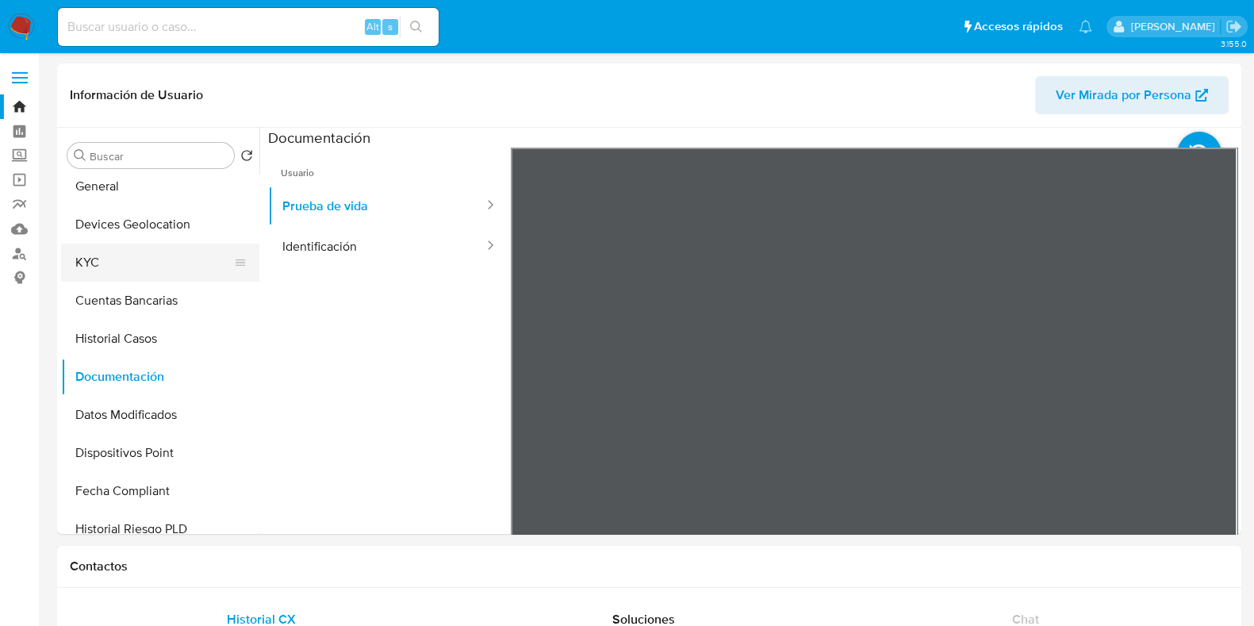
click at [167, 262] on button "KYC" at bounding box center [154, 262] width 186 height 38
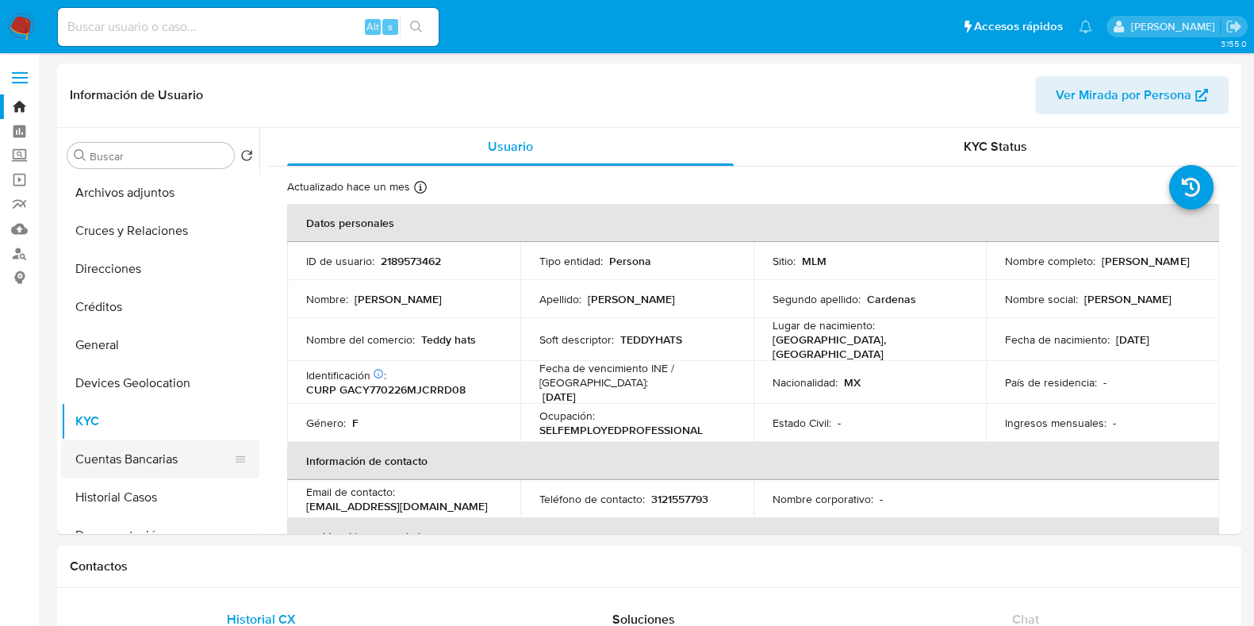
scroll to position [0, 0]
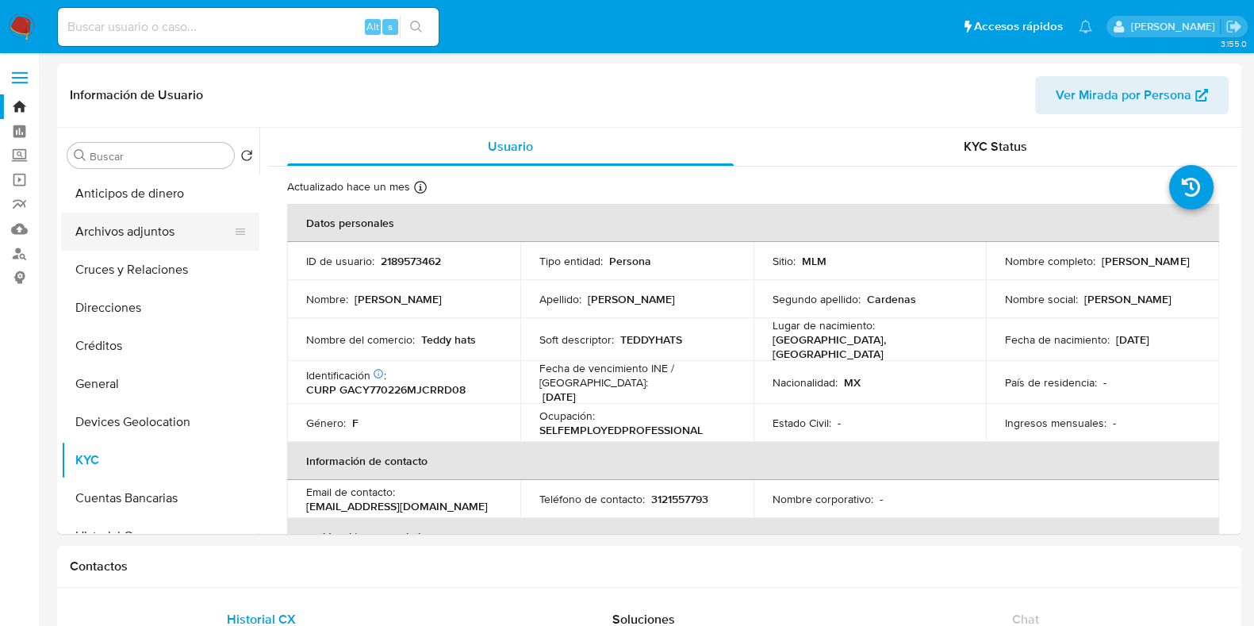
click at [143, 234] on button "Archivos adjuntos" at bounding box center [154, 232] width 186 height 38
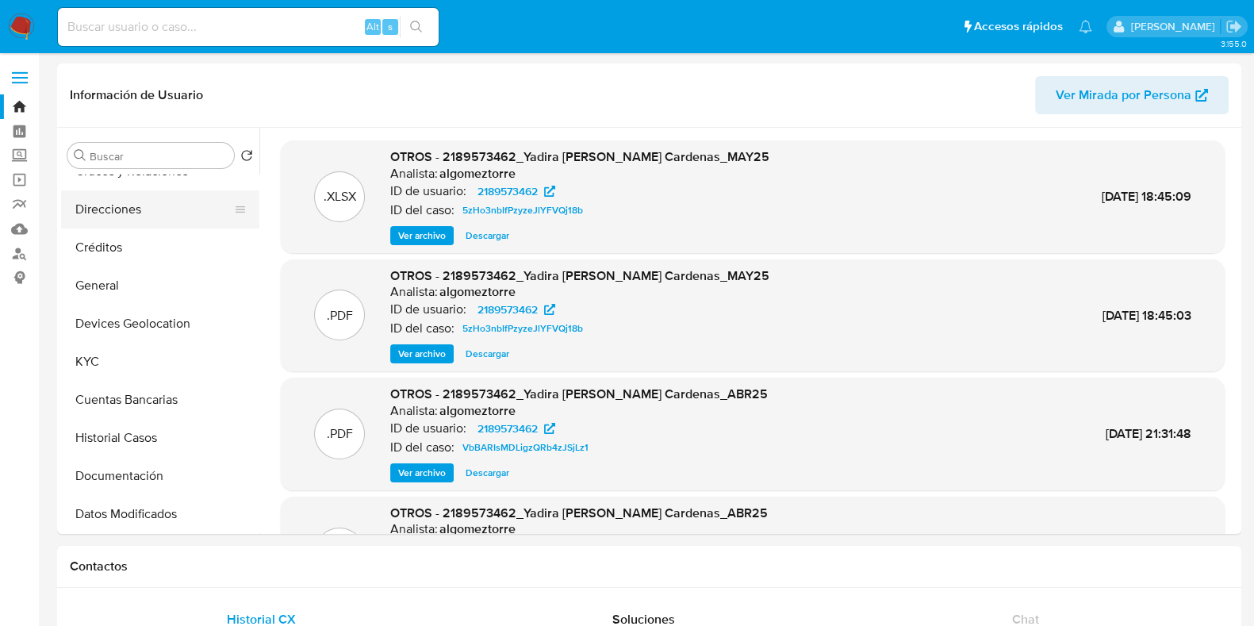
scroll to position [197, 0]
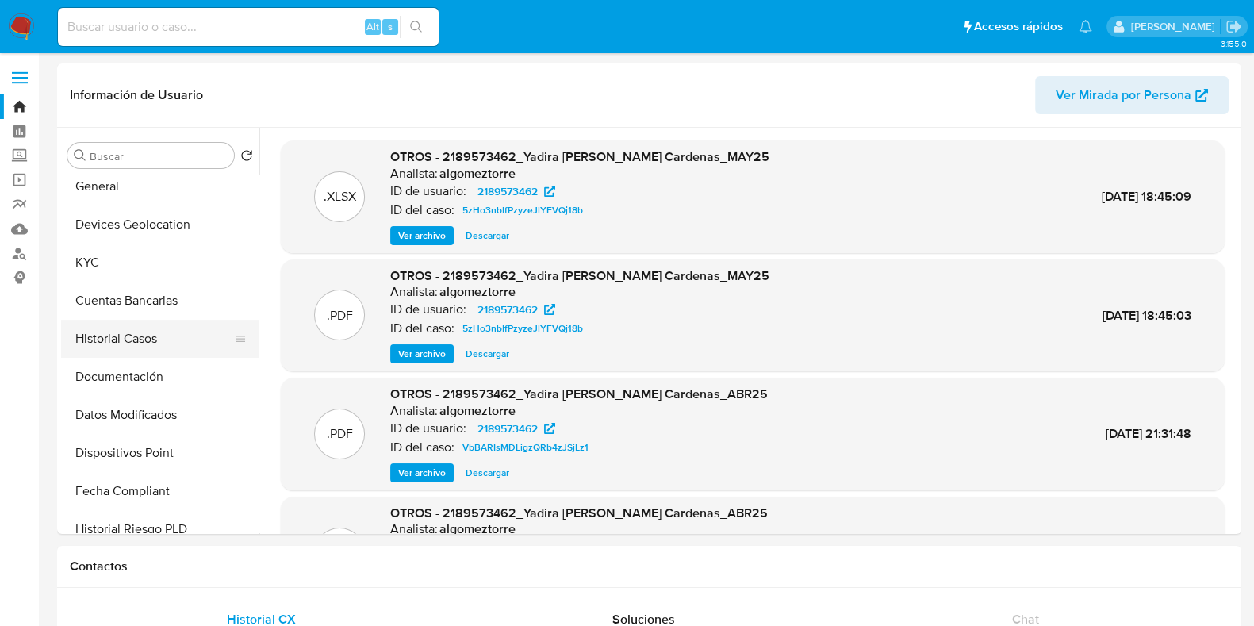
click at [134, 351] on button "Historial Casos" at bounding box center [154, 339] width 186 height 38
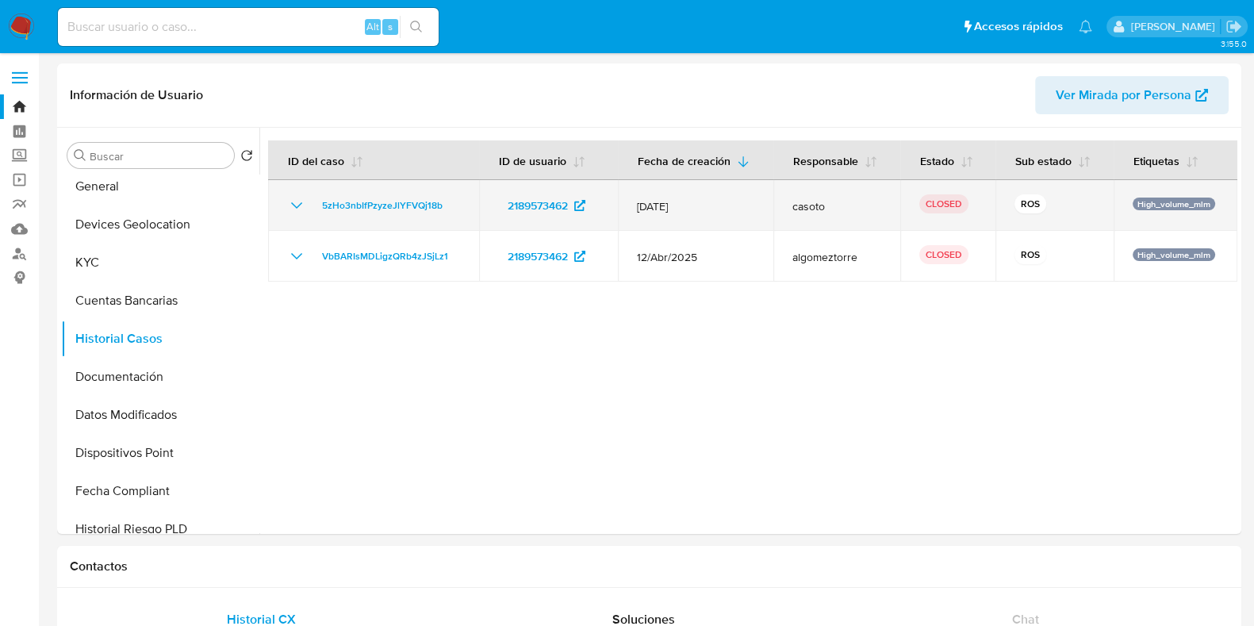
click at [307, 197] on div "5zHo3nbIfPzyzeJlYFVQj18b" at bounding box center [373, 205] width 173 height 19
click at [299, 210] on icon "Mostrar/Ocultar" at bounding box center [296, 205] width 19 height 19
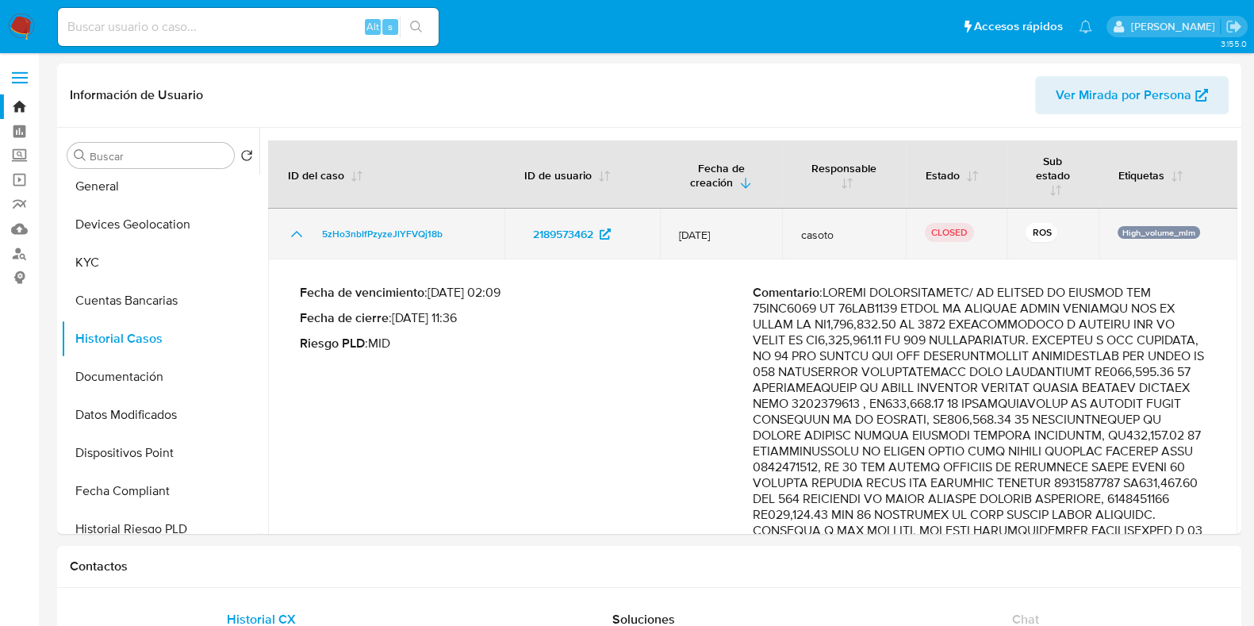
click at [299, 212] on td "5zHo3nbIfPzyzeJlYFVQj18b" at bounding box center [386, 234] width 236 height 51
click at [290, 232] on icon "Mostrar/Ocultar" at bounding box center [296, 233] width 19 height 19
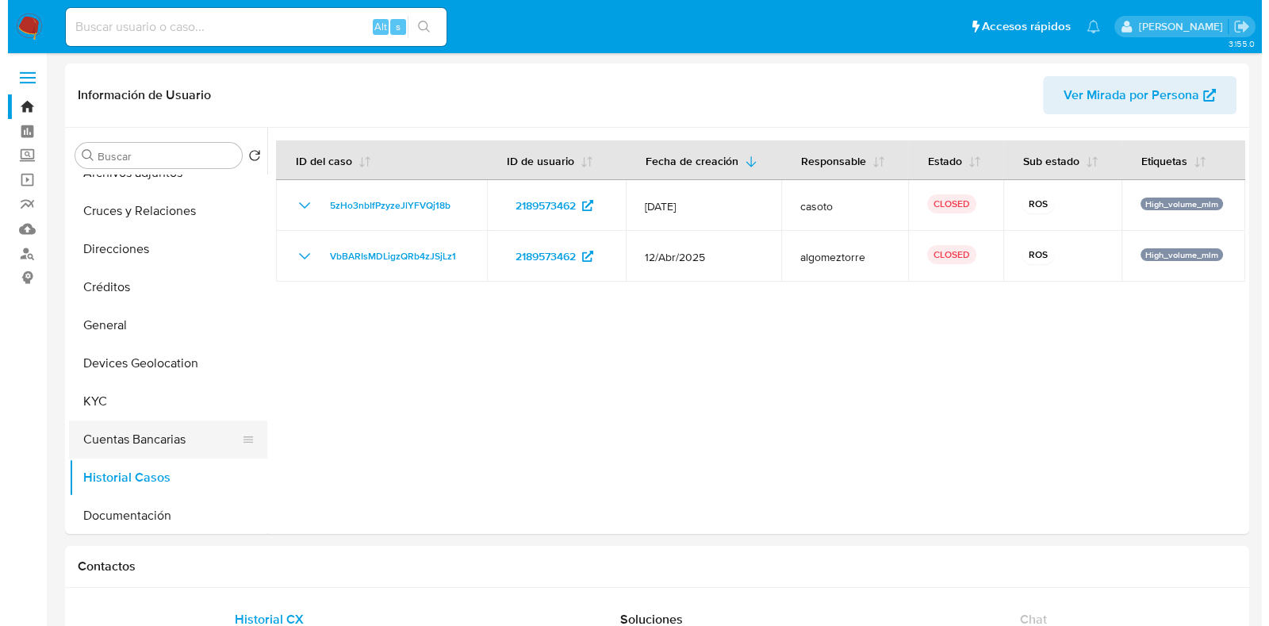
scroll to position [0, 0]
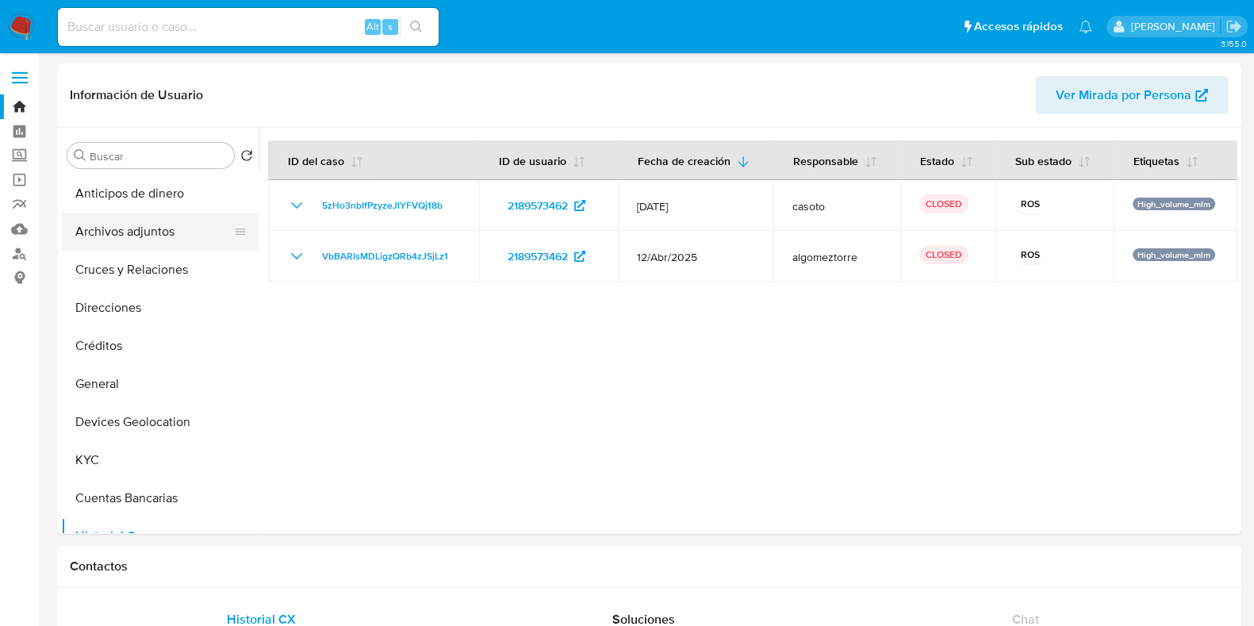
click at [148, 247] on button "Archivos adjuntos" at bounding box center [154, 232] width 186 height 38
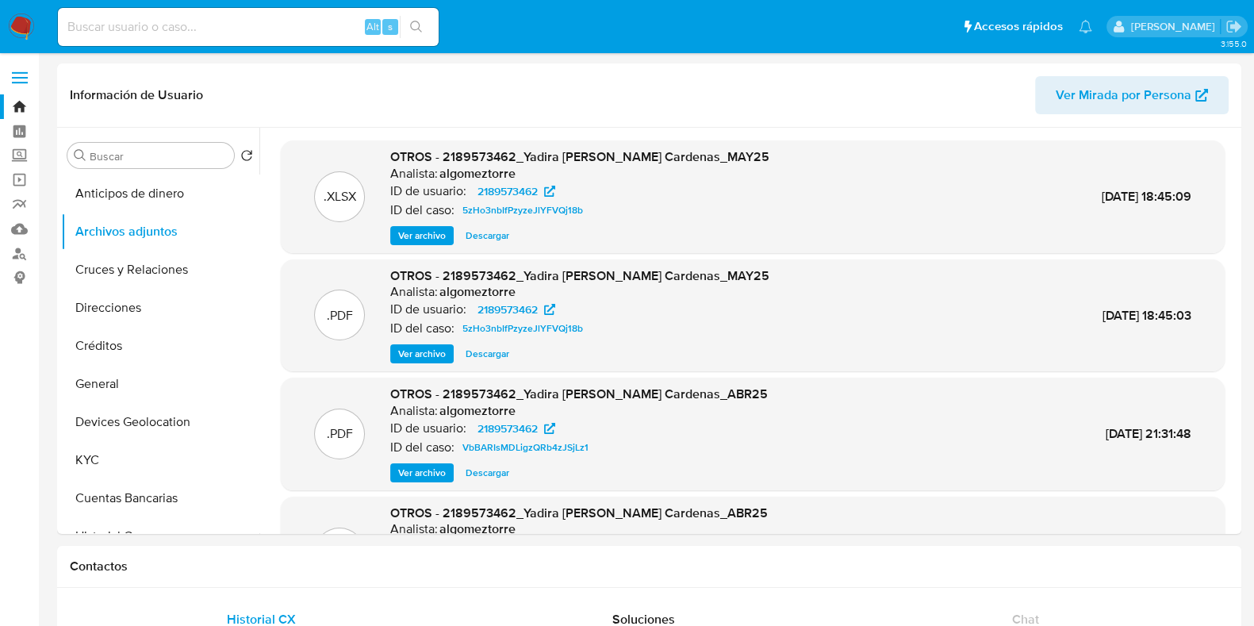
click at [428, 239] on span "Ver archivo" at bounding box center [422, 236] width 48 height 16
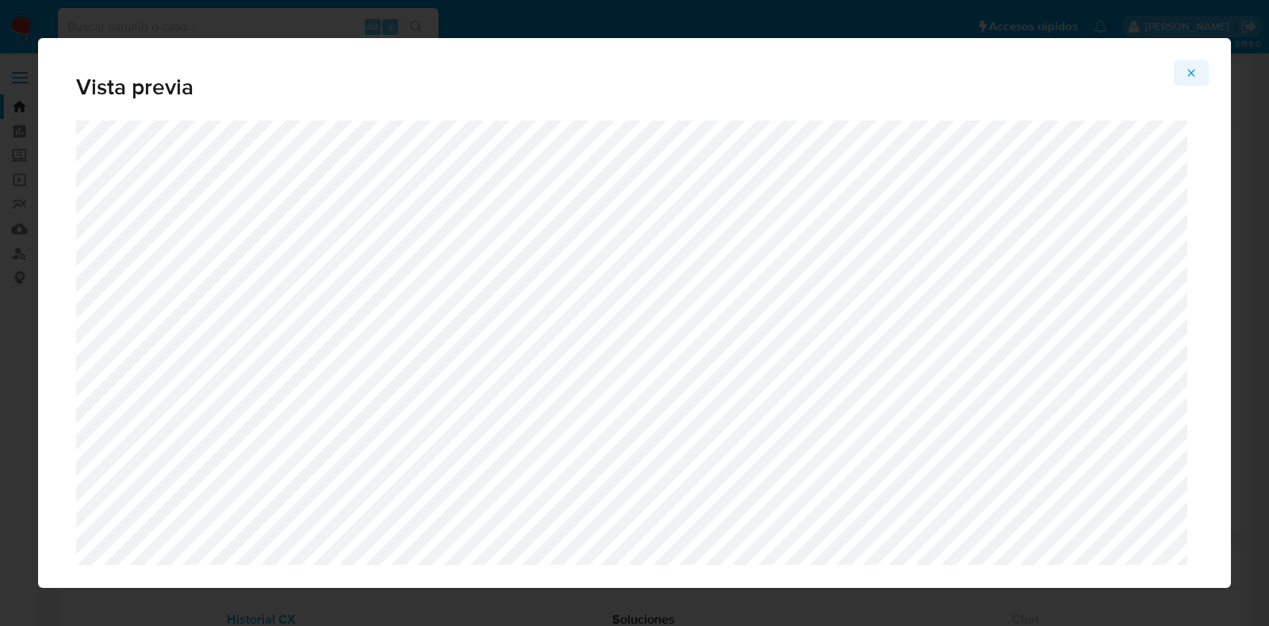
click at [1190, 70] on icon "Attachment preview" at bounding box center [1191, 73] width 13 height 13
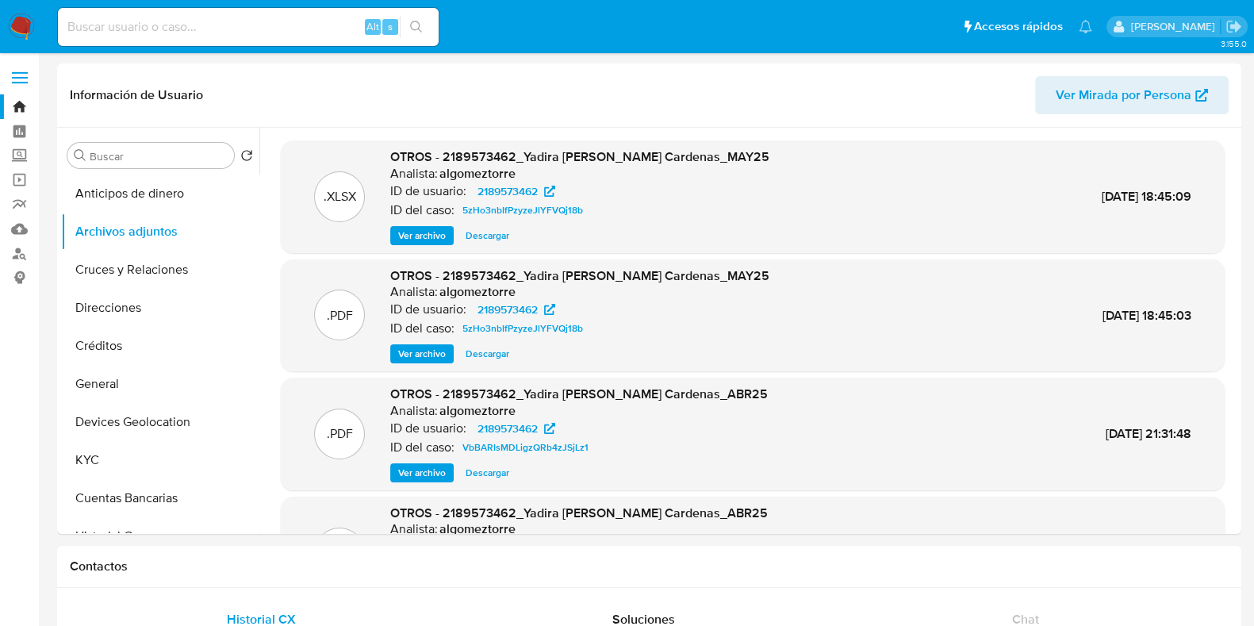
click at [487, 241] on span "Descargar" at bounding box center [488, 236] width 44 height 16
drag, startPoint x: 411, startPoint y: 236, endPoint x: 409, endPoint y: 299, distance: 63.5
click at [409, 299] on div ".XLSX OTROS - 2189573462_Yadira [PERSON_NAME] Cardenas_MAY25 Analista: algomezt…" at bounding box center [753, 374] width 944 height 468
click at [397, 355] on button "Ver archivo" at bounding box center [421, 353] width 63 height 19
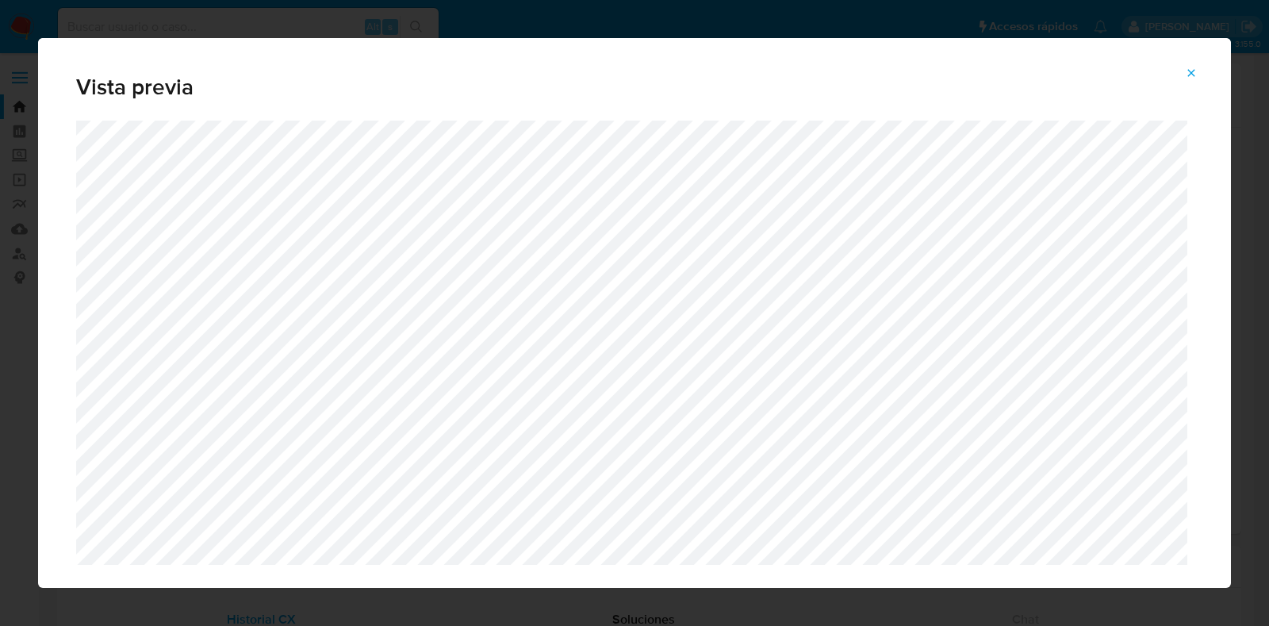
click at [1191, 77] on icon "Attachment preview" at bounding box center [1191, 73] width 13 height 13
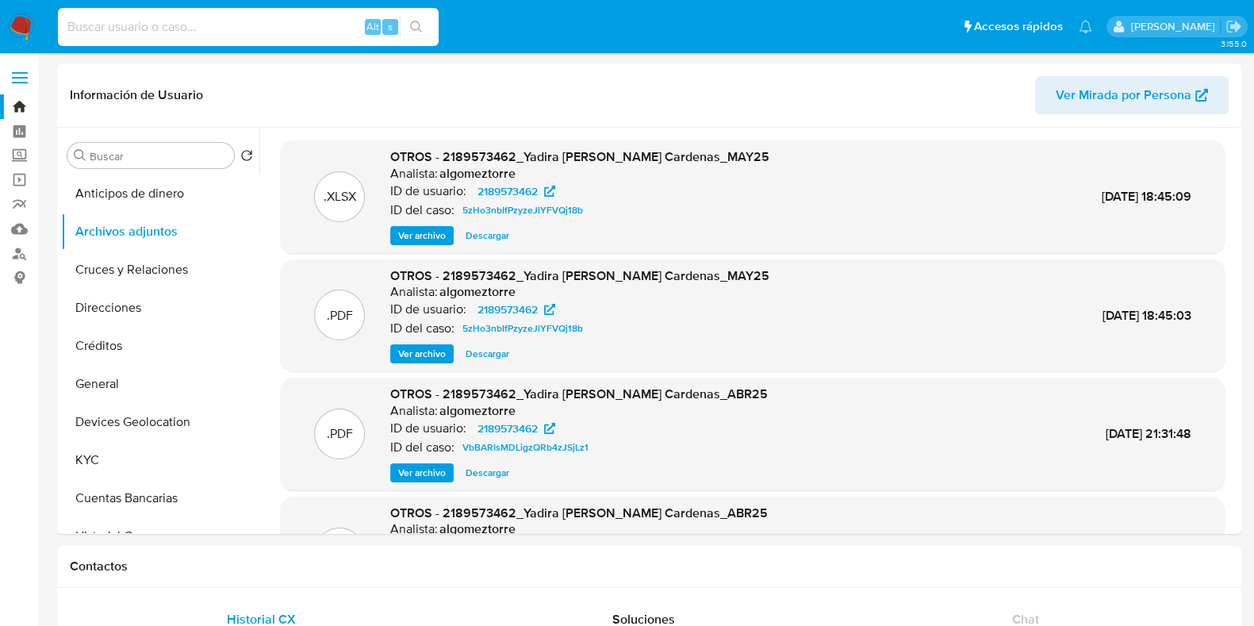
click at [220, 35] on input at bounding box center [248, 27] width 381 height 21
paste input "2189573462"
type input "2189573462"
click at [425, 35] on button "search-icon" at bounding box center [416, 27] width 33 height 22
click at [413, 29] on icon "search-icon" at bounding box center [416, 27] width 13 height 13
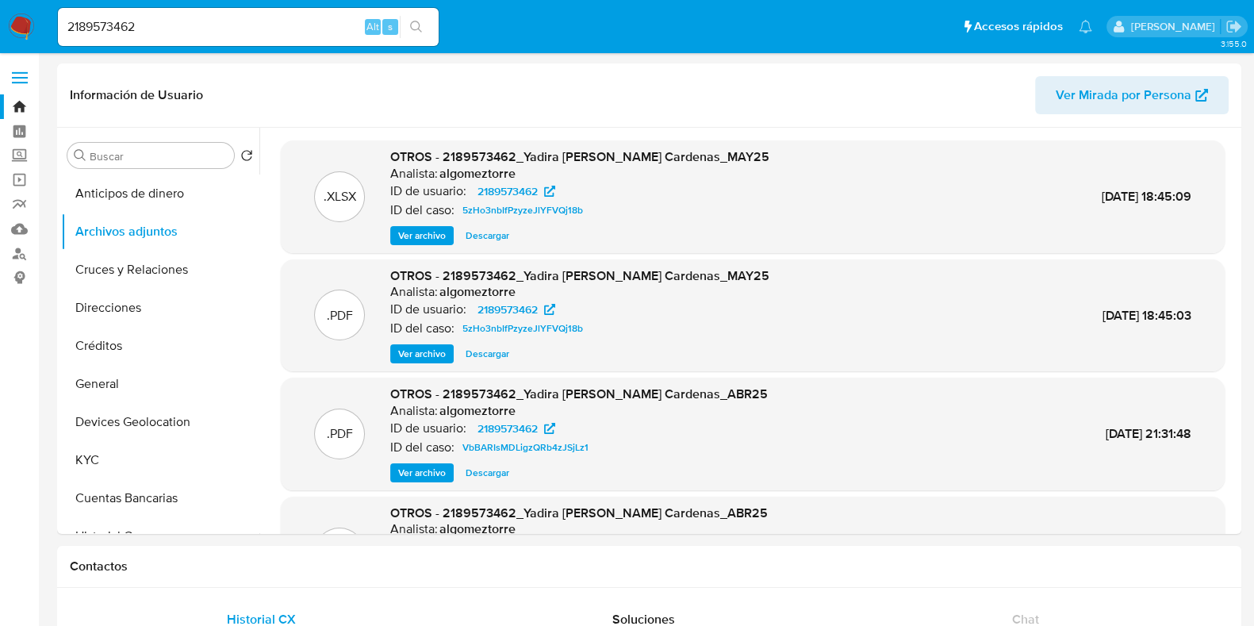
click at [266, 36] on input "2189573462" at bounding box center [248, 27] width 381 height 21
click at [65, 25] on input "2189573462" at bounding box center [248, 27] width 381 height 21
click at [411, 21] on icon "search-icon" at bounding box center [416, 27] width 13 height 13
click at [424, 21] on button "search-icon" at bounding box center [416, 27] width 33 height 22
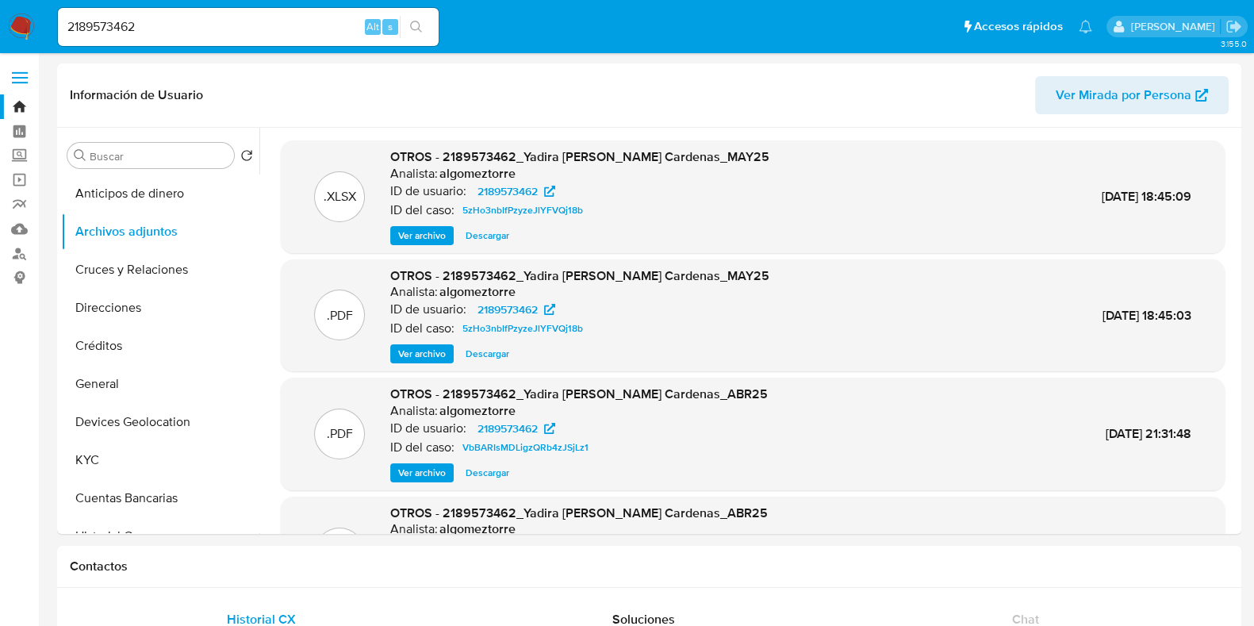
click at [424, 21] on button "search-icon" at bounding box center [416, 27] width 33 height 22
drag, startPoint x: 424, startPoint y: 21, endPoint x: 401, endPoint y: 31, distance: 24.9
click at [412, 26] on button "search-icon" at bounding box center [416, 27] width 33 height 22
click at [263, 44] on div "2189573462 Alt s" at bounding box center [248, 27] width 381 height 44
click at [264, 36] on input "2189573462" at bounding box center [248, 27] width 381 height 21
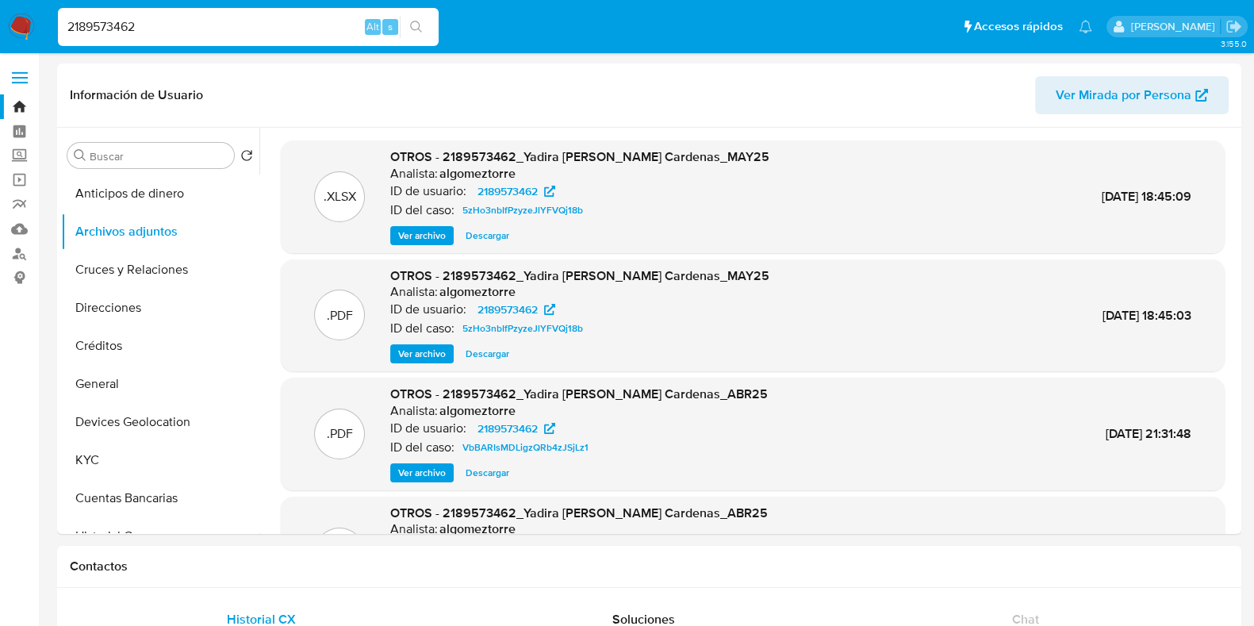
click at [116, 29] on input "2189573462" at bounding box center [248, 27] width 381 height 21
click at [115, 29] on input "2189573462" at bounding box center [248, 27] width 381 height 21
click at [21, 23] on img at bounding box center [21, 26] width 27 height 27
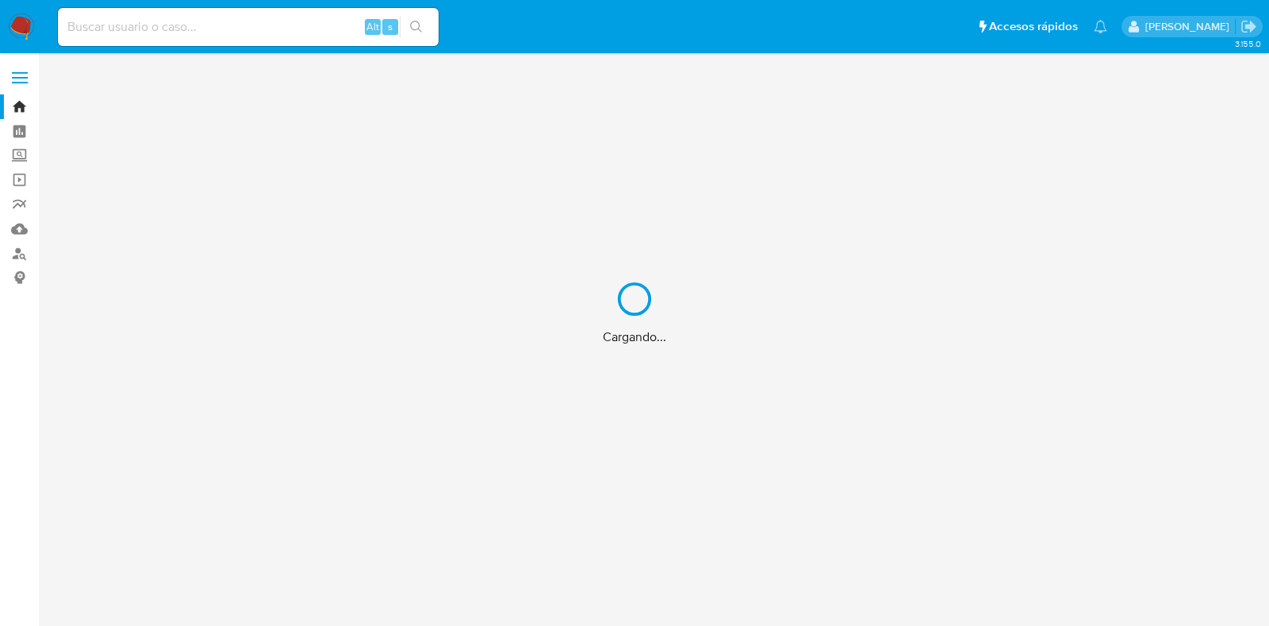
click at [103, 19] on div "Cargando..." at bounding box center [634, 313] width 1269 height 626
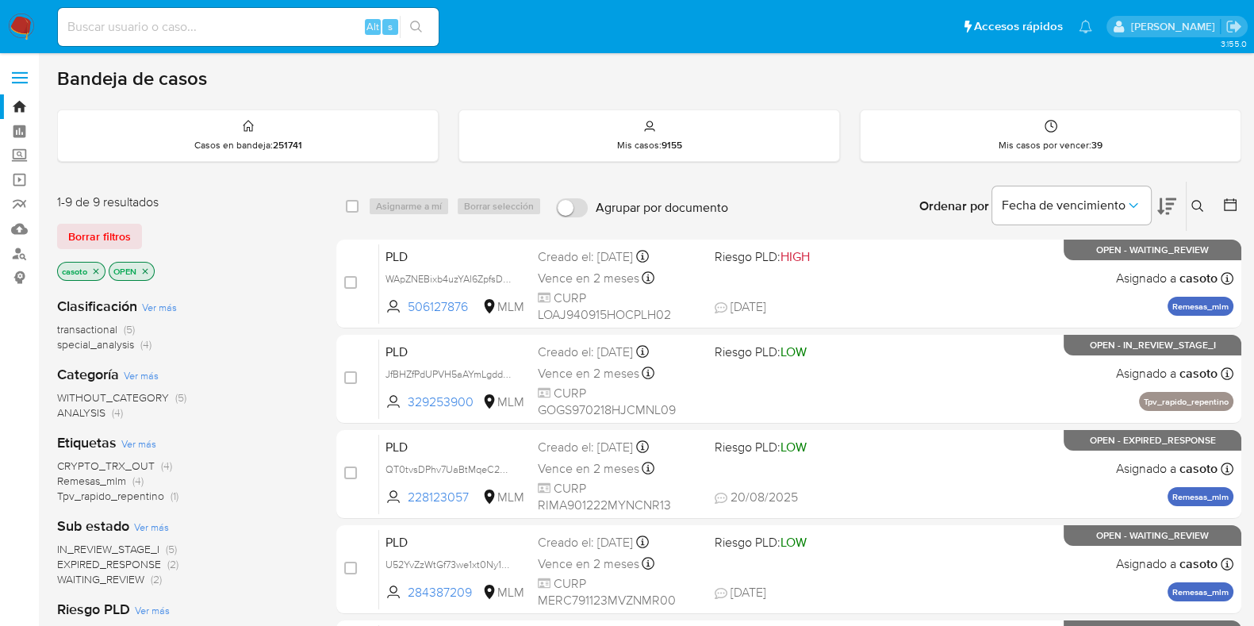
click at [103, 22] on input at bounding box center [248, 27] width 381 height 21
paste input "2189573462"
type input "2189573462"
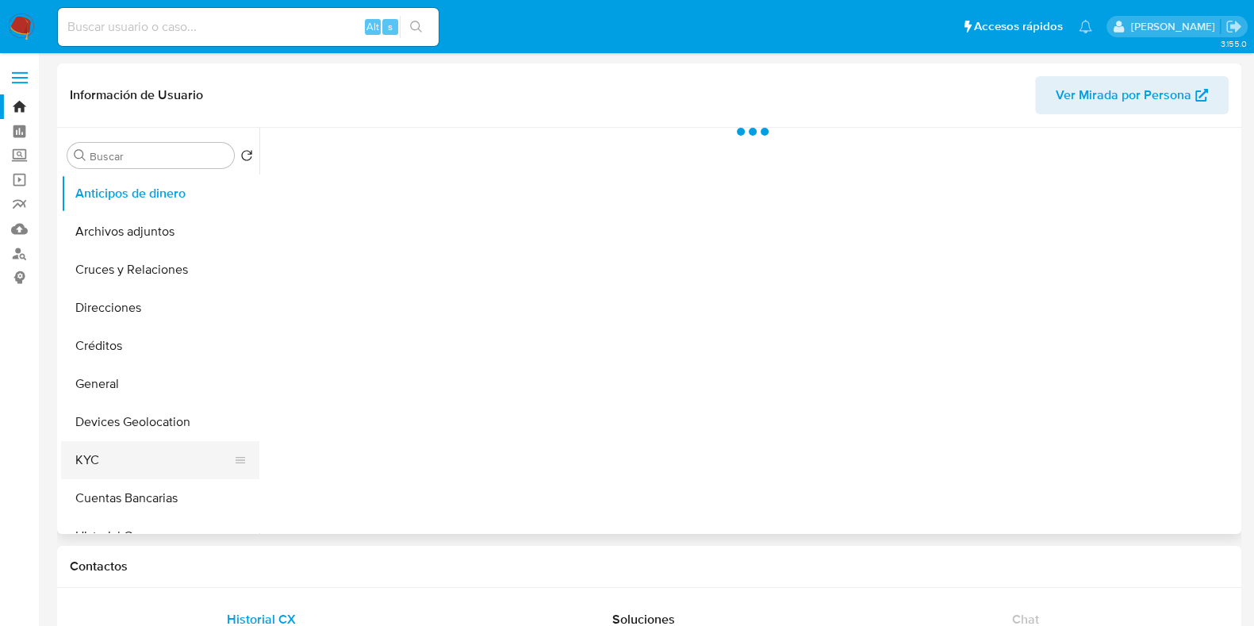
click at [170, 454] on button "KYC" at bounding box center [154, 460] width 186 height 38
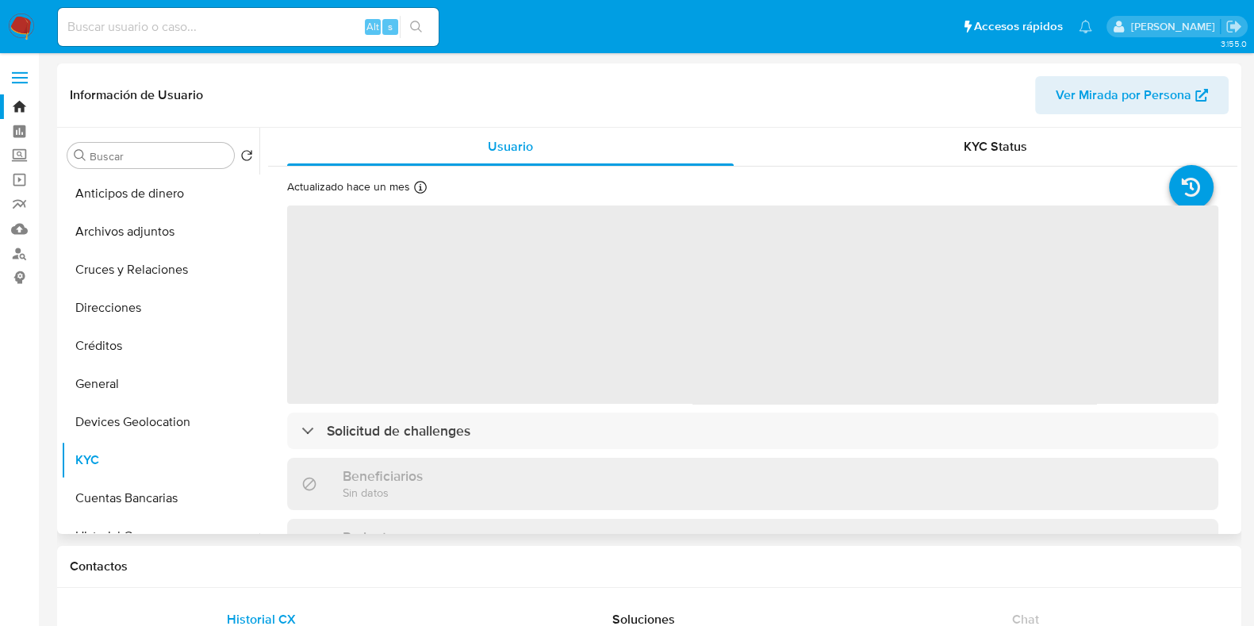
select select "10"
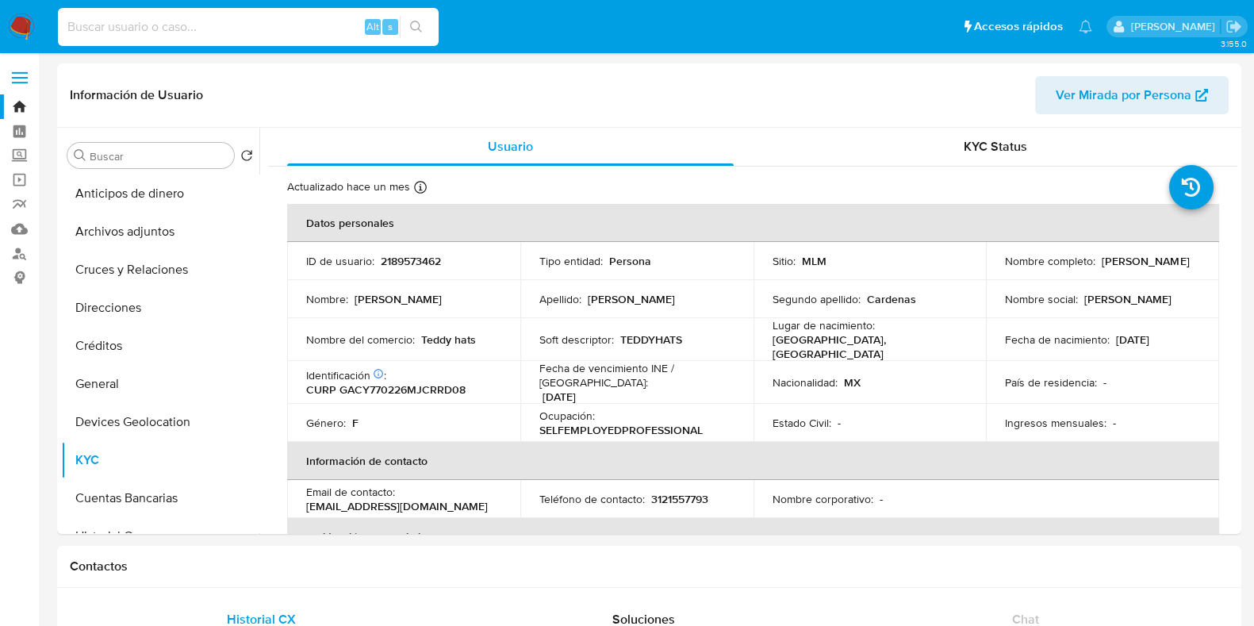
click at [159, 22] on input at bounding box center [248, 27] width 381 height 21
paste input "2189573462"
type input "2189573462"
click at [416, 29] on icon "search-icon" at bounding box center [416, 27] width 13 height 13
click at [289, 37] on div "2189573462 Alt s" at bounding box center [248, 27] width 381 height 38
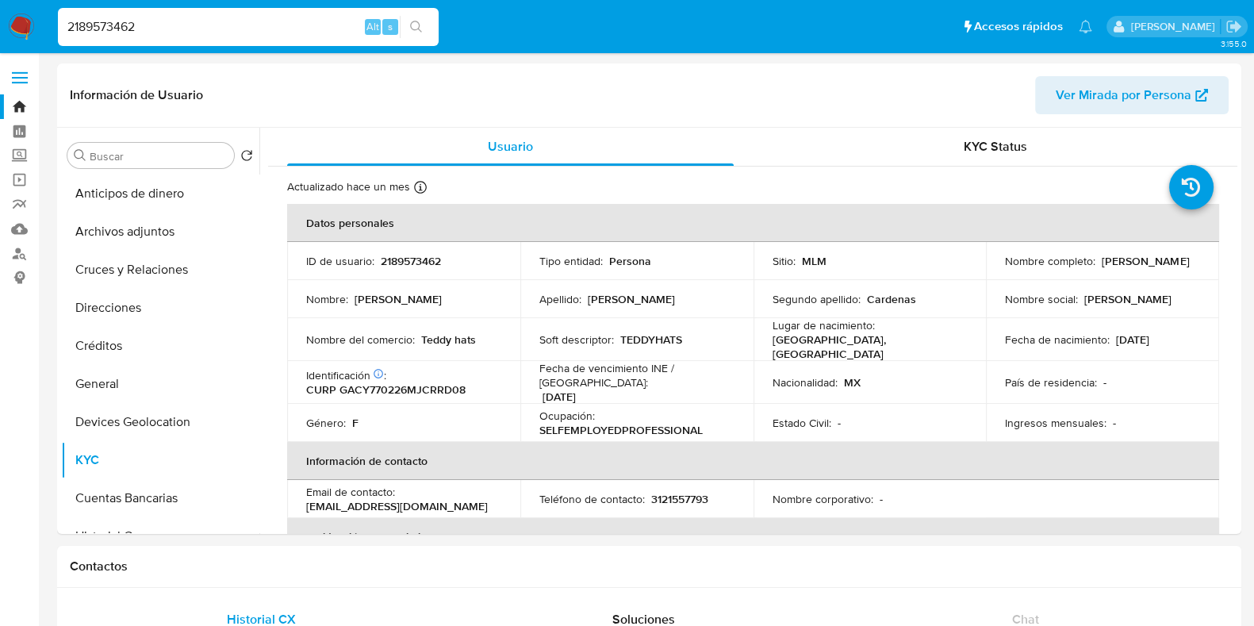
click at [274, 23] on input "2189573462" at bounding box center [248, 27] width 381 height 21
click at [21, 20] on img at bounding box center [21, 26] width 27 height 27
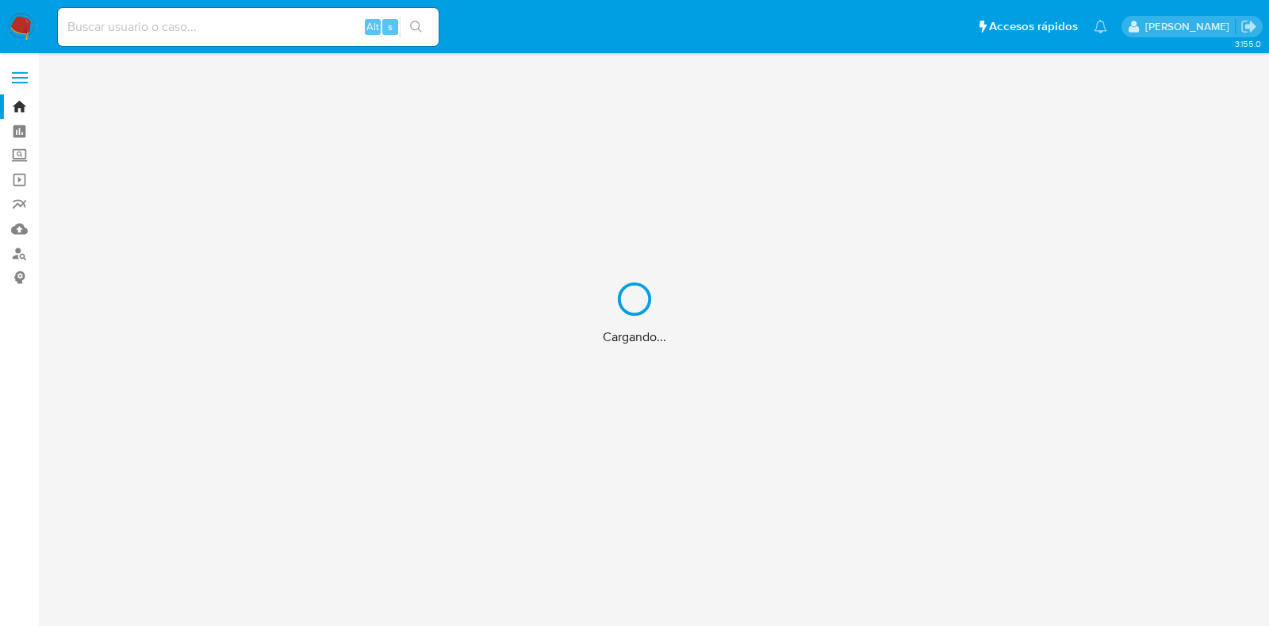
click at [157, 25] on div "Cargando..." at bounding box center [634, 313] width 1269 height 626
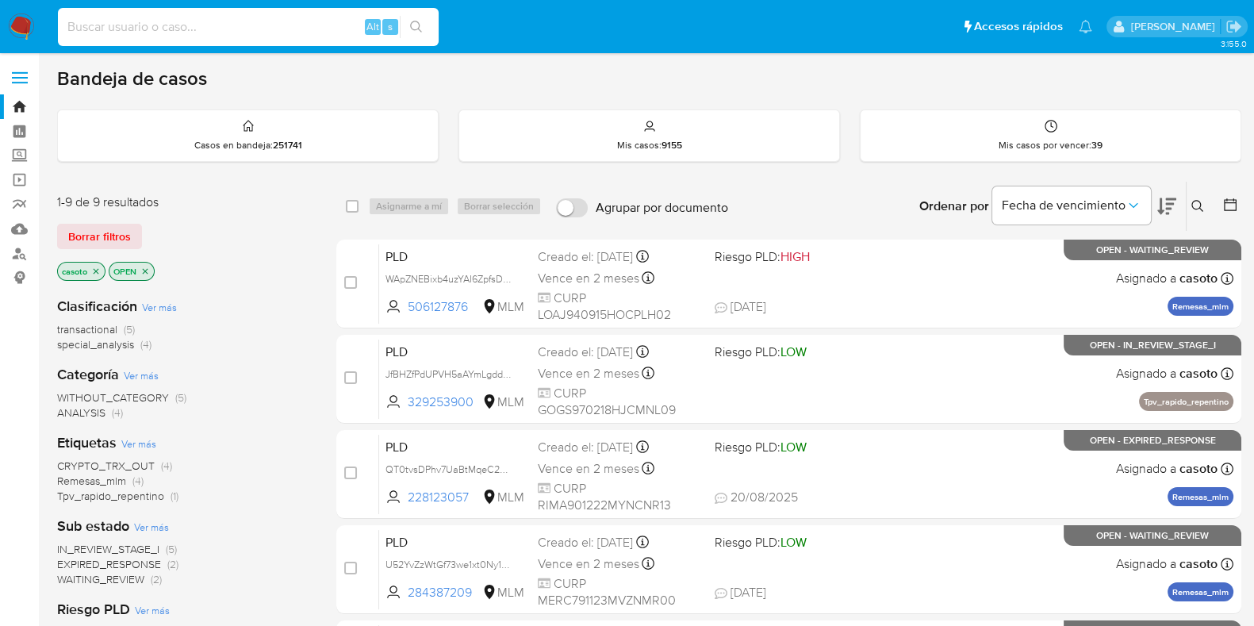
click at [169, 26] on input at bounding box center [248, 27] width 381 height 21
paste input "2189573462"
type input "2189573462"
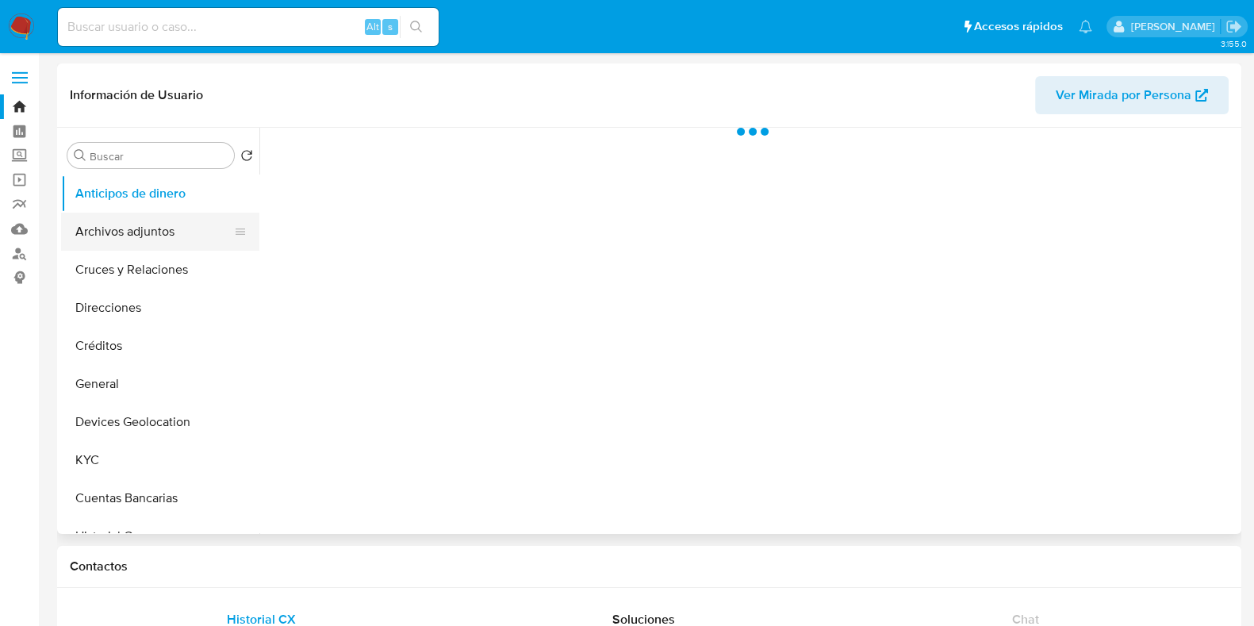
click at [128, 235] on button "Archivos adjuntos" at bounding box center [154, 232] width 186 height 38
select select "10"
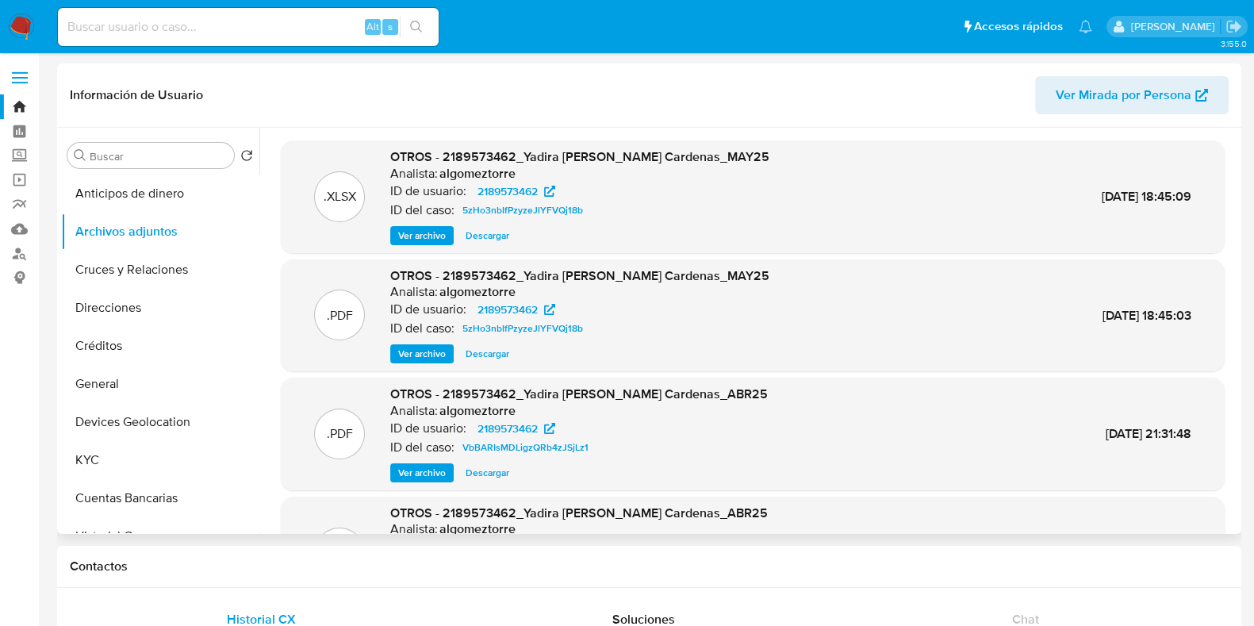
click at [424, 349] on span "Ver archivo" at bounding box center [422, 354] width 48 height 16
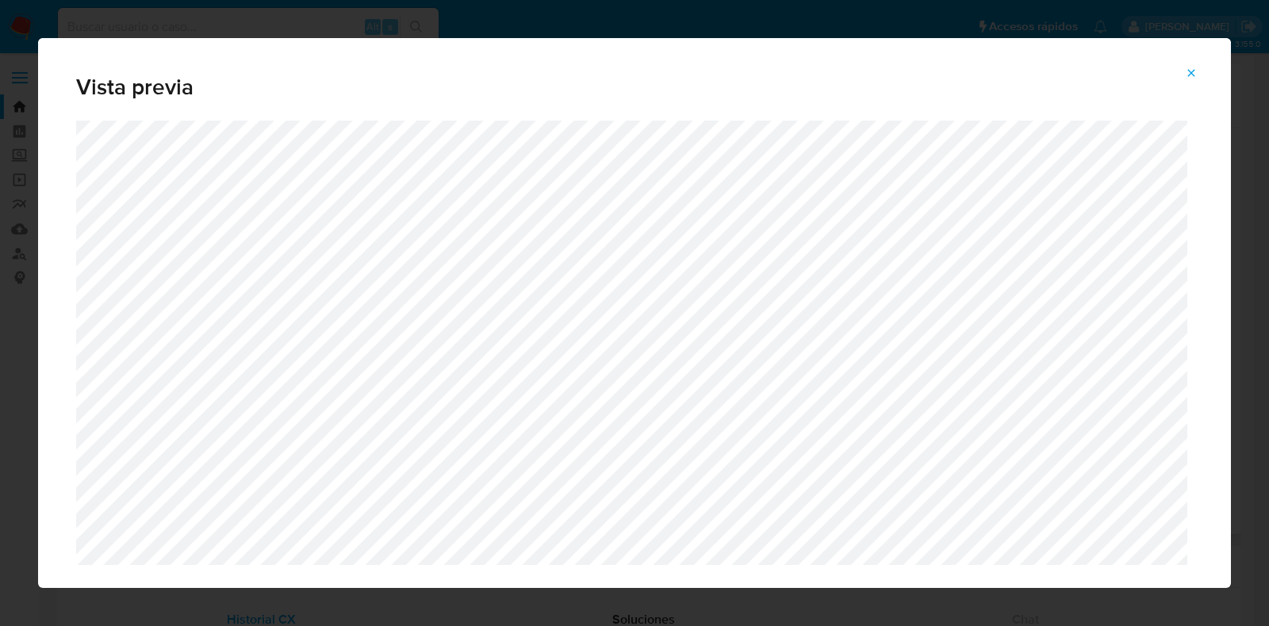
click at [1199, 72] on button "Attachment preview" at bounding box center [1191, 72] width 35 height 25
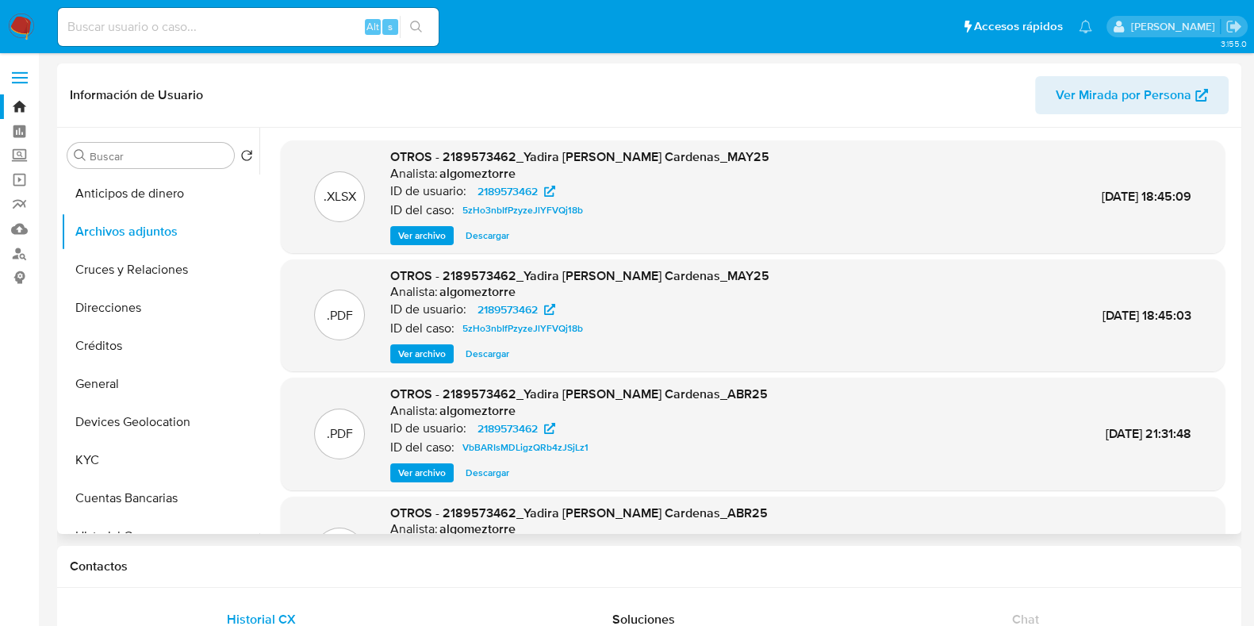
click at [281, 41] on div "Alt s" at bounding box center [248, 27] width 381 height 38
click at [280, 39] on div "Alt s" at bounding box center [248, 27] width 381 height 38
click at [282, 26] on input at bounding box center [248, 27] width 381 height 21
paste input "1129436742"
type input "1129436742"
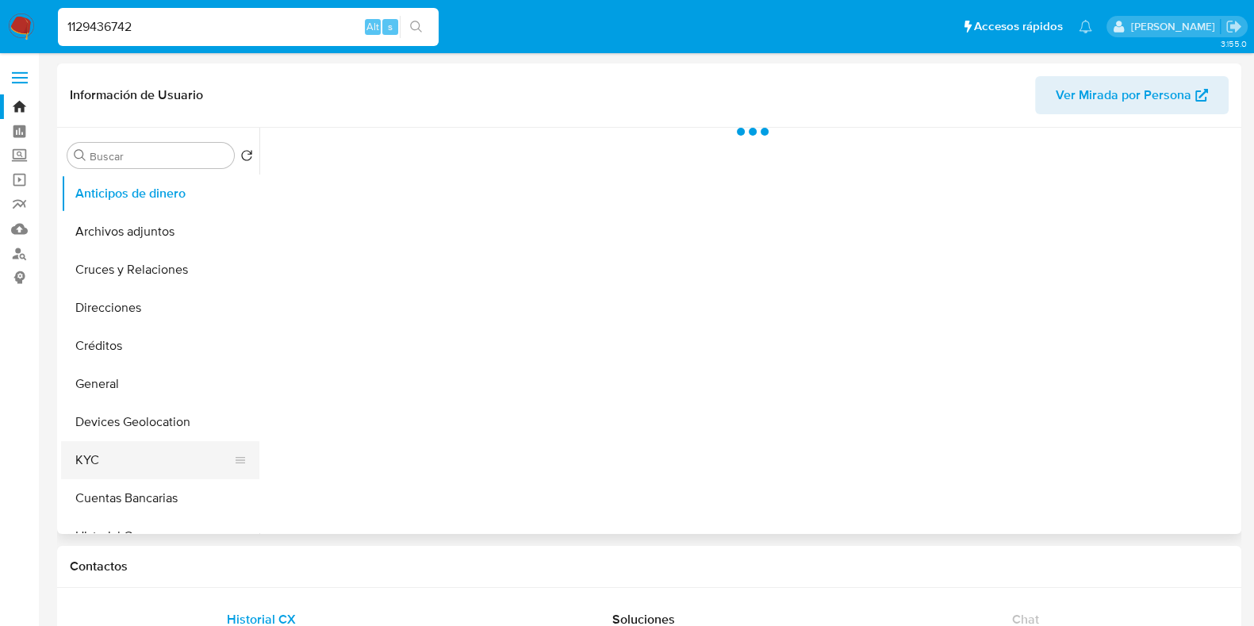
click at [115, 458] on button "KYC" at bounding box center [154, 460] width 186 height 38
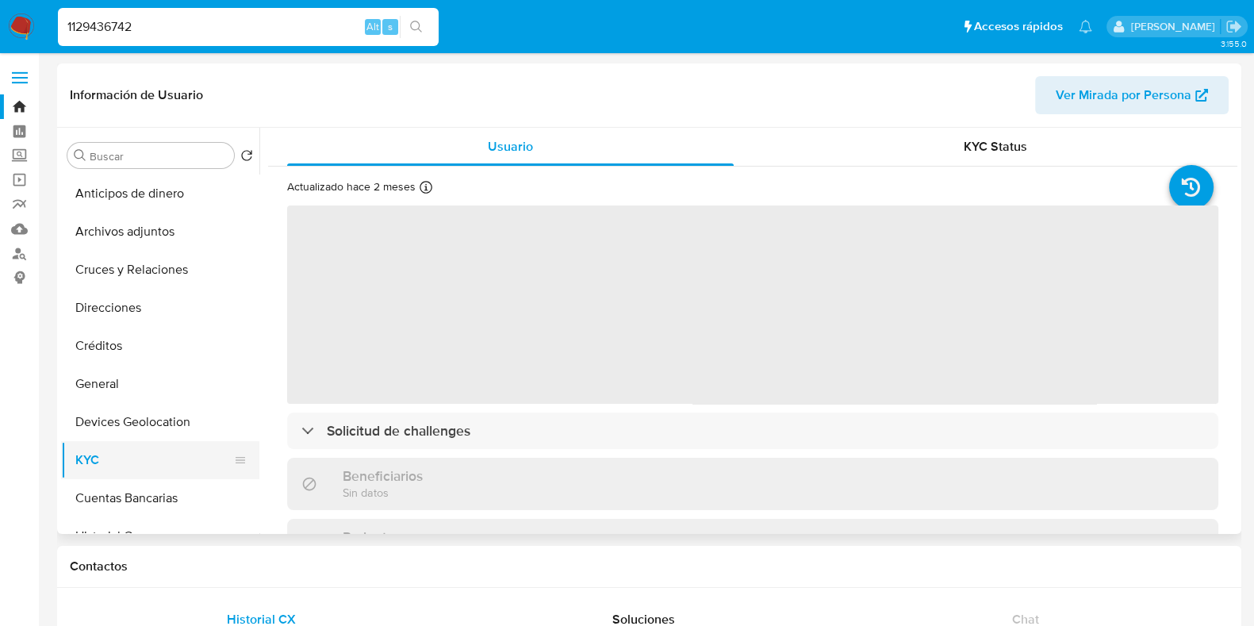
select select "10"
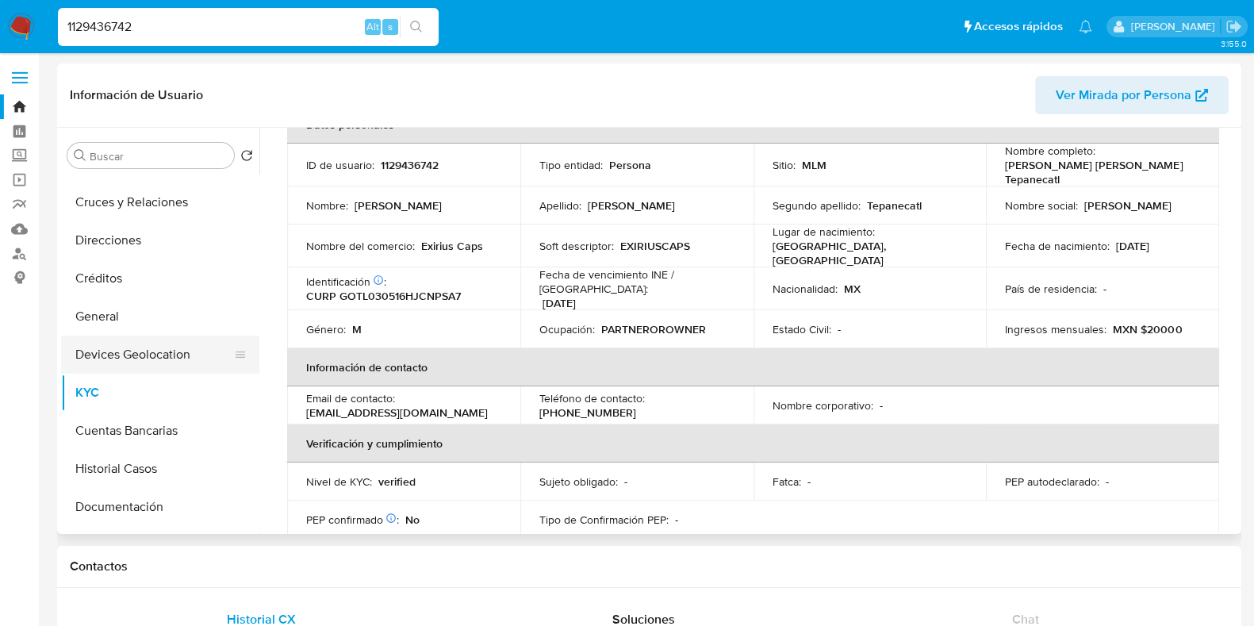
scroll to position [98, 0]
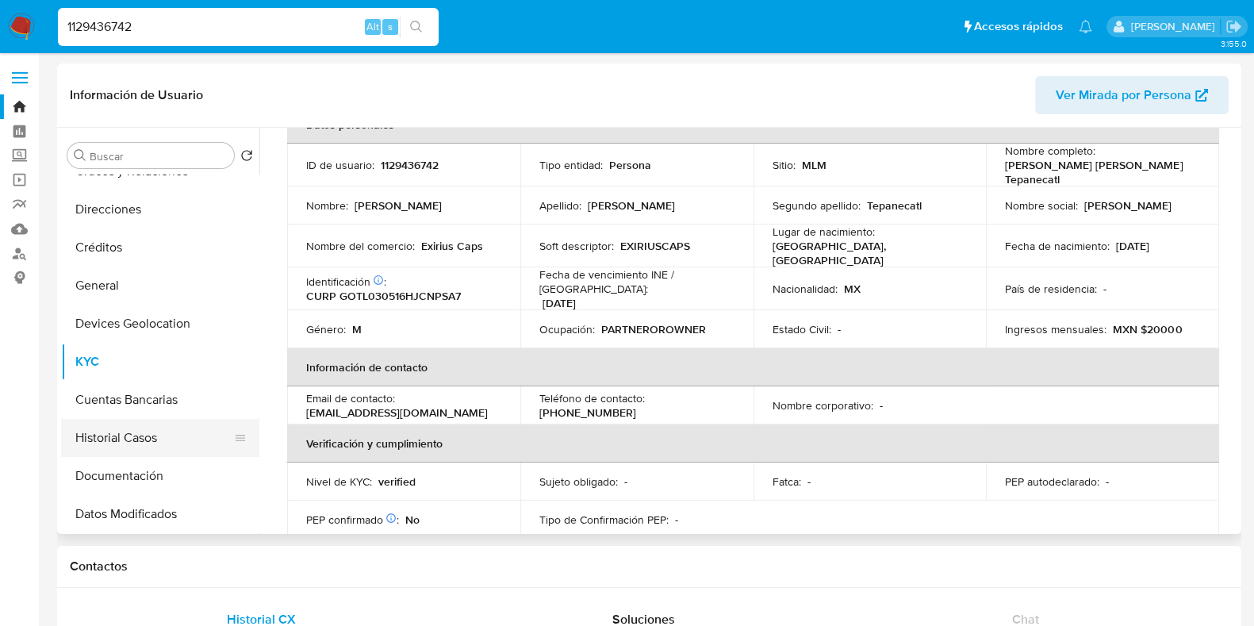
click at [140, 429] on button "Historial Casos" at bounding box center [154, 438] width 186 height 38
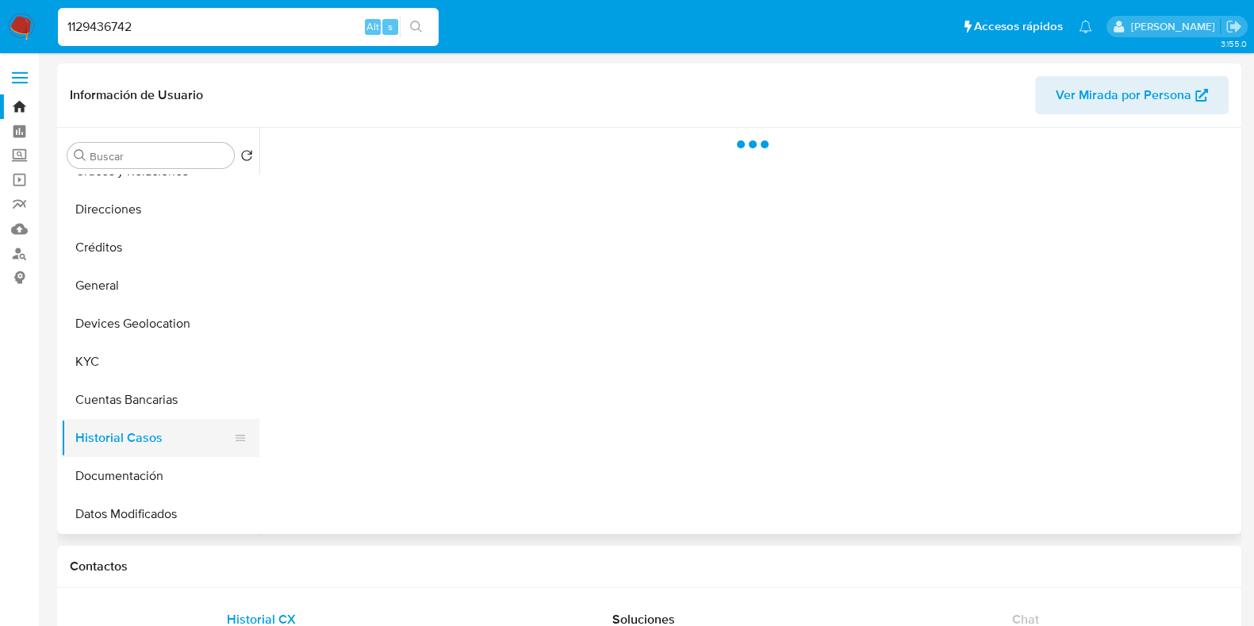
scroll to position [0, 0]
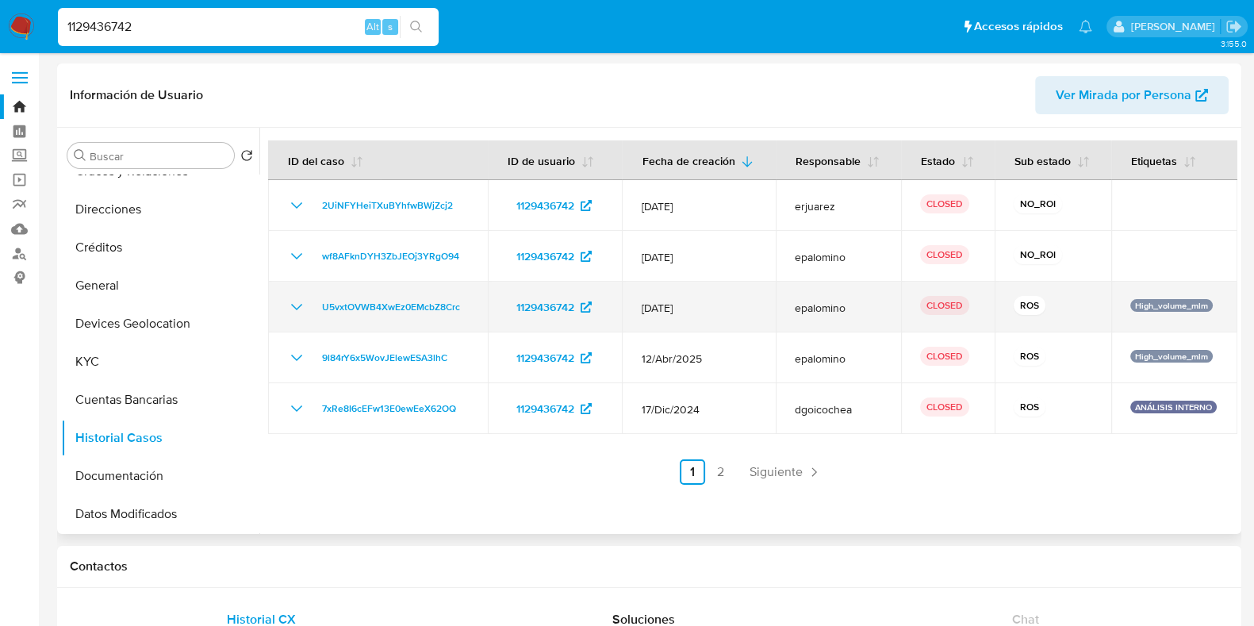
click at [293, 307] on icon "Mostrar/Ocultar" at bounding box center [296, 306] width 19 height 19
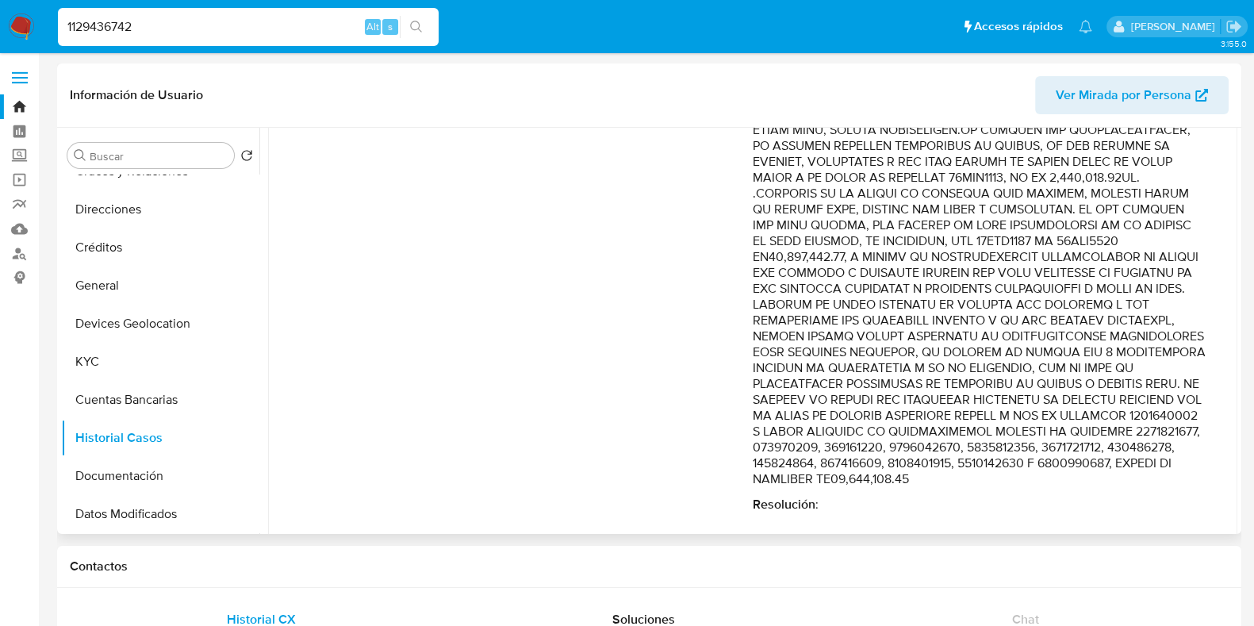
scroll to position [991, 0]
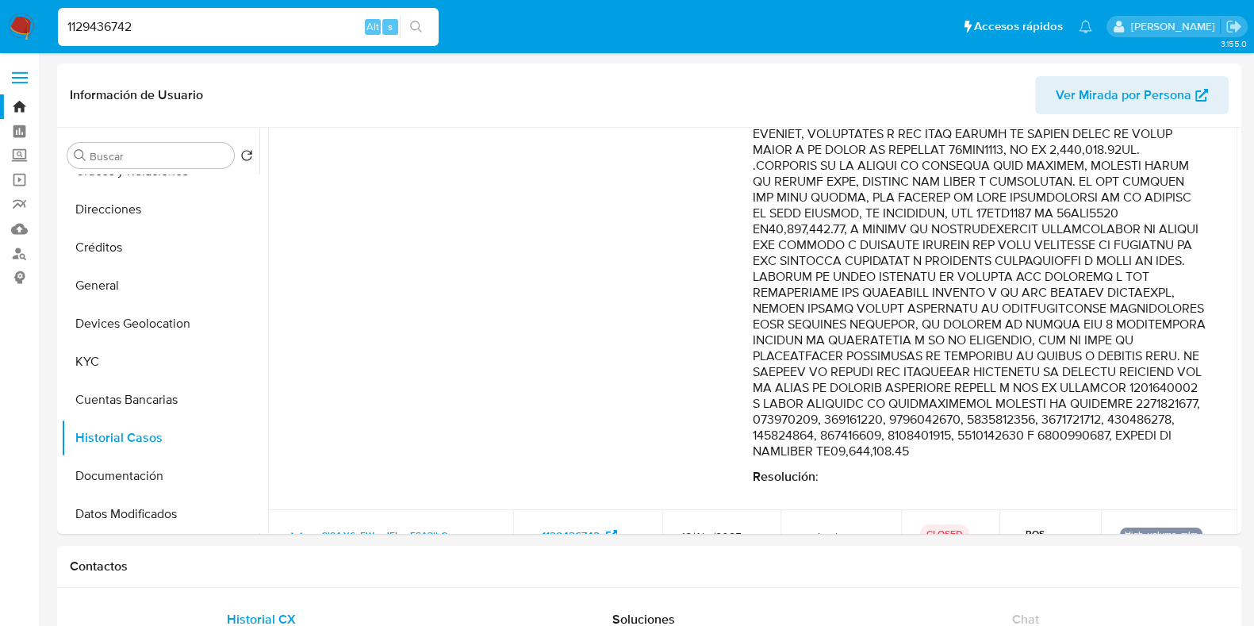
click at [170, 27] on input "1129436742" at bounding box center [248, 27] width 381 height 21
click at [170, 26] on input "1129436742" at bounding box center [248, 27] width 381 height 21
paste input
type input "1129436742"
click at [422, 23] on icon "search-icon" at bounding box center [416, 27] width 13 height 13
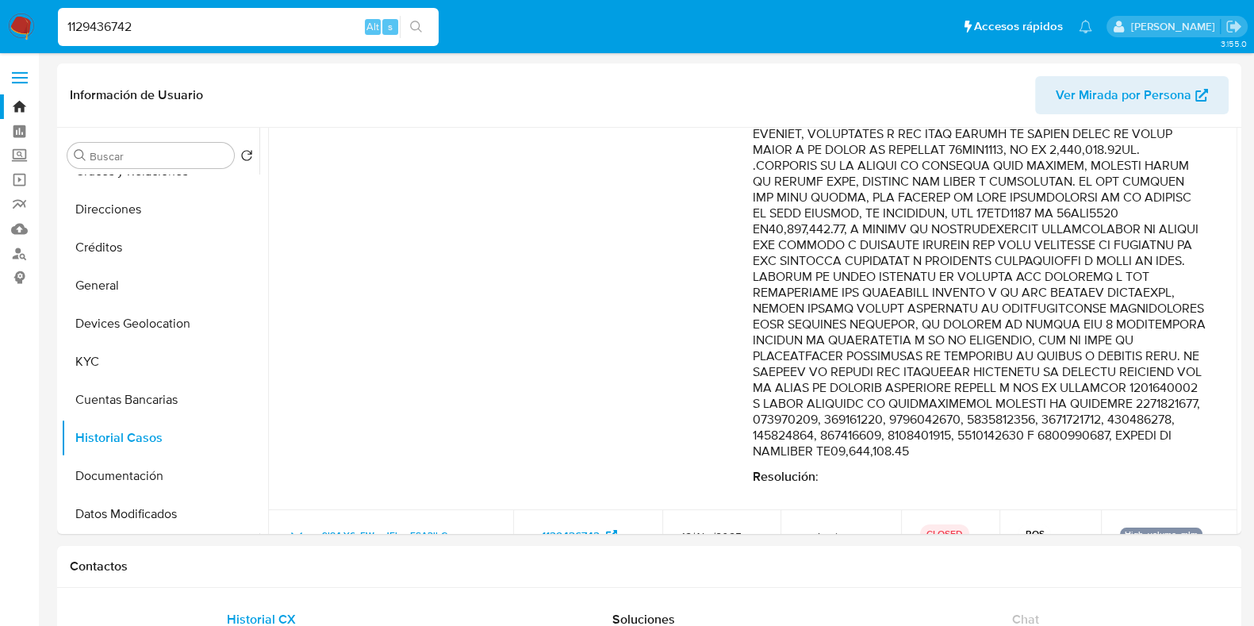
click at [284, 33] on input "1129436742" at bounding box center [248, 27] width 381 height 21
click at [30, 25] on img at bounding box center [21, 26] width 27 height 27
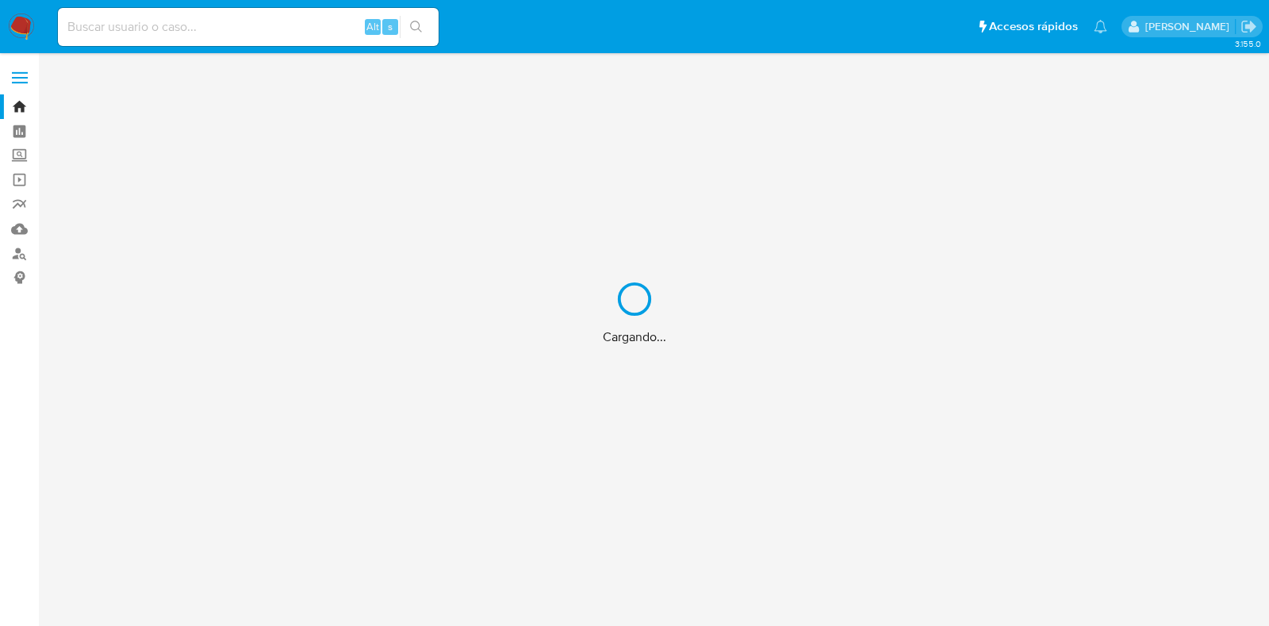
click at [133, 17] on div "Cargando..." at bounding box center [634, 313] width 1269 height 626
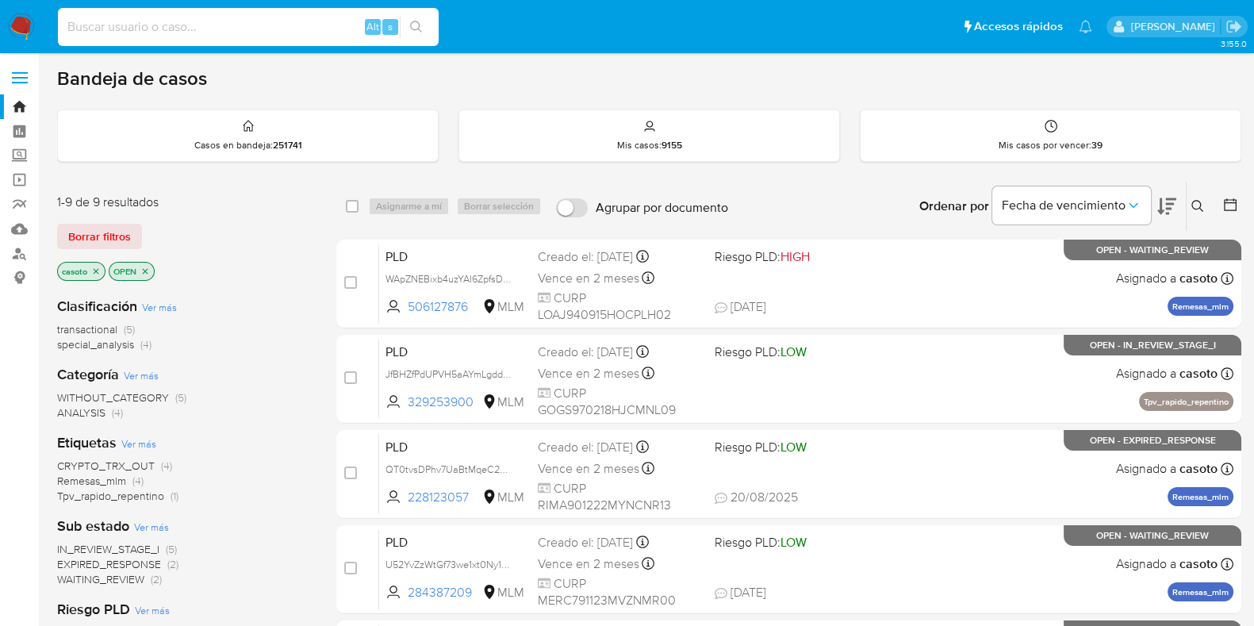
click at [123, 31] on input at bounding box center [248, 27] width 381 height 21
paste input "1129436742"
type input "1129436742"
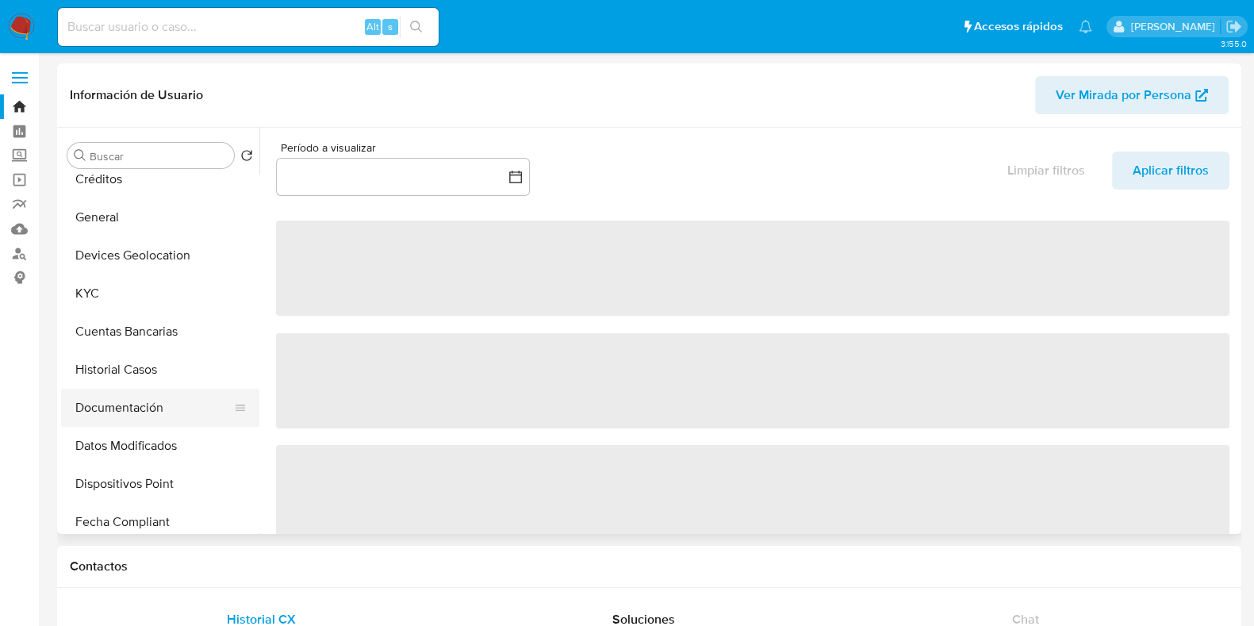
select select "10"
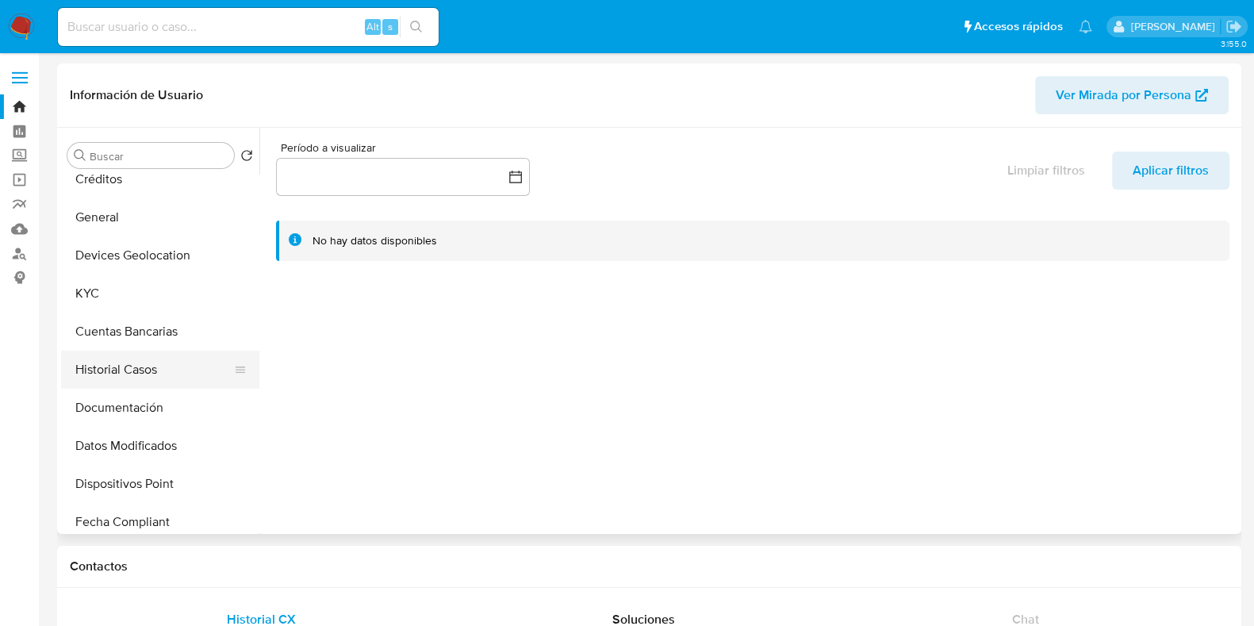
scroll to position [197, 0]
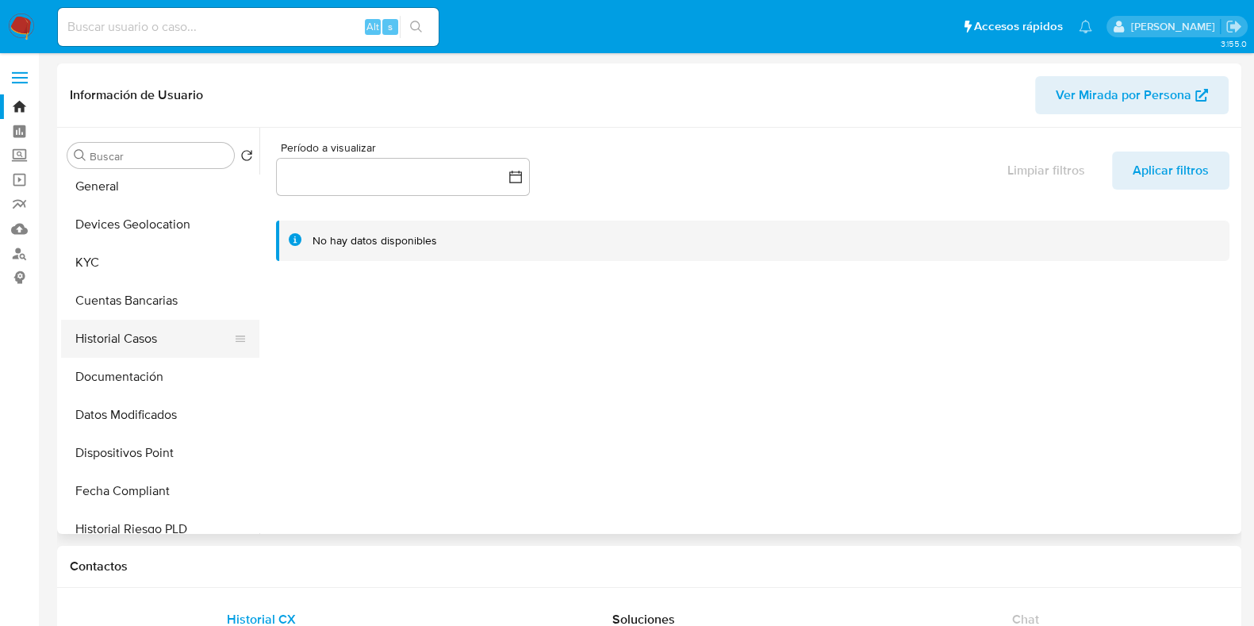
click at [140, 348] on button "Historial Casos" at bounding box center [154, 339] width 186 height 38
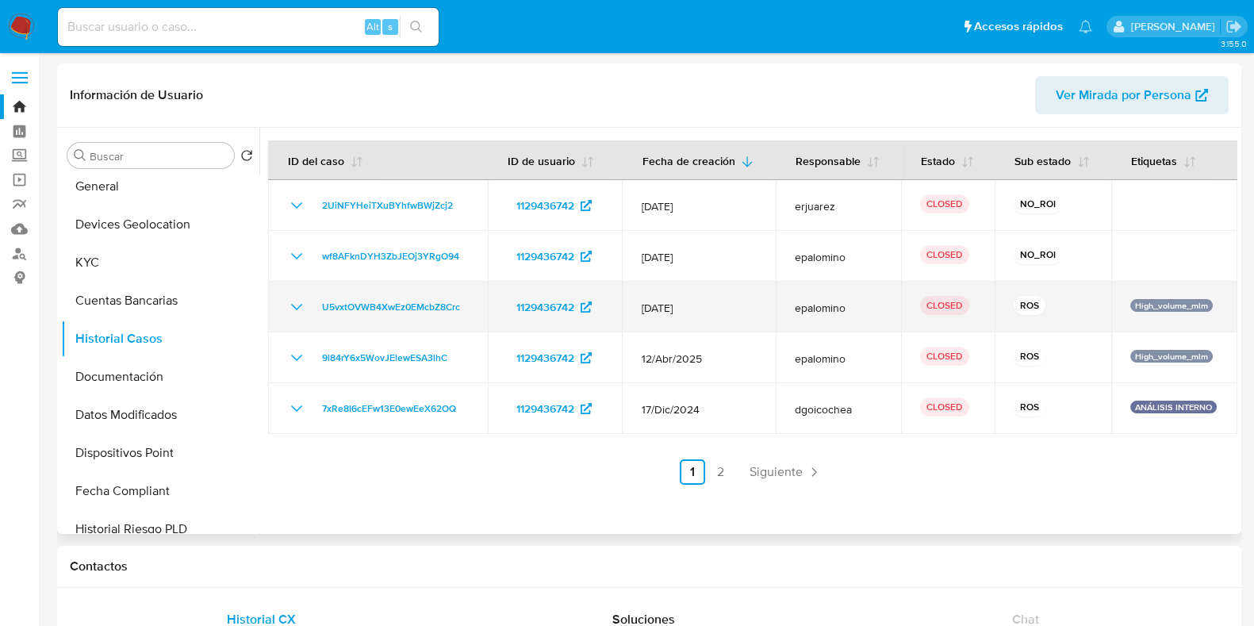
click at [301, 311] on icon "Mostrar/Ocultar" at bounding box center [296, 306] width 19 height 19
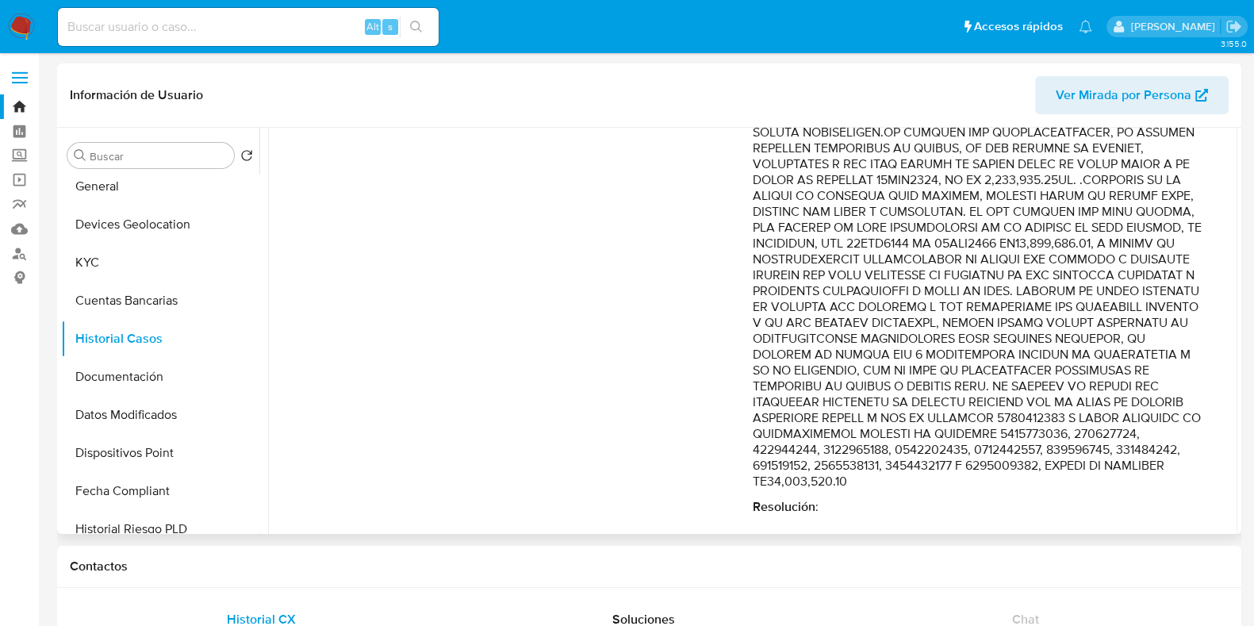
scroll to position [991, 0]
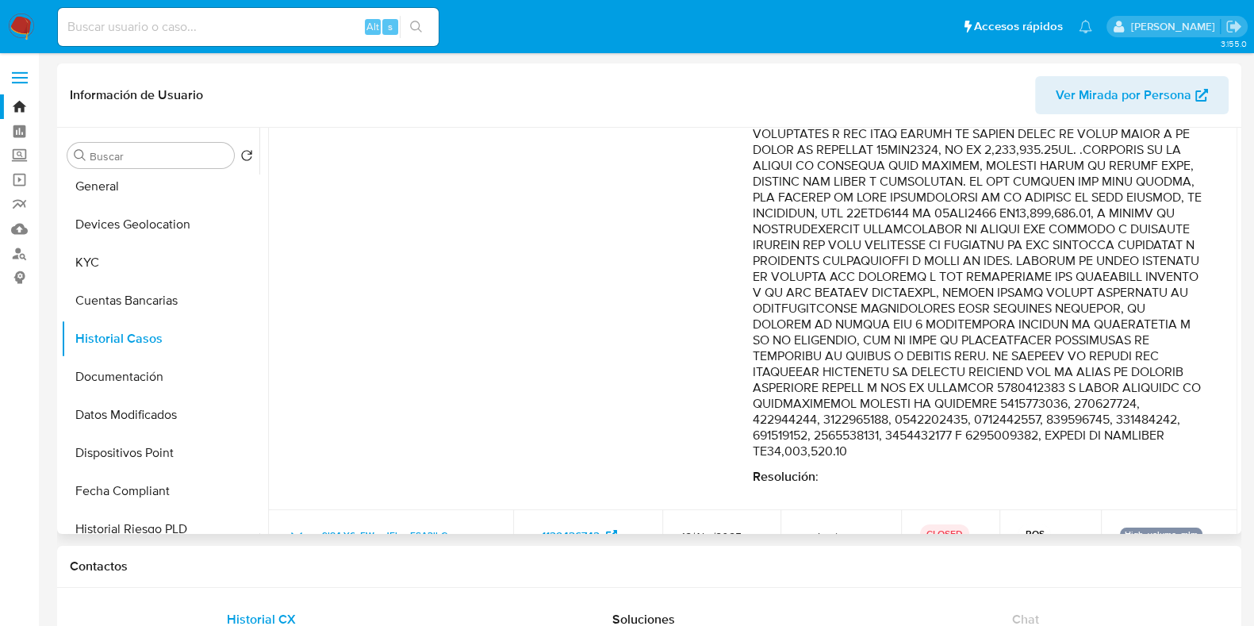
drag, startPoint x: 1043, startPoint y: 180, endPoint x: 1023, endPoint y: 214, distance: 39.4
drag, startPoint x: 1007, startPoint y: 228, endPoint x: 923, endPoint y: 263, distance: 91.3
click at [117, 193] on button "General" at bounding box center [154, 186] width 186 height 38
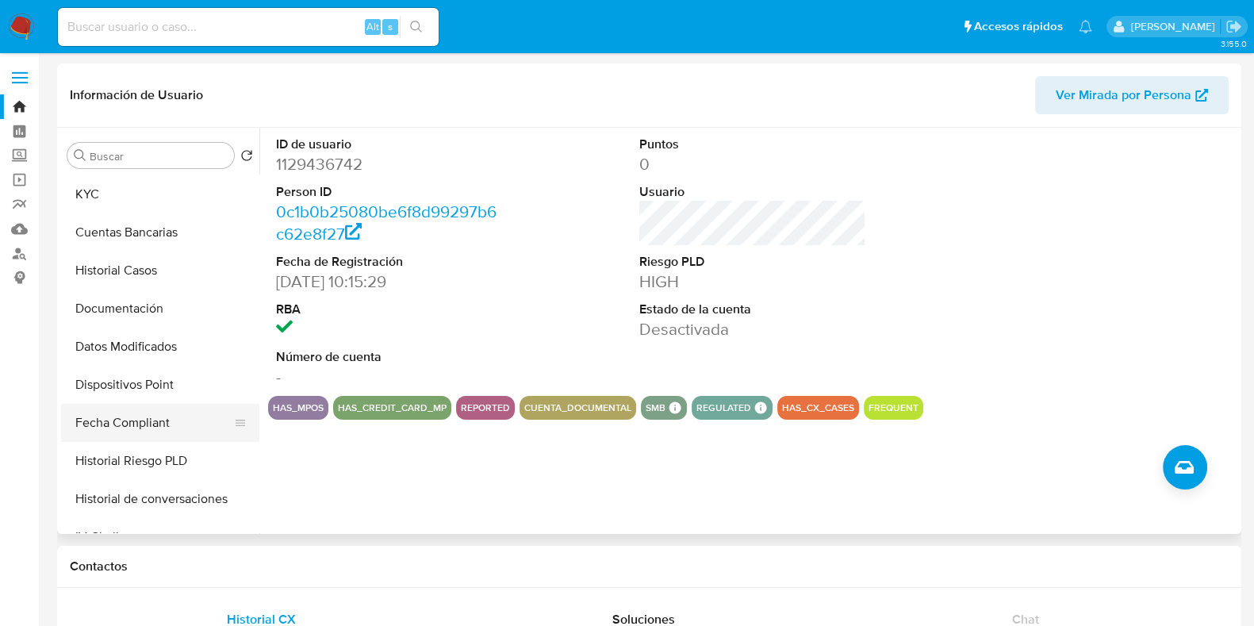
scroll to position [297, 0]
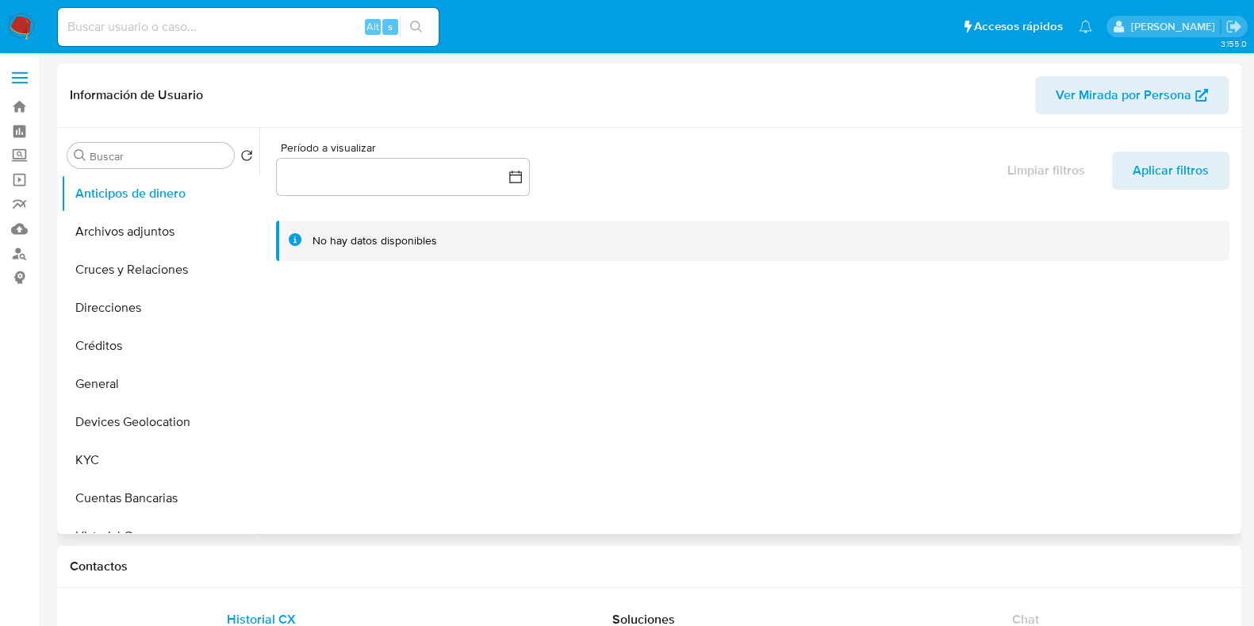
select select "10"
click at [251, 33] on input at bounding box center [248, 27] width 381 height 21
paste input "1878893224"
type input "1878893224"
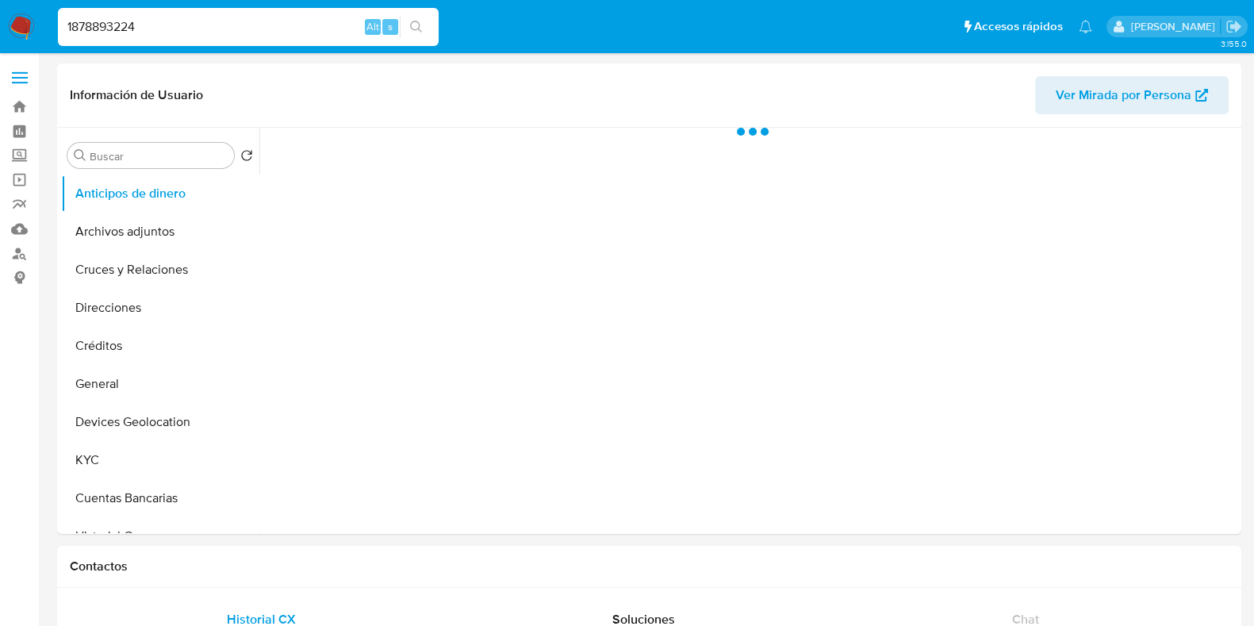
select select "10"
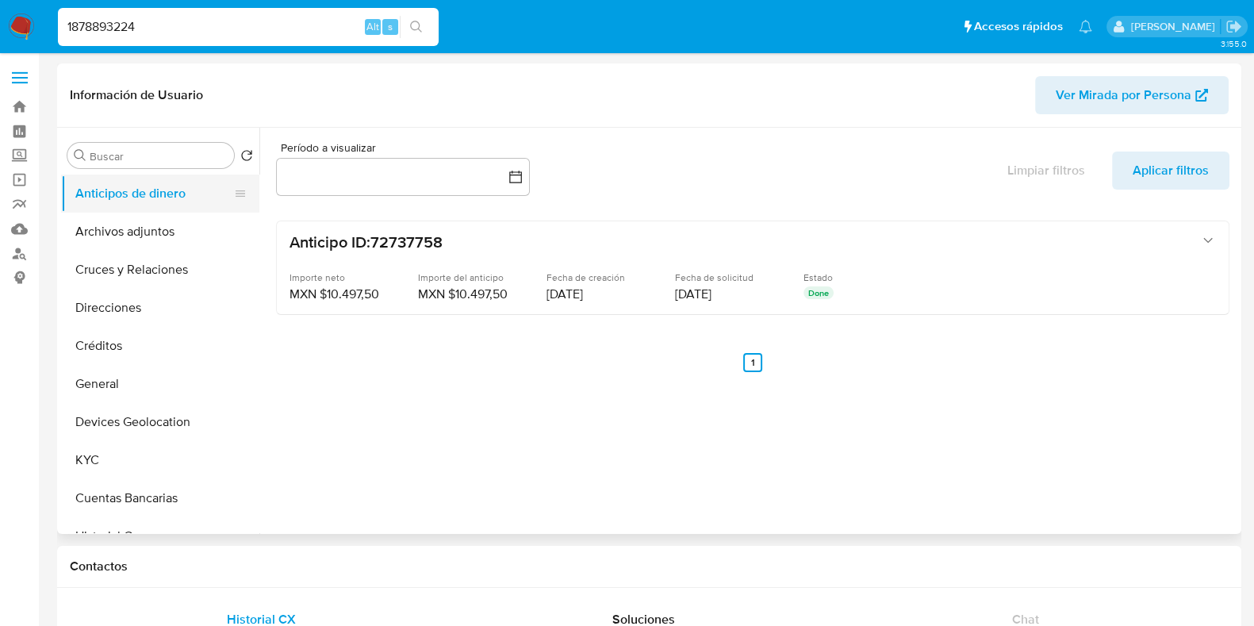
click at [107, 194] on button "Anticipos de dinero" at bounding box center [154, 193] width 186 height 38
click at [115, 25] on input "1878893224" at bounding box center [248, 27] width 381 height 21
drag, startPoint x: 115, startPoint y: 25, endPoint x: 148, endPoint y: 49, distance: 40.9
click at [113, 25] on input "1878893224" at bounding box center [248, 27] width 381 height 21
click at [123, 390] on button "General" at bounding box center [154, 384] width 186 height 38
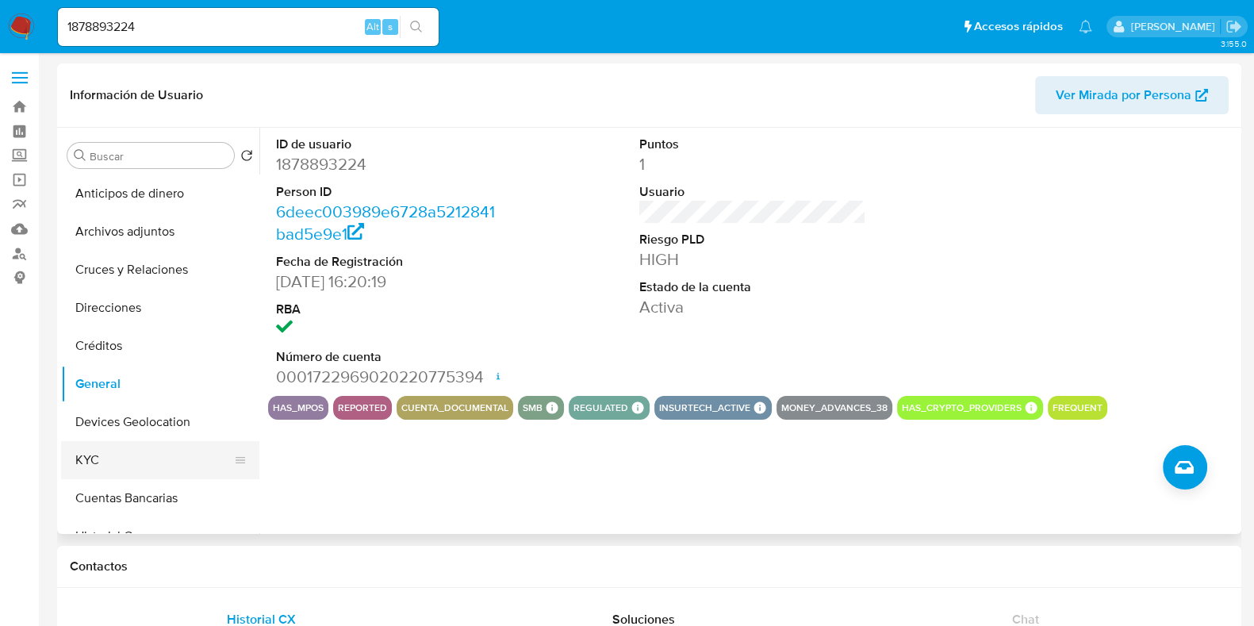
click at [109, 462] on button "KYC" at bounding box center [154, 460] width 186 height 38
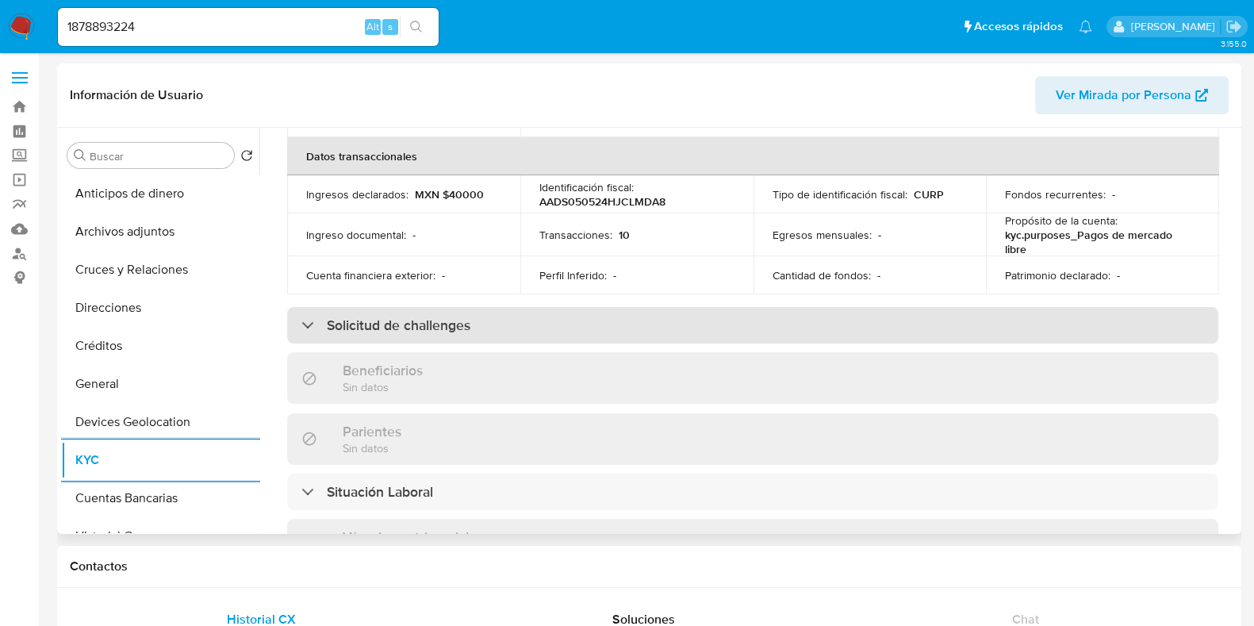
scroll to position [496, 0]
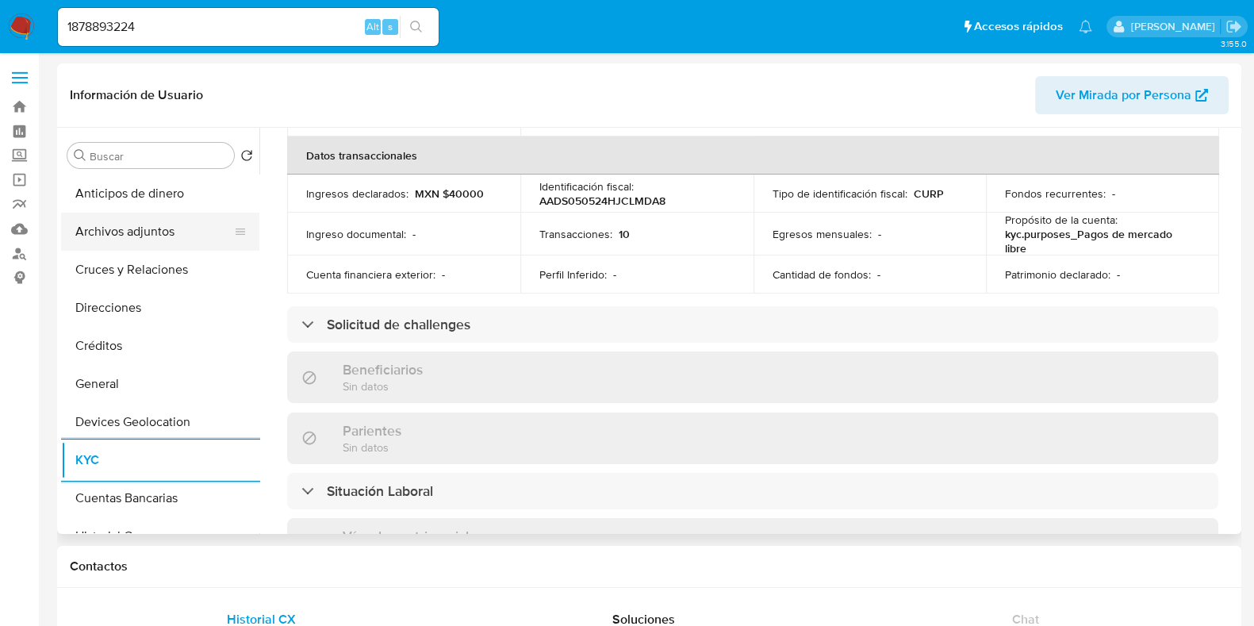
click at [123, 239] on button "Archivos adjuntos" at bounding box center [154, 232] width 186 height 38
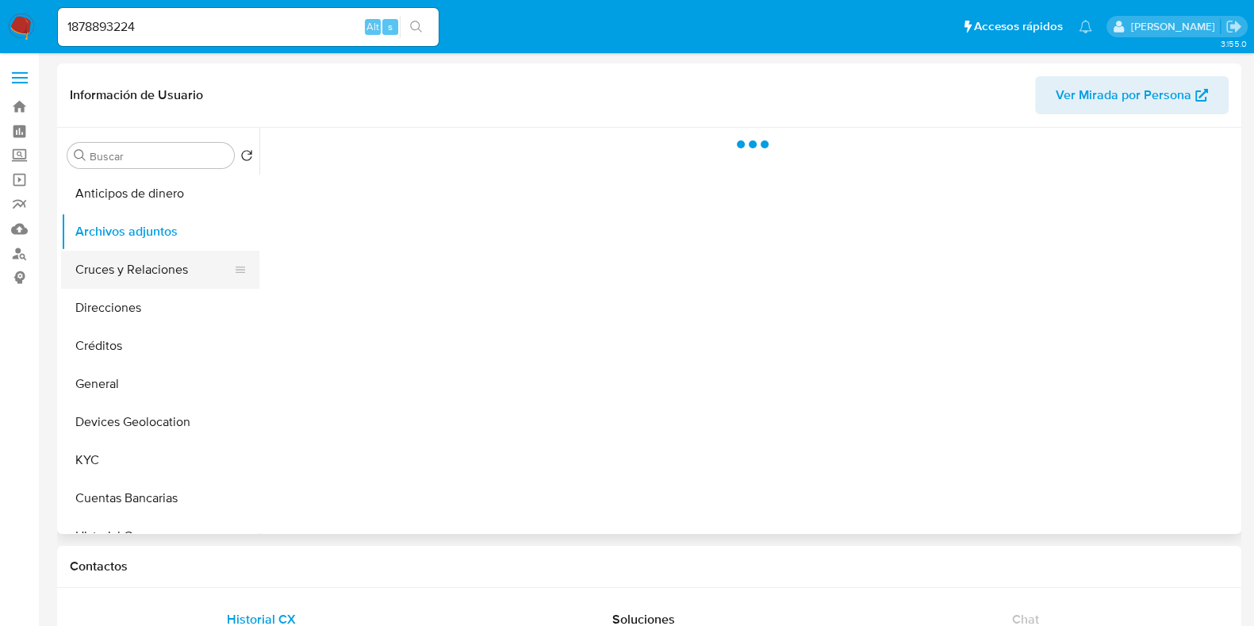
scroll to position [0, 0]
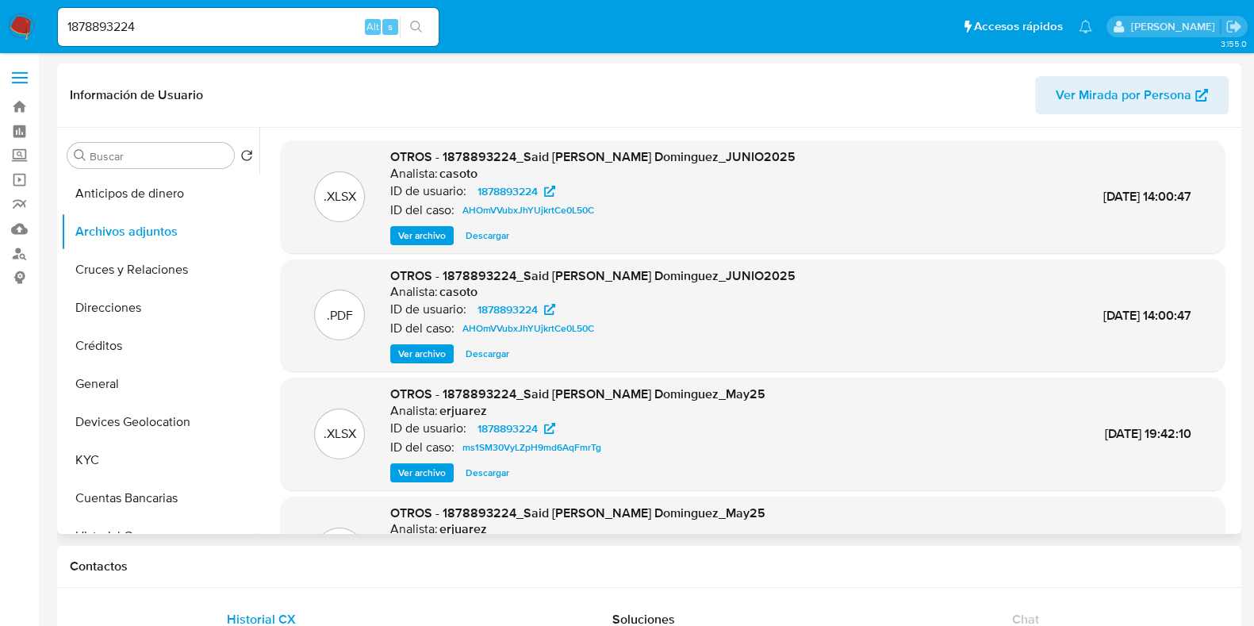
drag, startPoint x: 424, startPoint y: 351, endPoint x: 737, endPoint y: 324, distance: 313.7
click at [713, 347] on div "Ver archivo Descargar" at bounding box center [592, 353] width 405 height 19
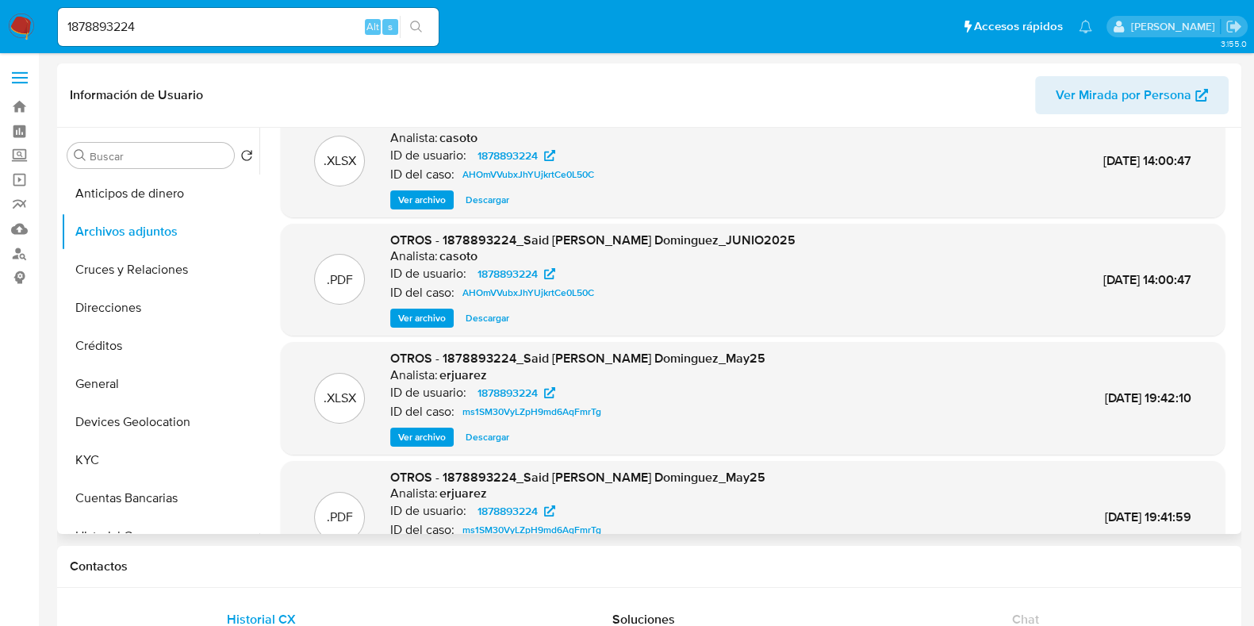
scroll to position [89, 0]
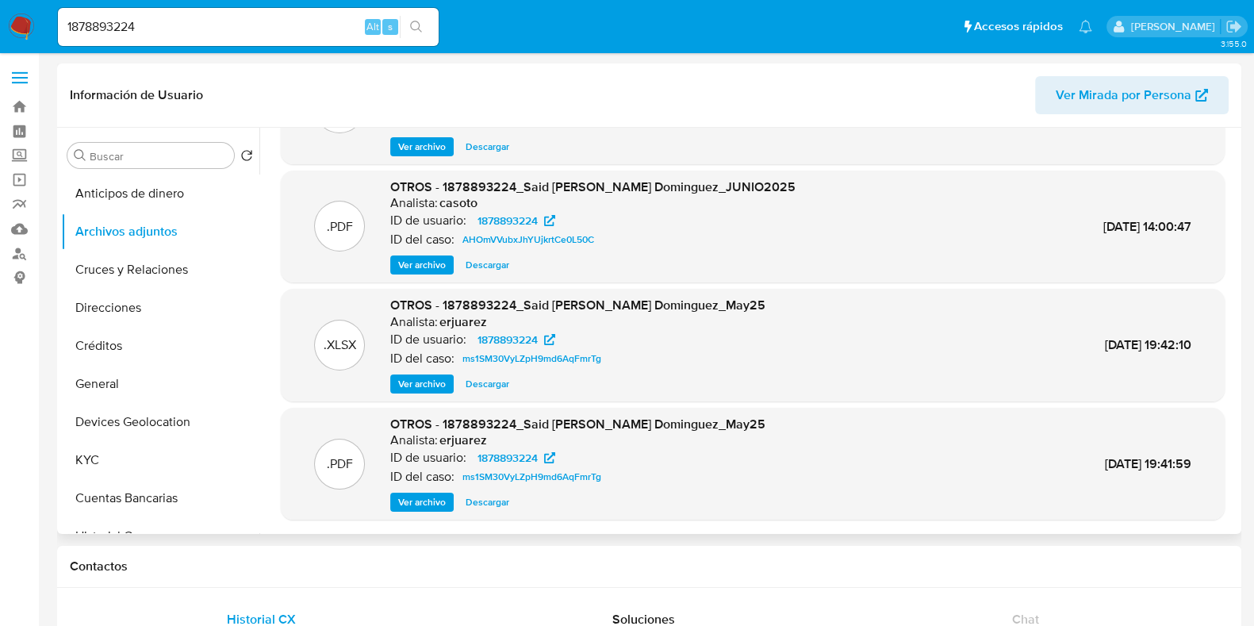
click at [435, 505] on span "Ver archivo" at bounding box center [422, 502] width 48 height 16
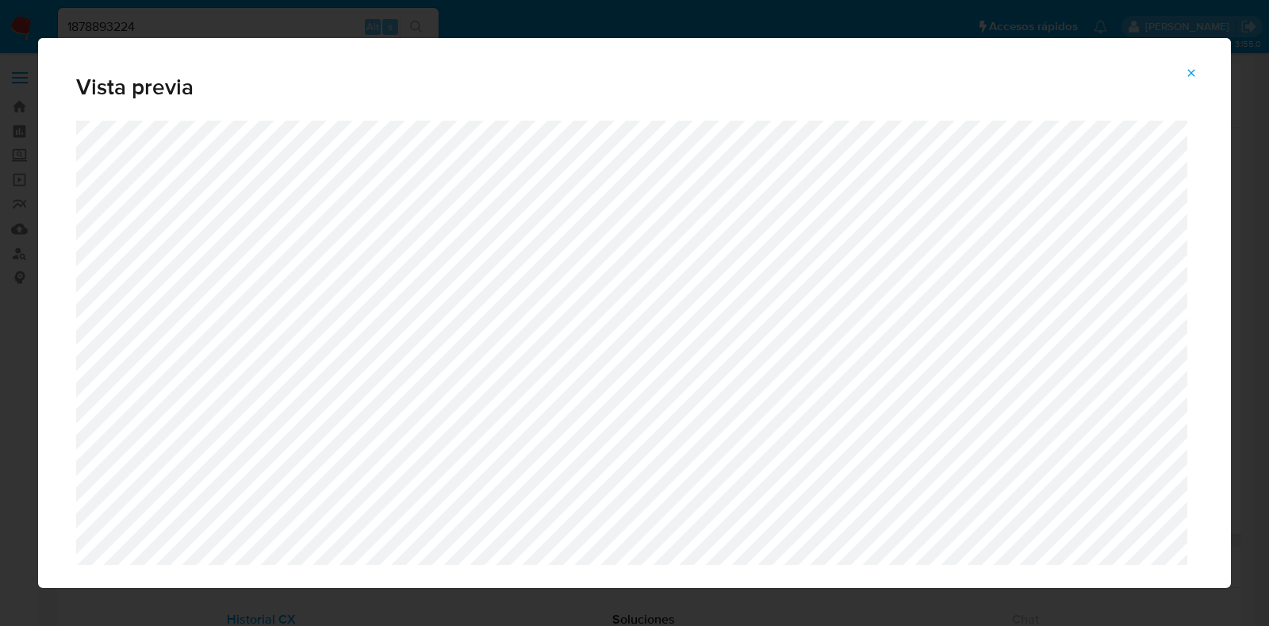
click at [1189, 70] on icon "Attachment preview" at bounding box center [1191, 72] width 7 height 7
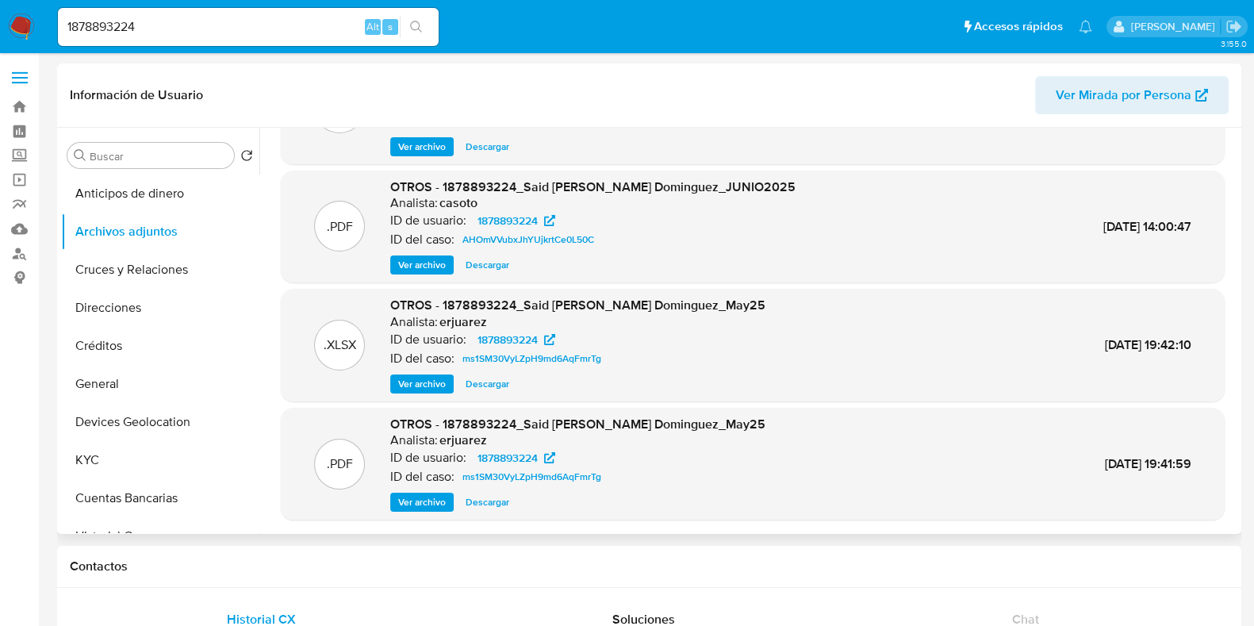
click at [16, 23] on img at bounding box center [21, 26] width 27 height 27
